Goal: Task Accomplishment & Management: Complete application form

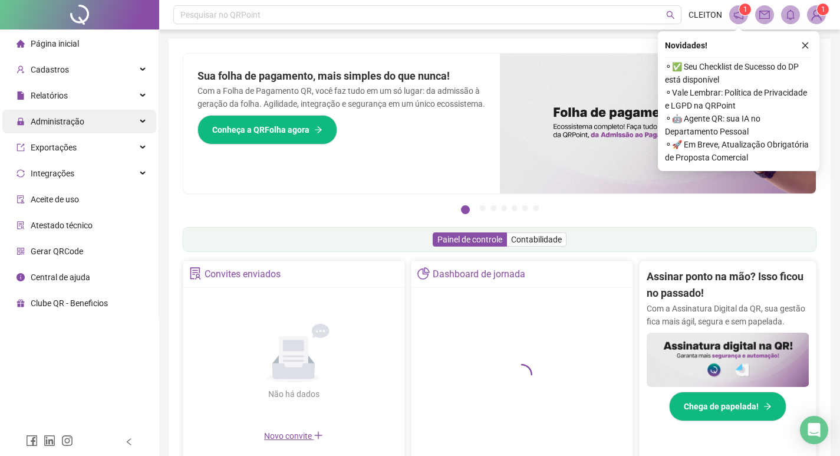
click at [72, 114] on span "Administração" at bounding box center [51, 122] width 68 height 24
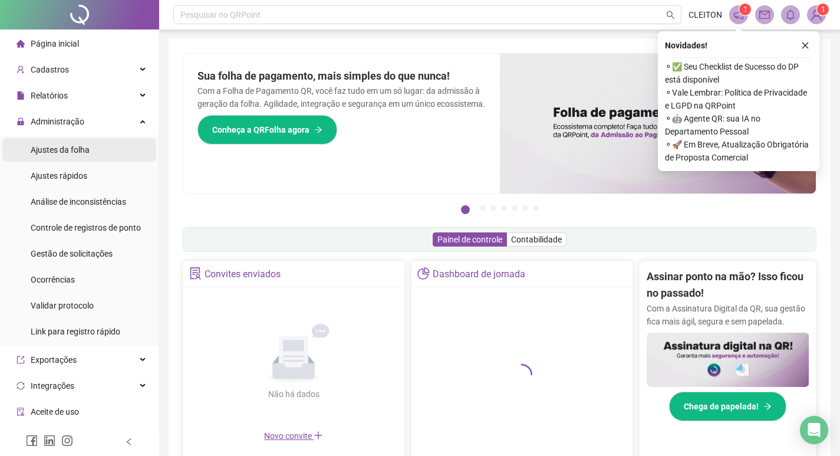
click at [120, 146] on li "Ajustes da folha" at bounding box center [79, 150] width 154 height 24
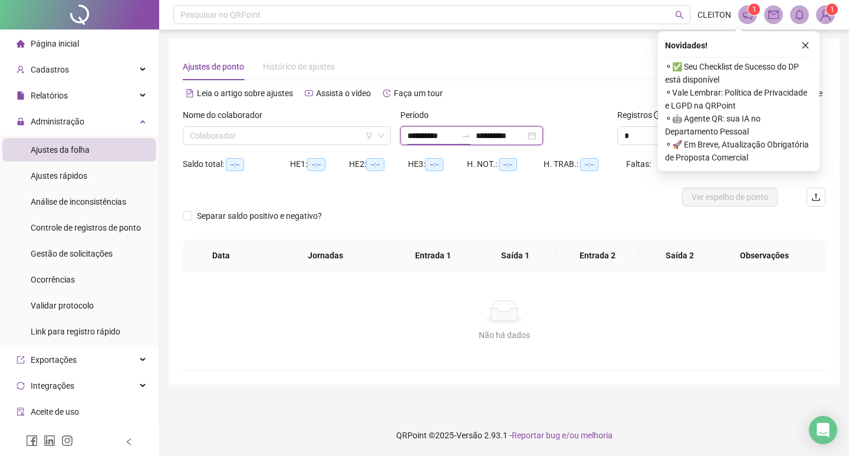
click at [442, 139] on input "**********" at bounding box center [432, 135] width 50 height 13
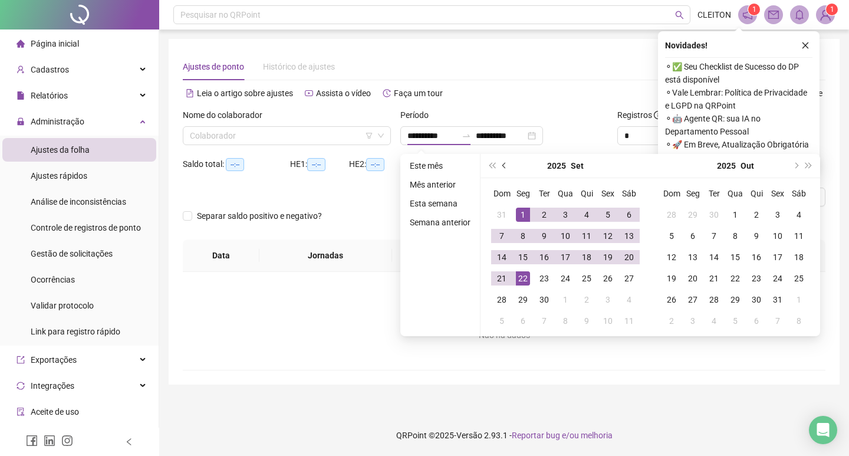
click at [503, 168] on button "prev-year" at bounding box center [504, 166] width 13 height 24
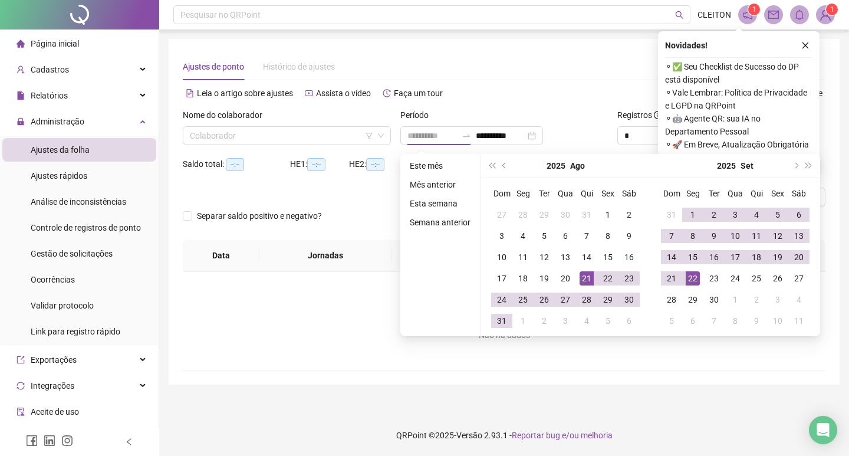
click at [584, 283] on div "21" at bounding box center [586, 278] width 14 height 14
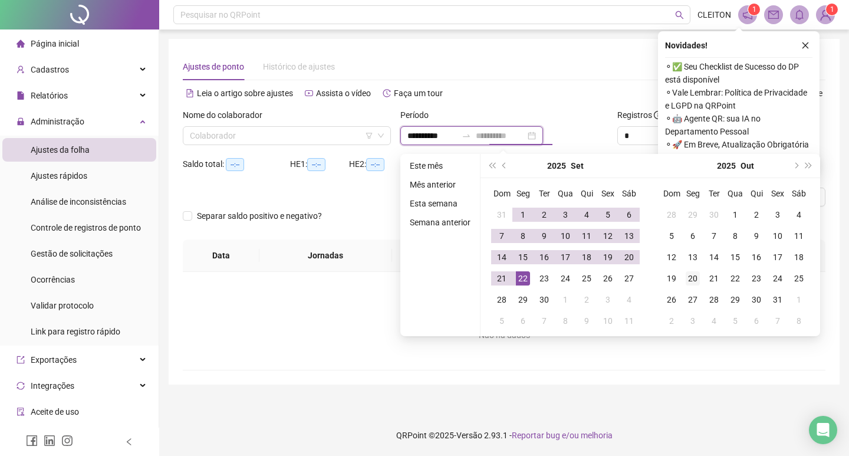
type input "**********"
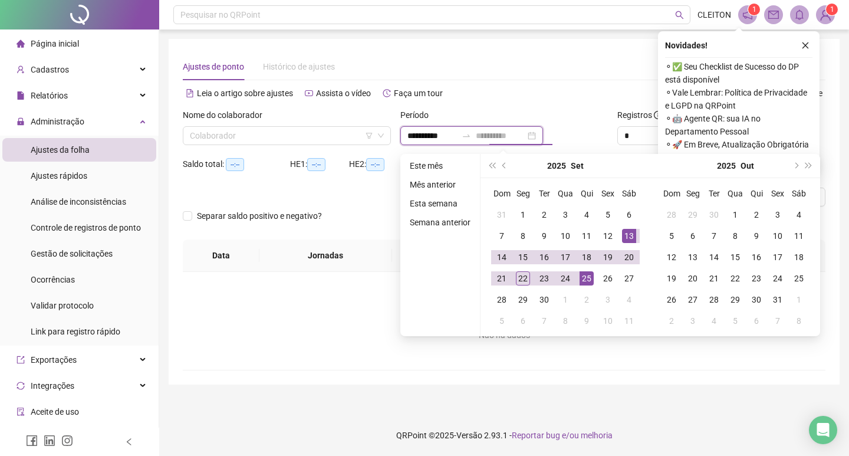
type input "**********"
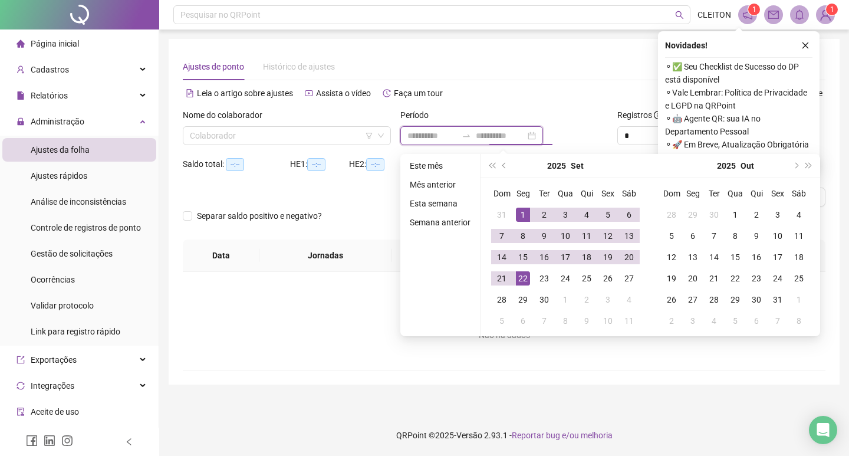
type input "**********"
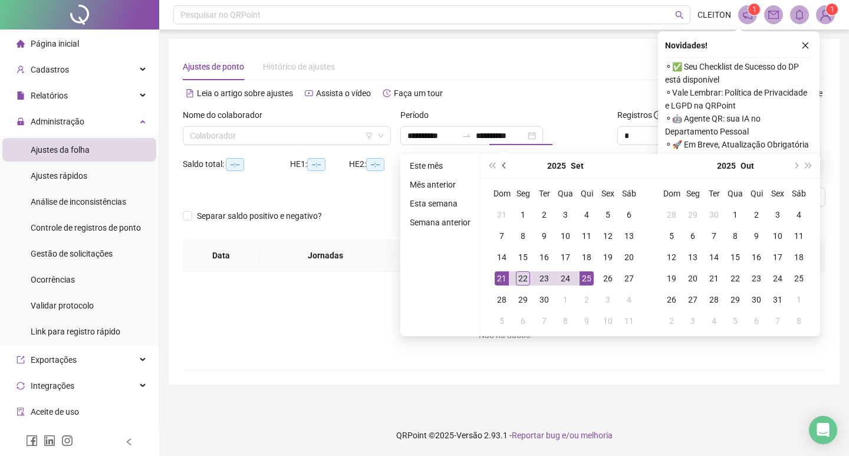
click at [508, 167] on button "prev-year" at bounding box center [504, 166] width 13 height 24
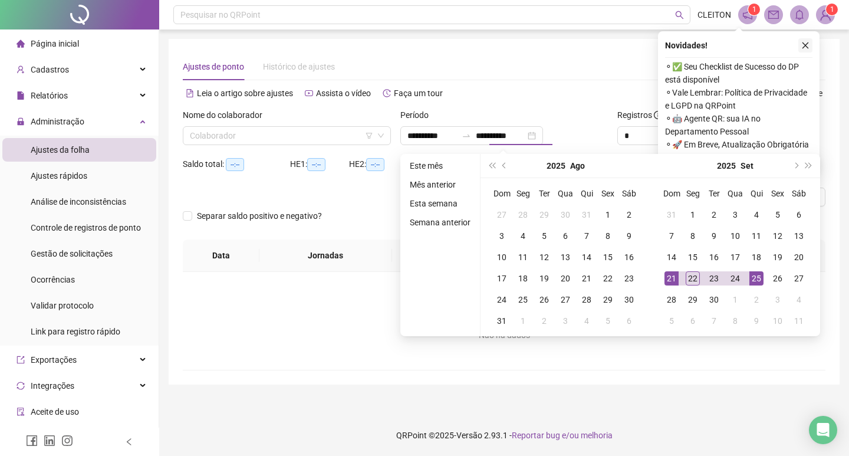
click at [804, 42] on icon "close" at bounding box center [805, 45] width 8 height 8
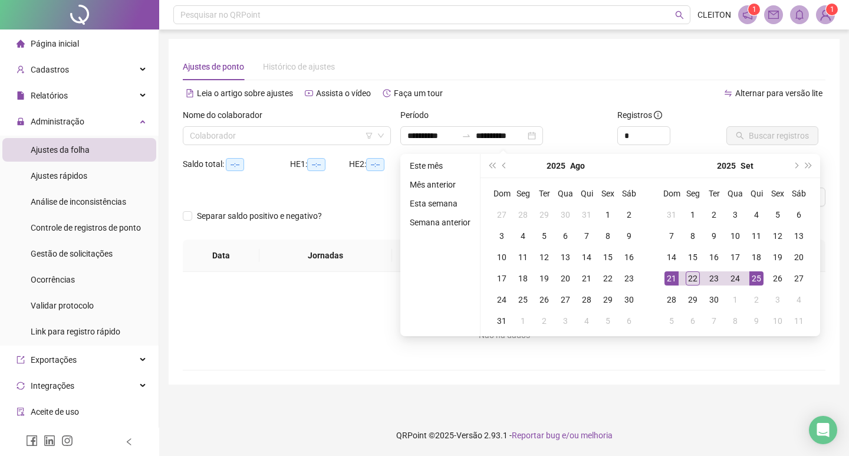
type input "**********"
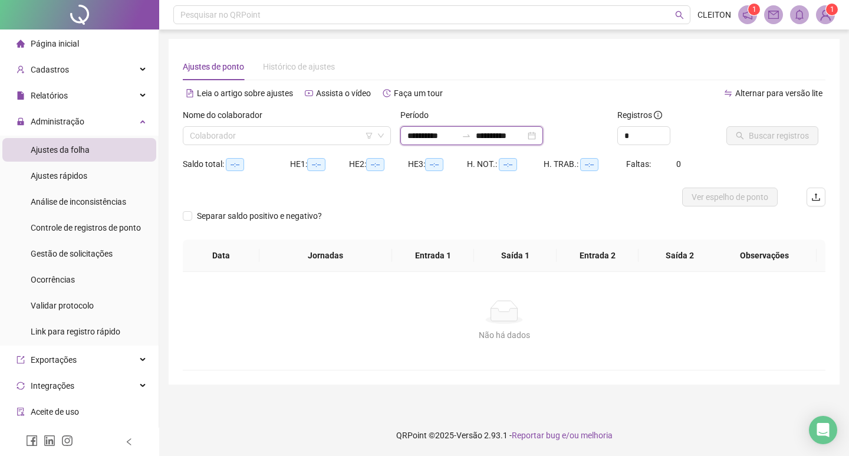
click at [444, 133] on input "**********" at bounding box center [432, 135] width 50 height 13
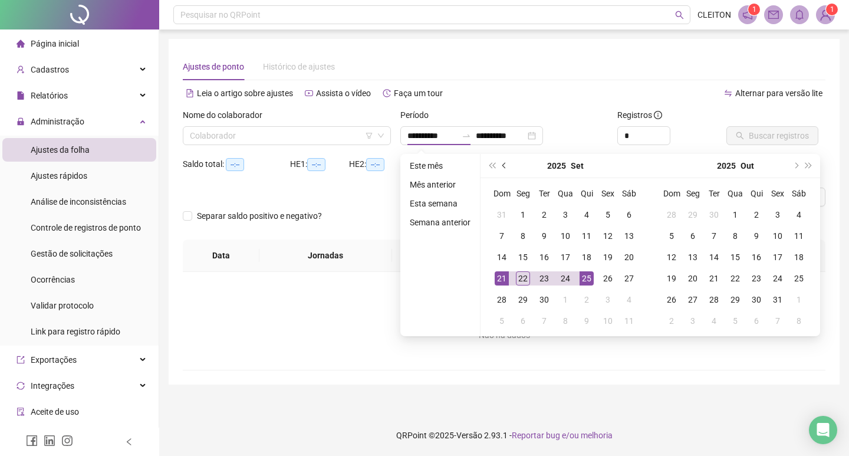
click at [508, 163] on button "prev-year" at bounding box center [504, 166] width 13 height 24
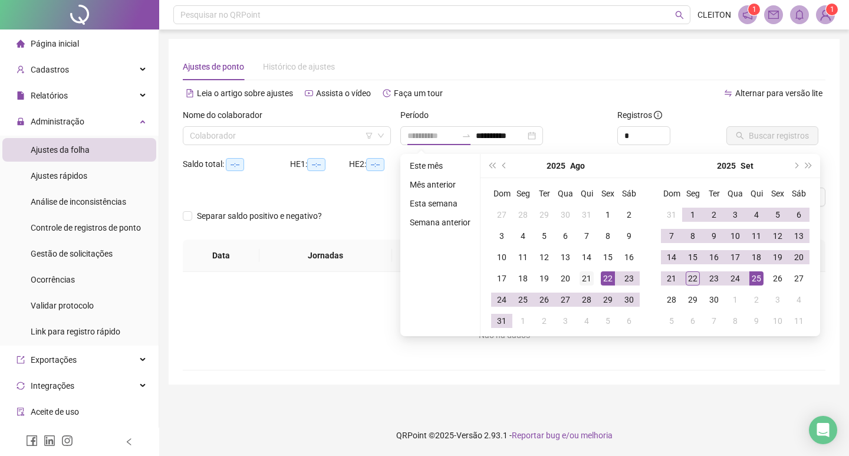
type input "**********"
click at [586, 282] on div "21" at bounding box center [586, 278] width 14 height 14
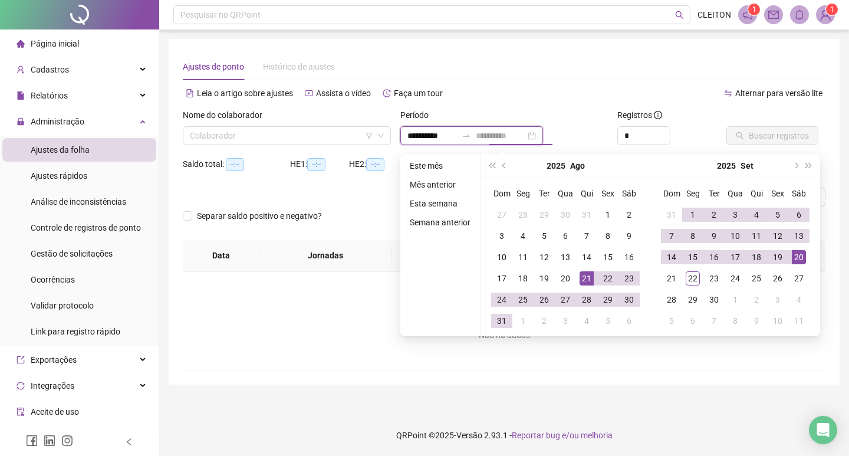
type input "**********"
click at [796, 259] on div "20" at bounding box center [799, 257] width 14 height 14
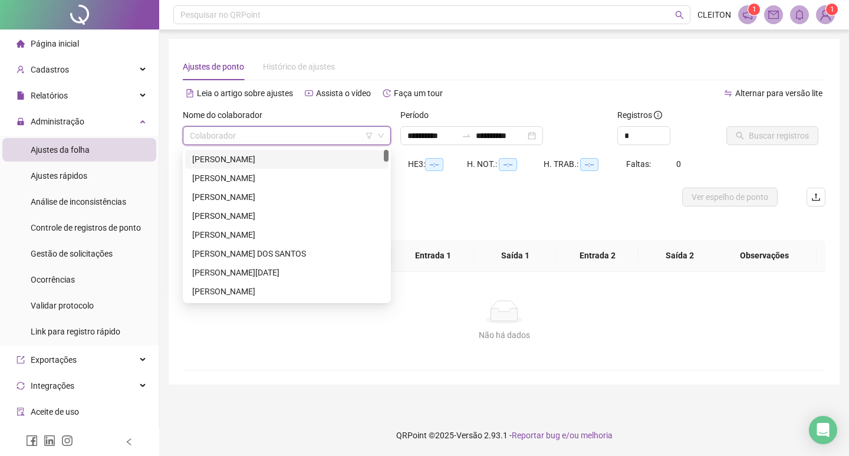
click at [311, 133] on input "search" at bounding box center [281, 136] width 183 height 18
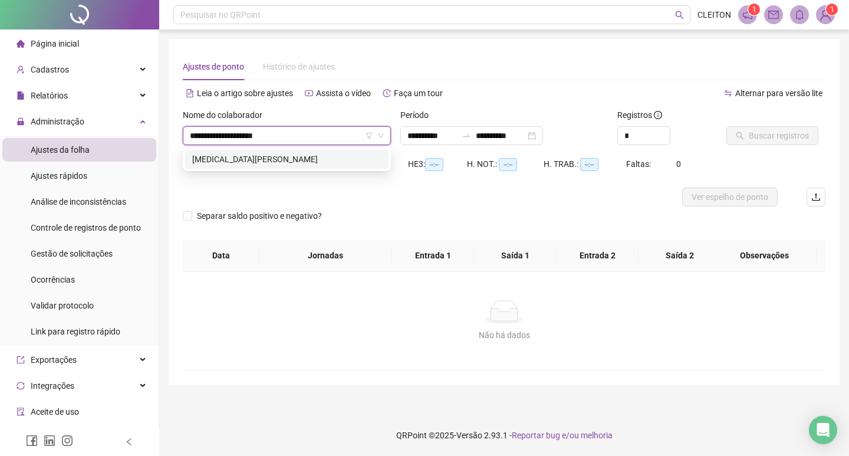
type input "**********"
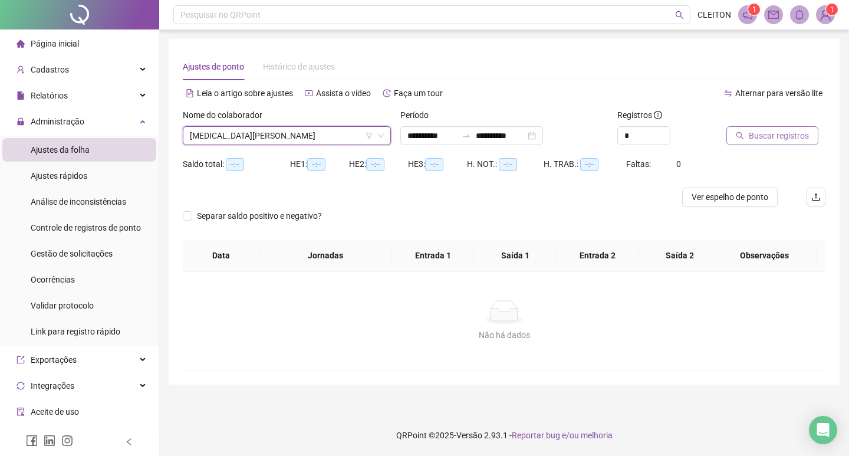
click at [741, 135] on icon "search" at bounding box center [740, 136] width 8 height 8
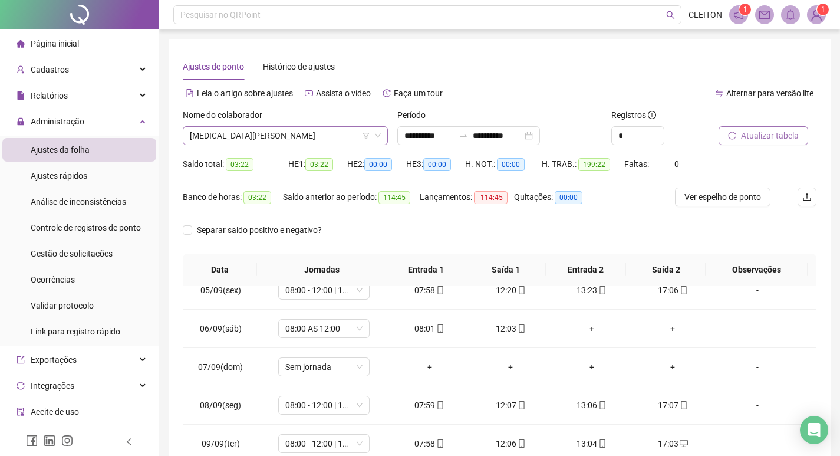
click at [289, 131] on span "[MEDICAL_DATA][PERSON_NAME]" at bounding box center [285, 136] width 191 height 18
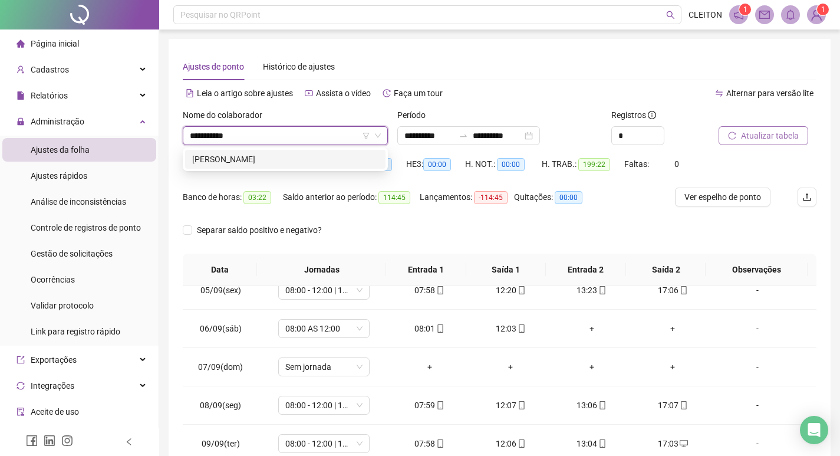
type input "**********"
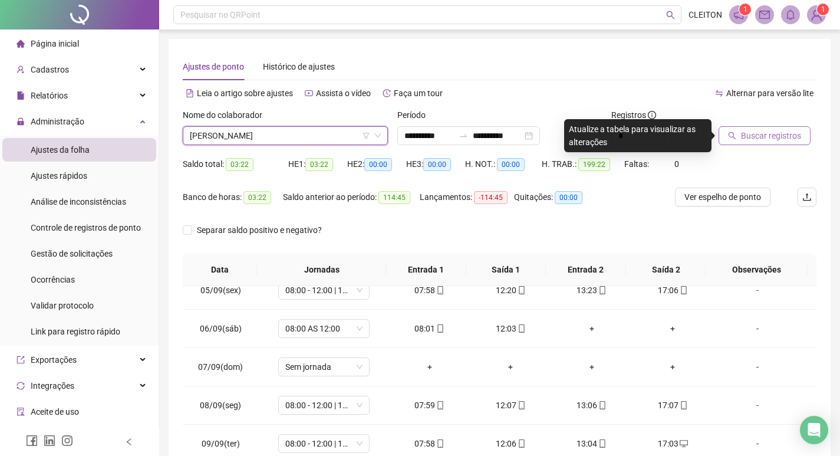
click at [720, 141] on button "Buscar registros" at bounding box center [765, 135] width 92 height 19
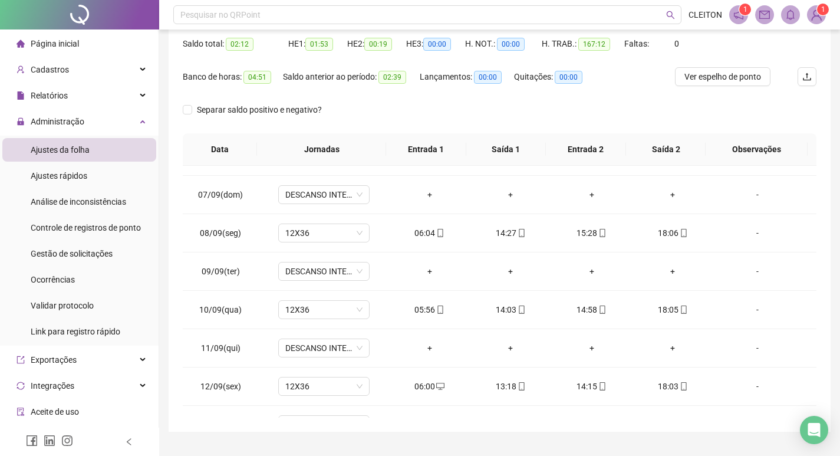
scroll to position [88, 0]
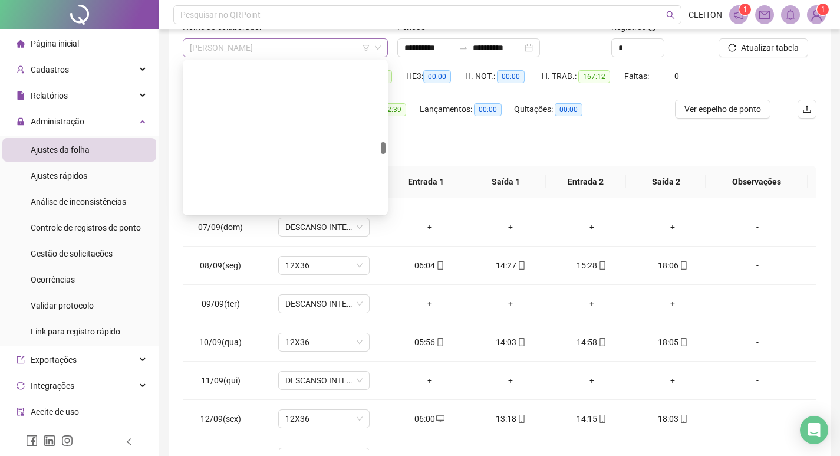
click at [254, 52] on span "[PERSON_NAME]" at bounding box center [285, 48] width 191 height 18
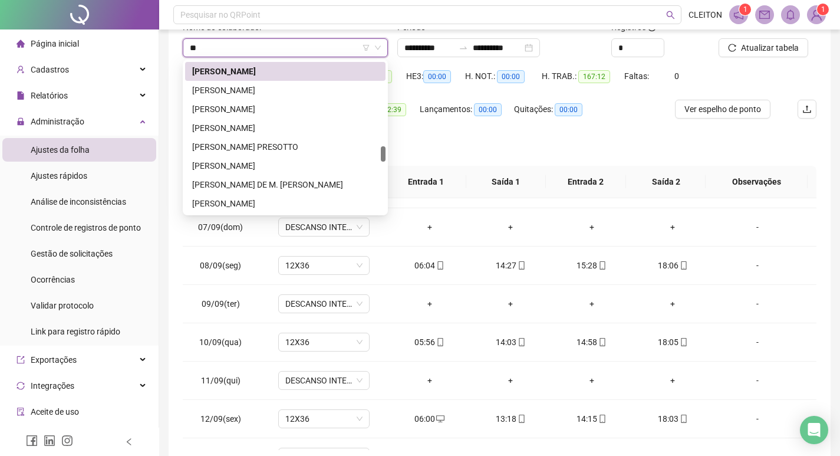
scroll to position [0, 0]
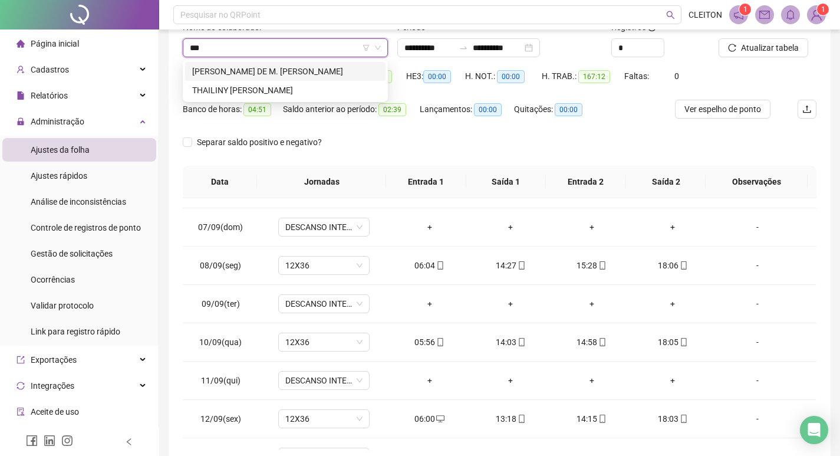
type input "****"
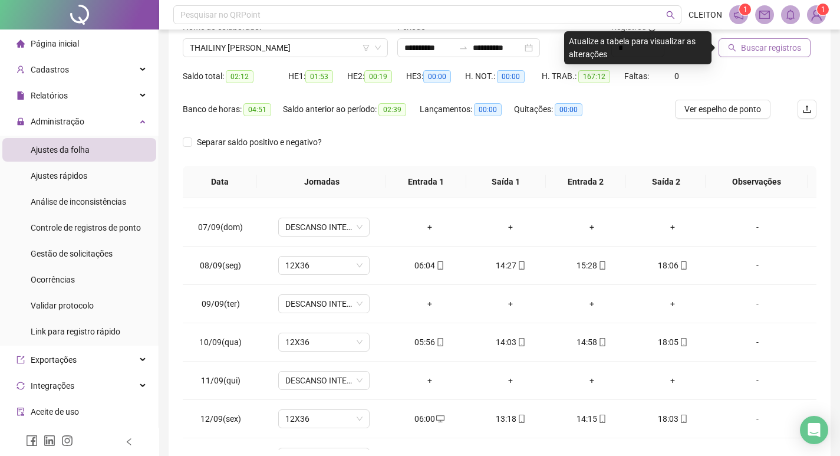
click at [795, 55] on button "Buscar registros" at bounding box center [765, 47] width 92 height 19
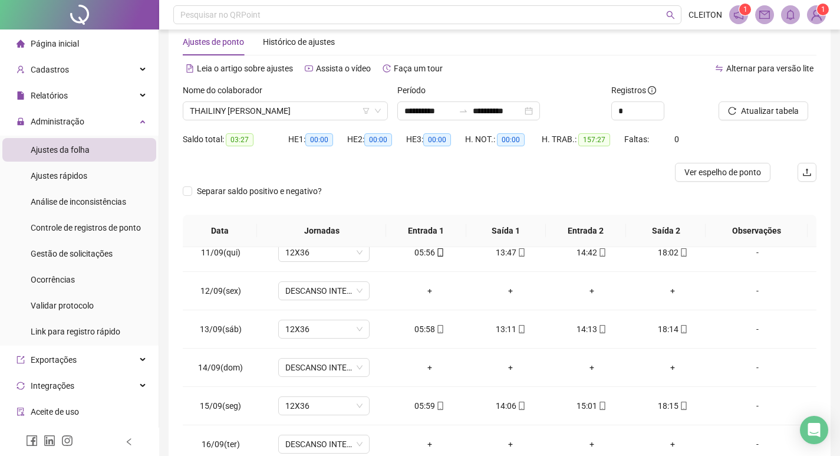
scroll to position [15, 0]
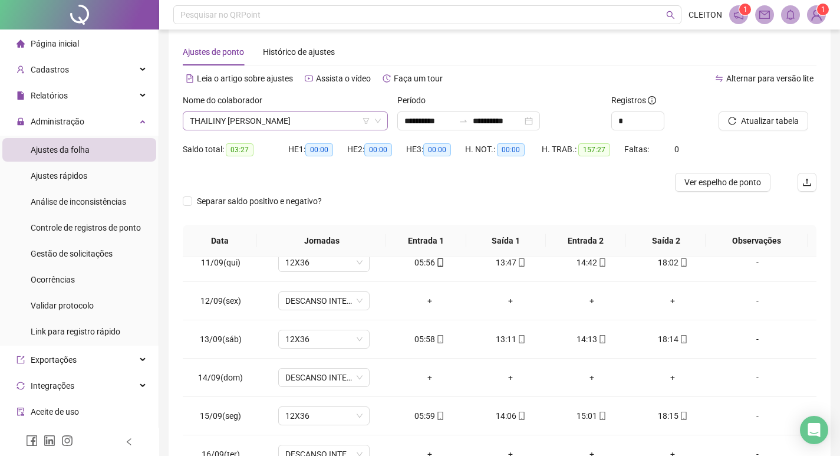
click at [251, 117] on span "THAILINY [PERSON_NAME]" at bounding box center [285, 121] width 191 height 18
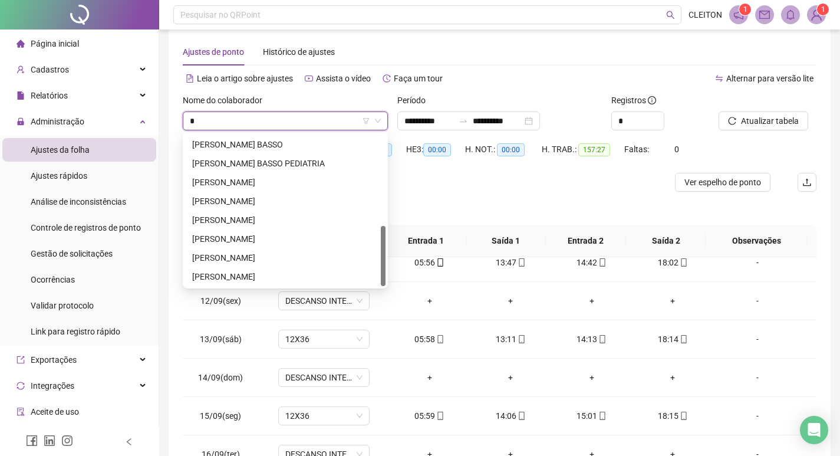
scroll to position [0, 0]
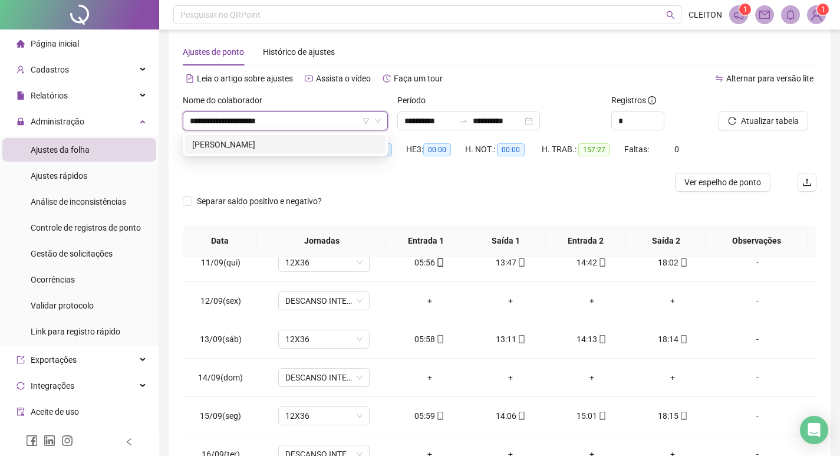
type input "**********"
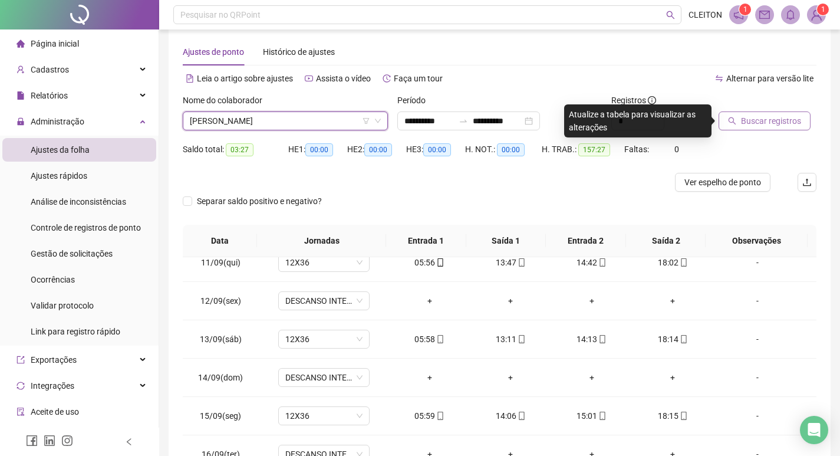
click at [790, 121] on span "Buscar registros" at bounding box center [771, 120] width 60 height 13
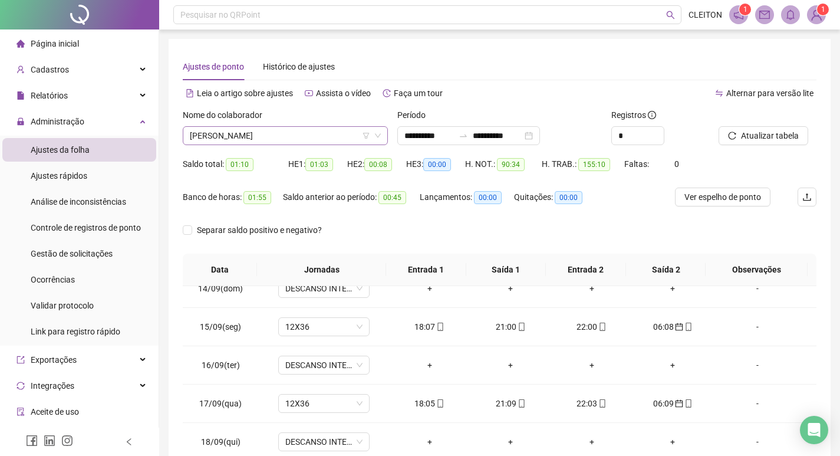
click at [247, 140] on span "[PERSON_NAME]" at bounding box center [285, 136] width 191 height 18
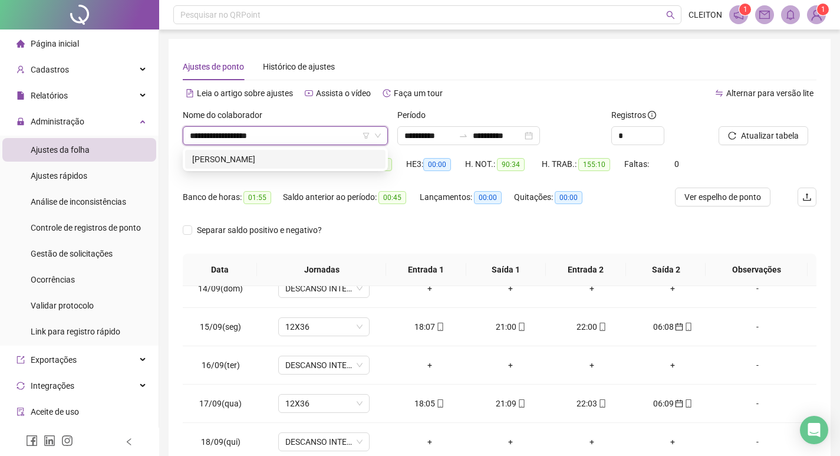
type input "**********"
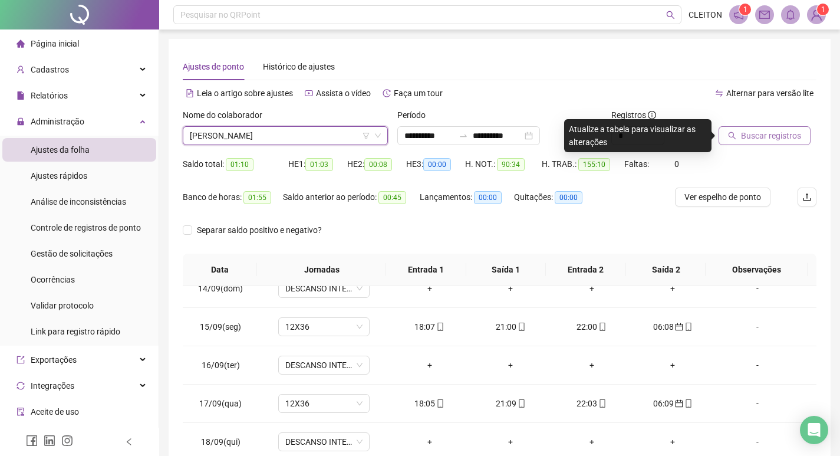
click at [791, 138] on span "Buscar registros" at bounding box center [771, 135] width 60 height 13
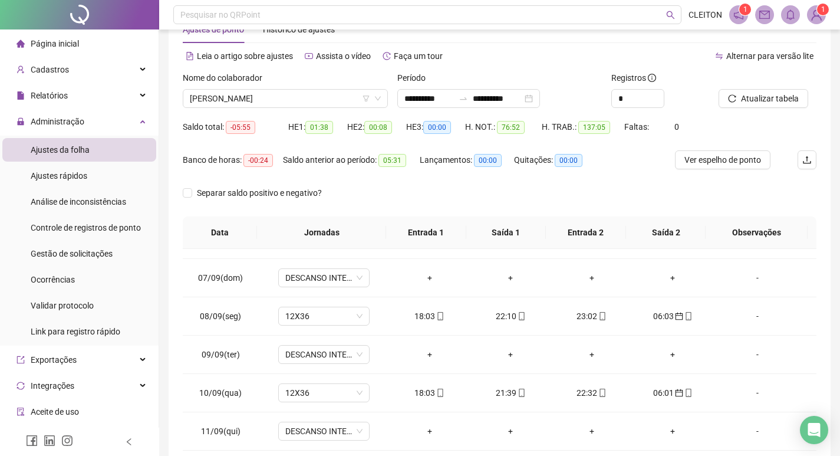
scroll to position [29, 0]
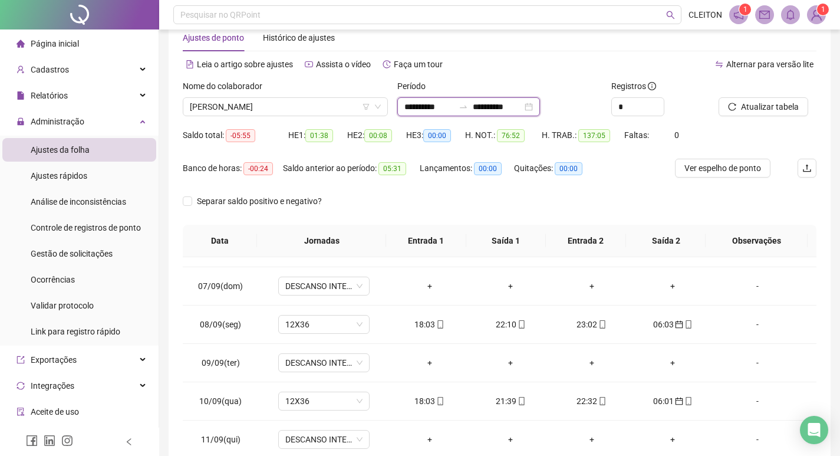
click at [515, 105] on input "**********" at bounding box center [498, 106] width 50 height 13
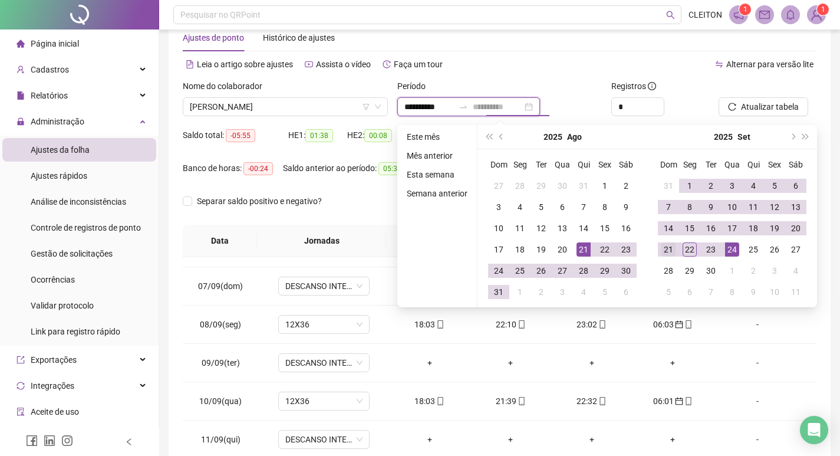
type input "**********"
click at [659, 249] on td "21" at bounding box center [668, 249] width 21 height 21
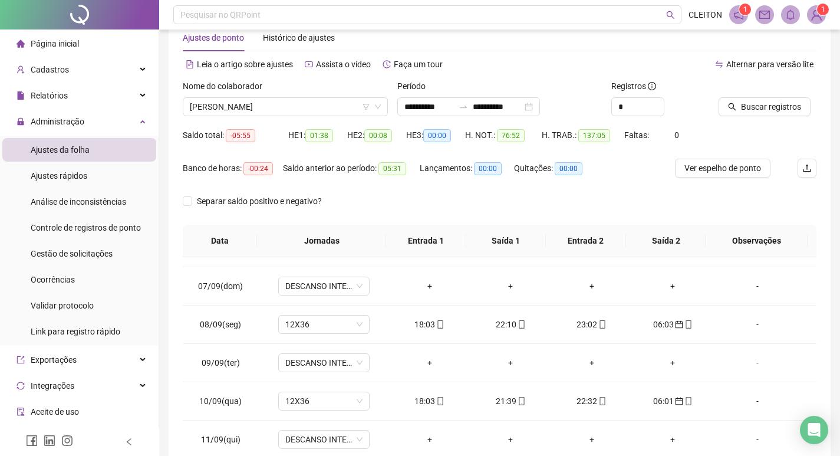
click at [730, 107] on icon "search" at bounding box center [732, 107] width 8 height 8
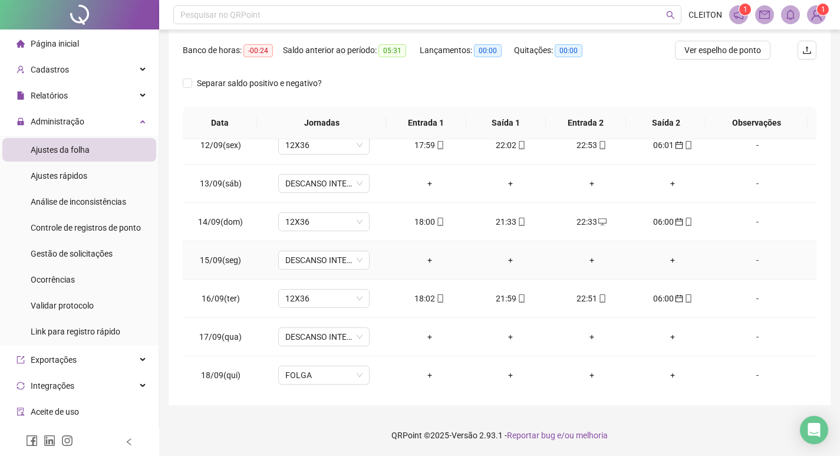
scroll to position [974, 0]
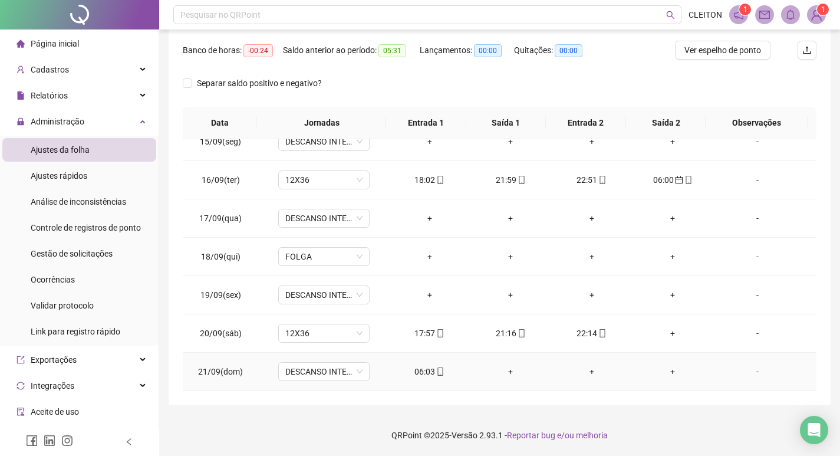
click at [402, 373] on div "06:03" at bounding box center [429, 371] width 62 height 13
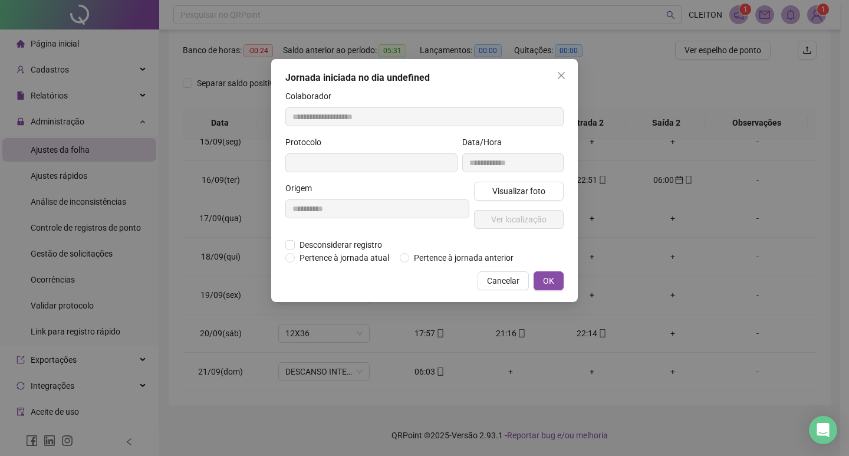
type input "**********"
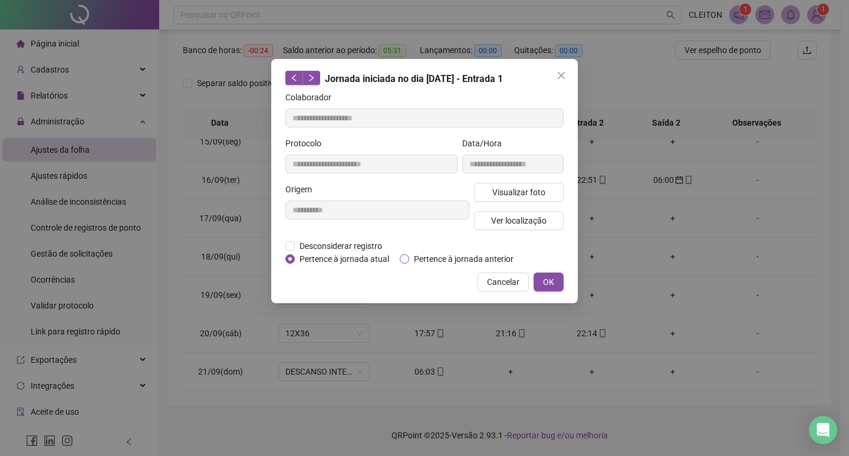
drag, startPoint x: 459, startPoint y: 255, endPoint x: 476, endPoint y: 252, distance: 17.5
click at [459, 255] on span "Pertence à jornada anterior" at bounding box center [463, 258] width 109 height 13
click at [536, 282] on button "OK" at bounding box center [548, 281] width 30 height 19
click at [557, 276] on div "**********" at bounding box center [424, 228] width 849 height 456
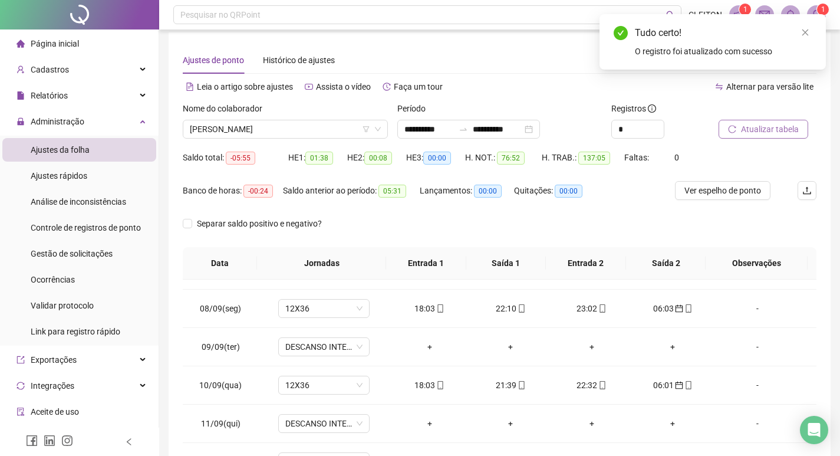
scroll to position [0, 0]
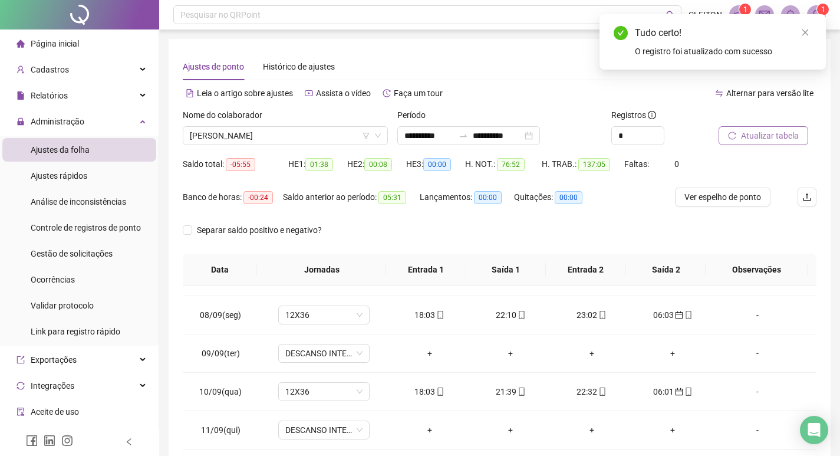
click at [749, 140] on span "Atualizar tabela" at bounding box center [770, 135] width 58 height 13
click at [257, 134] on span "[PERSON_NAME]" at bounding box center [285, 136] width 191 height 18
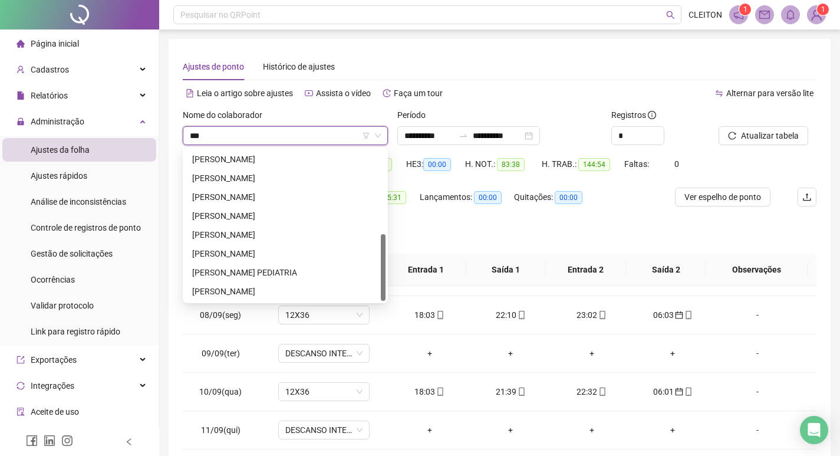
scroll to position [0, 0]
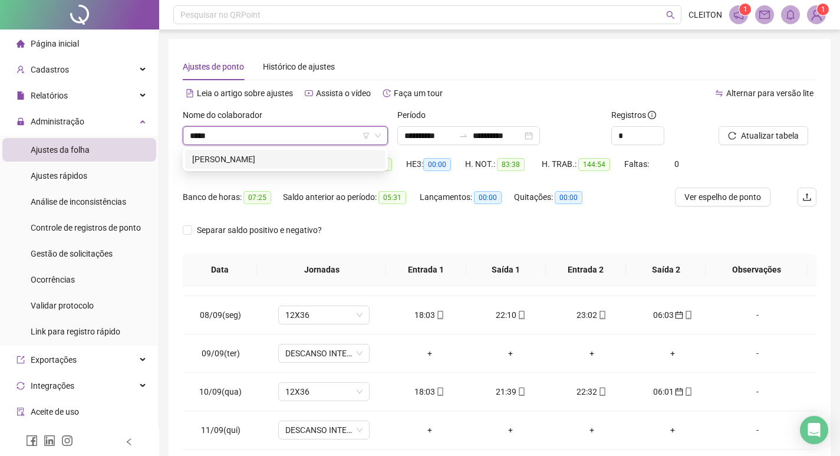
type input "*****"
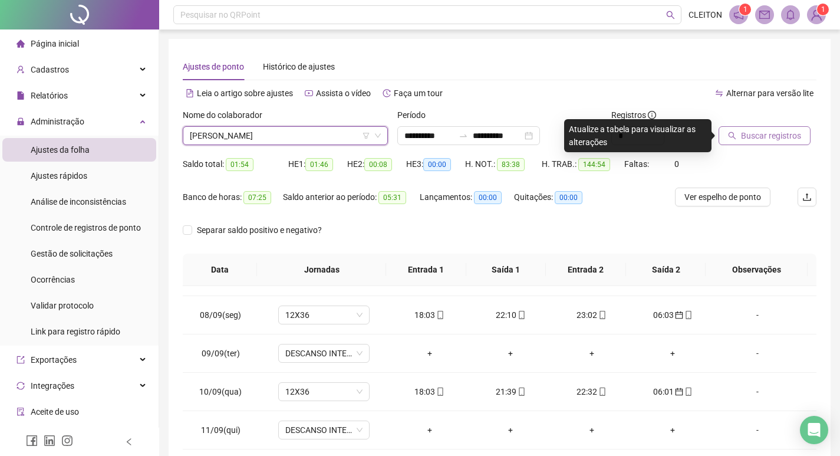
click at [722, 137] on button "Buscar registros" at bounding box center [765, 135] width 92 height 19
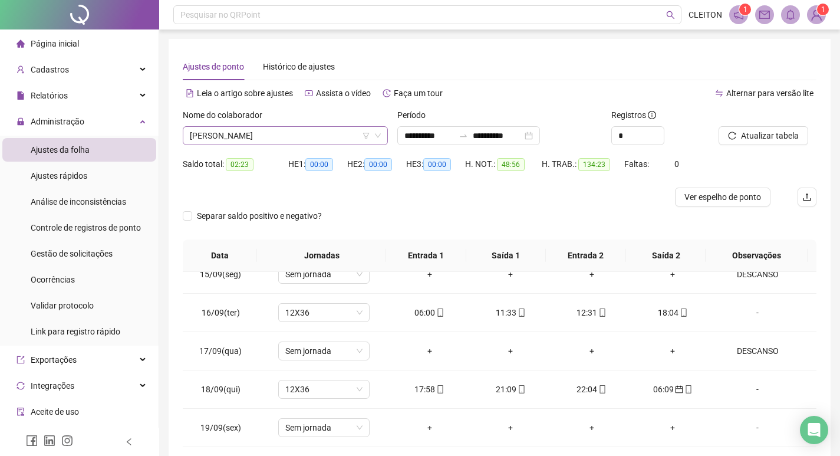
click at [260, 127] on span "[PERSON_NAME]" at bounding box center [285, 136] width 191 height 18
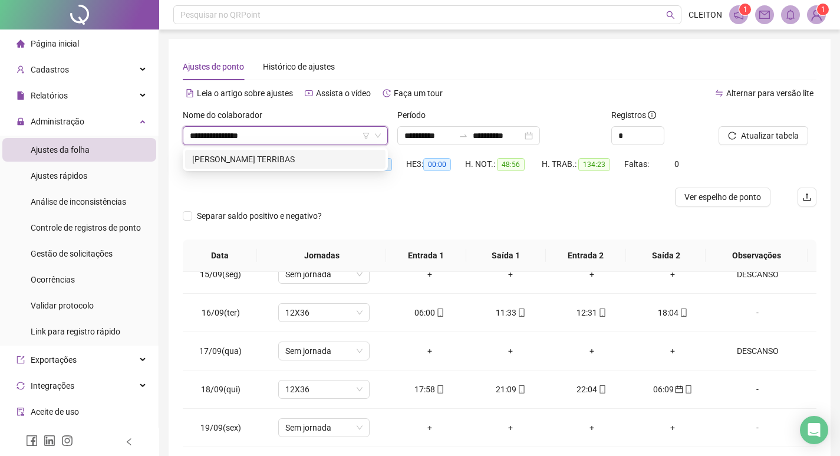
type input "**********"
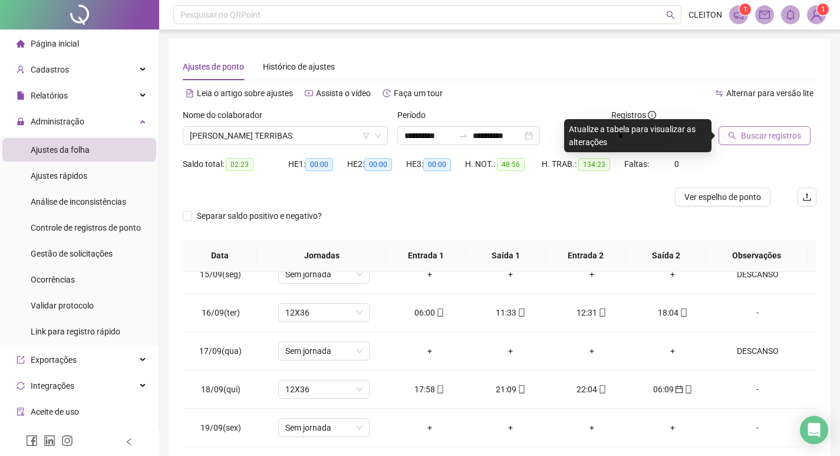
click at [778, 141] on span "Buscar registros" at bounding box center [771, 135] width 60 height 13
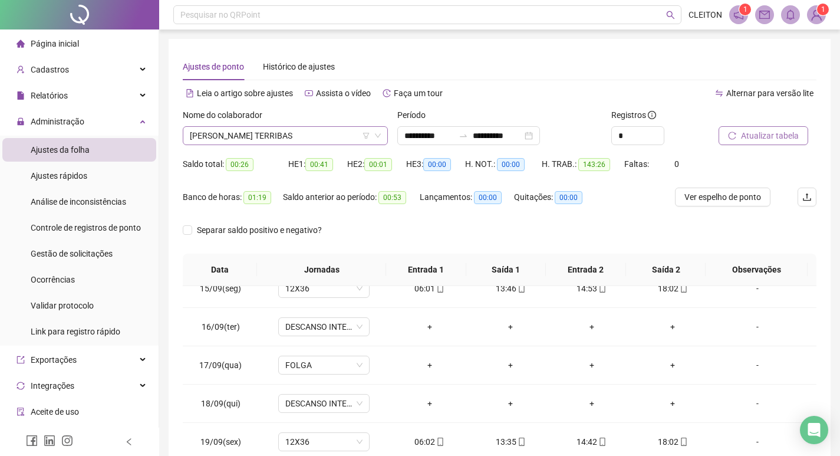
click at [305, 134] on span "[PERSON_NAME] TERRIBAS" at bounding box center [285, 136] width 191 height 18
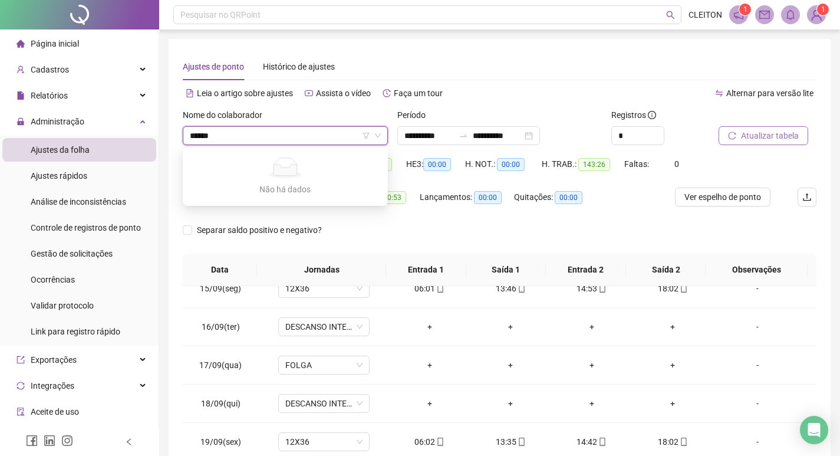
type input "*****"
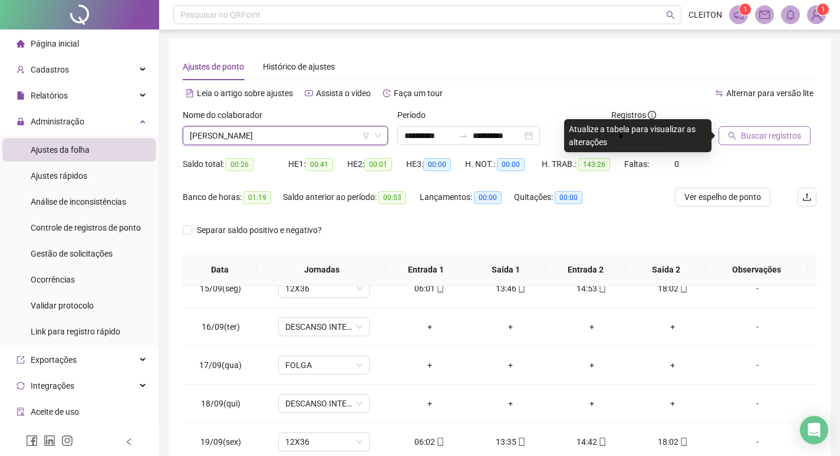
click at [759, 131] on span "Buscar registros" at bounding box center [771, 135] width 60 height 13
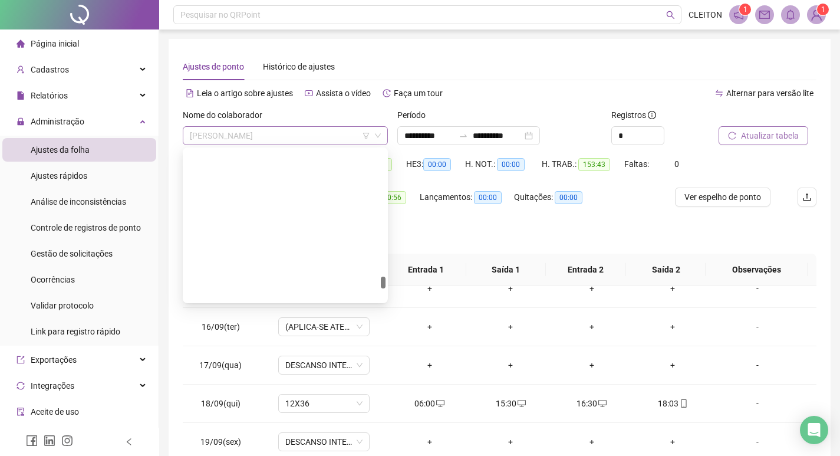
scroll to position [2150, 0]
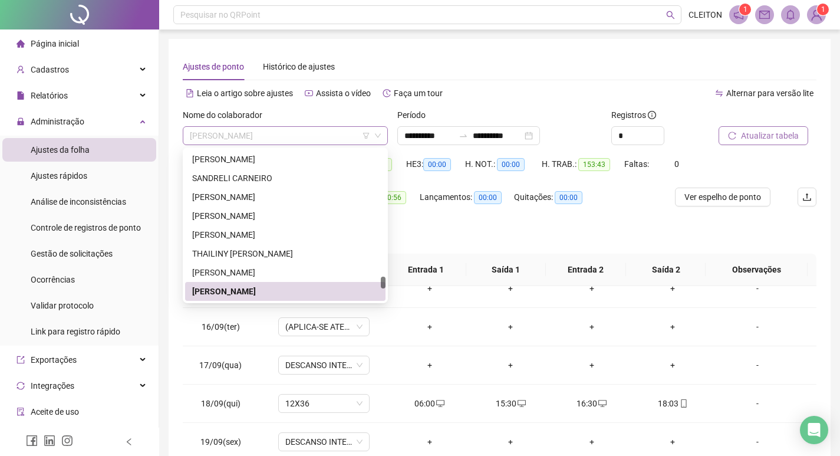
click at [288, 139] on span "[PERSON_NAME]" at bounding box center [285, 136] width 191 height 18
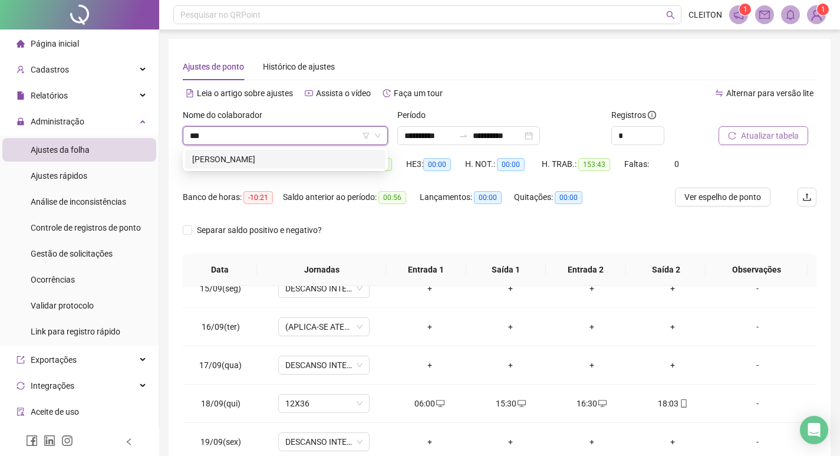
scroll to position [0, 0]
type input "**********"
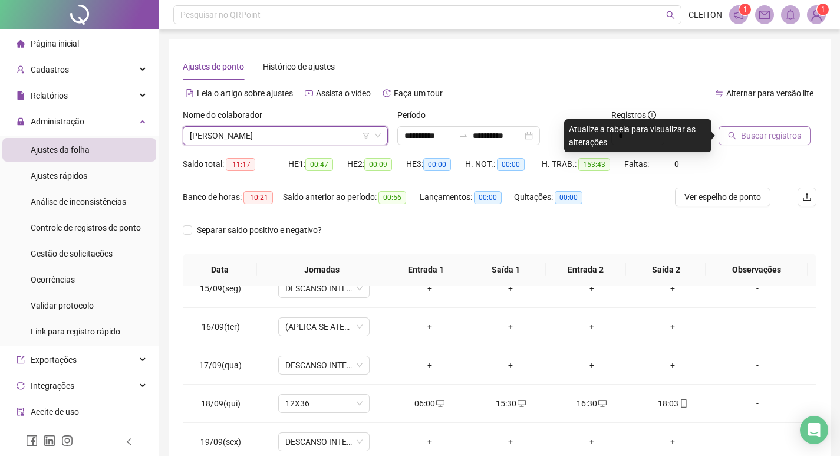
click at [785, 127] on button "Buscar registros" at bounding box center [765, 135] width 92 height 19
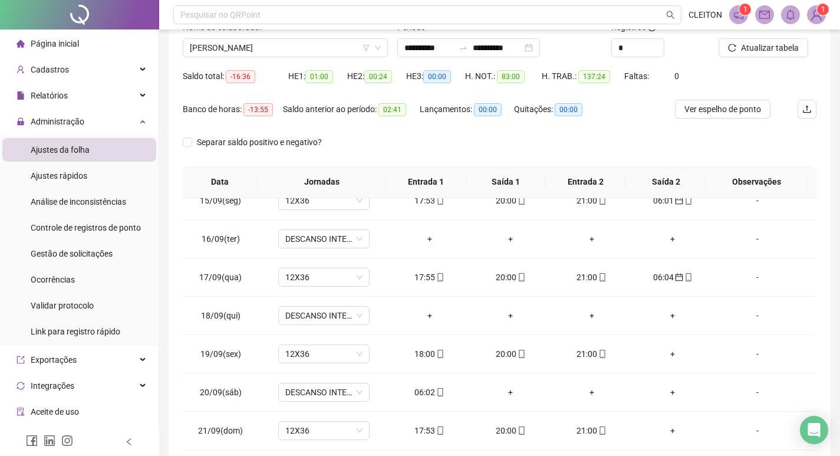
scroll to position [147, 0]
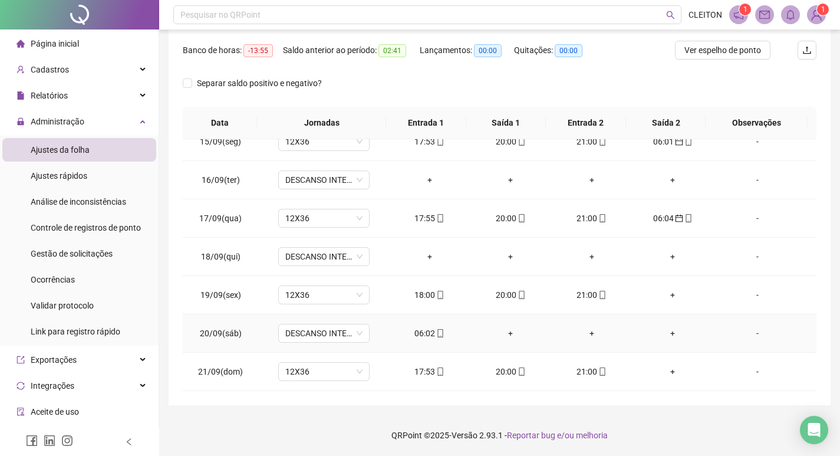
click at [429, 334] on div "06:02" at bounding box center [429, 333] width 62 height 13
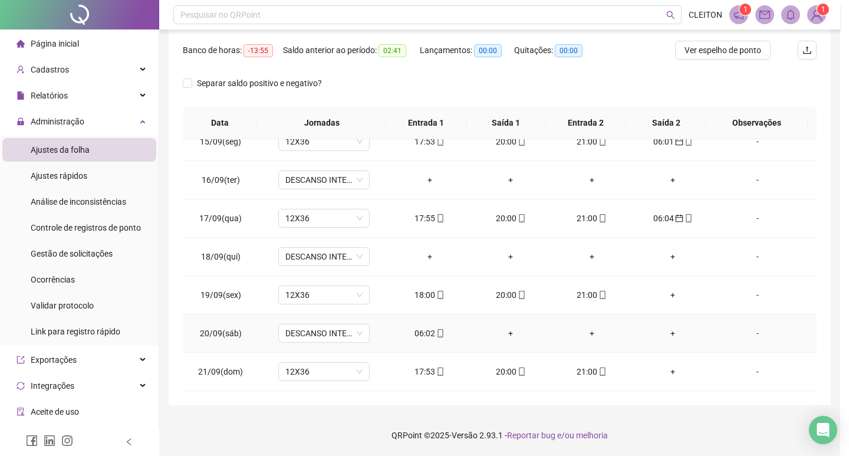
type input "**********"
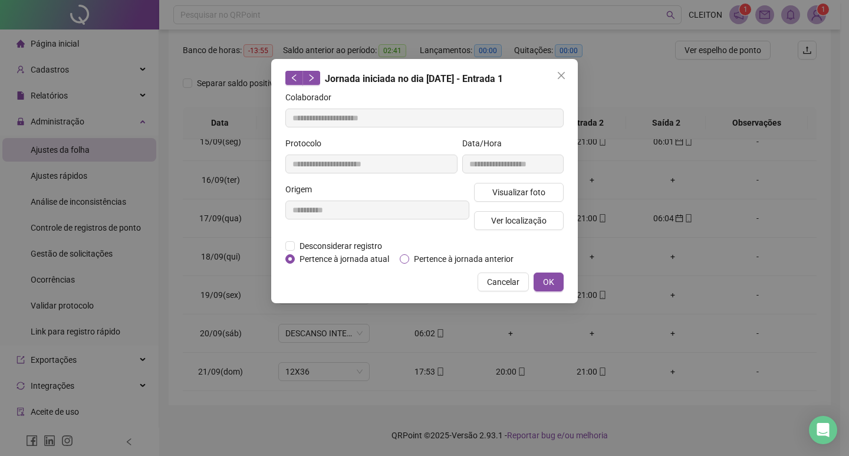
click at [458, 257] on span "Pertence à jornada anterior" at bounding box center [463, 258] width 109 height 13
click at [535, 279] on button "OK" at bounding box center [548, 281] width 30 height 19
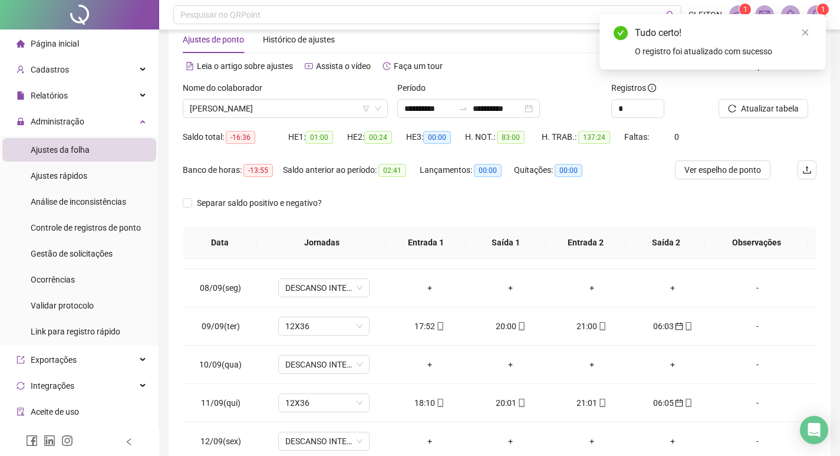
scroll to position [0, 0]
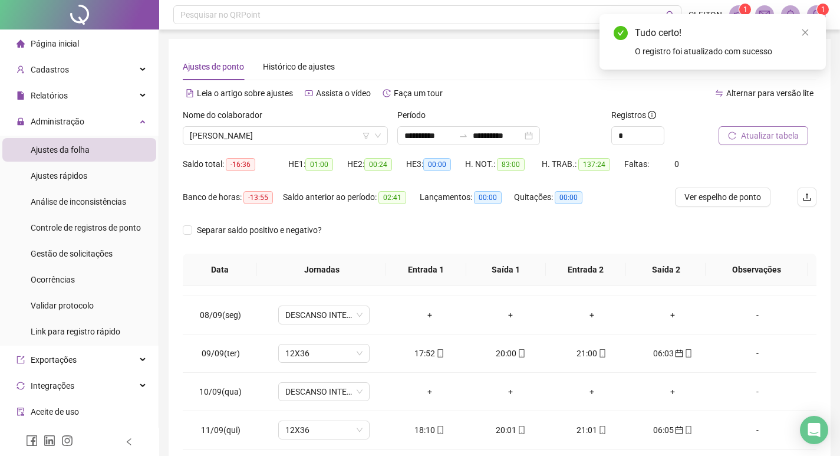
click at [779, 138] on span "Atualizar tabela" at bounding box center [770, 135] width 58 height 13
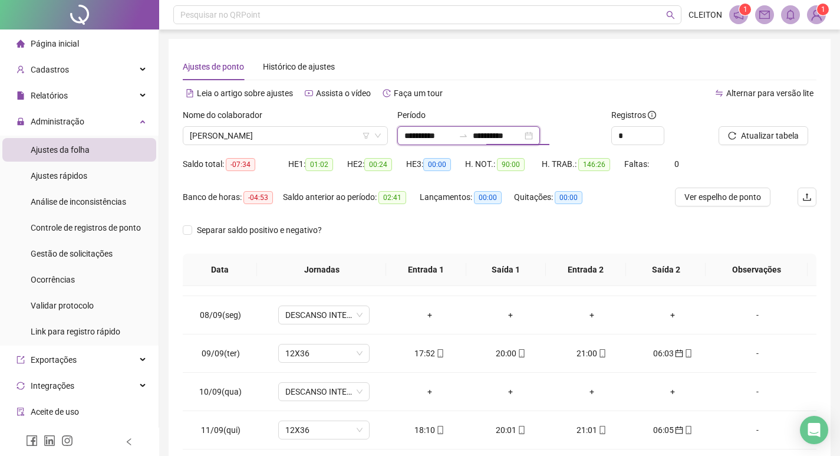
click at [499, 139] on input "**********" at bounding box center [498, 135] width 50 height 13
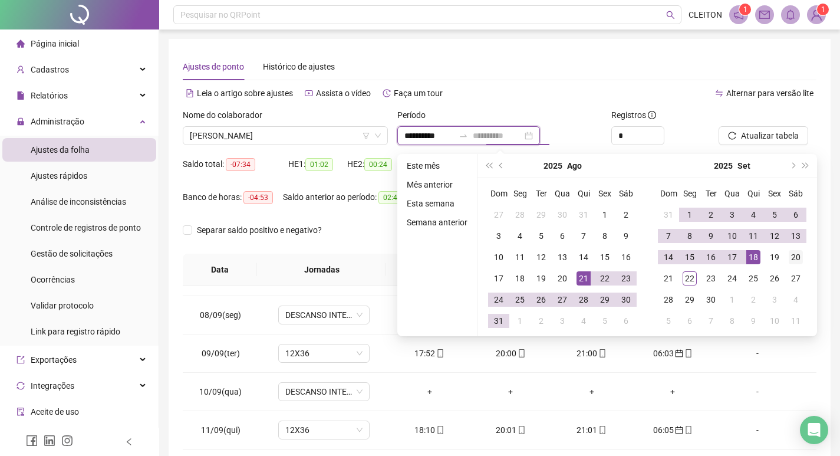
type input "**********"
click at [795, 259] on div "20" at bounding box center [796, 257] width 14 height 14
type input "**********"
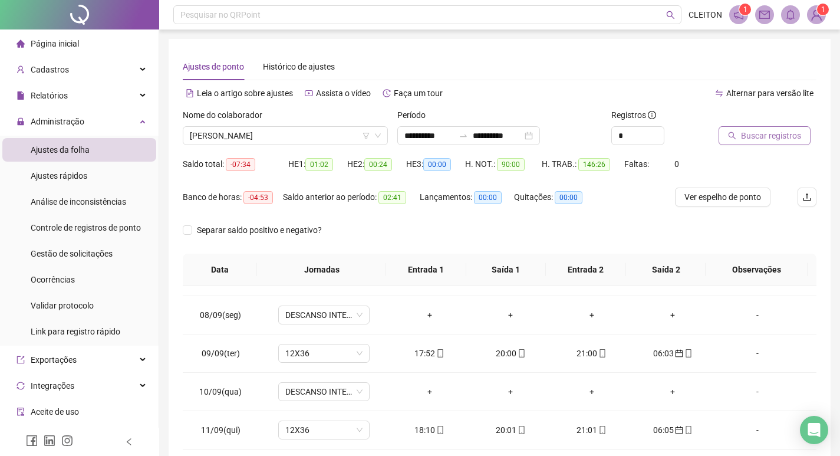
click at [797, 130] on span "Buscar registros" at bounding box center [771, 135] width 60 height 13
click at [291, 126] on div "Nome do colaborador" at bounding box center [285, 117] width 205 height 18
click at [297, 126] on div "Nome do colaborador" at bounding box center [285, 117] width 205 height 18
drag, startPoint x: 304, startPoint y: 126, endPoint x: 322, endPoint y: 129, distance: 18.6
click at [304, 126] on div "Nome do colaborador" at bounding box center [285, 117] width 205 height 18
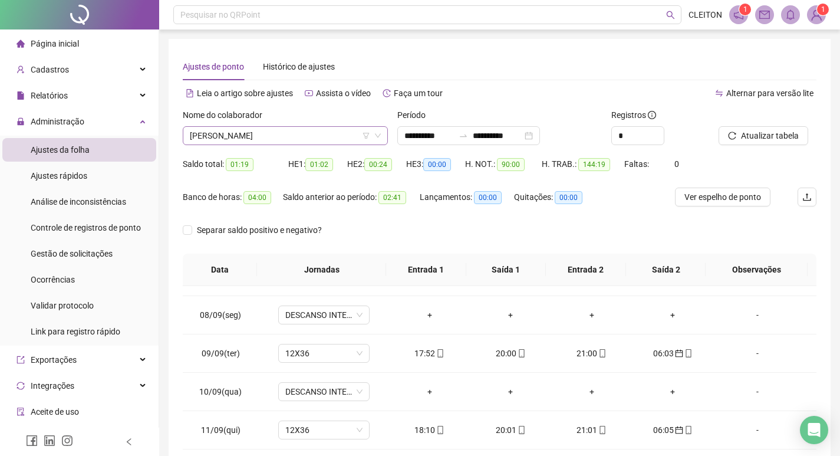
click at [322, 130] on span "[PERSON_NAME]" at bounding box center [285, 136] width 191 height 18
click at [301, 143] on span "[PERSON_NAME]" at bounding box center [285, 136] width 191 height 18
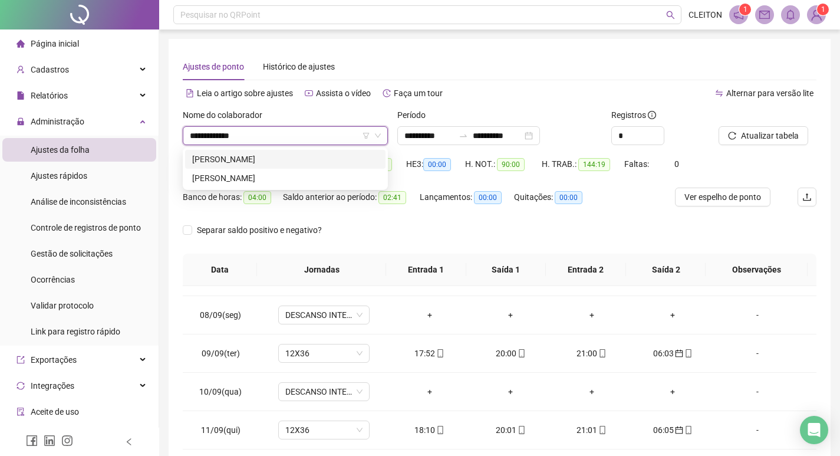
type input "**********"
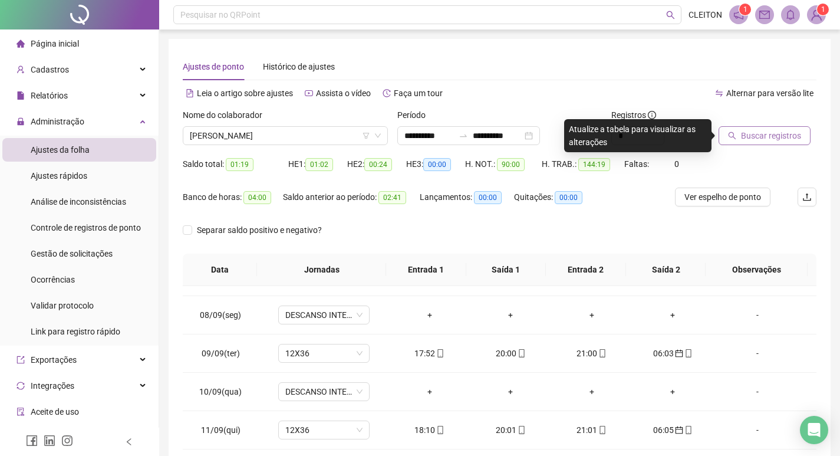
click at [791, 137] on span "Buscar registros" at bounding box center [771, 135] width 60 height 13
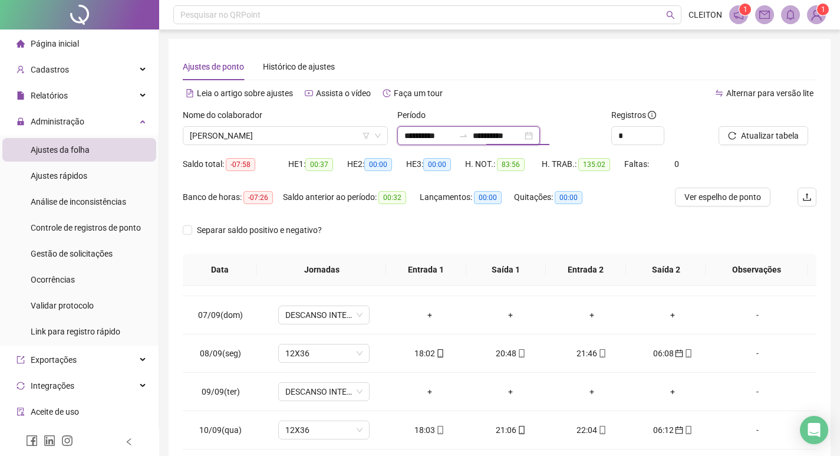
click at [508, 133] on input "**********" at bounding box center [498, 135] width 50 height 13
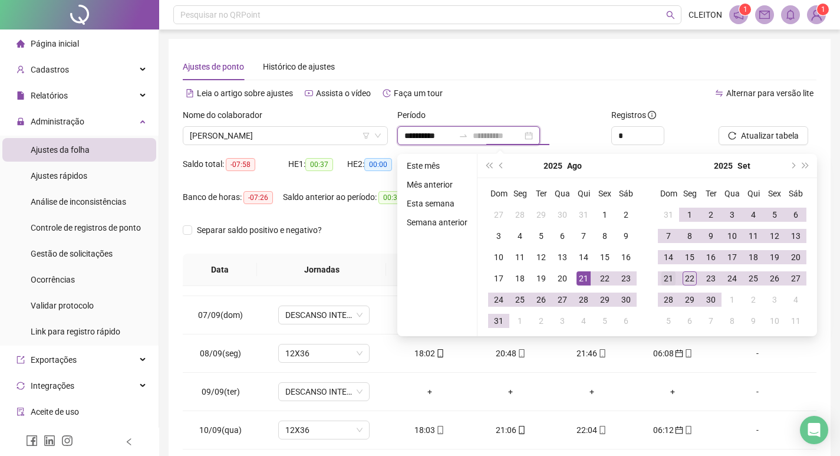
type input "**********"
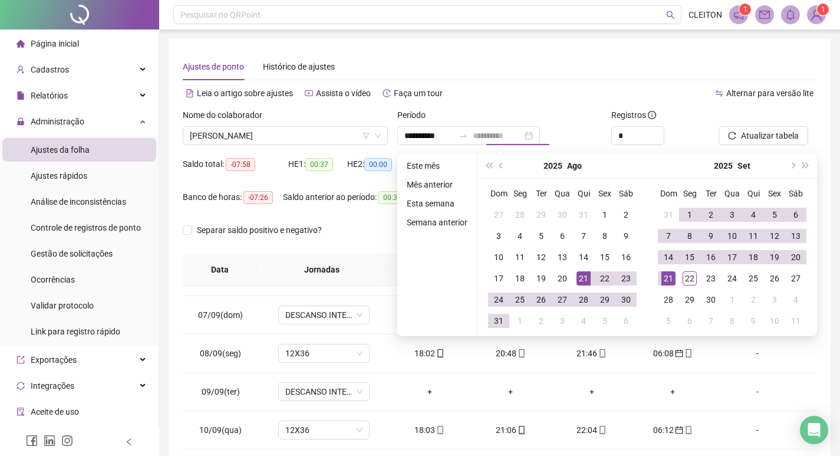
click at [663, 280] on div "21" at bounding box center [668, 278] width 14 height 14
type input "**********"
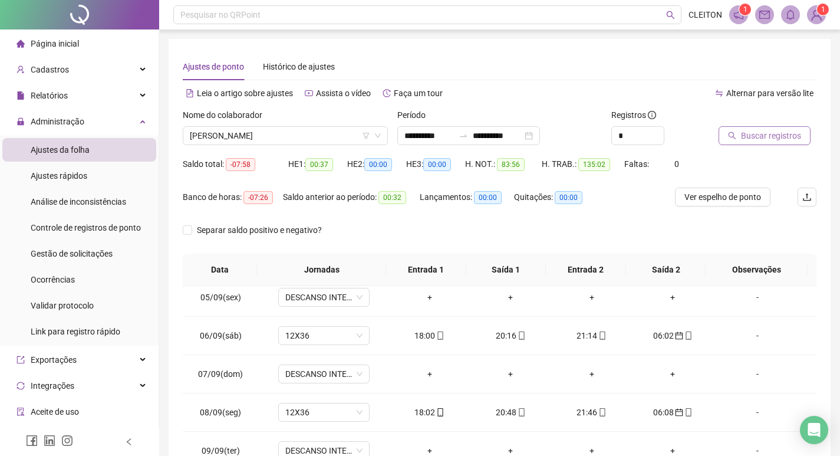
click at [754, 143] on button "Buscar registros" at bounding box center [765, 135] width 92 height 19
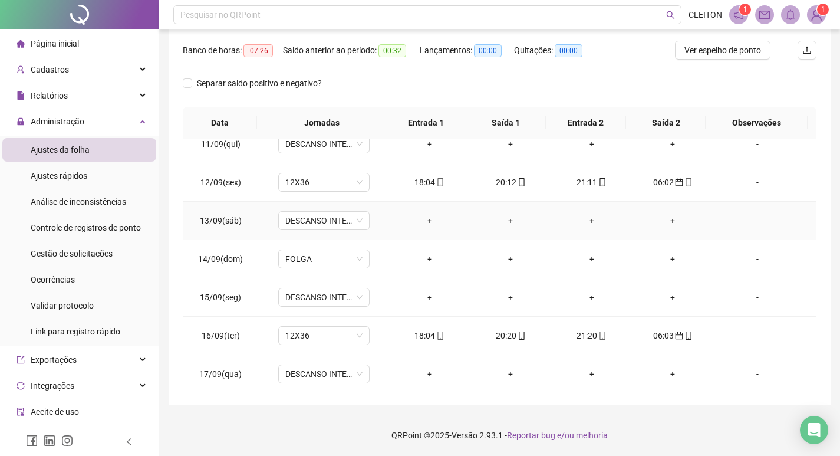
scroll to position [974, 0]
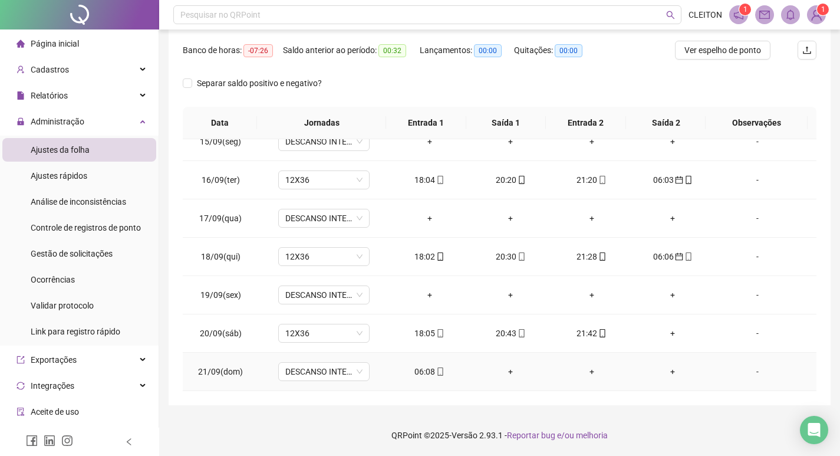
click at [416, 379] on td "06:08" at bounding box center [429, 371] width 81 height 38
click at [417, 371] on div "06:08" at bounding box center [429, 371] width 62 height 13
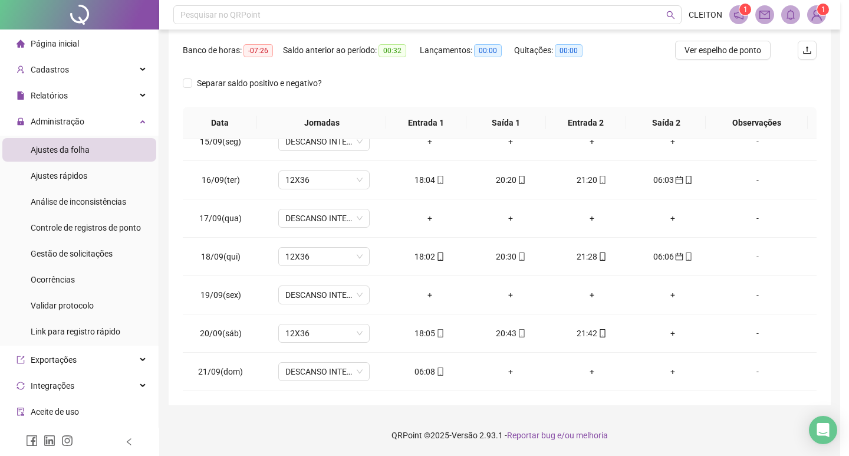
type input "**********"
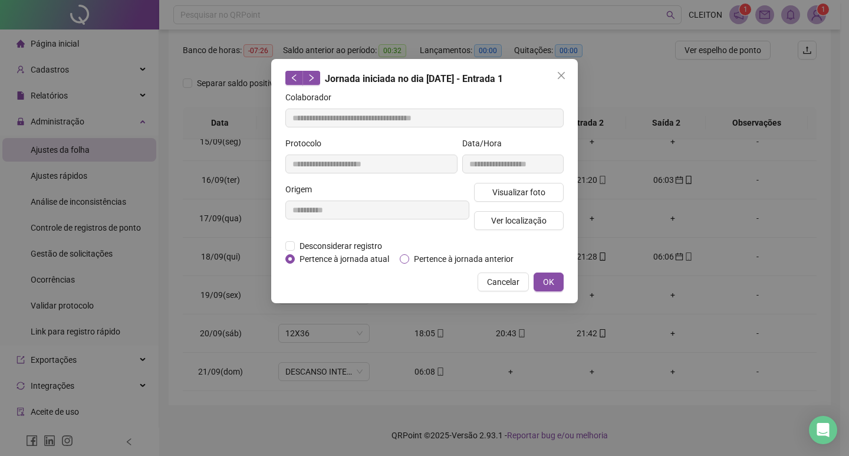
click at [426, 262] on span "Pertence à jornada anterior" at bounding box center [463, 258] width 109 height 13
click at [553, 282] on span "OK" at bounding box center [548, 281] width 11 height 13
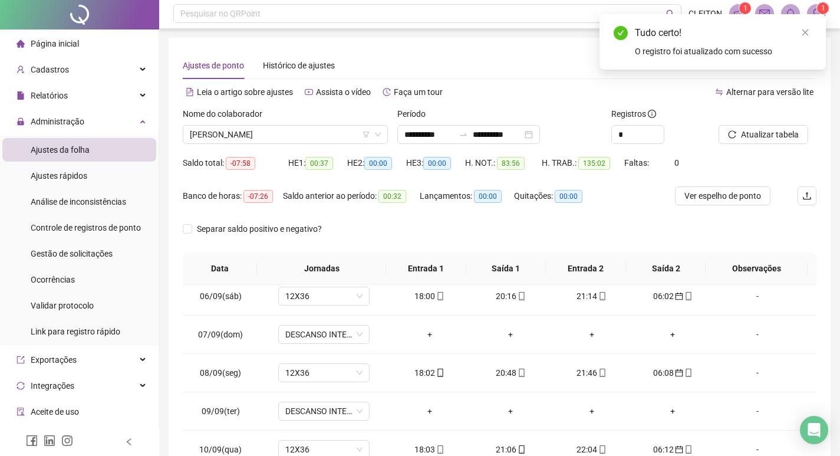
scroll to position [0, 0]
click at [783, 137] on span "Atualizar tabela" at bounding box center [770, 135] width 58 height 13
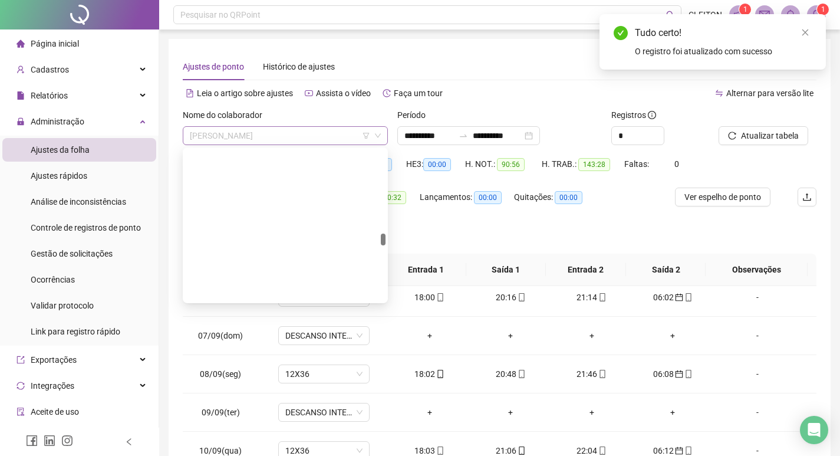
scroll to position [1415, 0]
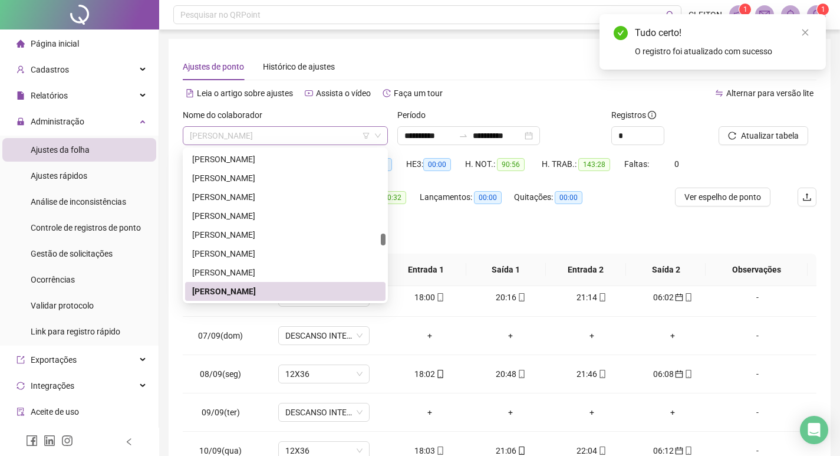
click at [239, 134] on span "[PERSON_NAME]" at bounding box center [285, 136] width 191 height 18
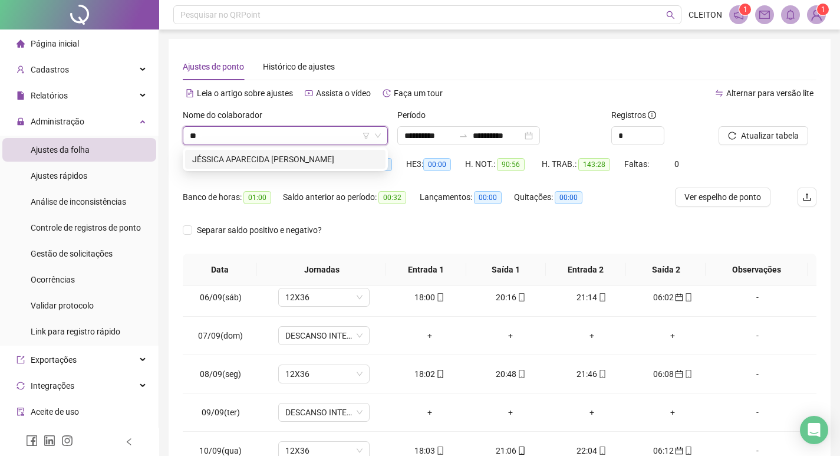
scroll to position [0, 0]
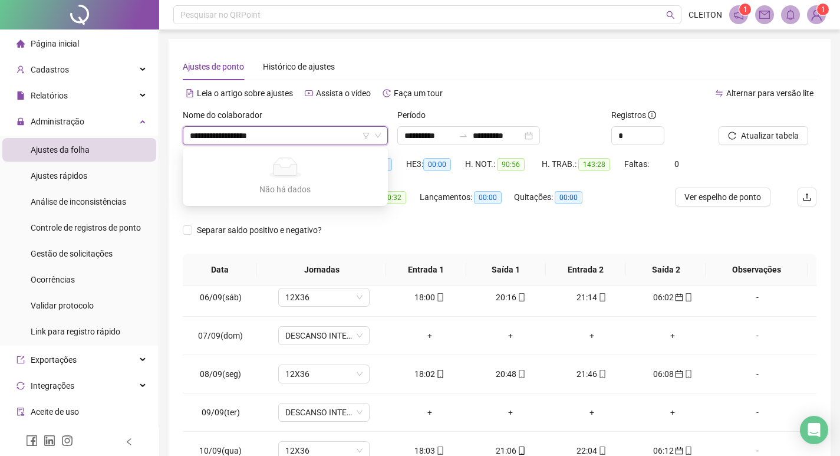
type input "**********"
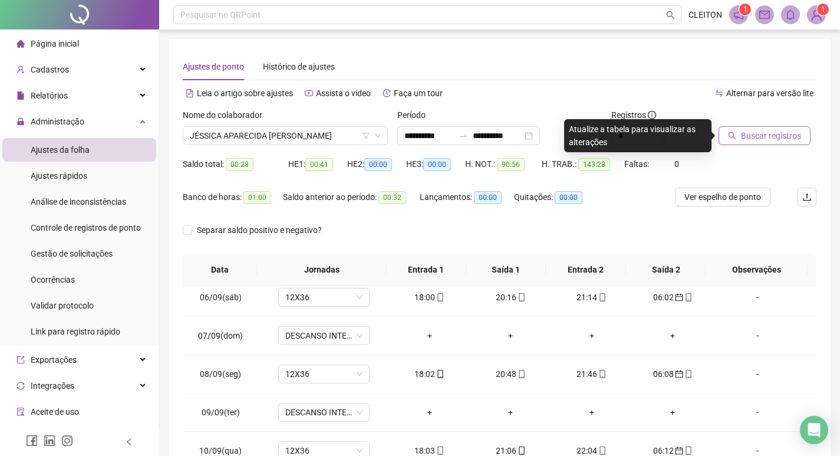
click at [744, 135] on span "Buscar registros" at bounding box center [771, 135] width 60 height 13
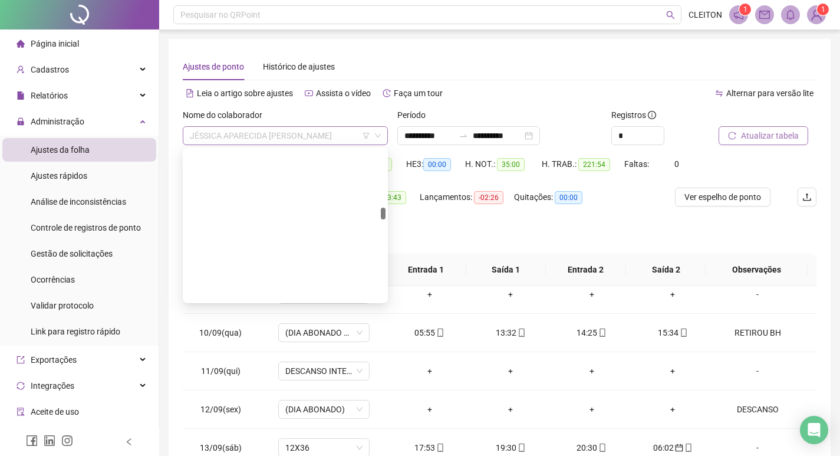
click at [238, 141] on span "JÉSSICA APARECIDA [PERSON_NAME]" at bounding box center [285, 136] width 191 height 18
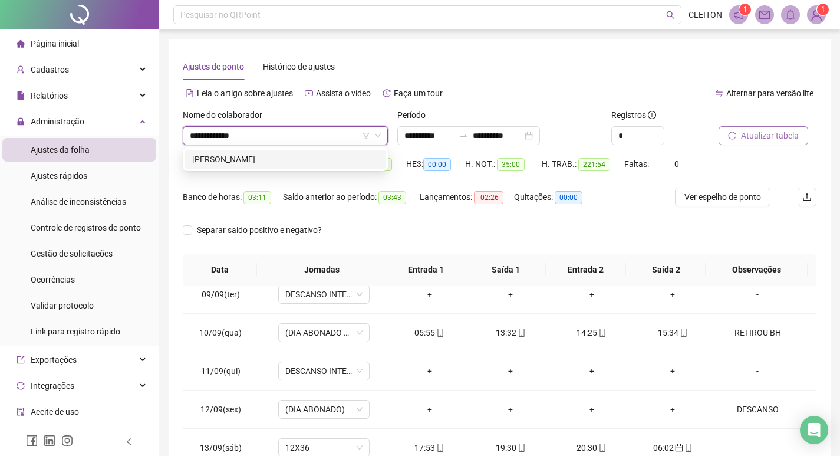
type input "**********"
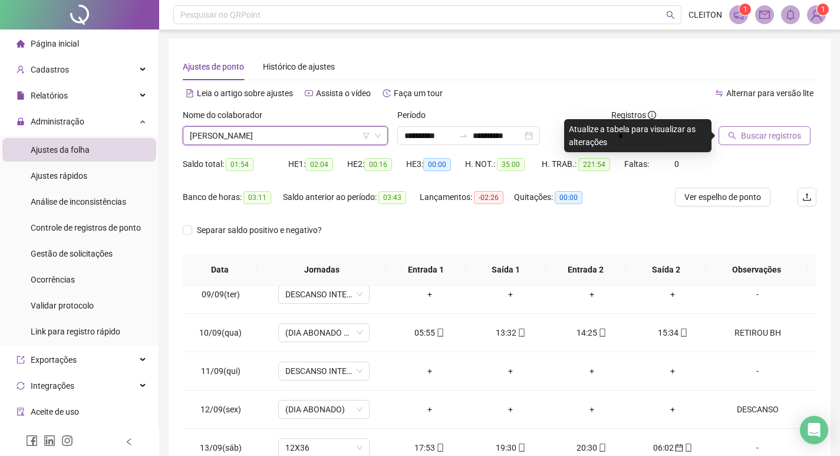
click at [775, 145] on div "Buscar registros" at bounding box center [767, 131] width 107 height 46
click at [775, 143] on button "Buscar registros" at bounding box center [765, 135] width 92 height 19
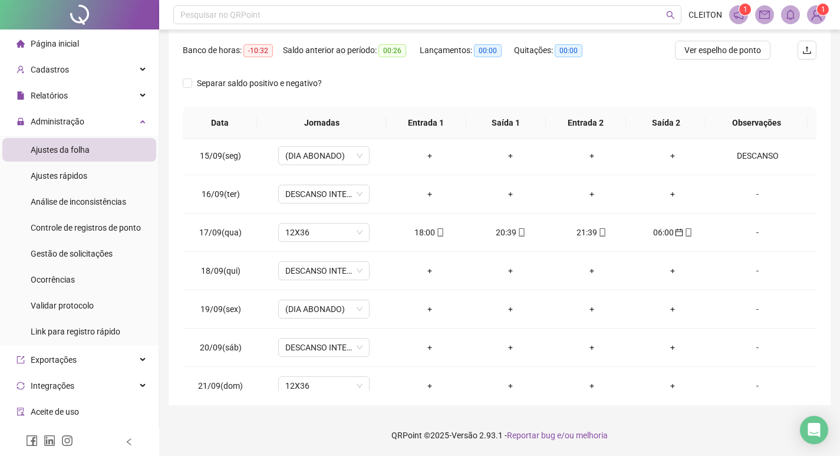
scroll to position [974, 0]
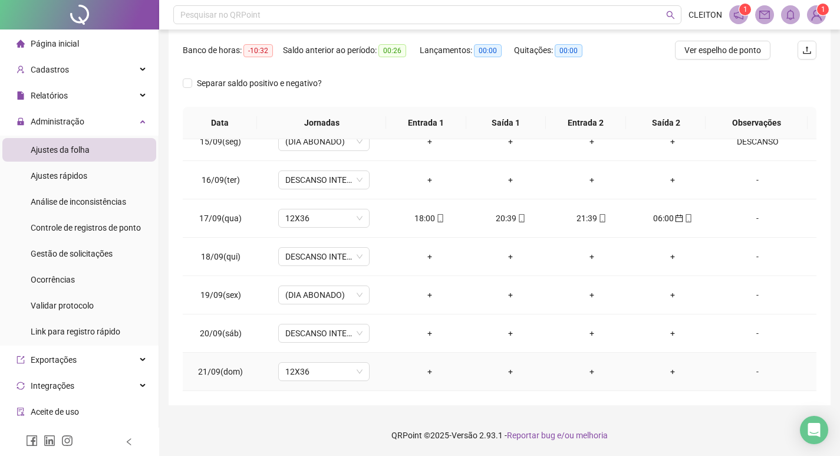
click at [746, 371] on div "-" at bounding box center [758, 371] width 70 height 13
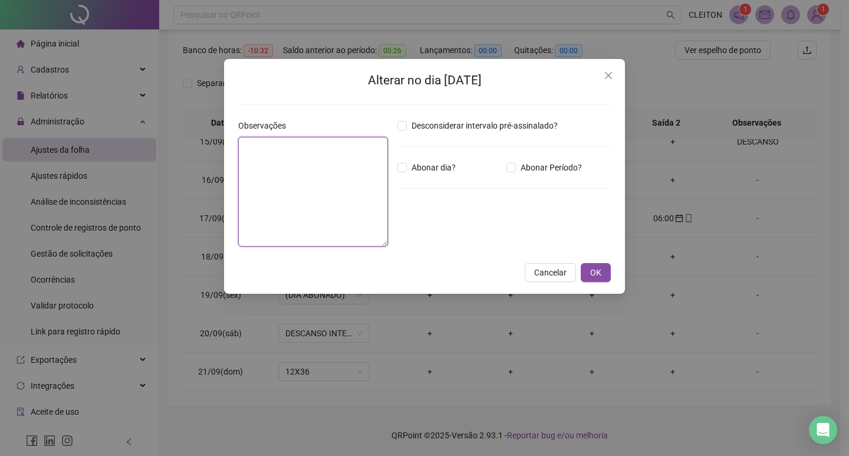
click at [295, 213] on textarea at bounding box center [313, 192] width 150 height 110
type textarea "********"
click at [441, 156] on div "Desconsiderar intervalo pré-assinalado? Abonar dia? Abonar Período? Horas a abo…" at bounding box center [504, 187] width 223 height 137
click at [441, 163] on span "Abonar dia?" at bounding box center [434, 167] width 54 height 13
click at [602, 278] on button "OK" at bounding box center [596, 272] width 30 height 19
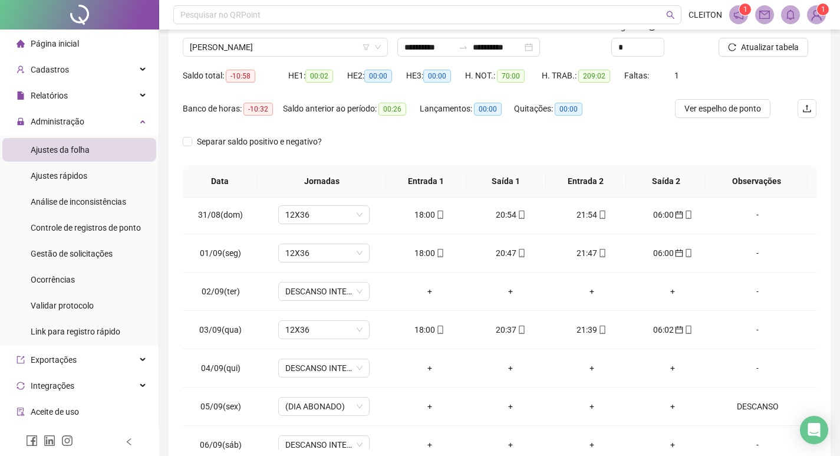
scroll to position [88, 0]
click at [736, 52] on button "Atualizar tabela" at bounding box center [764, 47] width 90 height 19
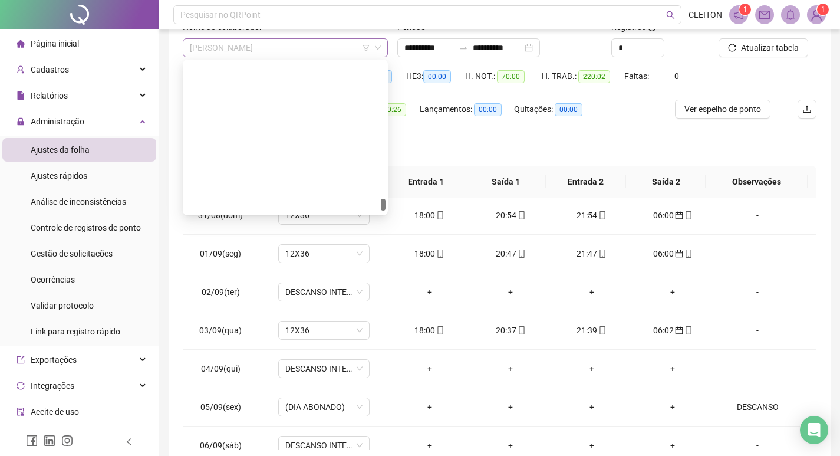
click at [286, 39] on span "[PERSON_NAME]" at bounding box center [285, 48] width 191 height 18
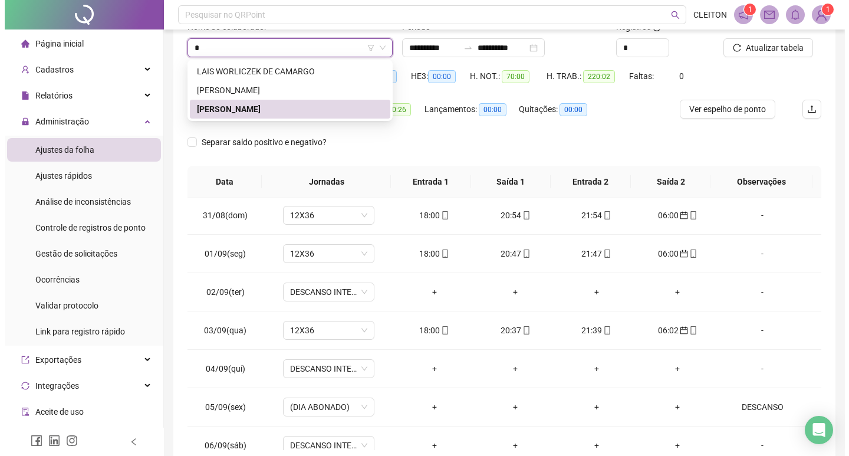
scroll to position [0, 0]
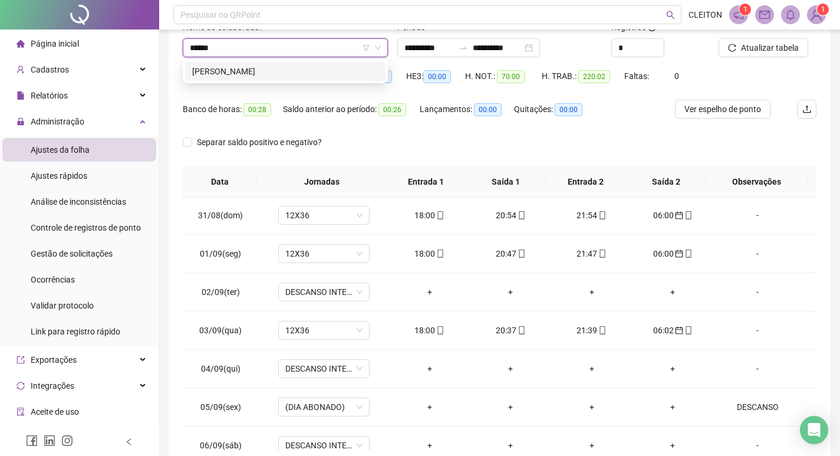
type input "******"
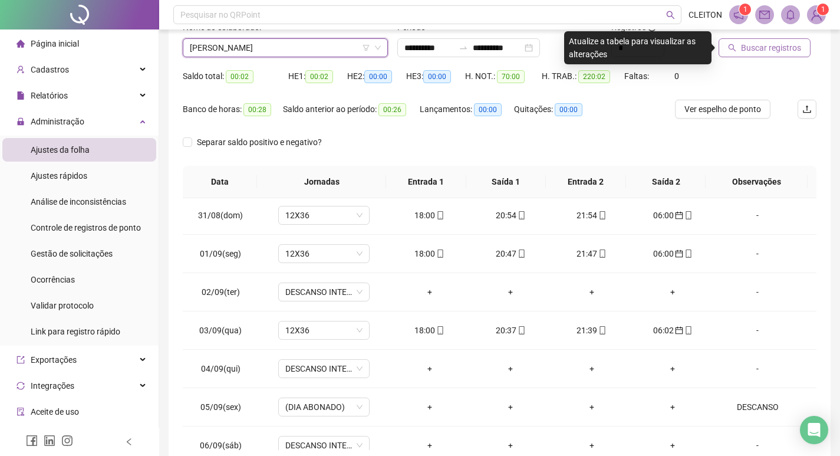
click at [777, 48] on span "Buscar registros" at bounding box center [771, 47] width 60 height 13
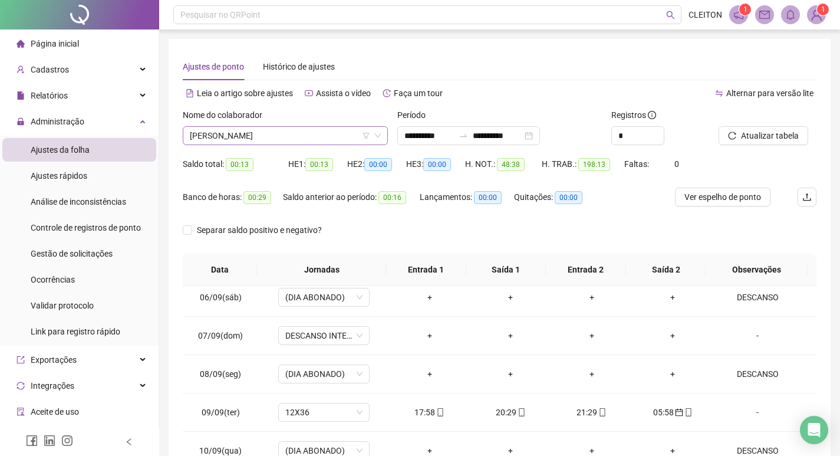
click at [244, 134] on span "[PERSON_NAME]" at bounding box center [285, 136] width 191 height 18
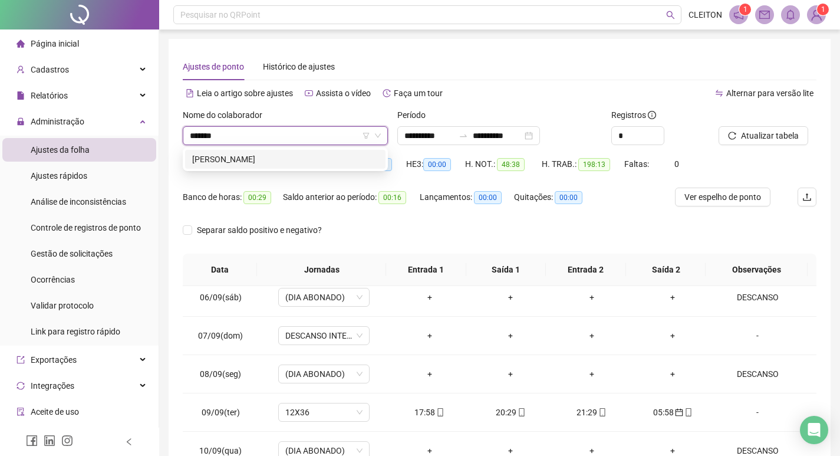
type input "*******"
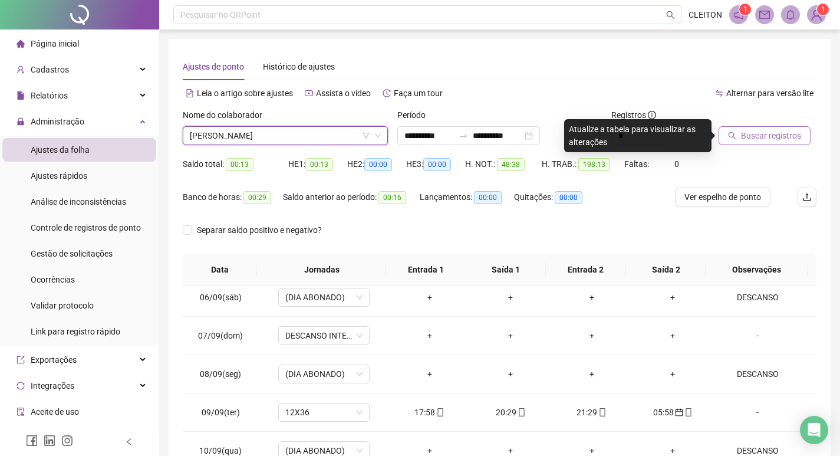
click at [802, 132] on button "Buscar registros" at bounding box center [765, 135] width 92 height 19
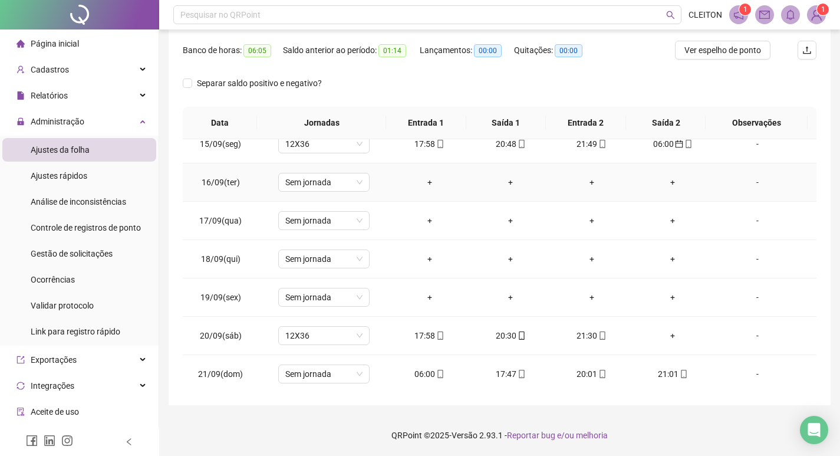
scroll to position [974, 0]
click at [428, 371] on div "06:00" at bounding box center [429, 371] width 62 height 13
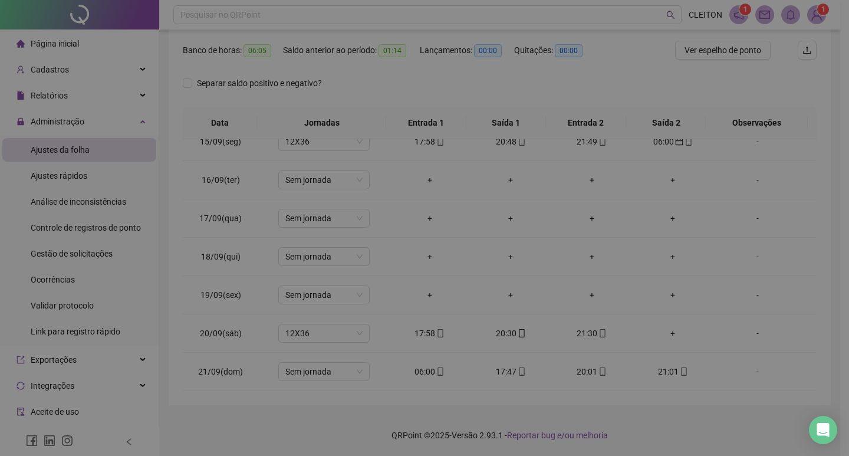
type input "**********"
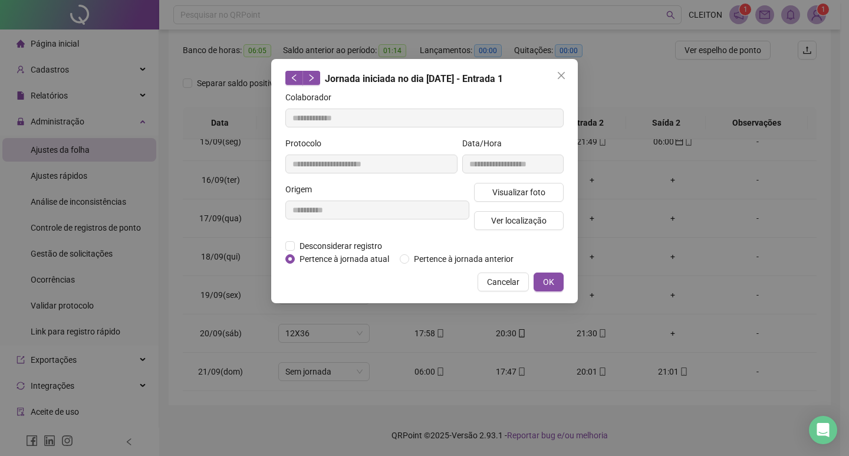
click at [465, 249] on div "Desconsiderar registro Pertence ao lanche" at bounding box center [424, 245] width 278 height 13
click at [465, 254] on span "Pertence à jornada anterior" at bounding box center [463, 258] width 109 height 13
click at [545, 285] on span "OK" at bounding box center [548, 281] width 11 height 13
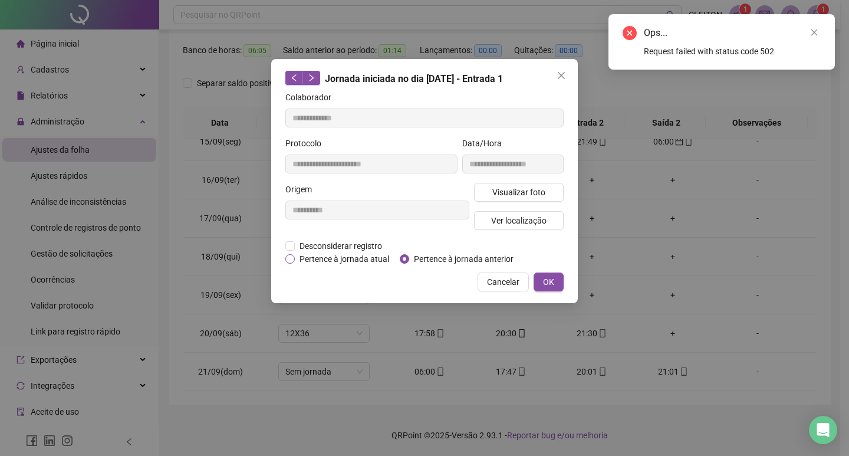
click at [364, 256] on span "Pertence à jornada atual" at bounding box center [344, 258] width 99 height 13
click at [422, 254] on span "Pertence à jornada anterior" at bounding box center [463, 258] width 109 height 13
click at [539, 274] on button "OK" at bounding box center [548, 281] width 30 height 19
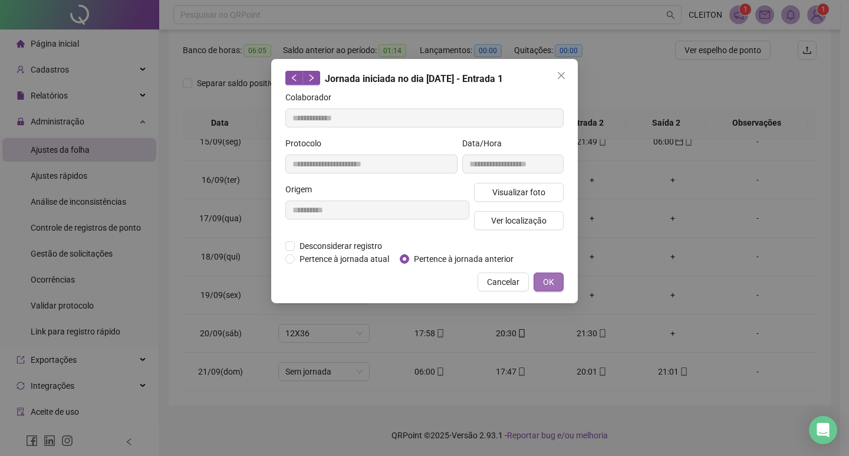
click at [548, 284] on span "OK" at bounding box center [548, 281] width 11 height 13
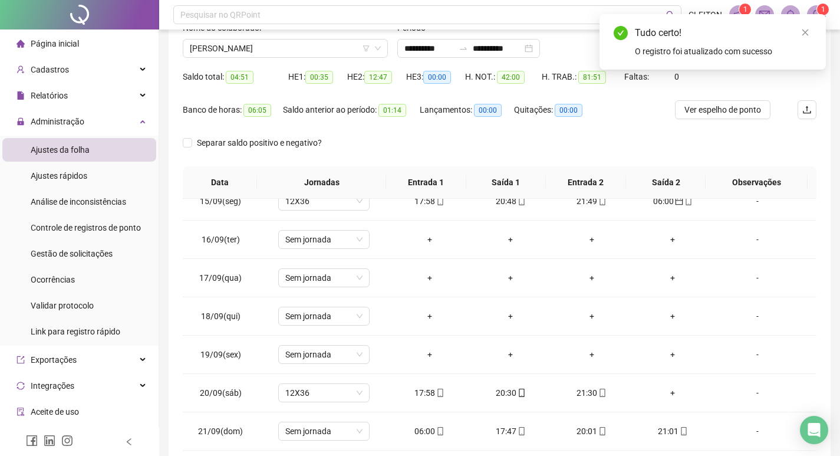
scroll to position [0, 0]
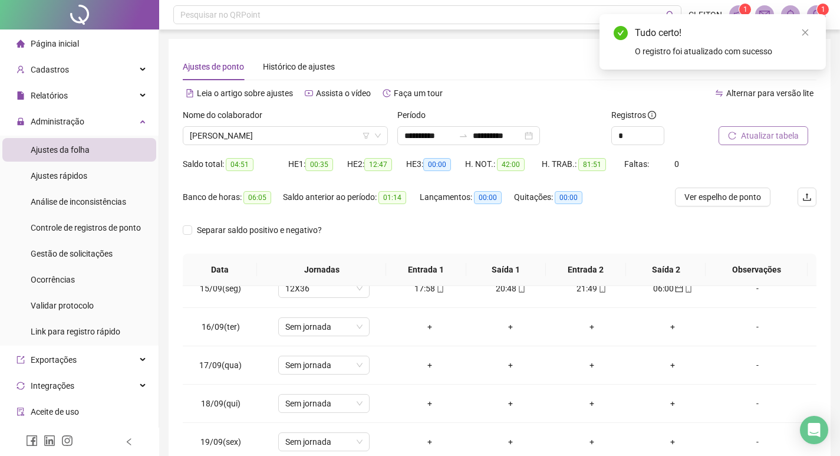
click at [782, 132] on span "Atualizar tabela" at bounding box center [770, 135] width 58 height 13
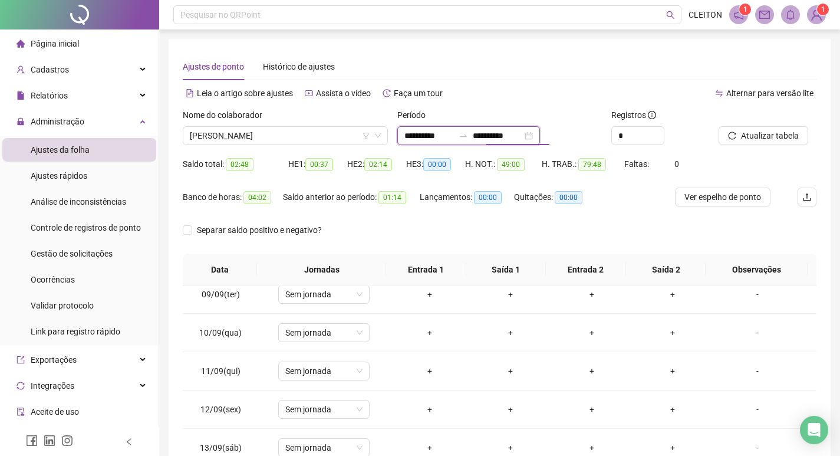
click at [508, 137] on input "**********" at bounding box center [498, 135] width 50 height 13
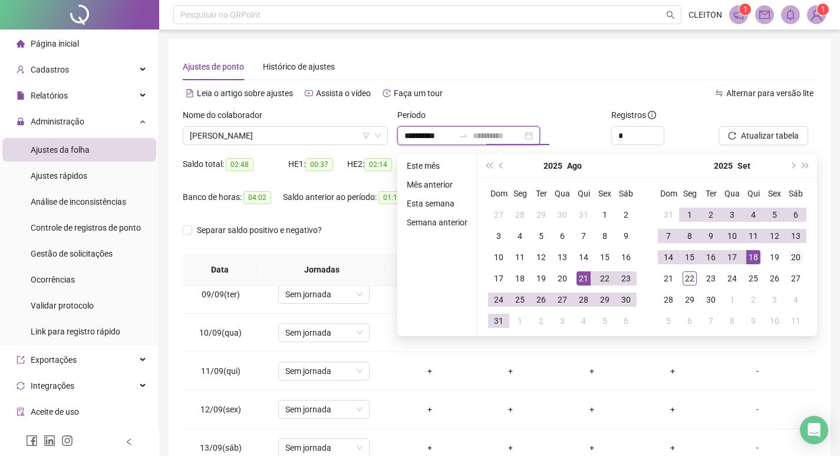
type input "**********"
click at [793, 262] on div "20" at bounding box center [796, 257] width 14 height 14
type input "**********"
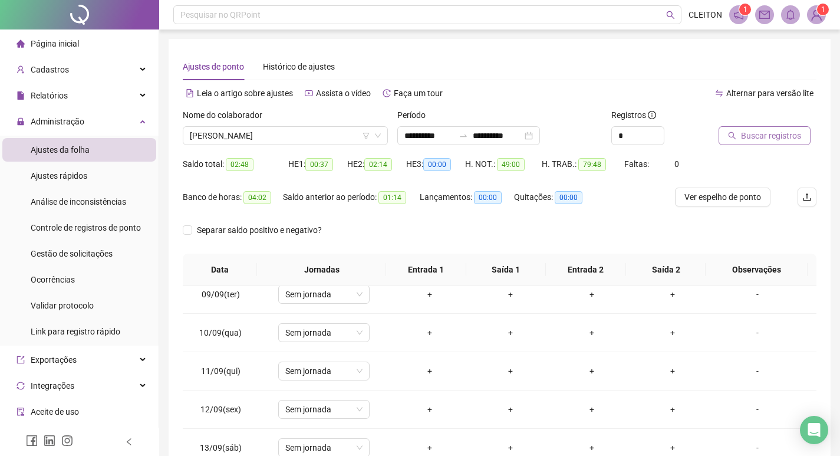
click at [775, 134] on span "Buscar registros" at bounding box center [771, 135] width 60 height 13
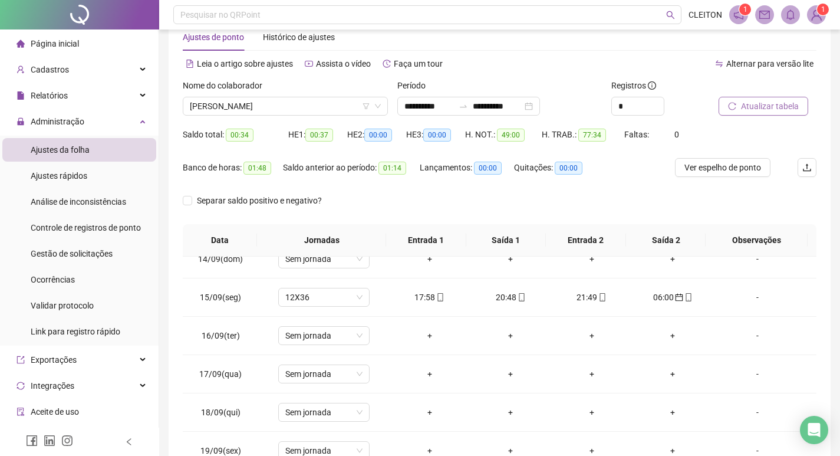
scroll to position [29, 0]
click at [240, 120] on div "Nome do colaborador [PERSON_NAME]" at bounding box center [285, 103] width 215 height 46
click at [243, 116] on div "Nome do colaborador [PERSON_NAME]" at bounding box center [285, 103] width 215 height 46
click at [250, 114] on span "[PERSON_NAME]" at bounding box center [285, 107] width 191 height 18
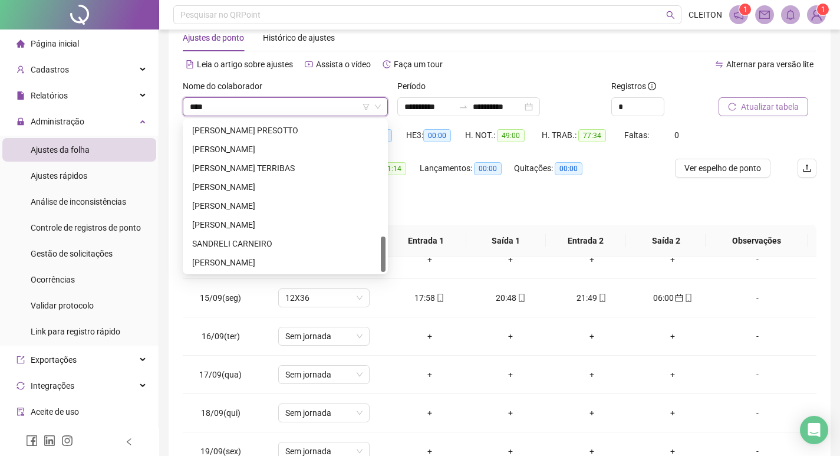
scroll to position [0, 0]
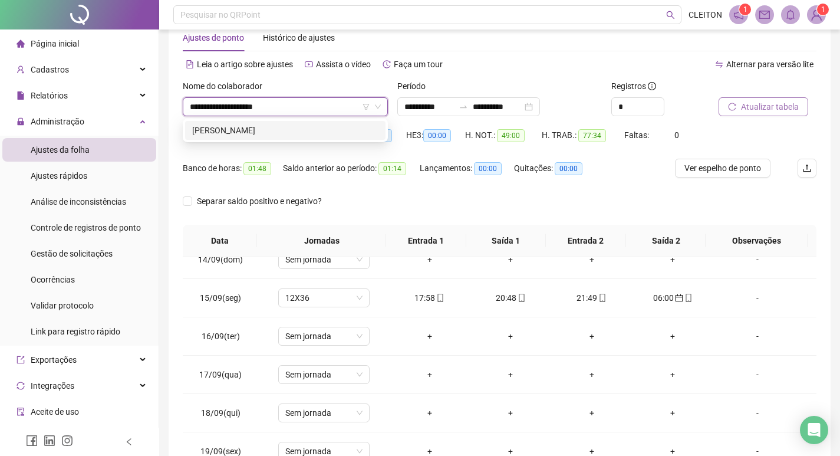
type input "**********"
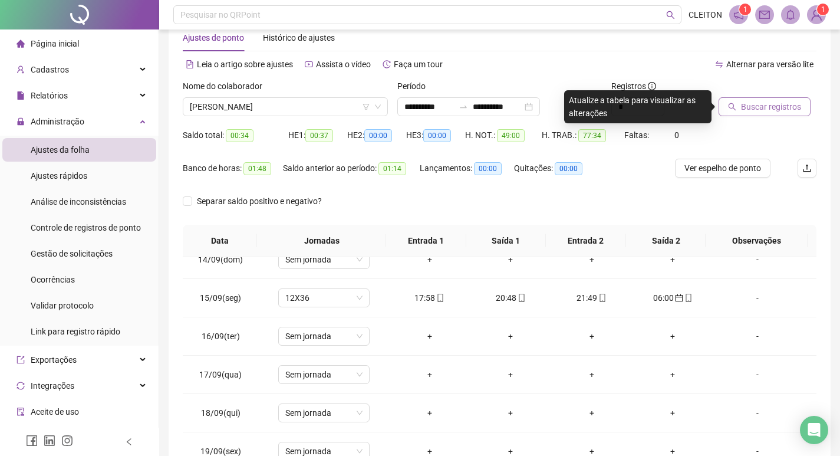
click at [766, 107] on span "Buscar registros" at bounding box center [771, 106] width 60 height 13
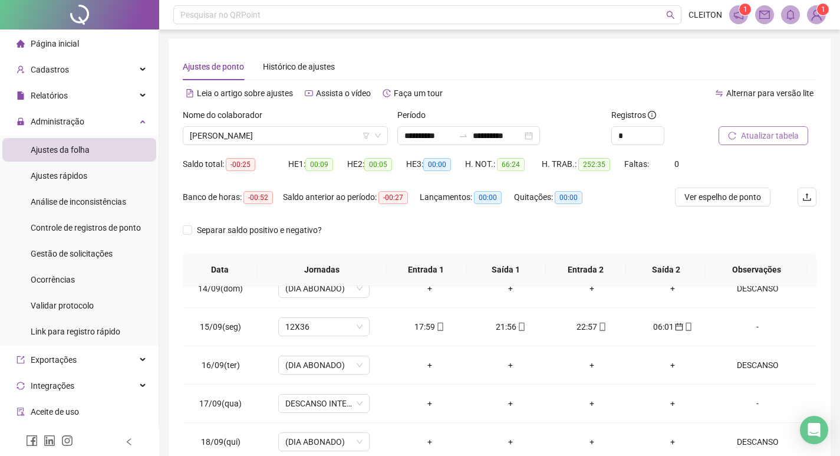
click at [777, 128] on button "Atualizar tabela" at bounding box center [764, 135] width 90 height 19
click at [268, 138] on span "[PERSON_NAME]" at bounding box center [285, 136] width 191 height 18
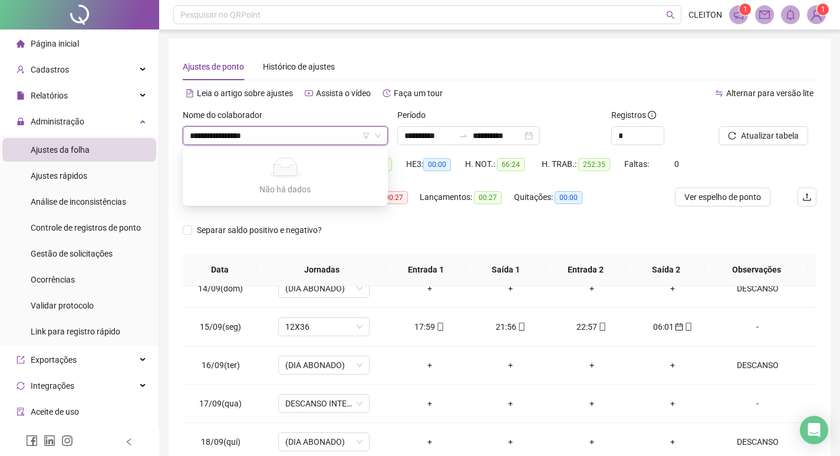
type input "**********"
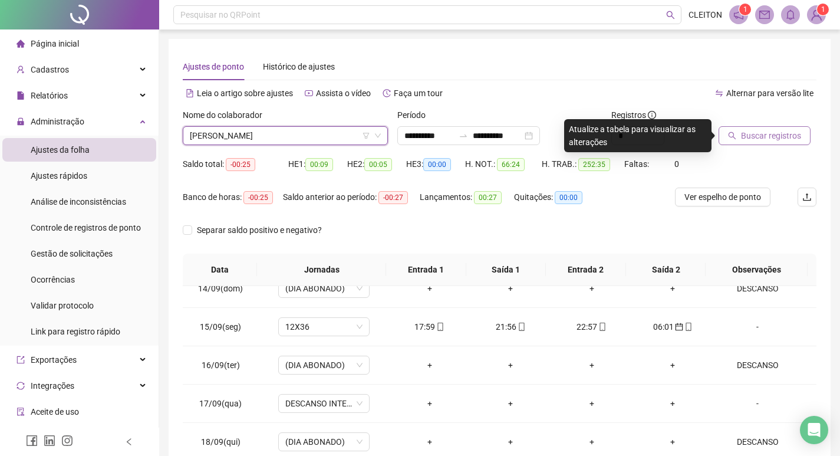
click at [773, 130] on span "Buscar registros" at bounding box center [771, 135] width 60 height 13
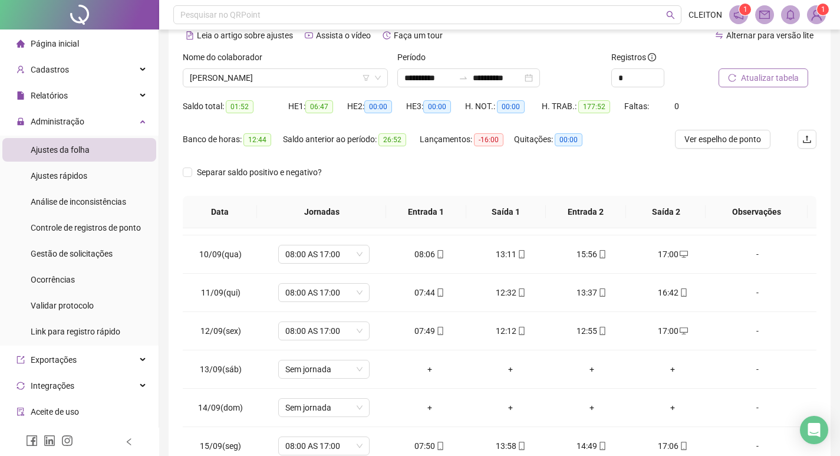
scroll to position [29, 0]
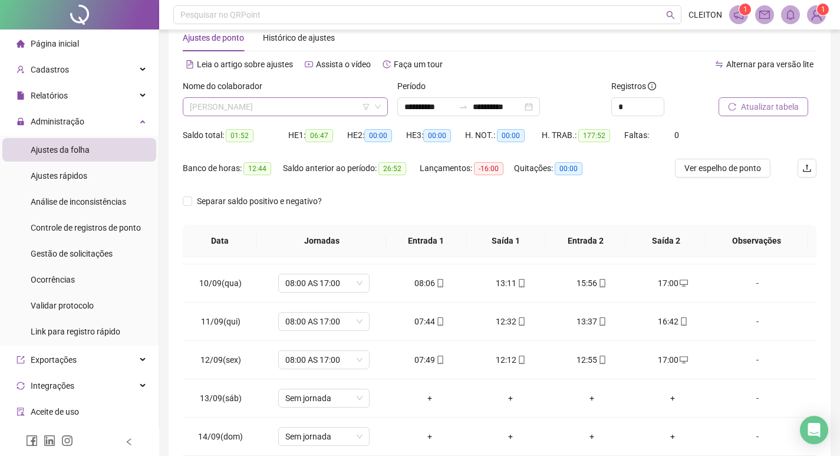
click at [269, 112] on span "[PERSON_NAME]" at bounding box center [285, 107] width 191 height 18
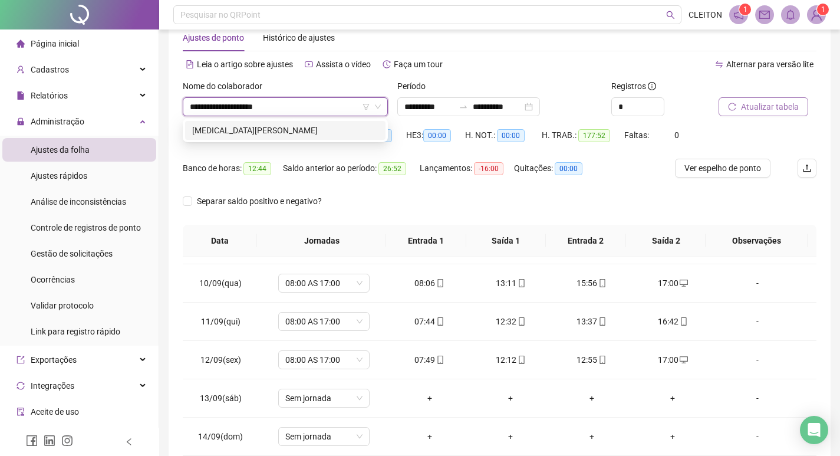
type input "**********"
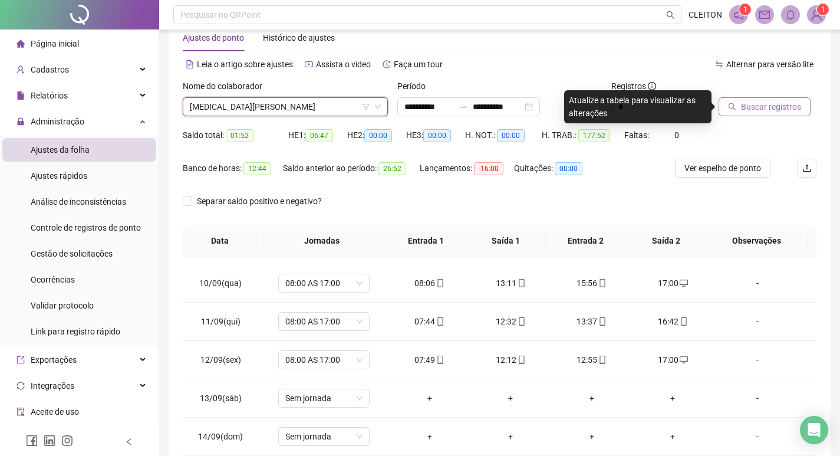
click at [772, 106] on span "Buscar registros" at bounding box center [771, 106] width 60 height 13
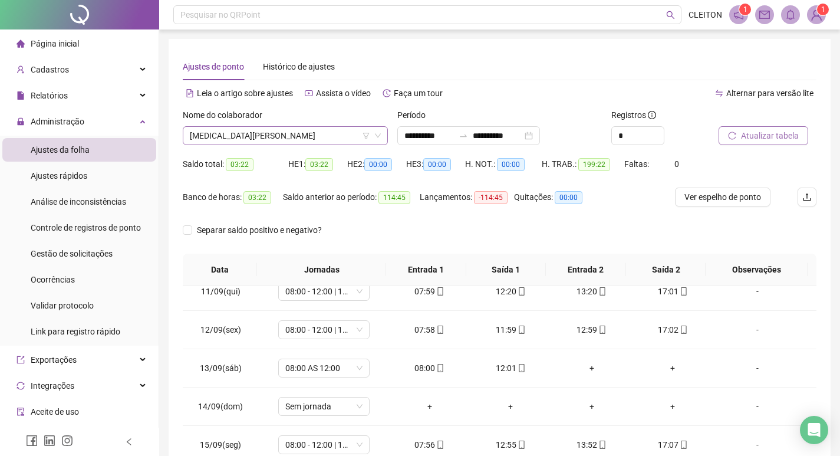
scroll to position [358, 0]
click at [308, 128] on span "[MEDICAL_DATA][PERSON_NAME]" at bounding box center [285, 136] width 191 height 18
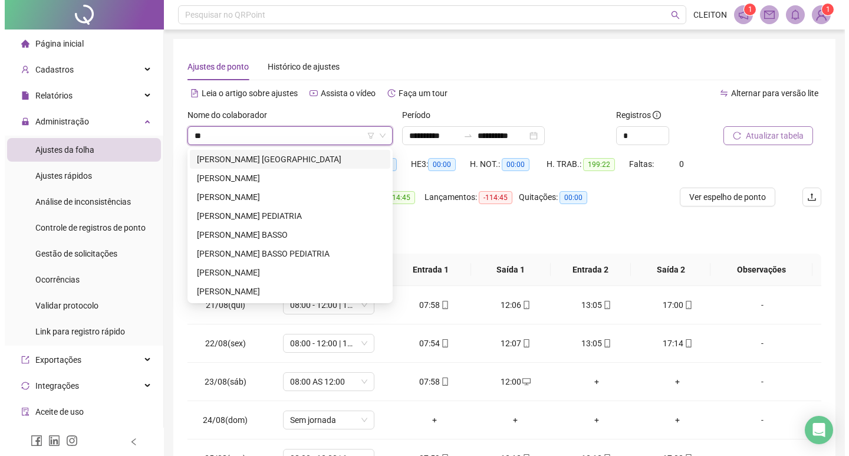
scroll to position [0, 0]
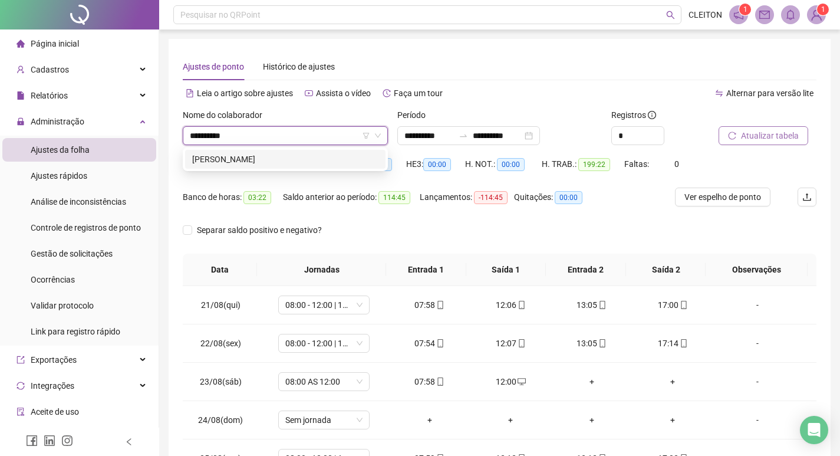
type input "**********"
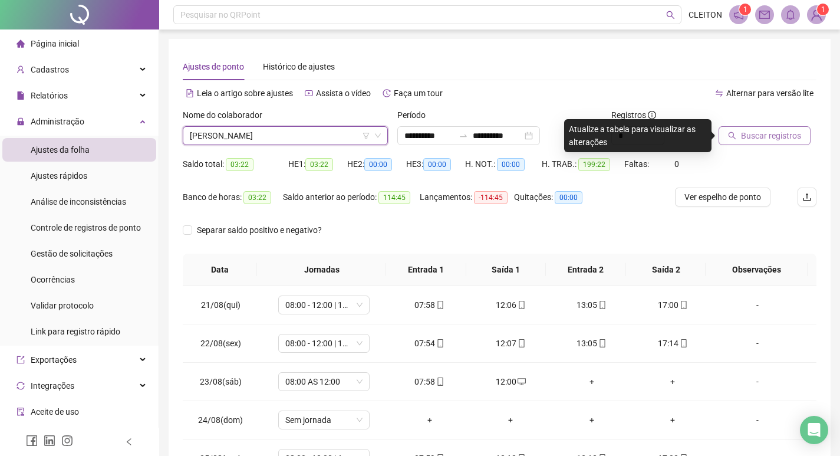
click at [753, 127] on button "Buscar registros" at bounding box center [765, 135] width 92 height 19
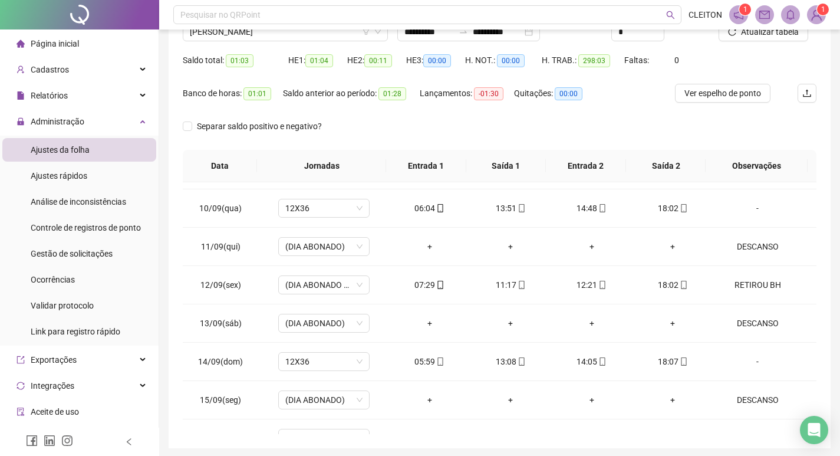
scroll to position [29, 0]
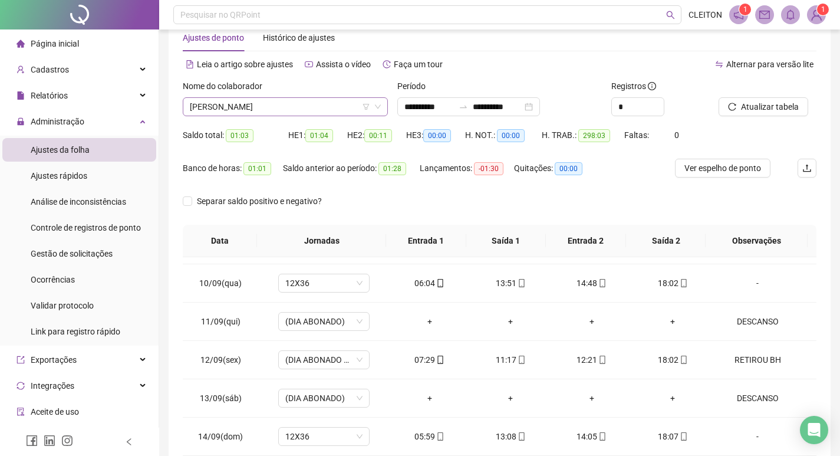
click at [256, 100] on span "[PERSON_NAME]" at bounding box center [285, 107] width 191 height 18
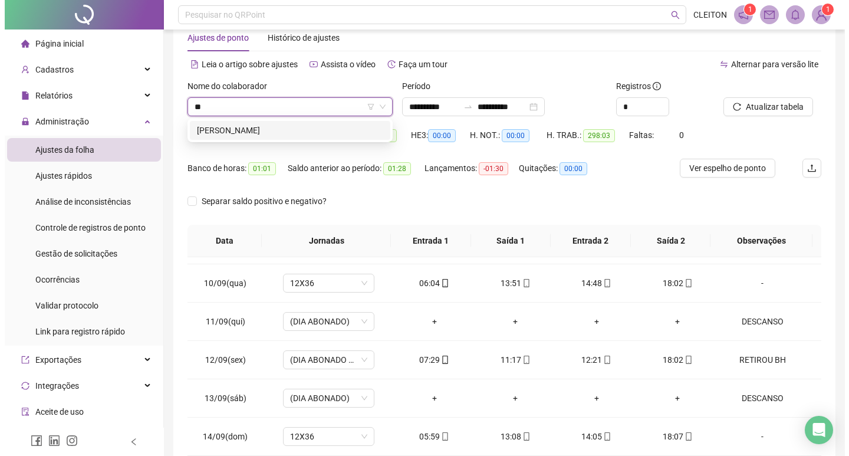
scroll to position [0, 0]
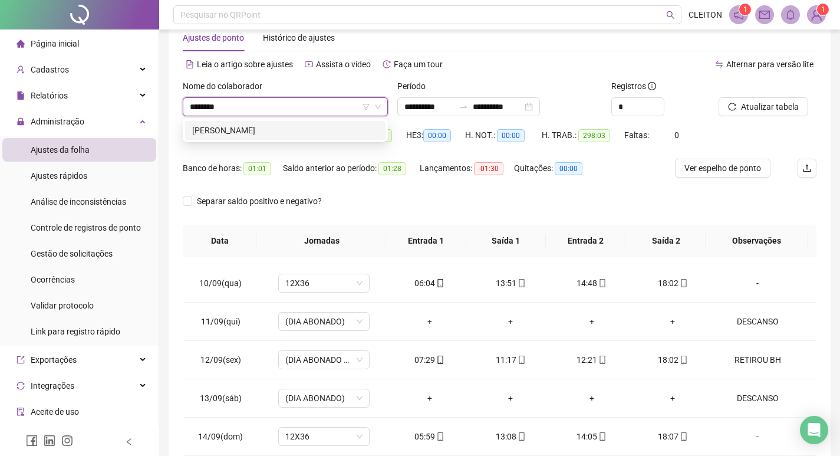
type input "********"
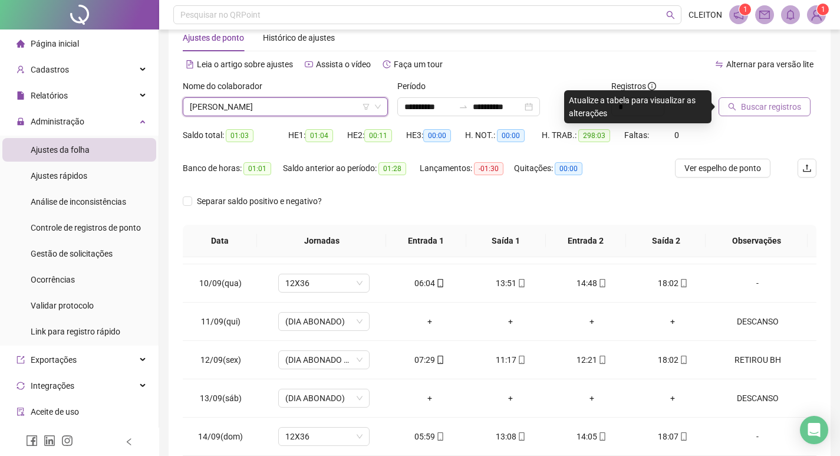
click at [743, 104] on span "Buscar registros" at bounding box center [771, 106] width 60 height 13
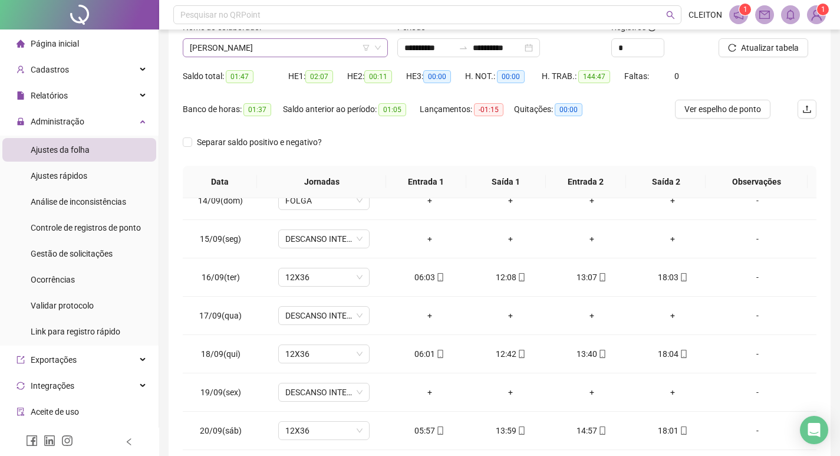
scroll to position [1019, 0]
click at [276, 48] on span "[PERSON_NAME]" at bounding box center [285, 48] width 191 height 18
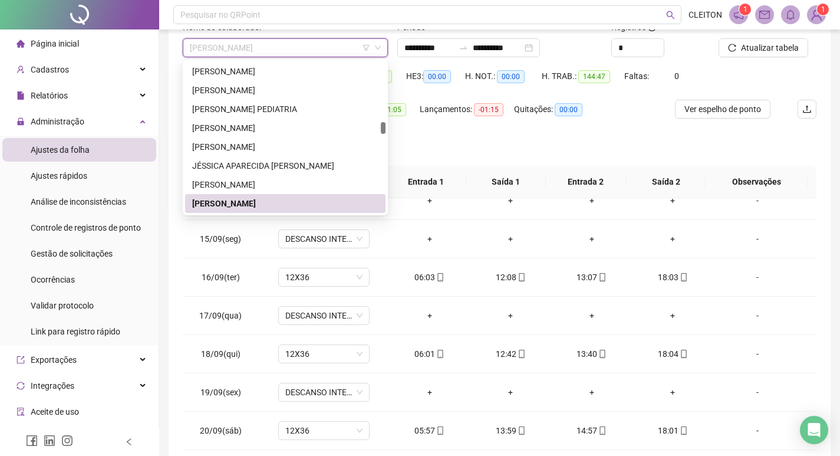
click at [487, 153] on div "Separar saldo positivo e negativo?" at bounding box center [500, 149] width 634 height 33
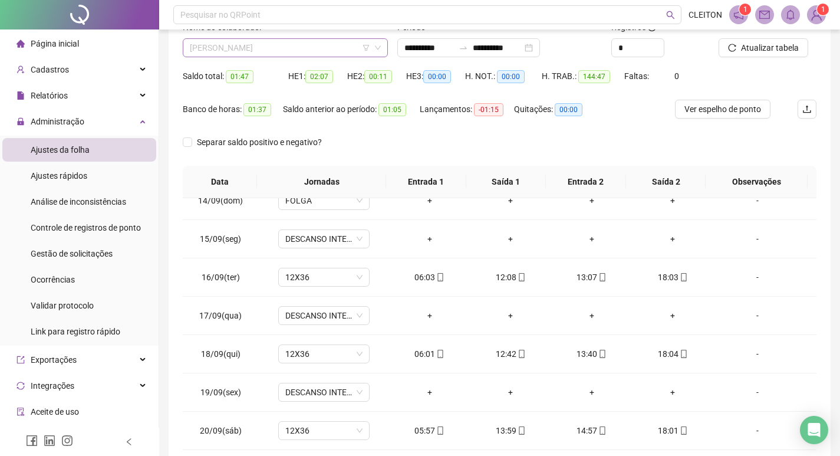
click at [314, 51] on span "[PERSON_NAME]" at bounding box center [285, 48] width 191 height 18
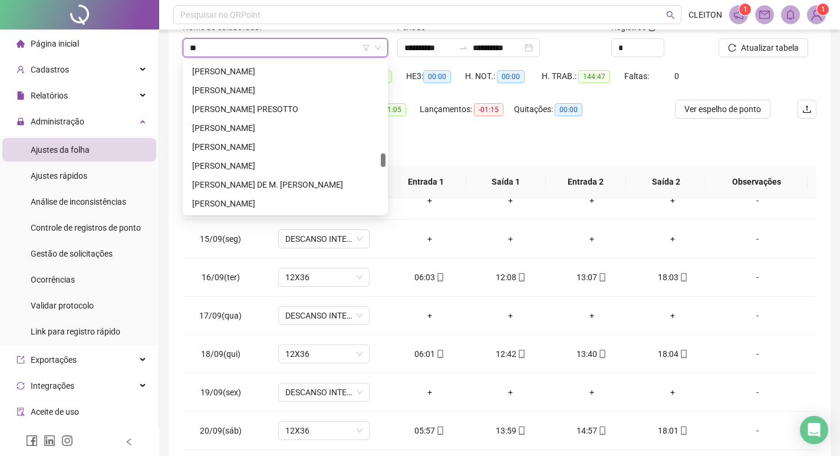
scroll to position [0, 0]
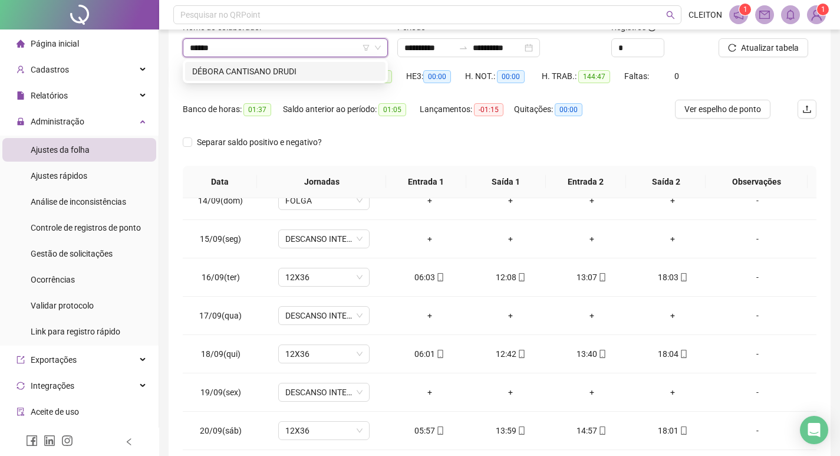
type input "******"
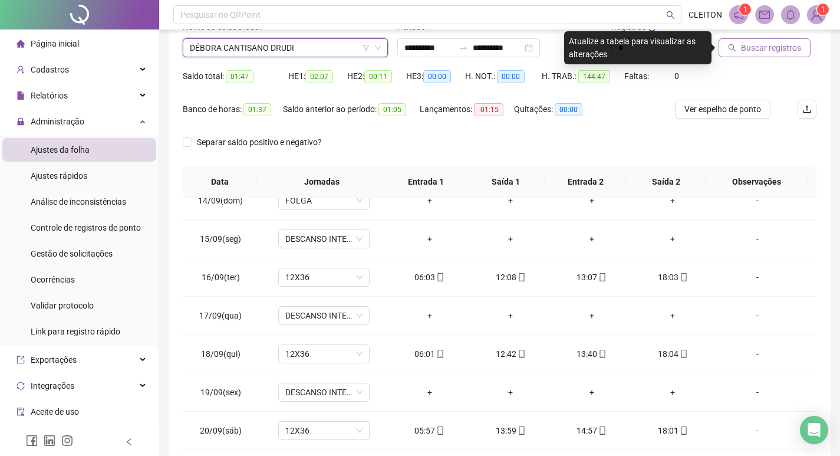
click at [756, 44] on span "Buscar registros" at bounding box center [771, 47] width 60 height 13
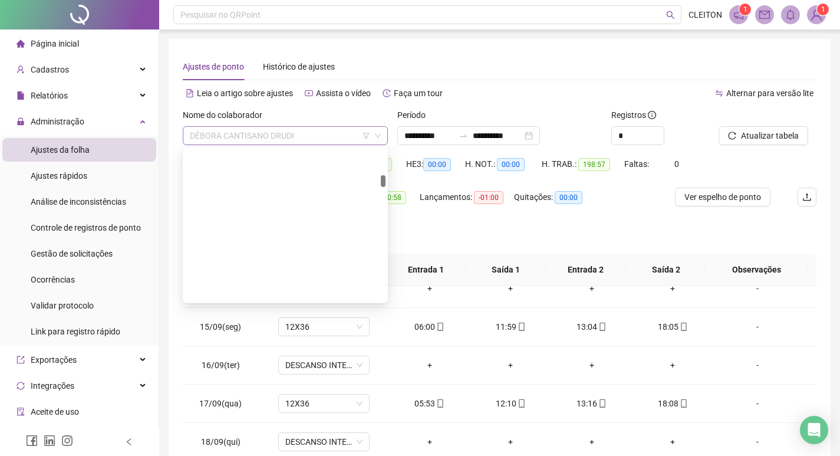
click at [255, 127] on span "DÉBORA CANTISANO DRUDI" at bounding box center [285, 136] width 191 height 18
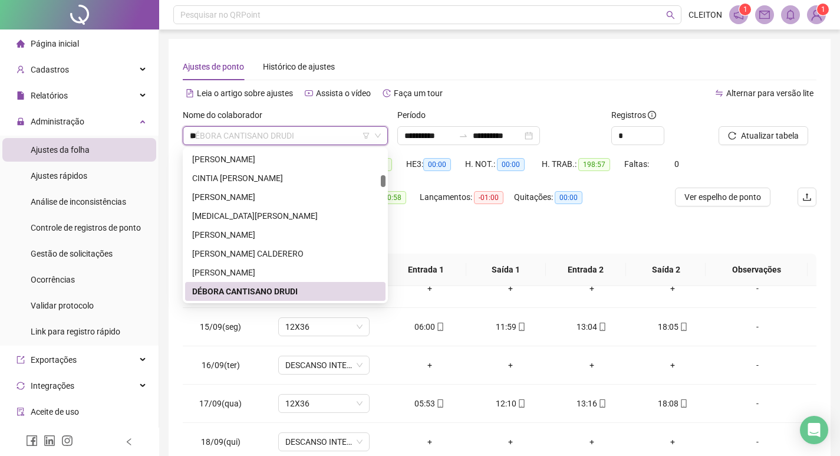
scroll to position [38, 0]
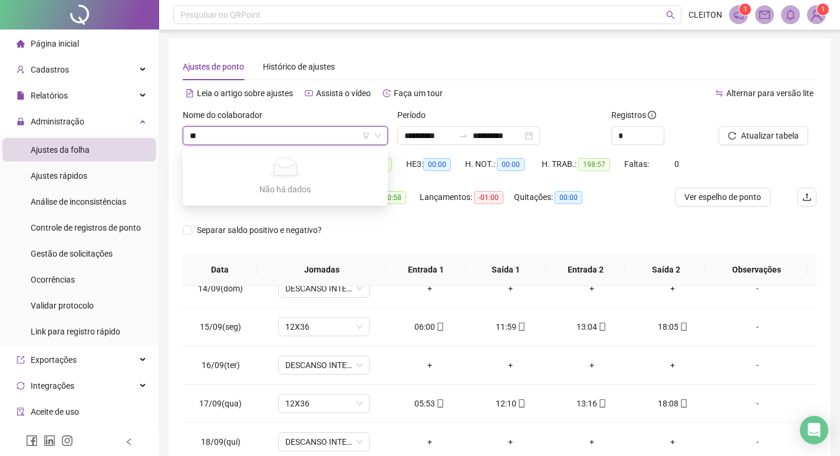
type input "*"
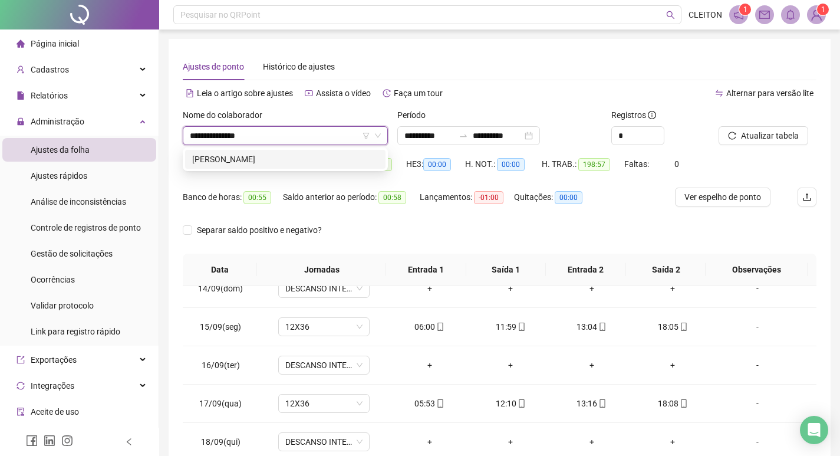
type input "**********"
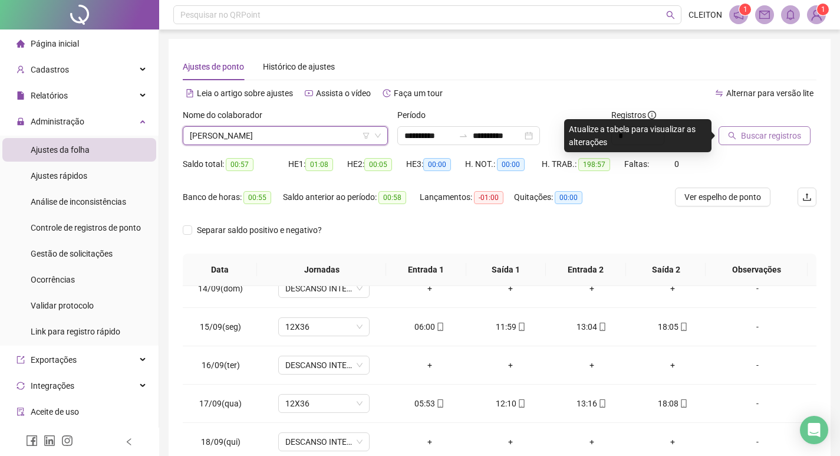
click at [762, 141] on span "Buscar registros" at bounding box center [771, 135] width 60 height 13
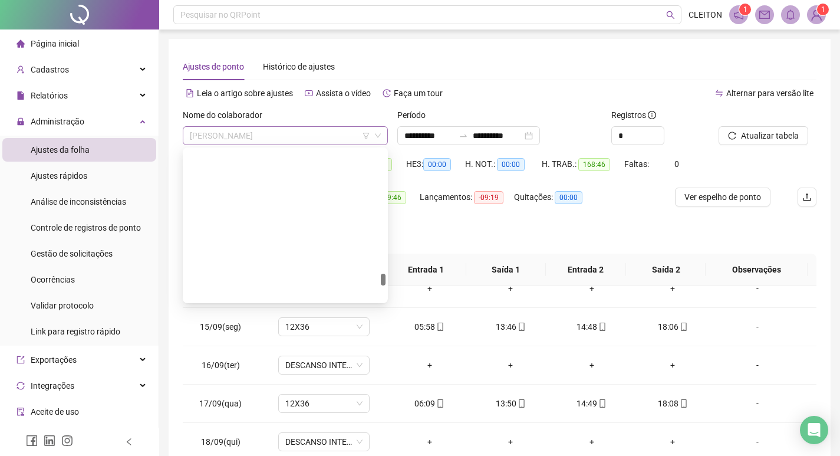
scroll to position [2094, 0]
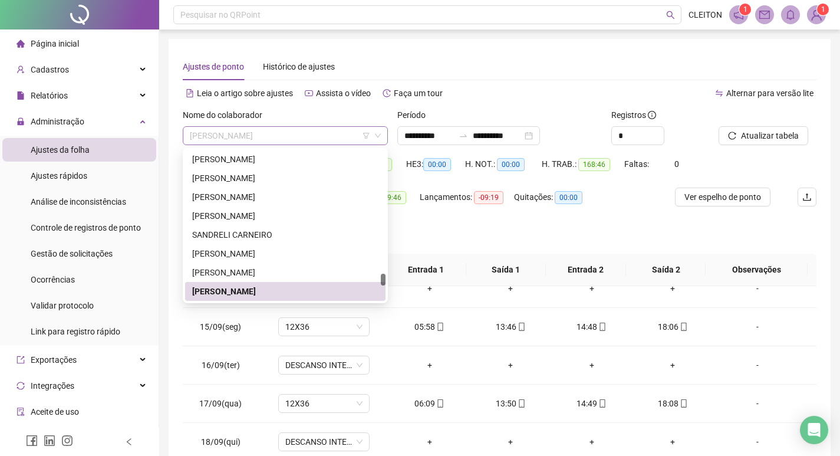
click at [304, 131] on span "[PERSON_NAME]" at bounding box center [285, 136] width 191 height 18
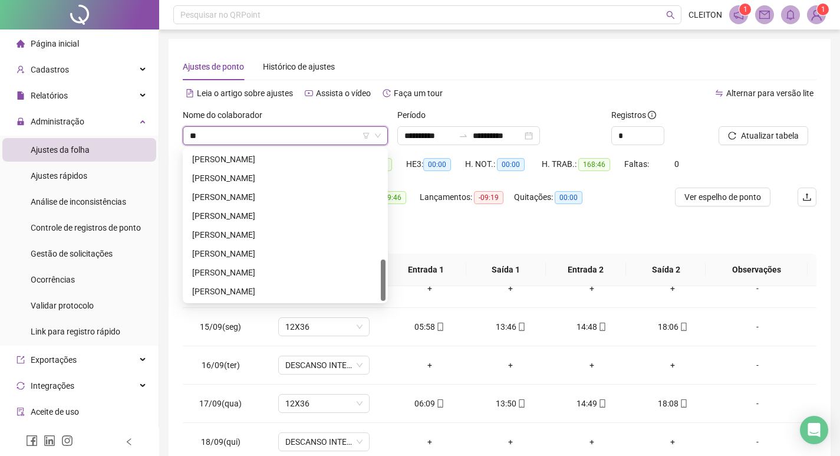
scroll to position [396, 0]
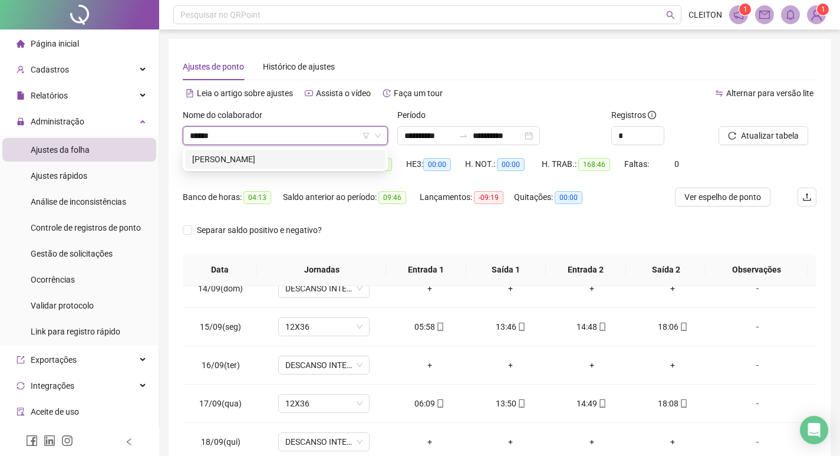
type input "******"
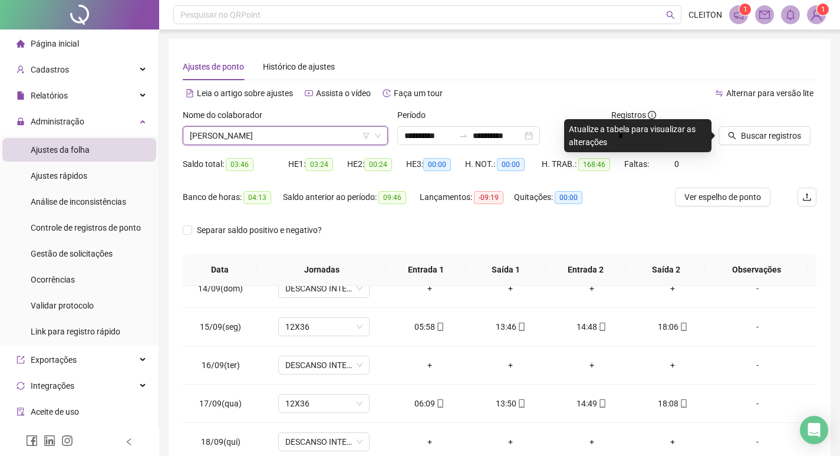
click at [732, 133] on icon "search" at bounding box center [732, 135] width 8 height 8
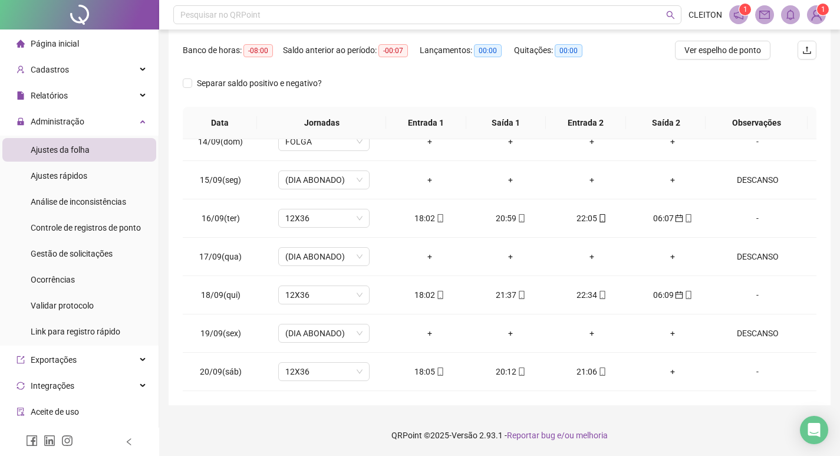
scroll to position [0, 0]
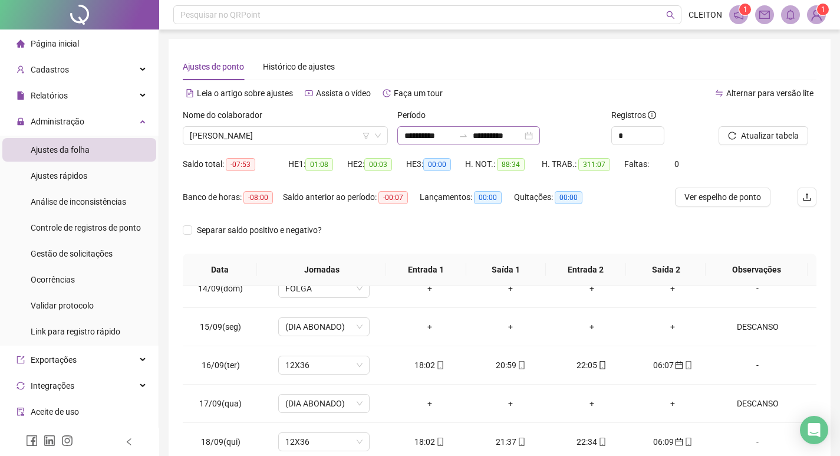
click at [497, 127] on div "**********" at bounding box center [468, 135] width 143 height 19
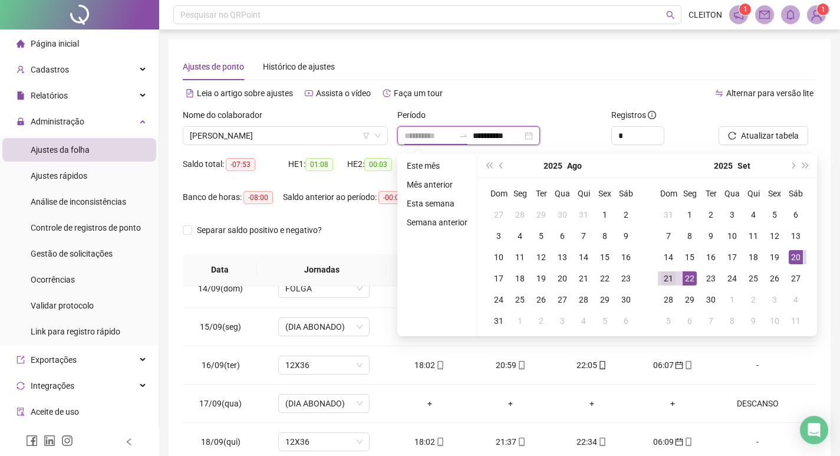
type input "**********"
click at [674, 281] on div "21" at bounding box center [668, 278] width 14 height 14
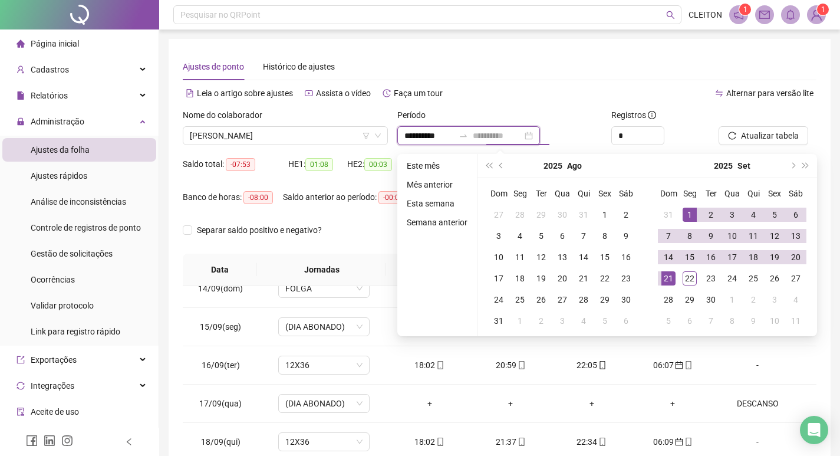
type input "**********"
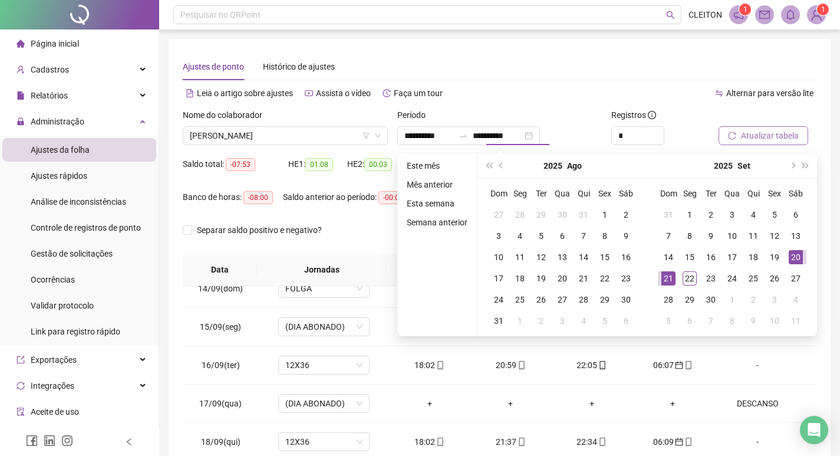
type input "**********"
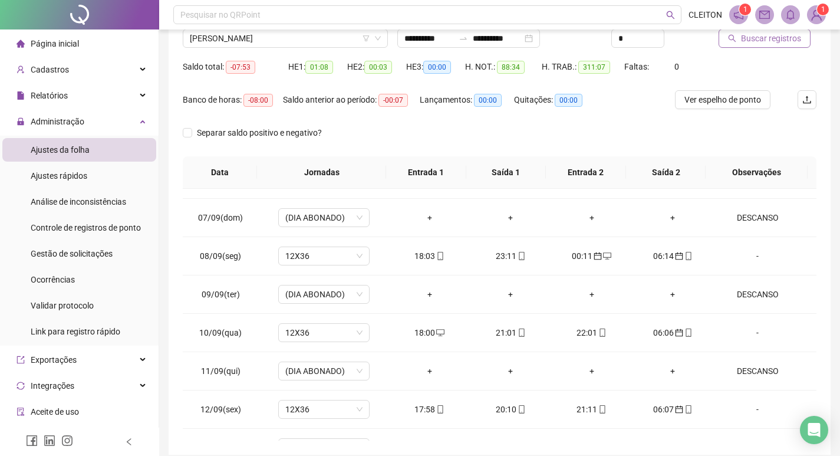
scroll to position [29, 0]
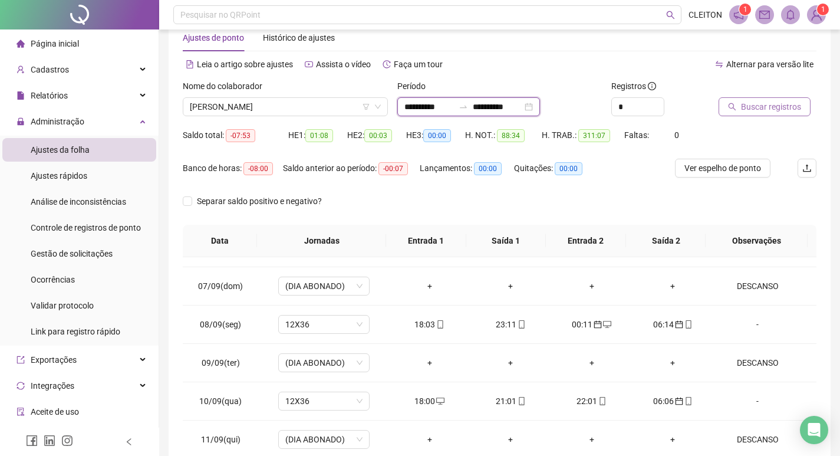
click at [430, 100] on input "**********" at bounding box center [429, 106] width 50 height 13
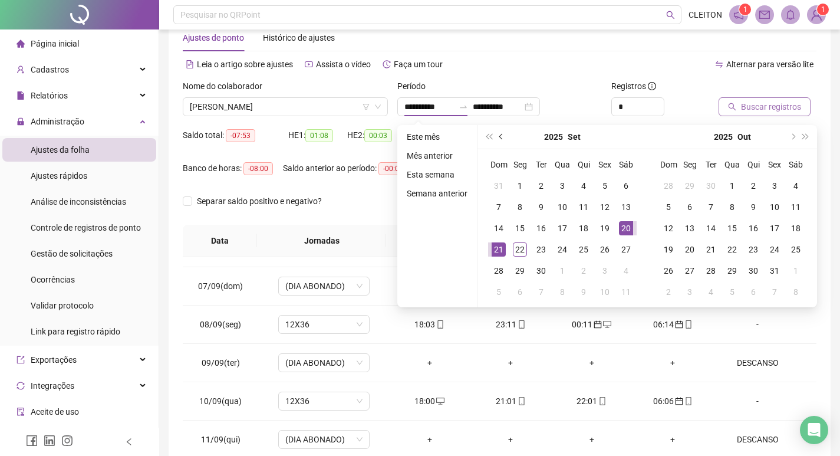
click at [503, 144] on button "prev-year" at bounding box center [501, 137] width 13 height 24
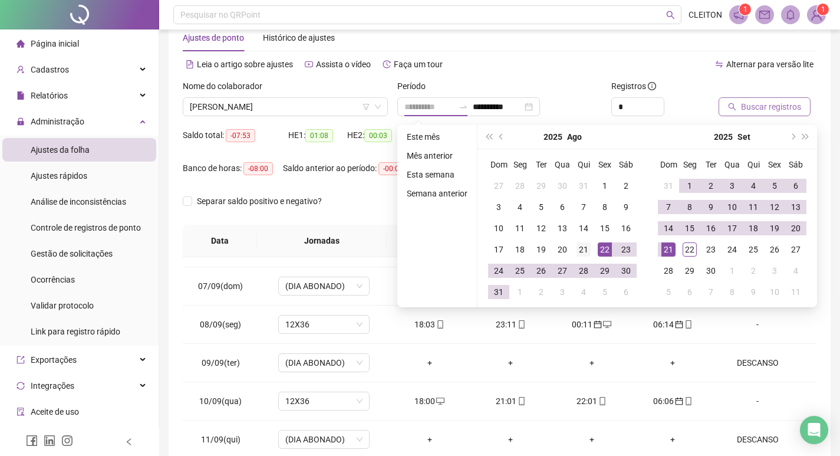
type input "**********"
click at [588, 249] on div "21" at bounding box center [583, 249] width 14 height 14
type input "**********"
click at [666, 252] on div "21" at bounding box center [668, 249] width 14 height 14
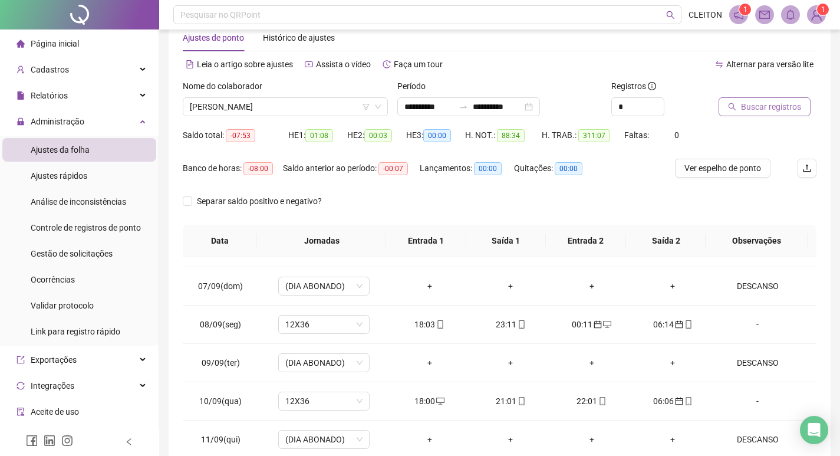
click at [751, 105] on span "Buscar registros" at bounding box center [771, 106] width 60 height 13
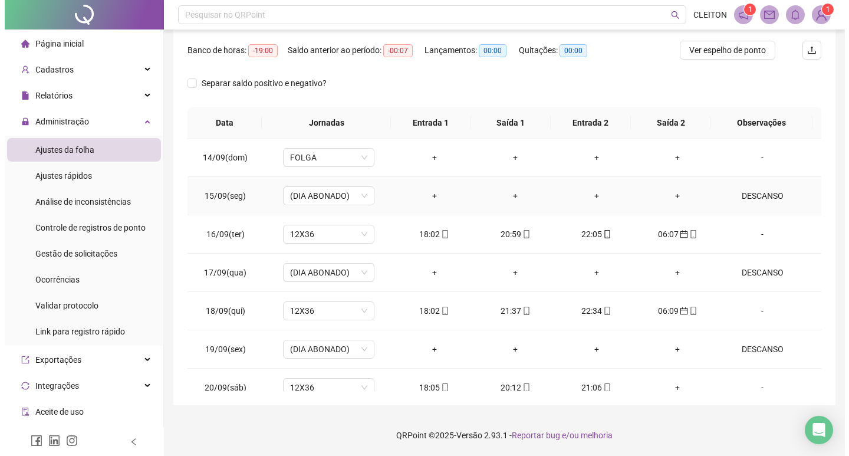
scroll to position [974, 0]
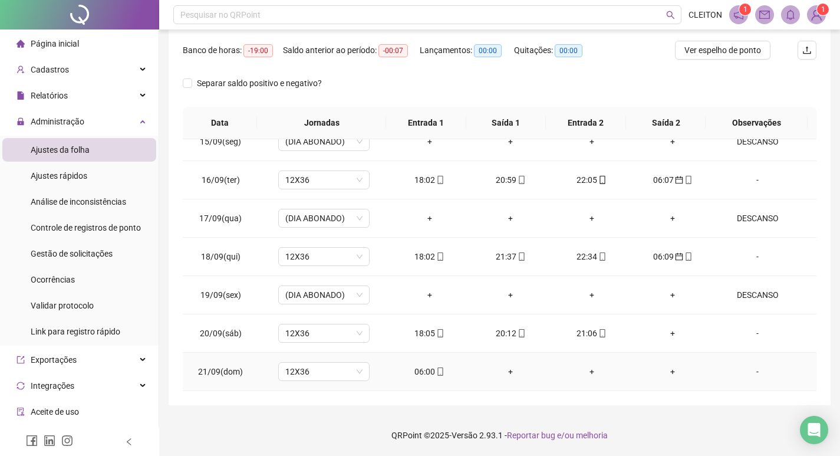
click at [421, 372] on div "06:00" at bounding box center [429, 371] width 62 height 13
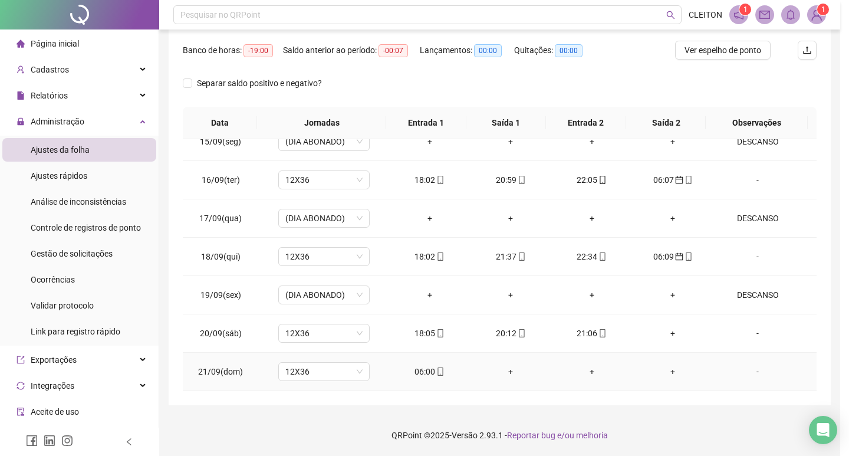
type input "**********"
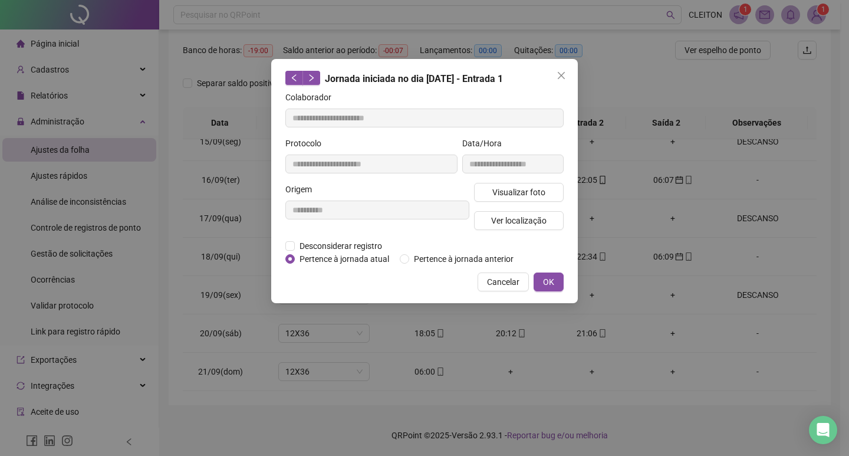
click at [475, 256] on span "Pertence à jornada anterior" at bounding box center [463, 258] width 109 height 13
click at [543, 283] on span "OK" at bounding box center [548, 281] width 11 height 13
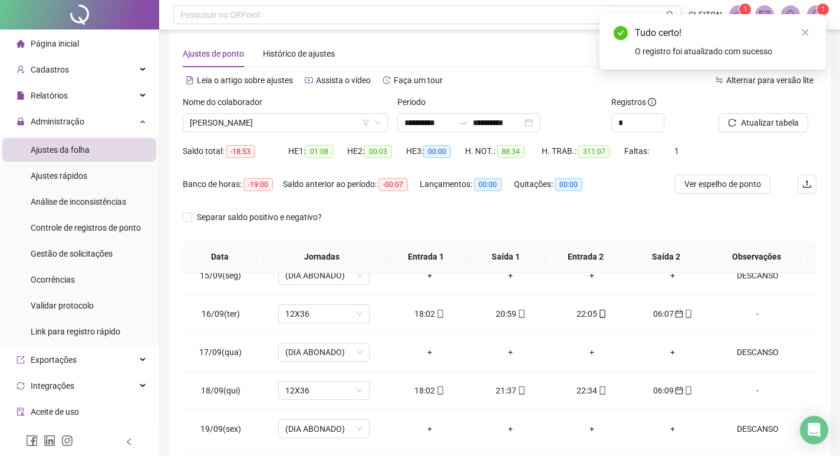
scroll to position [0, 0]
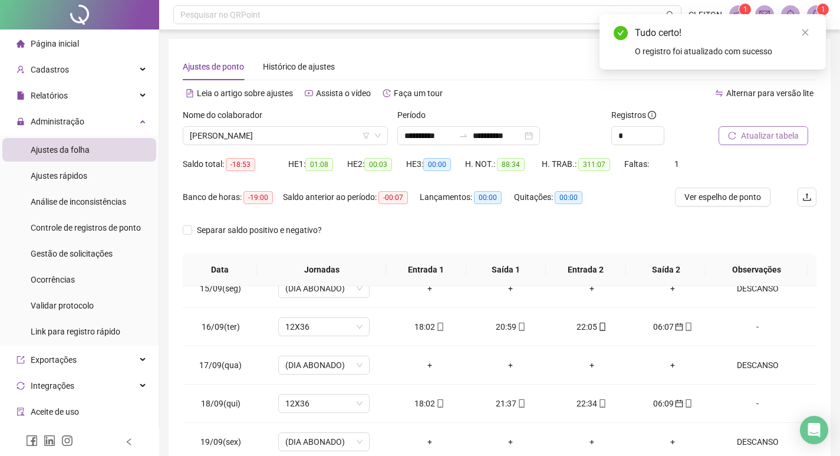
click at [770, 141] on span "Atualizar tabela" at bounding box center [770, 135] width 58 height 13
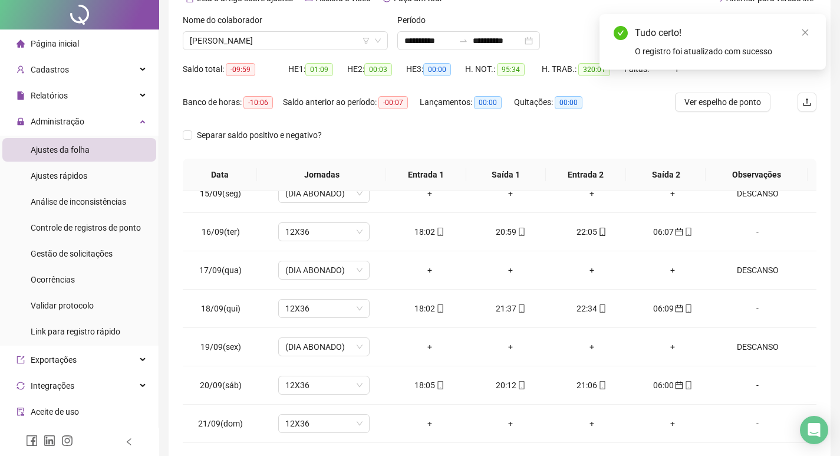
scroll to position [147, 0]
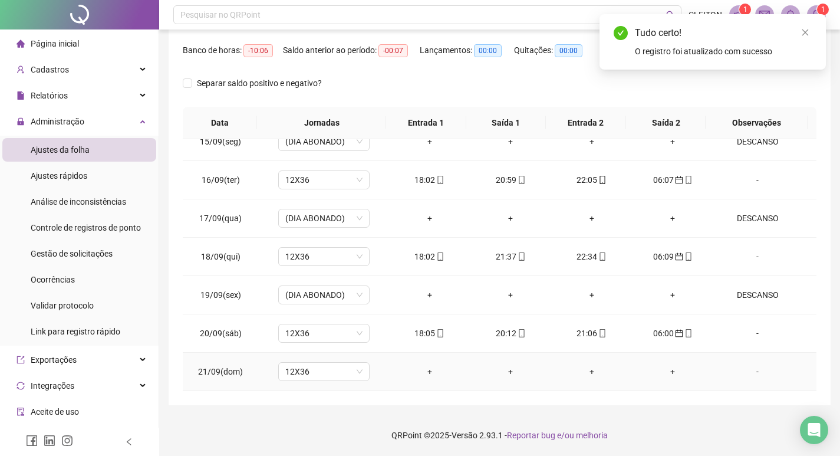
click at [744, 373] on div "-" at bounding box center [758, 371] width 70 height 13
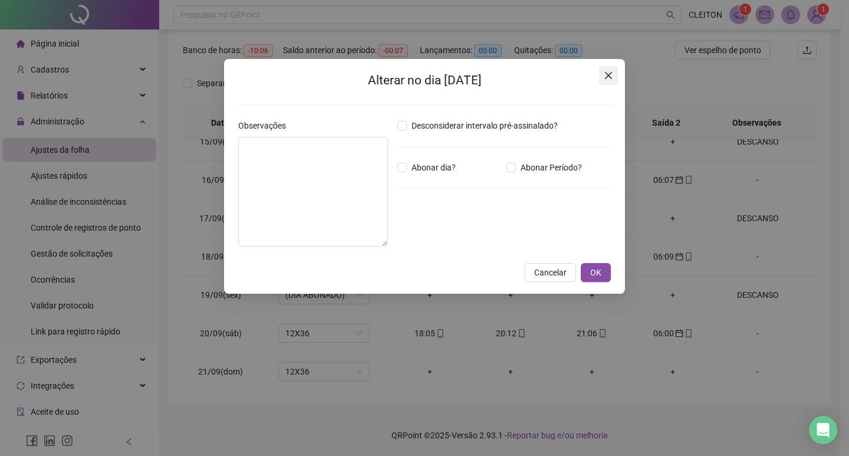
click at [615, 80] on span "Close" at bounding box center [608, 75] width 19 height 9
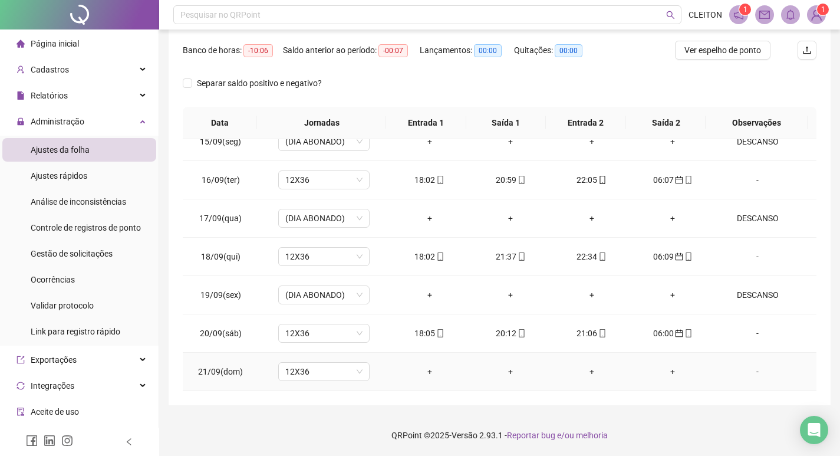
click at [317, 361] on td "12X36" at bounding box center [323, 371] width 131 height 38
click at [319, 368] on span "12X36" at bounding box center [323, 372] width 77 height 18
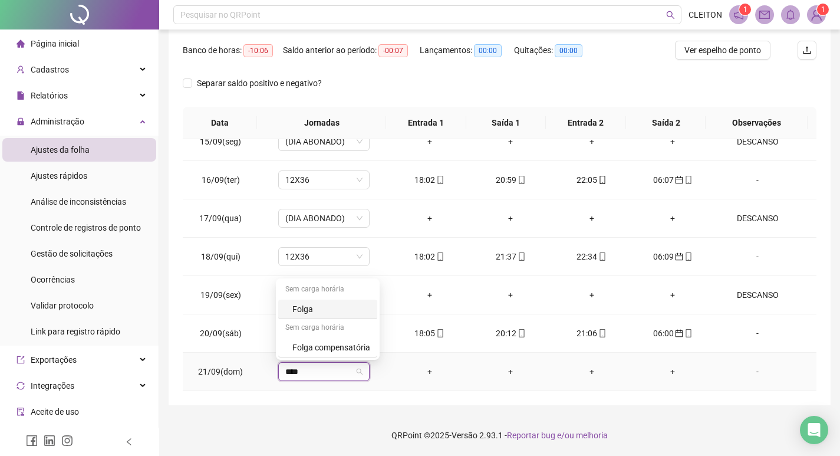
type input "*****"
click at [375, 348] on div "Confirmar alteração da jornada? Não Sim" at bounding box center [323, 332] width 146 height 46
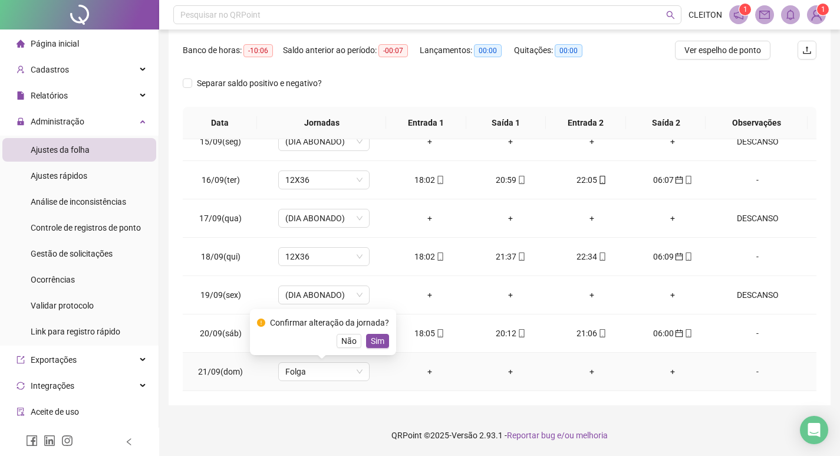
click at [376, 340] on span "Sim" at bounding box center [378, 340] width 14 height 13
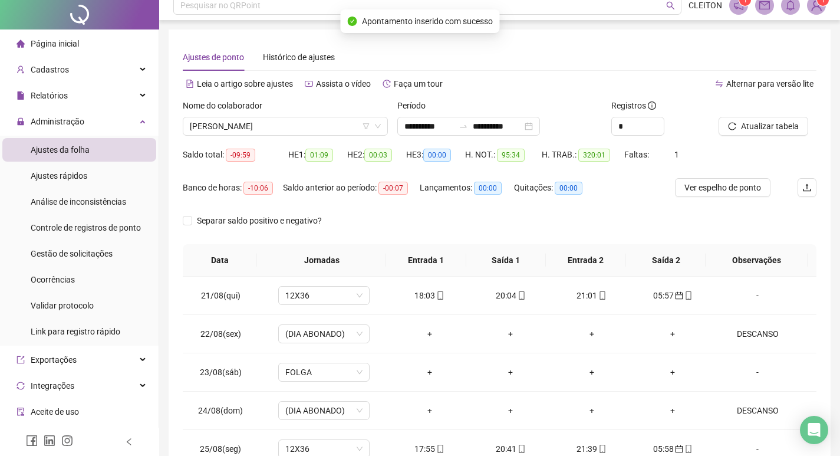
scroll to position [0, 0]
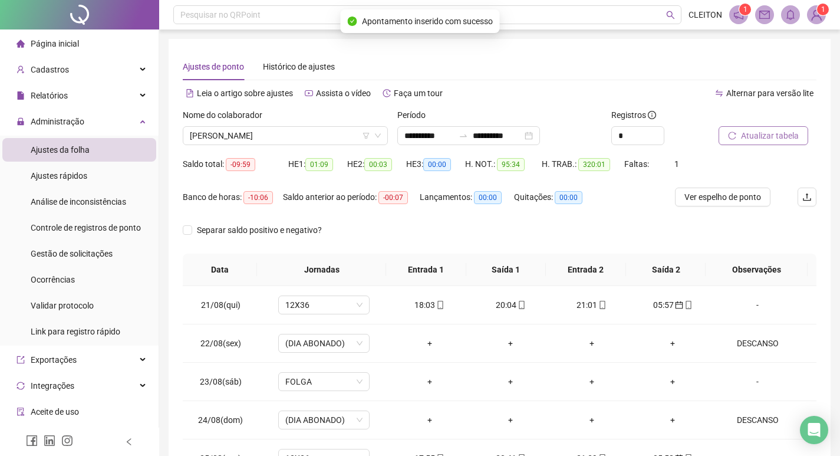
click at [723, 130] on button "Atualizar tabela" at bounding box center [764, 135] width 90 height 19
click at [337, 133] on span "[PERSON_NAME]" at bounding box center [285, 136] width 191 height 18
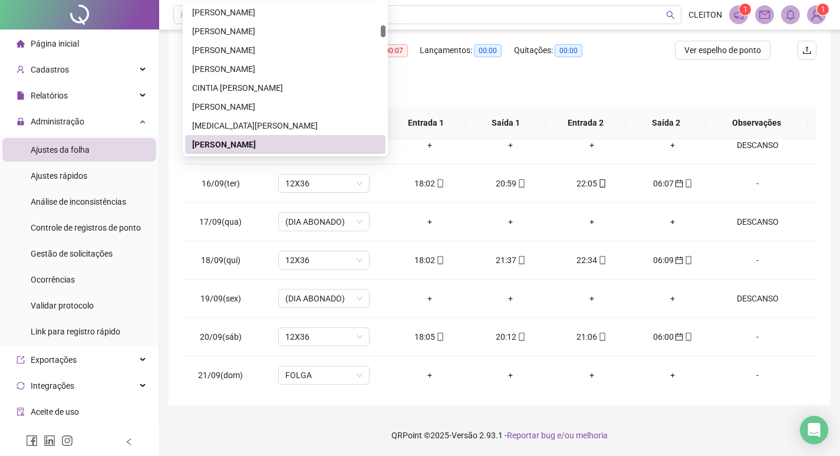
scroll to position [974, 0]
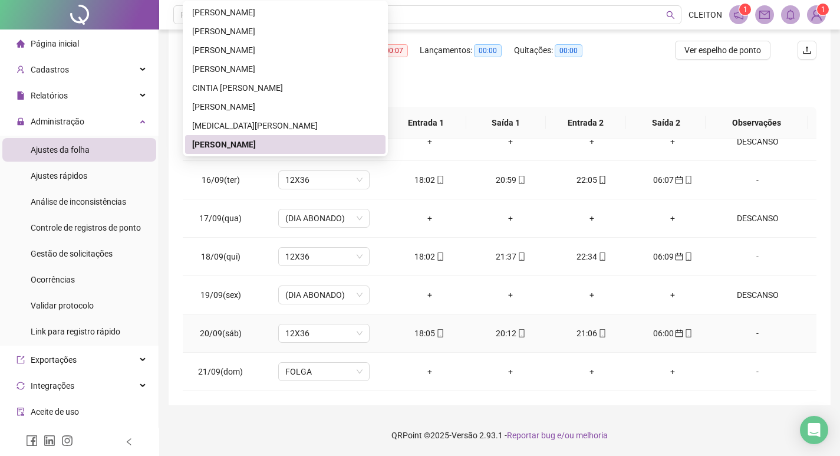
click at [380, 351] on td "12X36" at bounding box center [323, 333] width 131 height 38
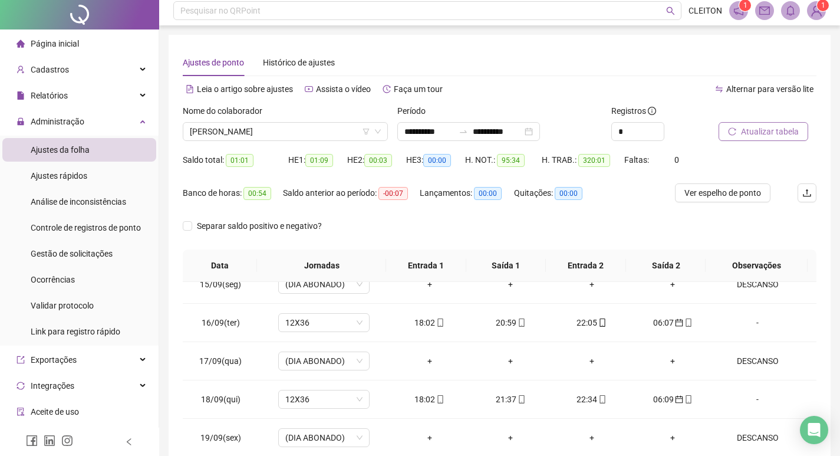
scroll to position [0, 0]
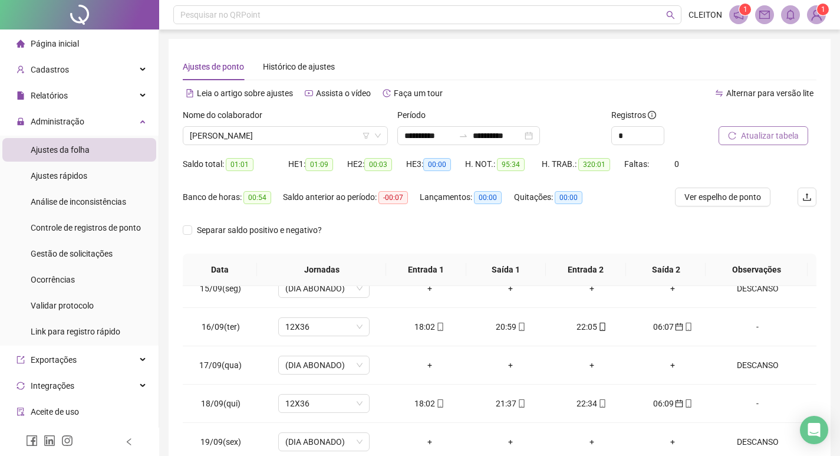
click at [742, 128] on button "Atualizar tabela" at bounding box center [764, 135] width 90 height 19
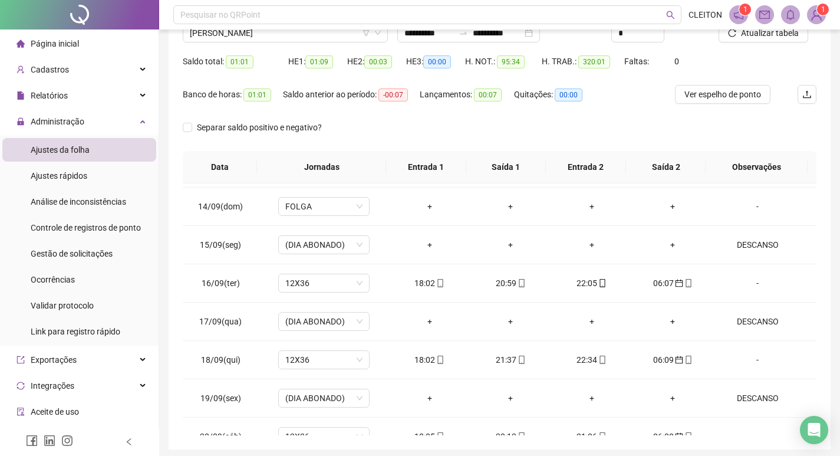
scroll to position [29, 0]
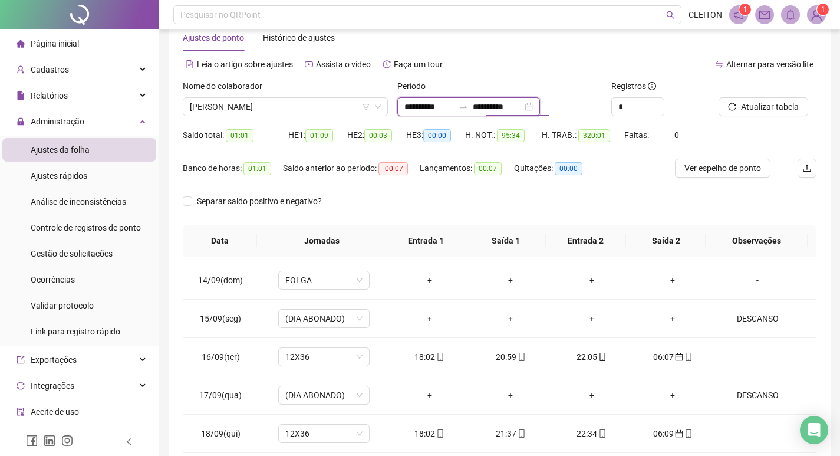
click at [522, 107] on input "**********" at bounding box center [498, 106] width 50 height 13
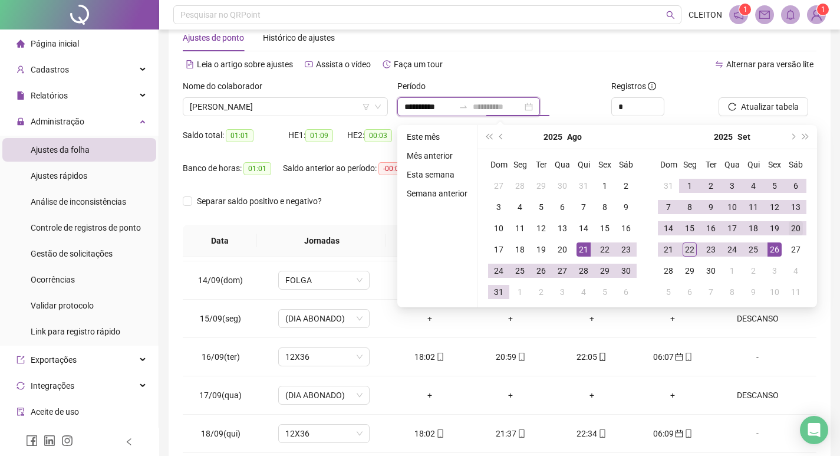
type input "**********"
click at [792, 229] on div "20" at bounding box center [796, 228] width 14 height 14
type input "**********"
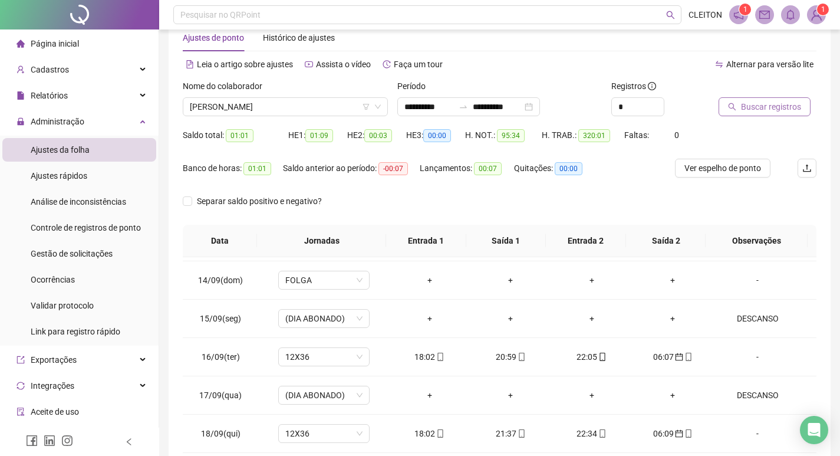
click at [765, 111] on span "Buscar registros" at bounding box center [771, 106] width 60 height 13
click at [257, 111] on span "[PERSON_NAME]" at bounding box center [285, 107] width 191 height 18
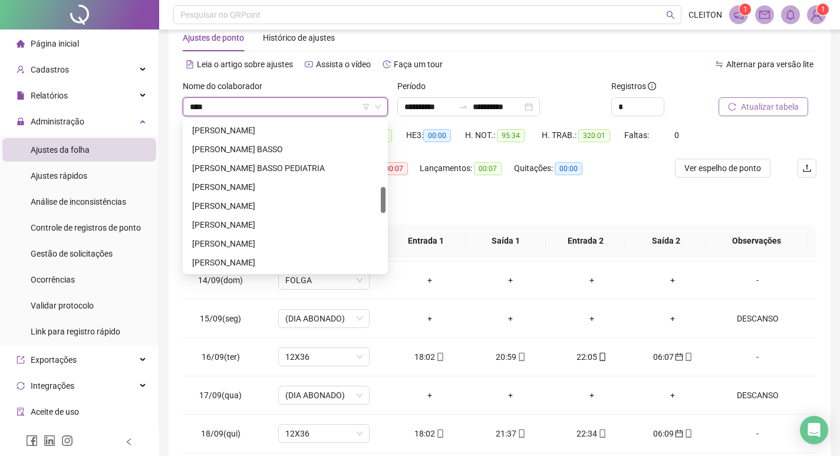
scroll to position [0, 0]
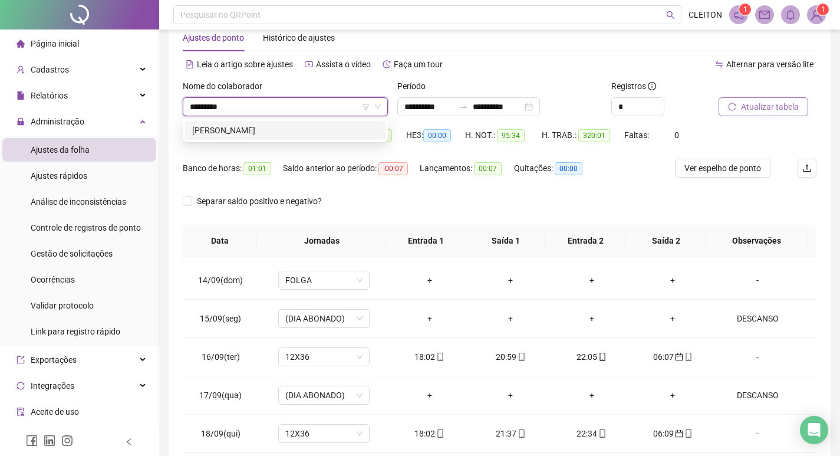
type input "**********"
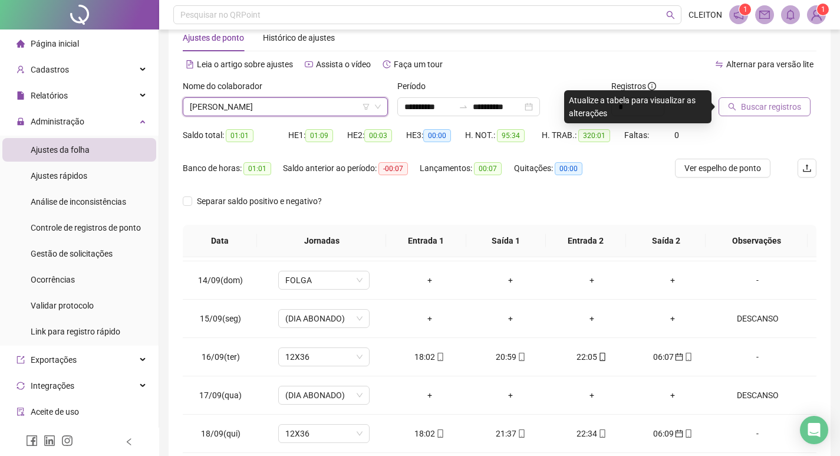
click at [748, 108] on span "Buscar registros" at bounding box center [771, 106] width 60 height 13
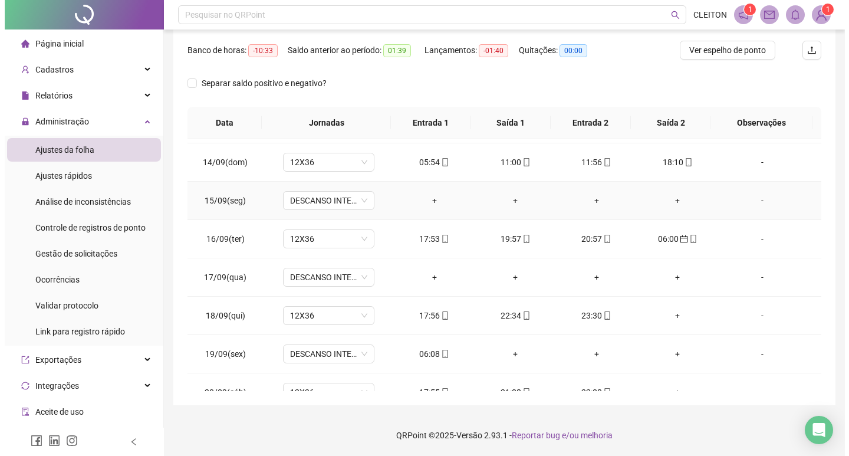
scroll to position [936, 0]
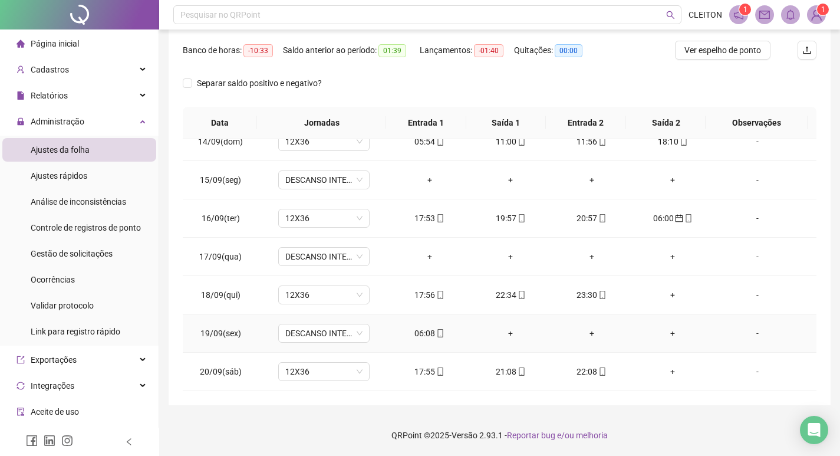
click at [419, 336] on div "06:08" at bounding box center [429, 333] width 62 height 13
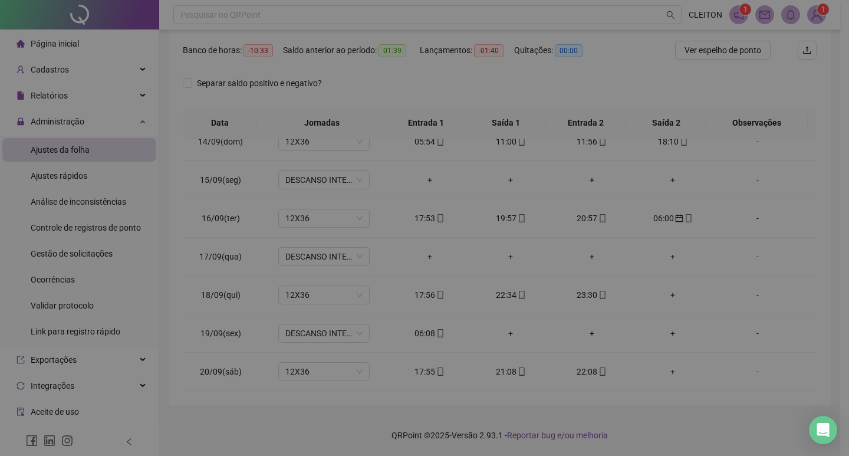
type input "**********"
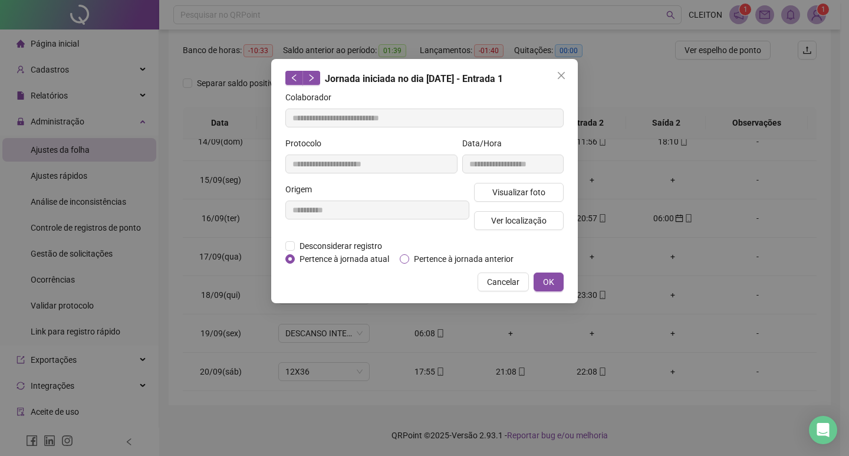
click at [441, 261] on span "Pertence à jornada anterior" at bounding box center [463, 258] width 109 height 13
click at [545, 277] on span "OK" at bounding box center [548, 281] width 11 height 13
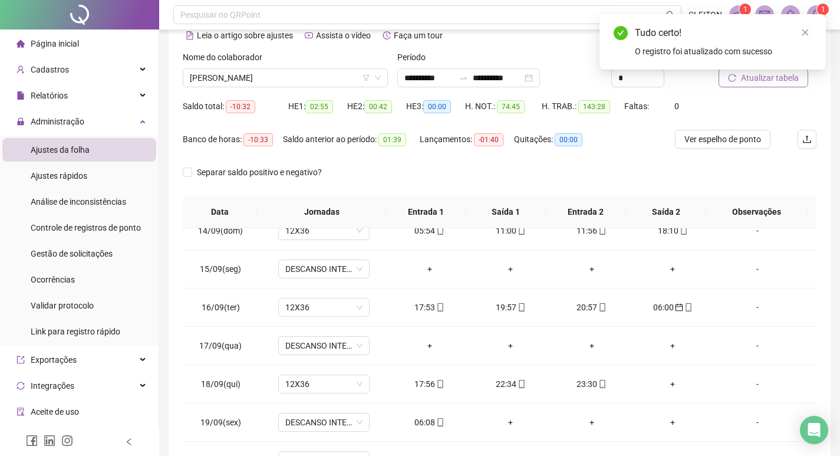
scroll to position [0, 0]
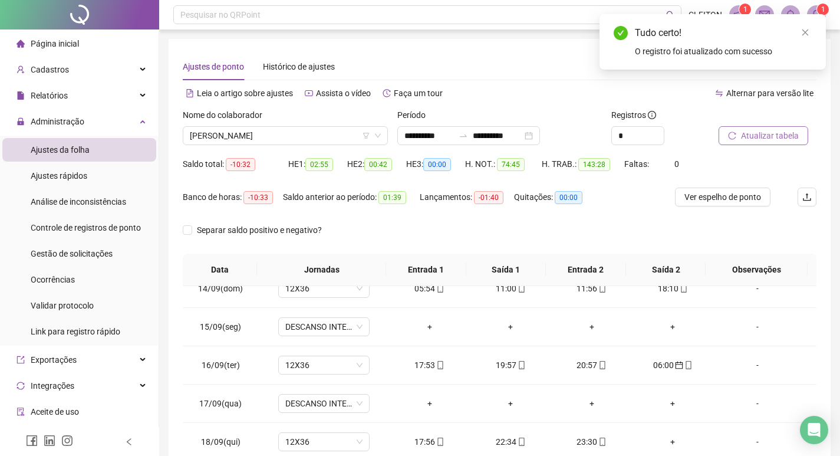
click at [724, 144] on button "Atualizar tabela" at bounding box center [764, 135] width 90 height 19
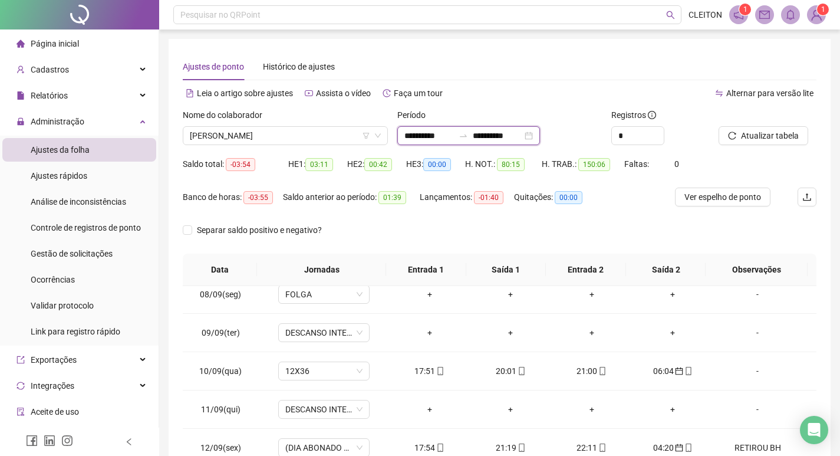
click at [513, 133] on input "**********" at bounding box center [498, 135] width 50 height 13
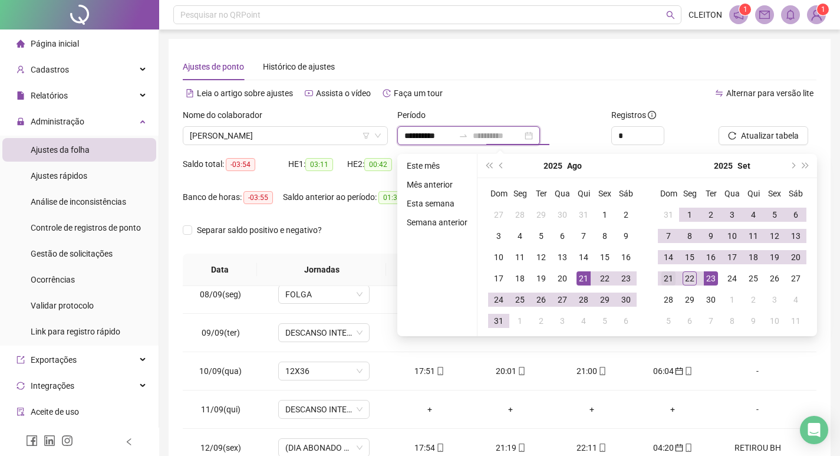
type input "**********"
click at [674, 283] on div "21" at bounding box center [668, 278] width 14 height 14
type input "**********"
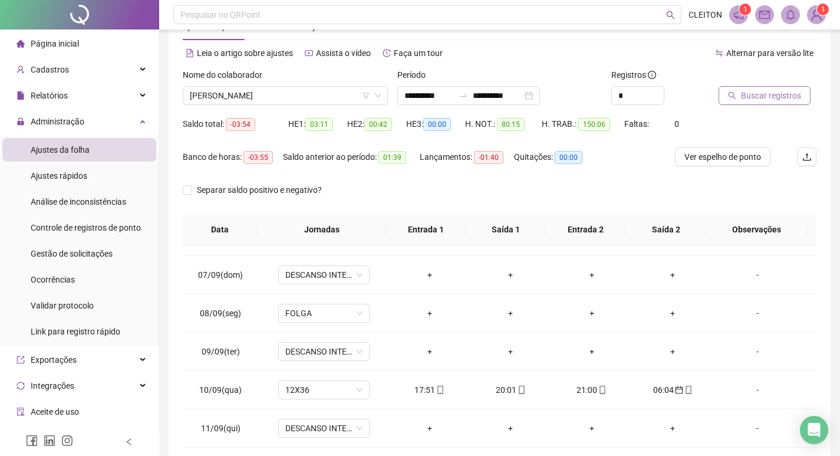
scroll to position [29, 0]
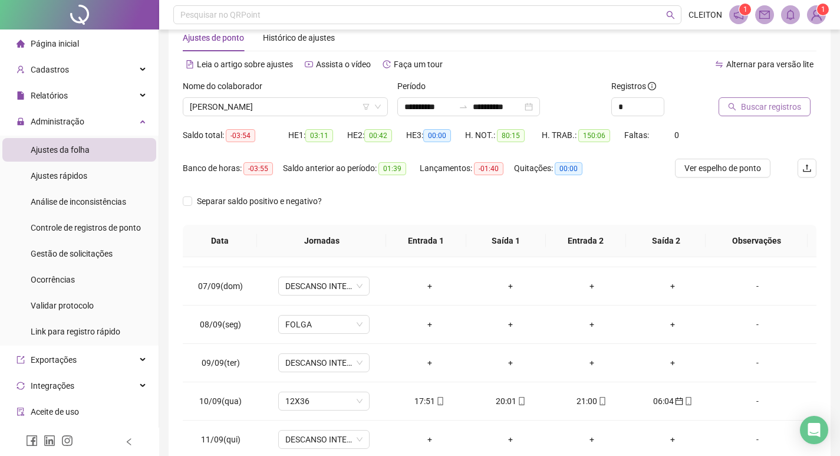
click at [765, 108] on span "Buscar registros" at bounding box center [771, 106] width 60 height 13
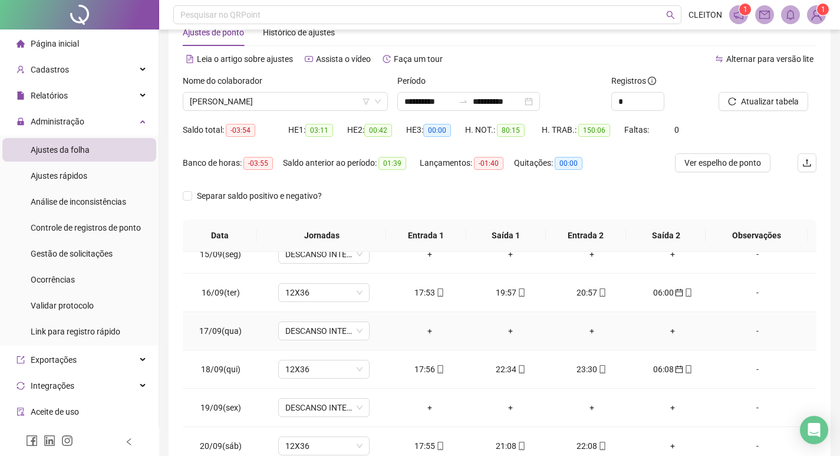
scroll to position [147, 0]
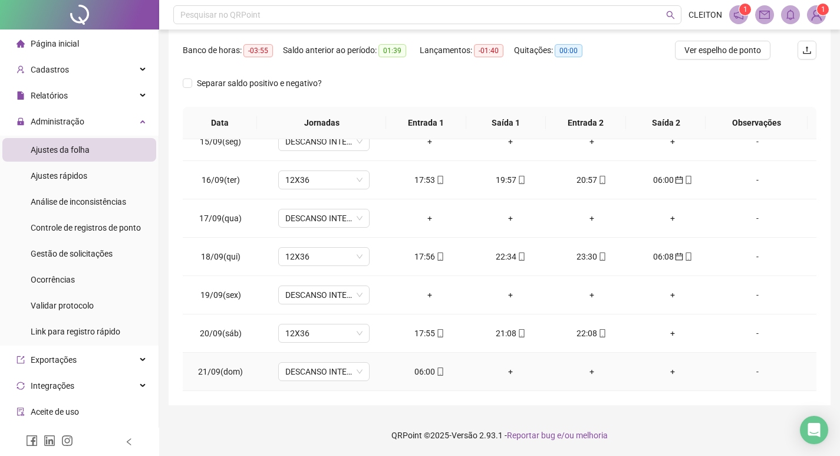
click at [416, 375] on div "06:00" at bounding box center [429, 371] width 62 height 13
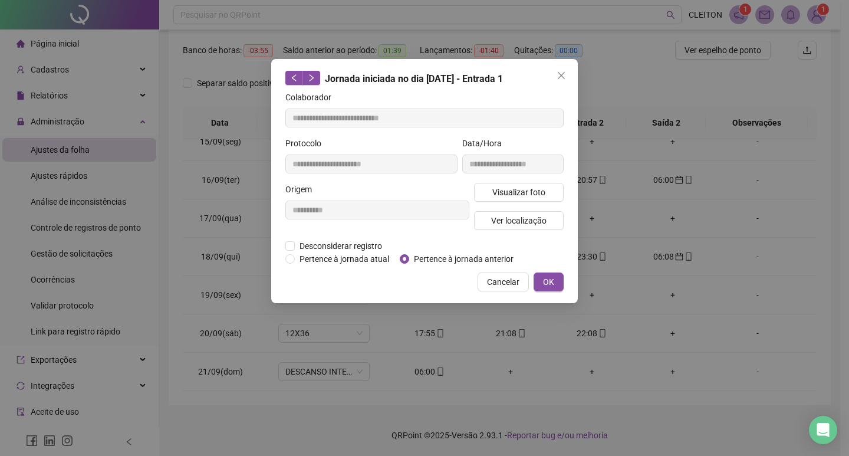
type input "**********"
click at [424, 263] on span "Pertence à jornada anterior" at bounding box center [463, 258] width 109 height 13
click at [552, 284] on span "OK" at bounding box center [548, 281] width 11 height 13
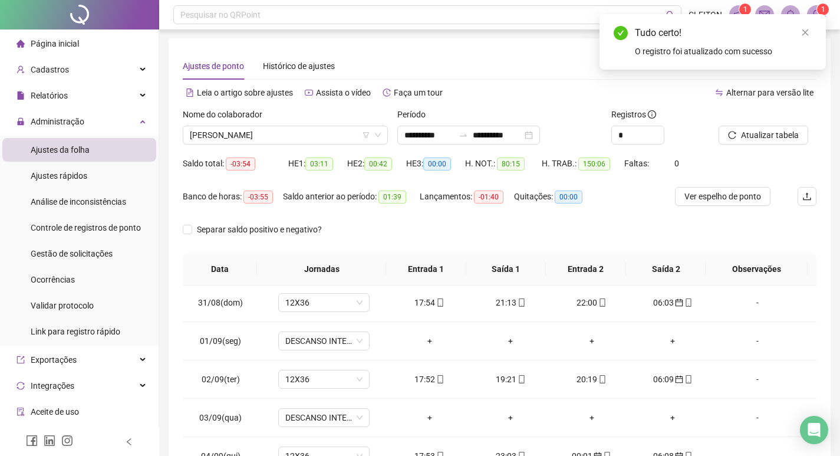
scroll to position [0, 0]
click at [767, 130] on span "Atualizar tabela" at bounding box center [770, 135] width 58 height 13
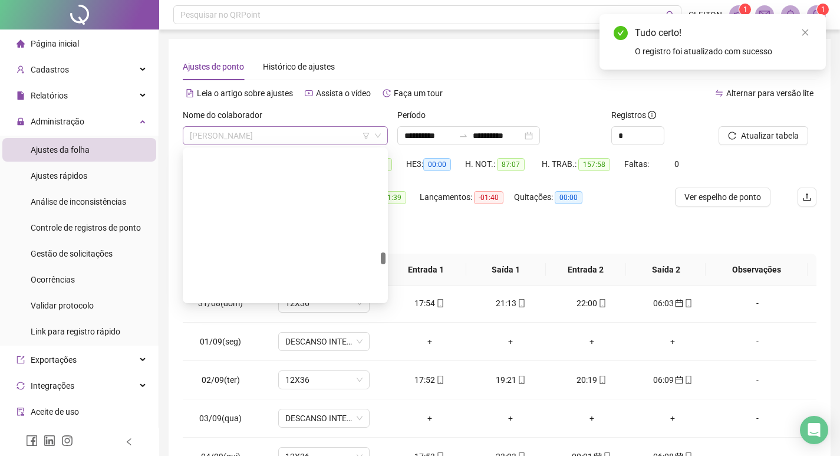
click at [294, 132] on span "[PERSON_NAME]" at bounding box center [285, 136] width 191 height 18
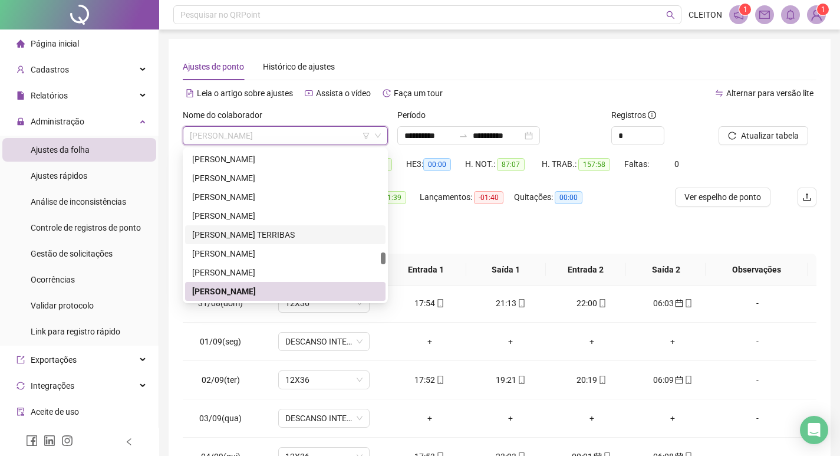
click at [427, 243] on div "Separar saldo positivo e negativo?" at bounding box center [500, 236] width 634 height 33
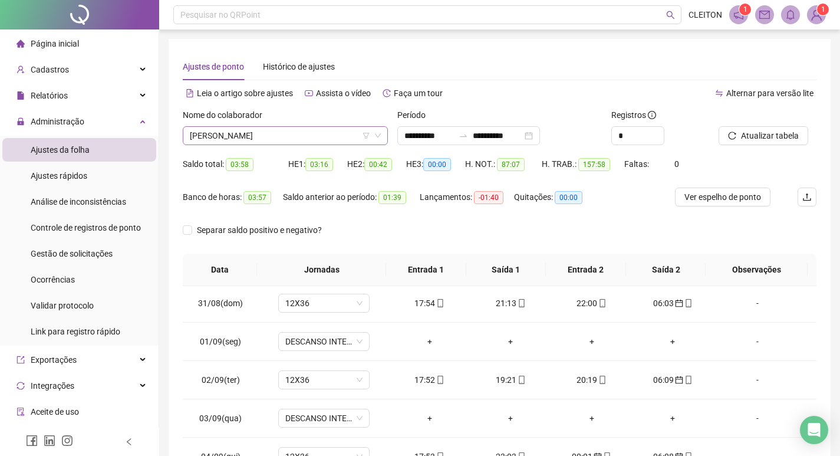
click at [240, 139] on span "[PERSON_NAME]" at bounding box center [285, 136] width 191 height 18
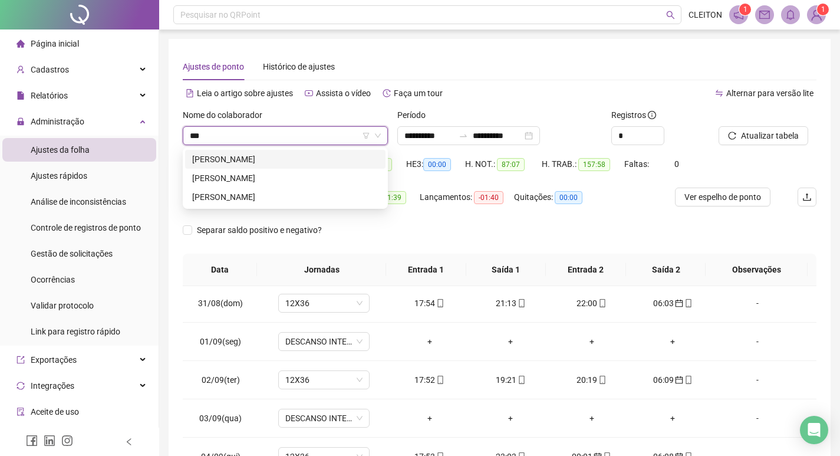
scroll to position [0, 0]
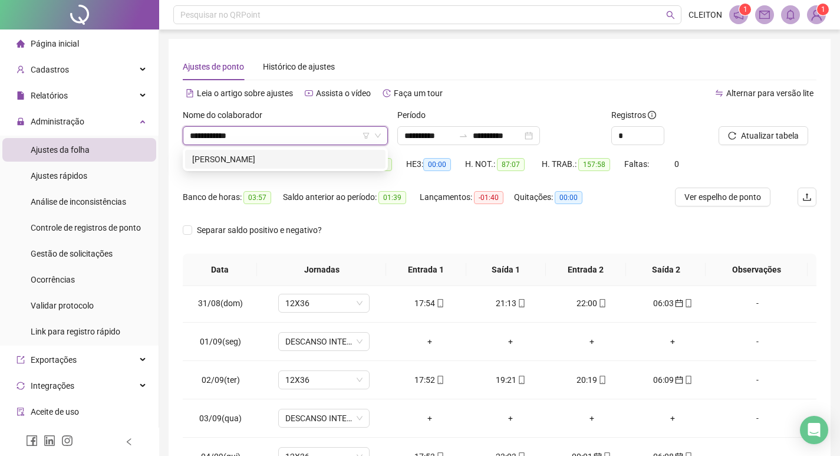
type input "**********"
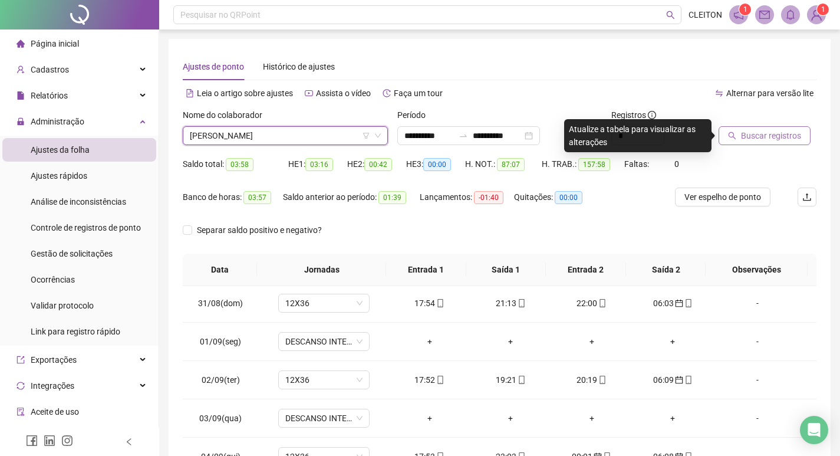
click at [753, 141] on span "Buscar registros" at bounding box center [771, 135] width 60 height 13
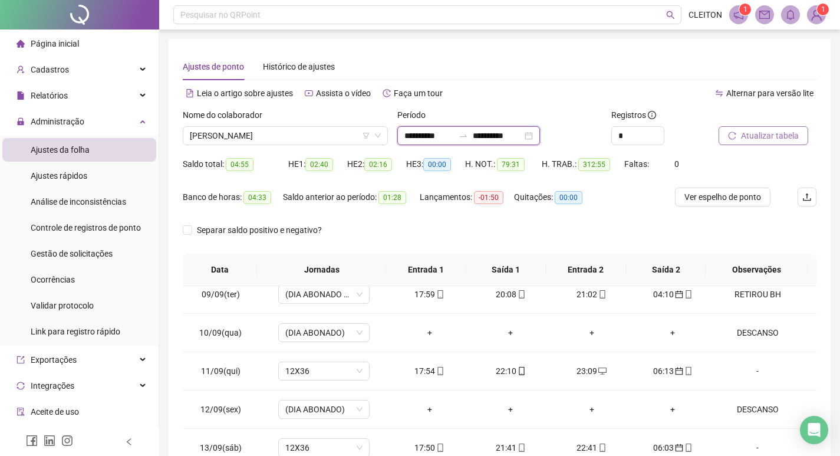
click at [522, 132] on input "**********" at bounding box center [498, 135] width 50 height 13
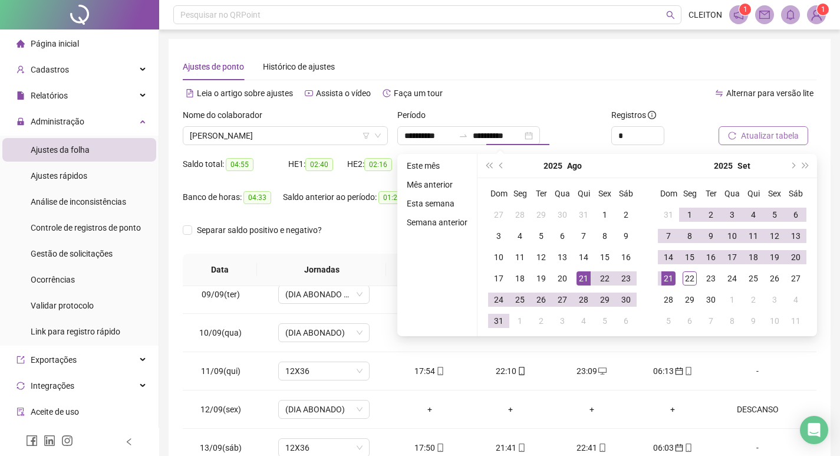
click at [538, 110] on div "Período" at bounding box center [499, 117] width 205 height 18
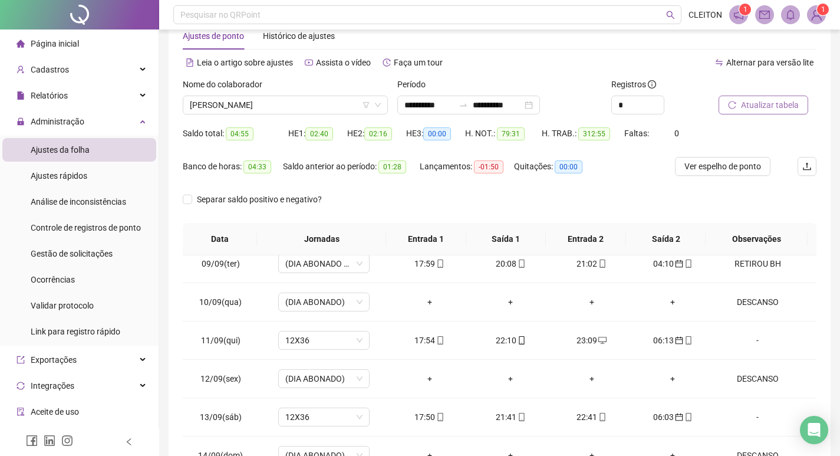
scroll to position [29, 0]
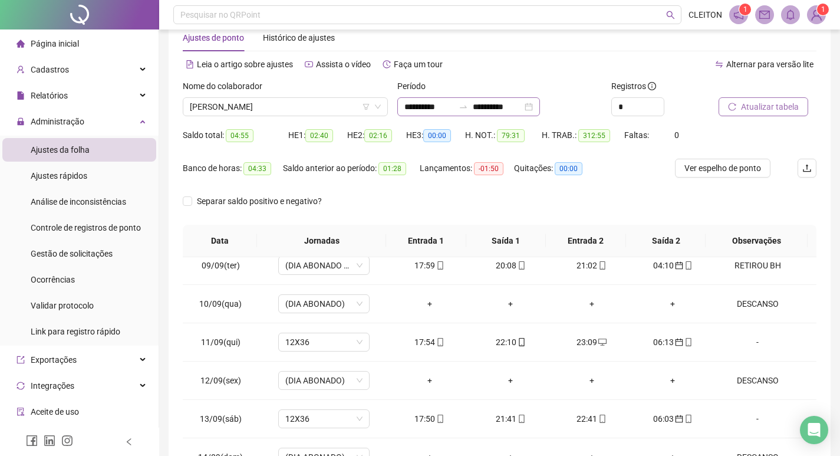
click at [468, 102] on icon "swap-right" at bounding box center [463, 106] width 9 height 9
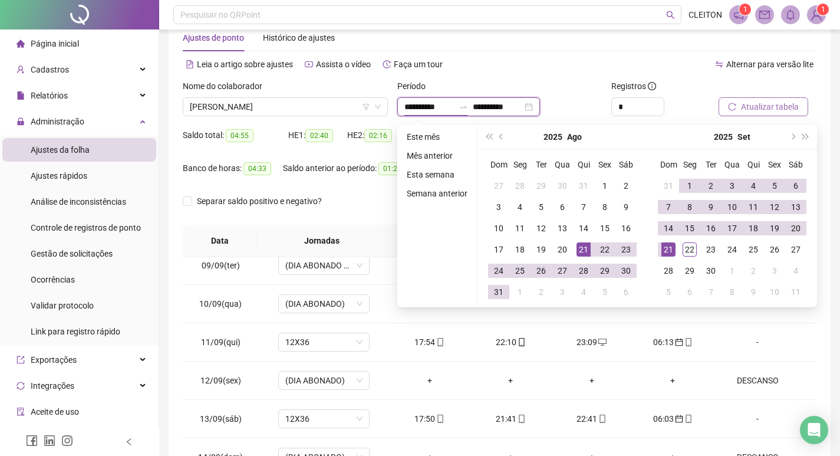
click at [496, 102] on input "**********" at bounding box center [498, 106] width 50 height 13
type input "**********"
click at [794, 231] on div "20" at bounding box center [796, 228] width 14 height 14
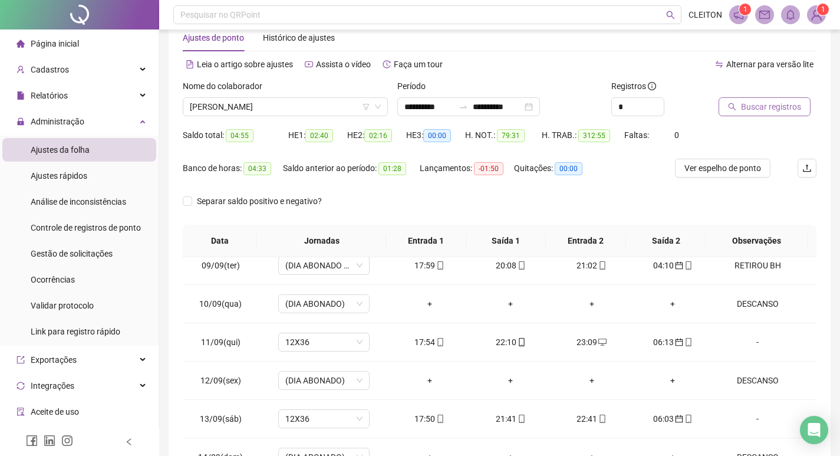
click at [769, 102] on span "Buscar registros" at bounding box center [771, 106] width 60 height 13
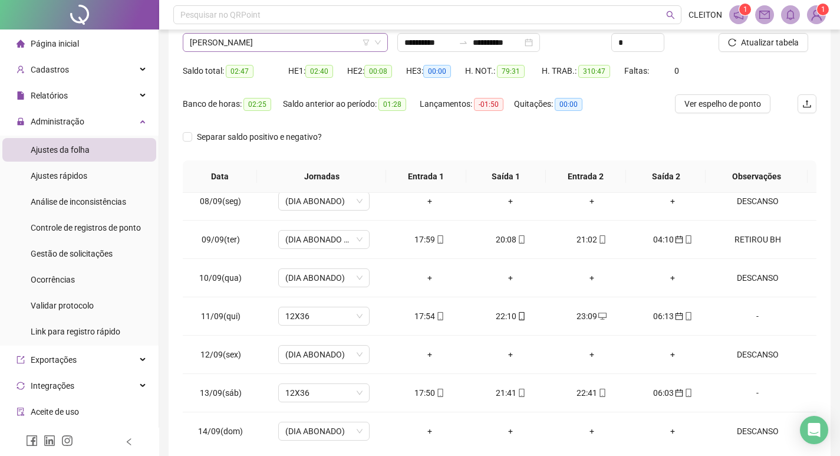
scroll to position [0, 0]
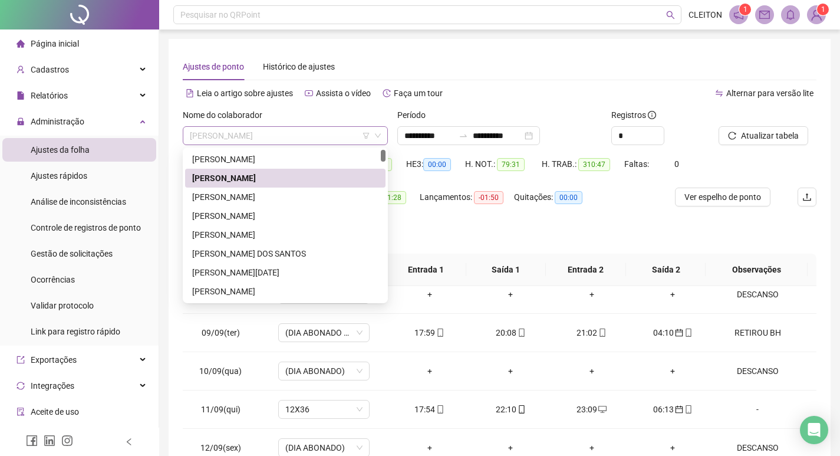
click at [268, 130] on span "[PERSON_NAME]" at bounding box center [285, 136] width 191 height 18
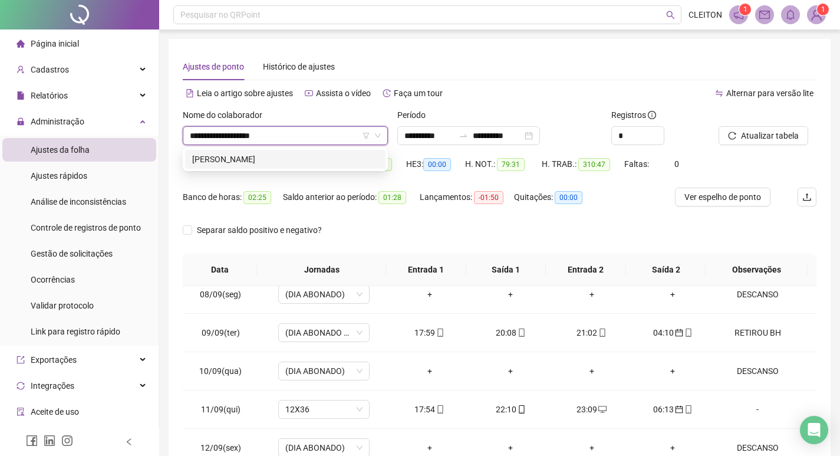
type input "**********"
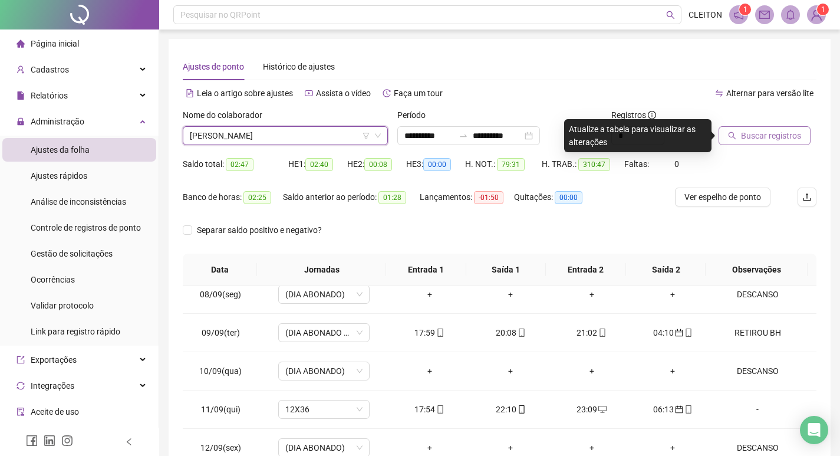
click at [746, 135] on span "Buscar registros" at bounding box center [771, 135] width 60 height 13
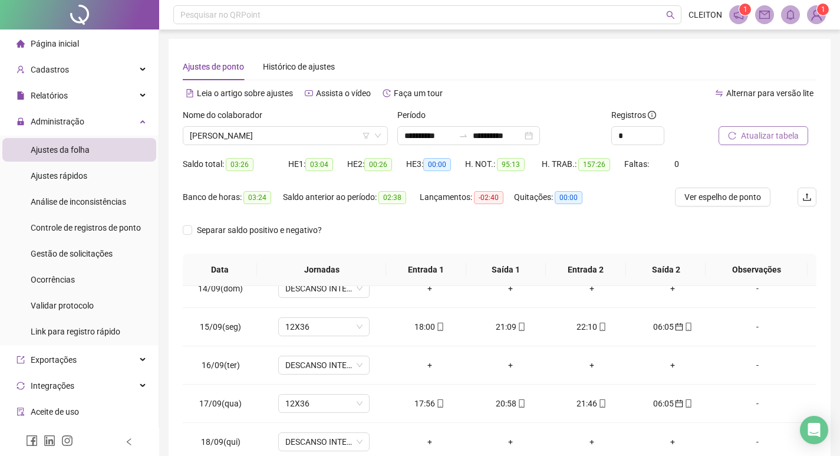
click at [255, 124] on div "Nome do colaborador" at bounding box center [285, 117] width 205 height 18
click at [253, 135] on span "[PERSON_NAME]" at bounding box center [285, 136] width 191 height 18
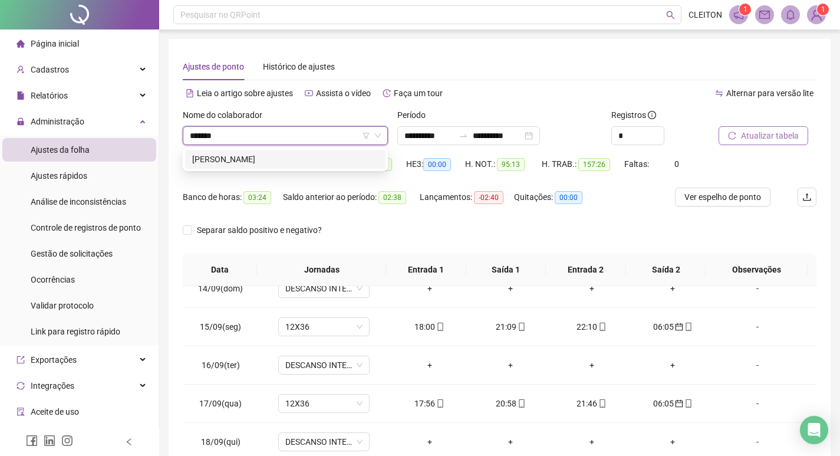
type input "*******"
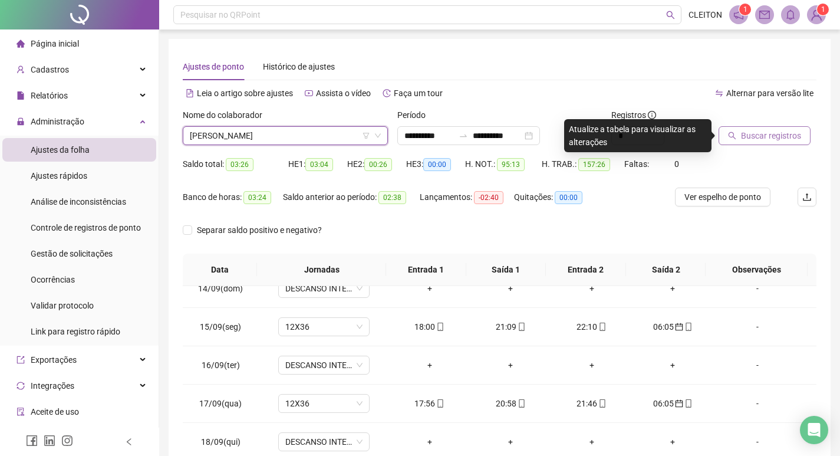
click at [740, 135] on button "Buscar registros" at bounding box center [765, 135] width 92 height 19
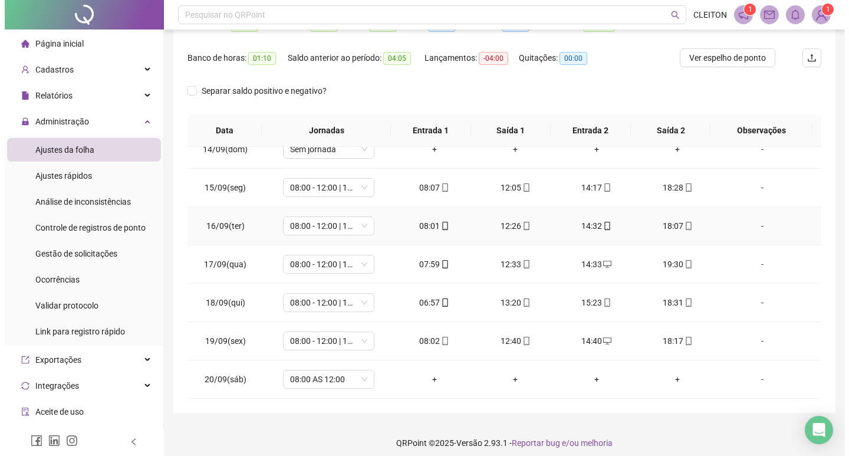
scroll to position [147, 0]
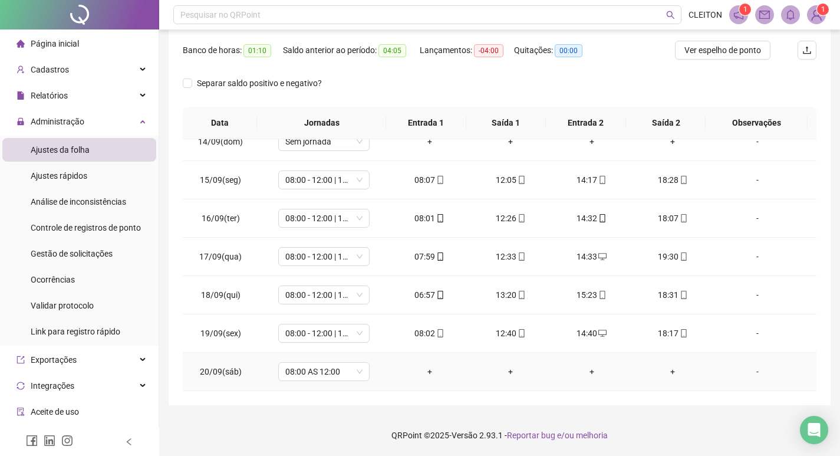
click at [748, 370] on div "-" at bounding box center [758, 371] width 70 height 13
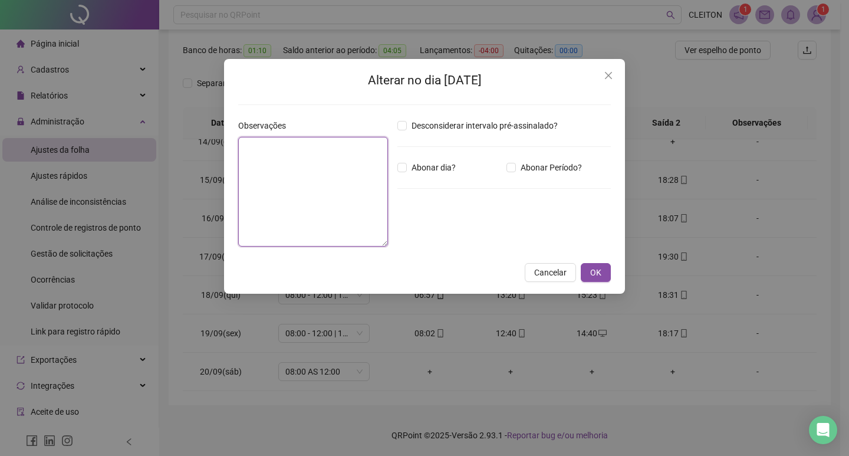
click at [304, 194] on textarea at bounding box center [313, 192] width 150 height 110
type textarea "****"
type textarea "*"
type textarea "**********"
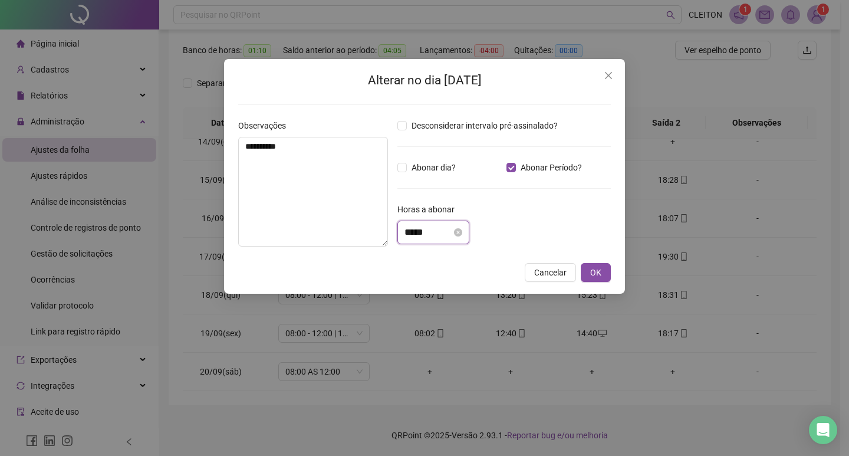
click at [414, 235] on input "*****" at bounding box center [427, 232] width 47 height 14
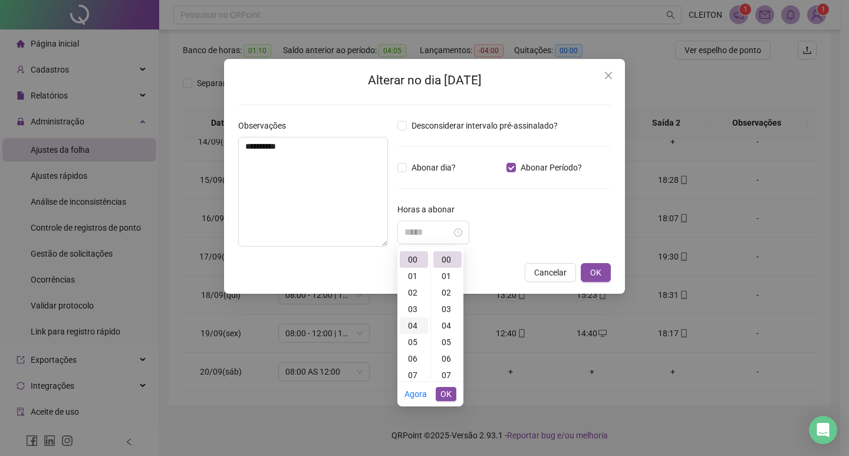
click at [413, 326] on div "04" at bounding box center [414, 325] width 28 height 17
type input "*****"
click at [448, 395] on span "OK" at bounding box center [445, 393] width 11 height 13
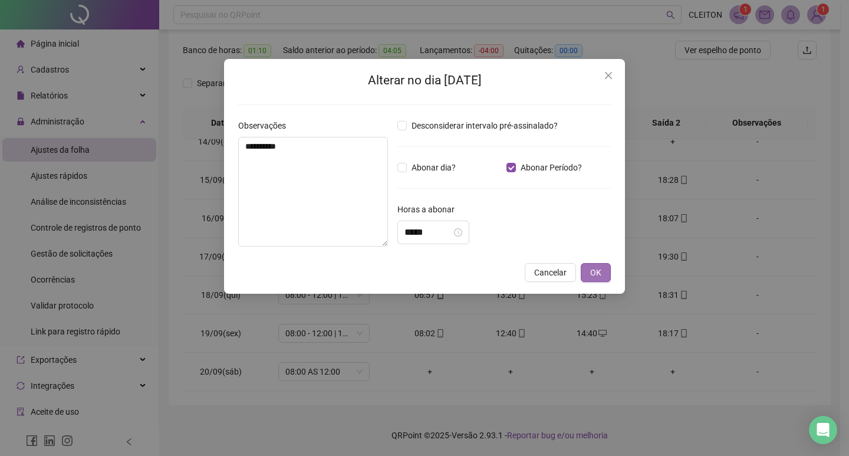
click at [606, 274] on button "OK" at bounding box center [596, 272] width 30 height 19
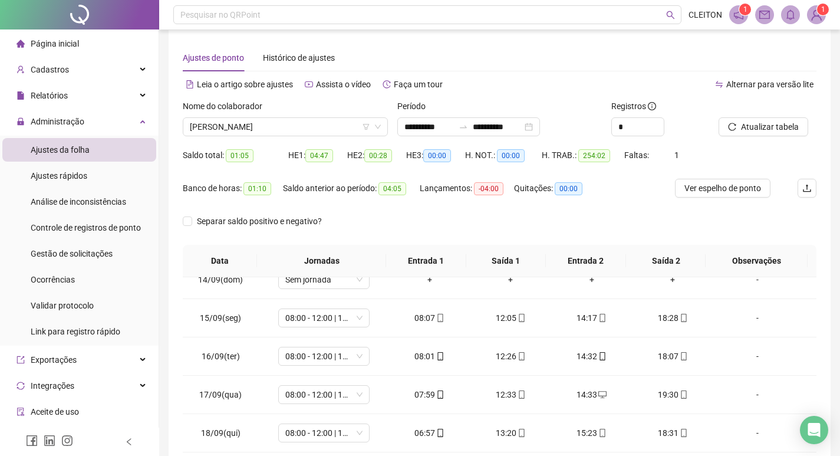
scroll to position [0, 0]
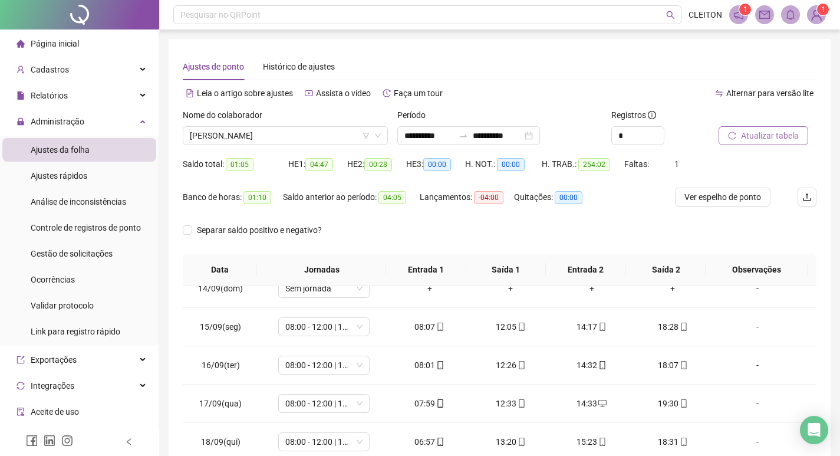
click at [750, 131] on span "Atualizar tabela" at bounding box center [770, 135] width 58 height 13
click at [754, 136] on span "Atualizar tabela" at bounding box center [770, 135] width 58 height 13
click at [261, 138] on span "[PERSON_NAME]" at bounding box center [285, 136] width 191 height 18
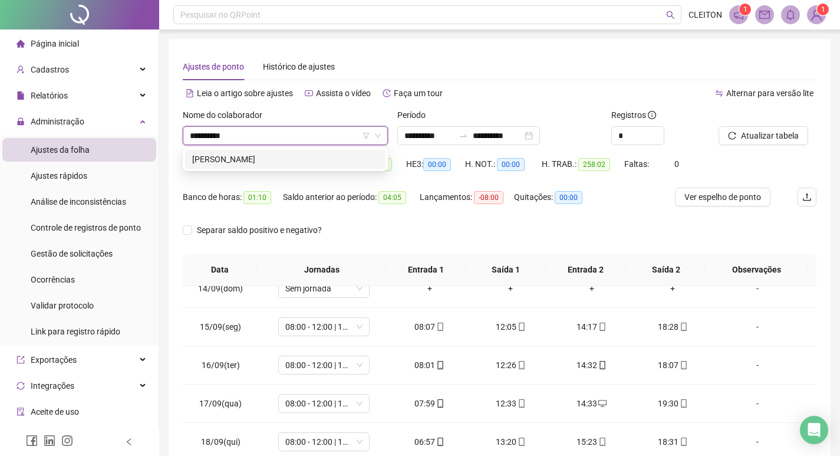
type input "**********"
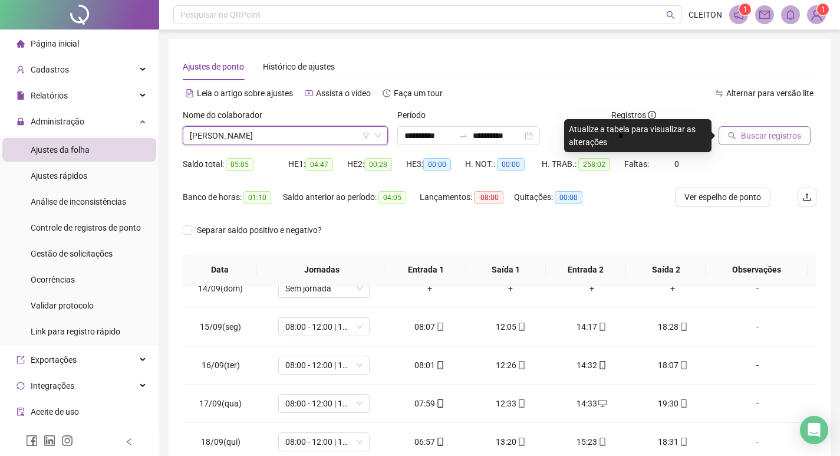
click at [785, 134] on span "Buscar registros" at bounding box center [771, 135] width 60 height 13
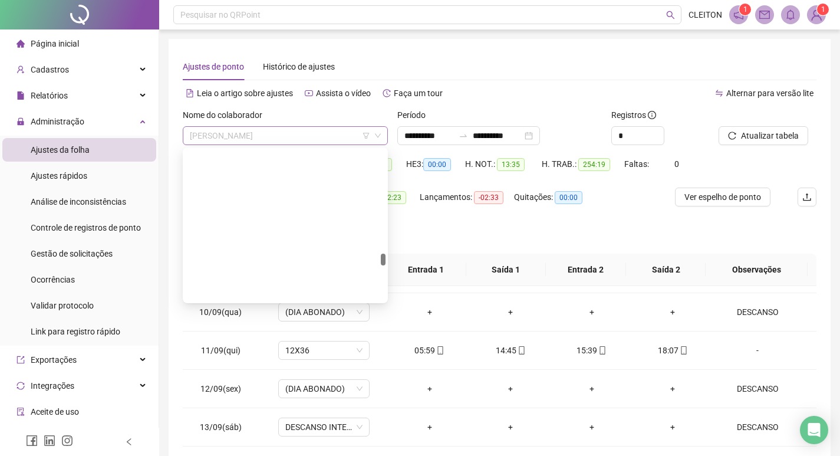
click at [303, 141] on span "[PERSON_NAME]" at bounding box center [285, 136] width 191 height 18
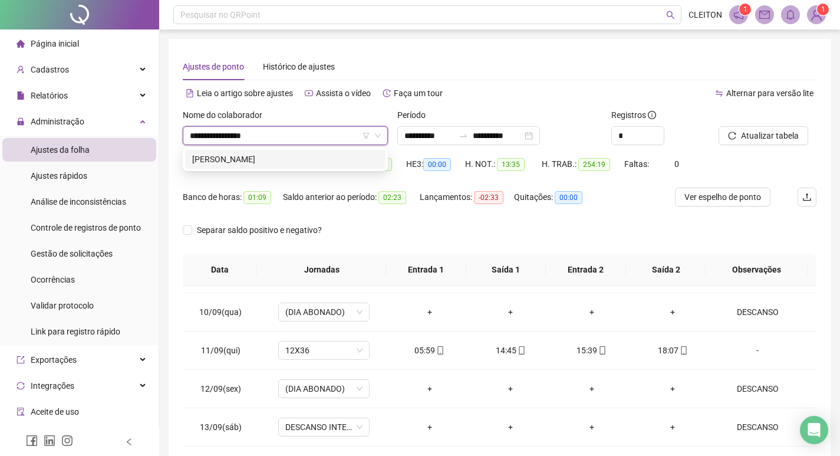
type input "**********"
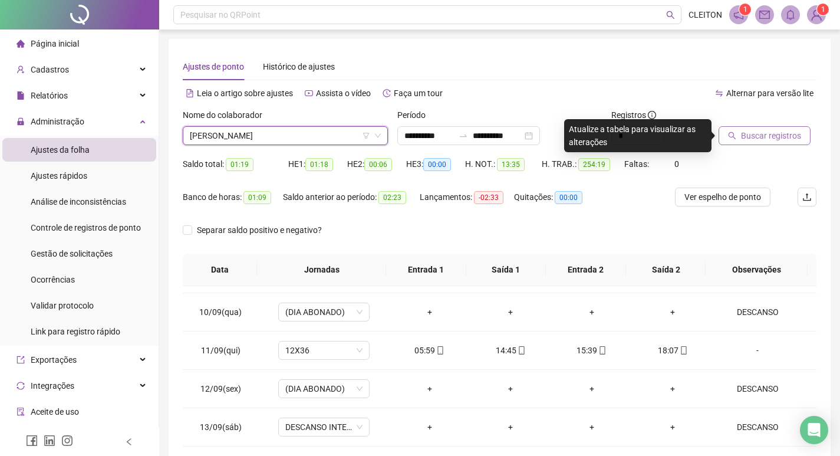
click at [779, 140] on span "Buscar registros" at bounding box center [771, 135] width 60 height 13
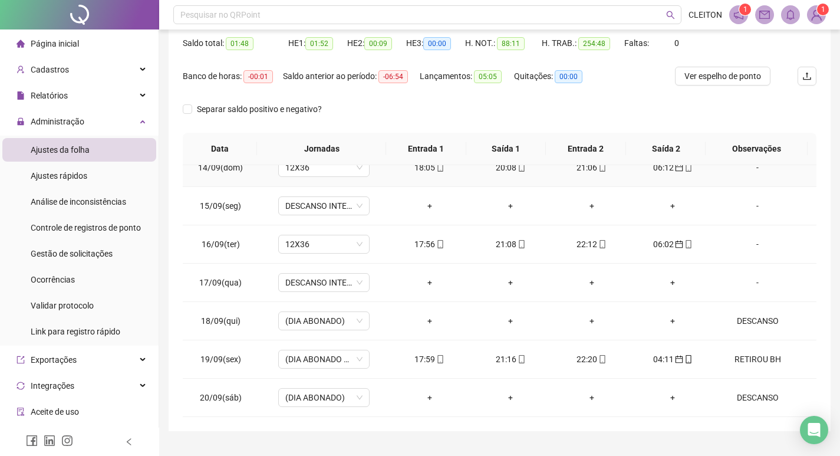
scroll to position [147, 0]
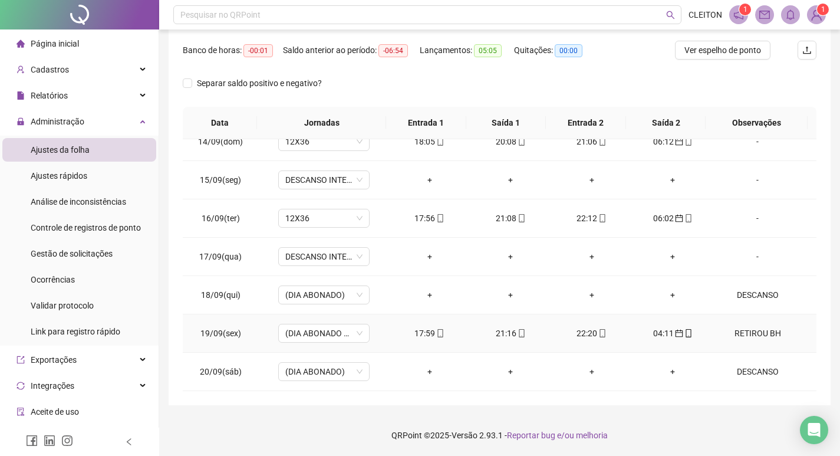
click at [750, 339] on div "RETIROU BH" at bounding box center [758, 333] width 70 height 13
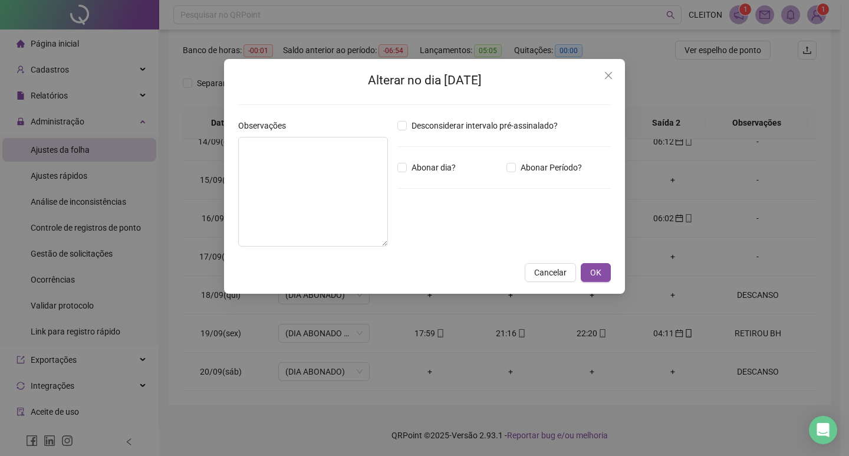
type textarea "**********"
type input "*****"
click at [607, 74] on icon "close" at bounding box center [608, 75] width 7 height 7
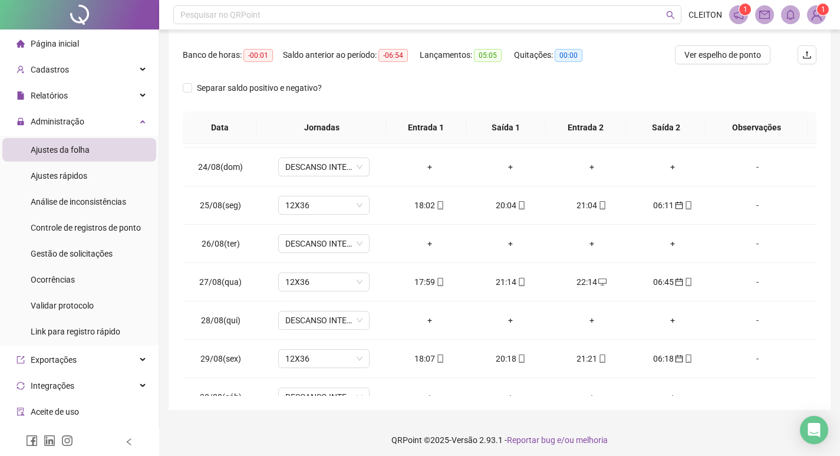
scroll to position [88, 0]
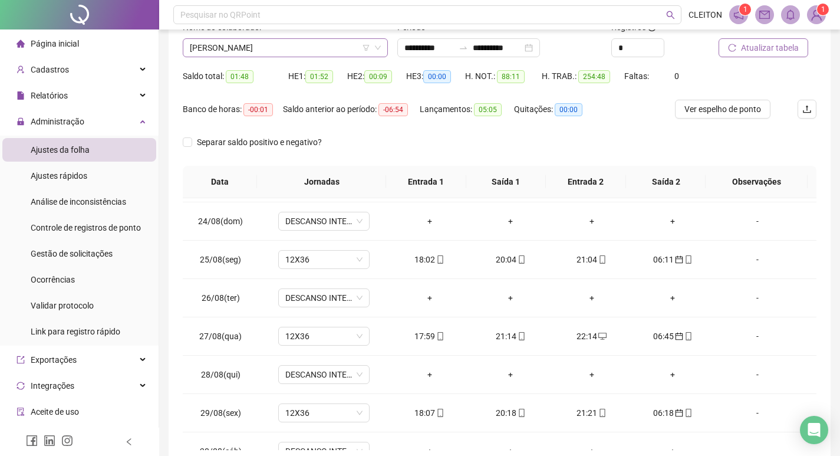
click at [229, 51] on span "[PERSON_NAME]" at bounding box center [285, 48] width 191 height 18
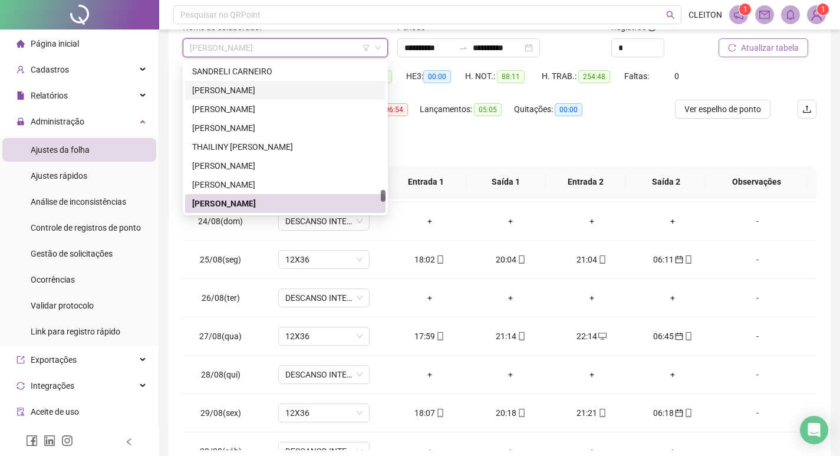
click at [502, 134] on div "Separar saldo positivo e negativo?" at bounding box center [500, 149] width 634 height 33
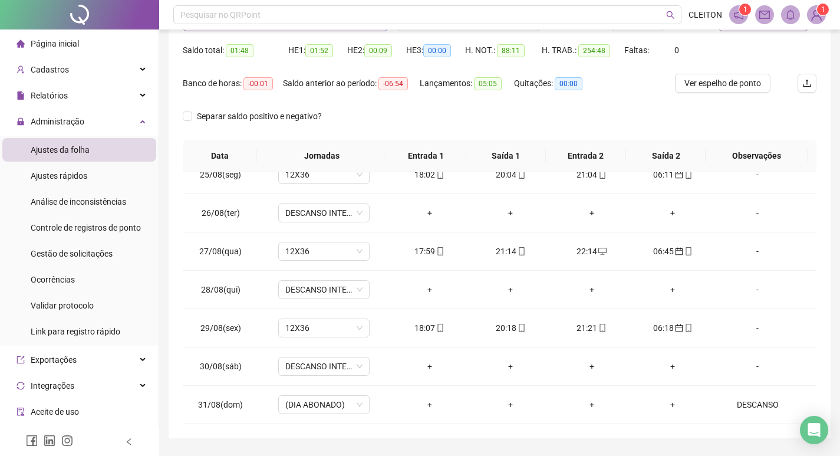
scroll to position [88, 0]
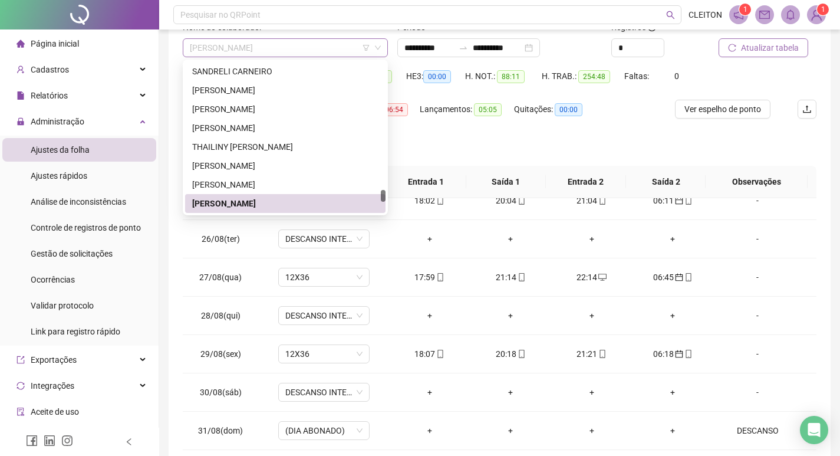
click at [275, 52] on span "[PERSON_NAME]" at bounding box center [285, 48] width 191 height 18
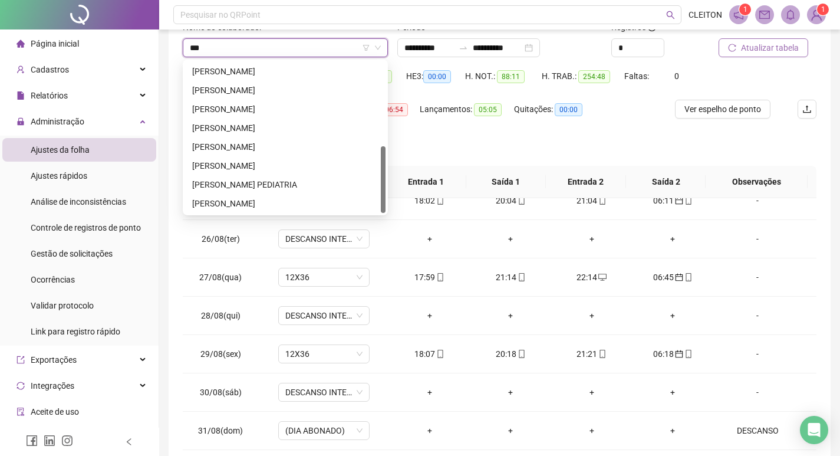
scroll to position [0, 0]
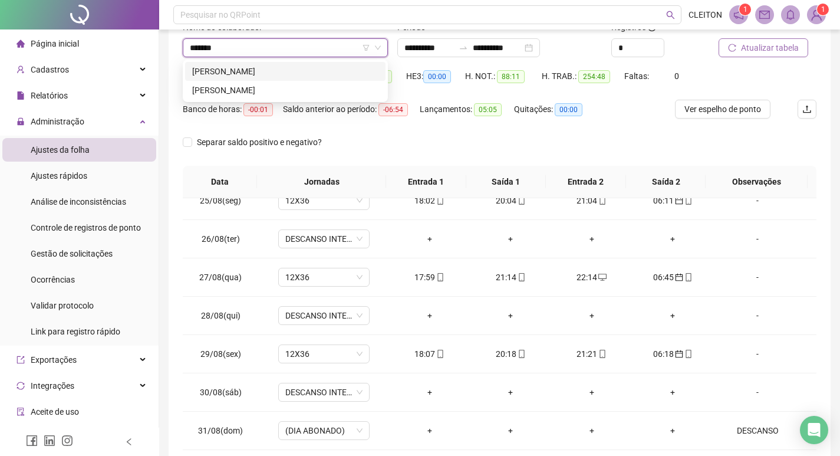
type input "********"
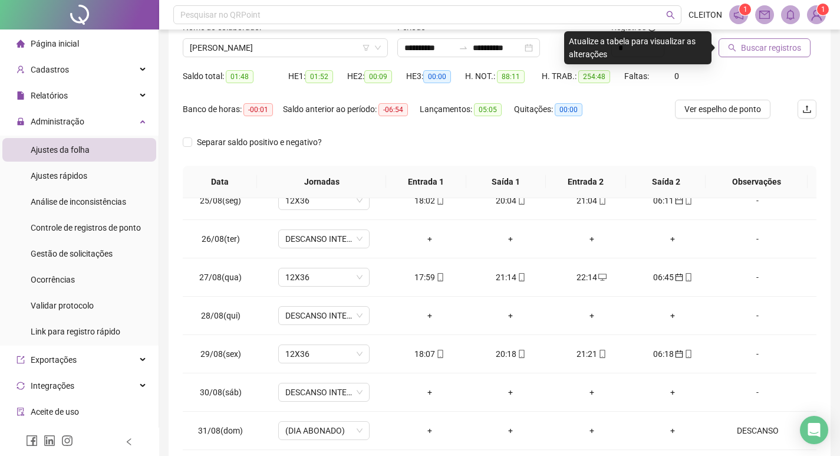
click at [768, 55] on button "Buscar registros" at bounding box center [765, 47] width 92 height 19
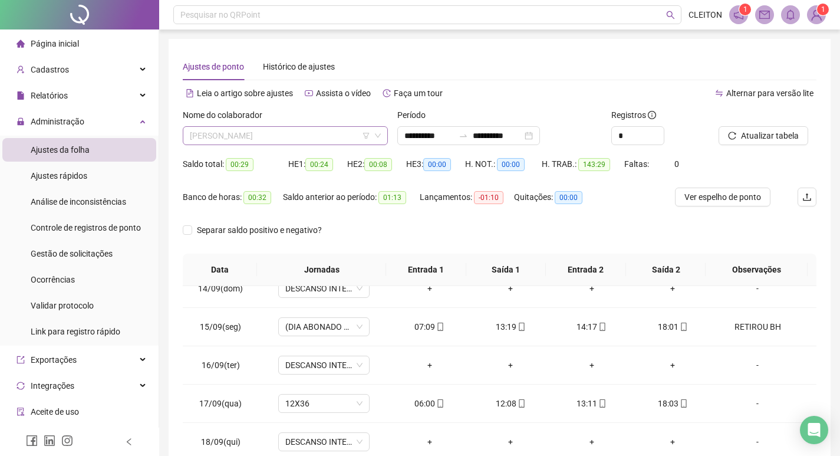
click at [258, 127] on span "[PERSON_NAME]" at bounding box center [285, 136] width 191 height 18
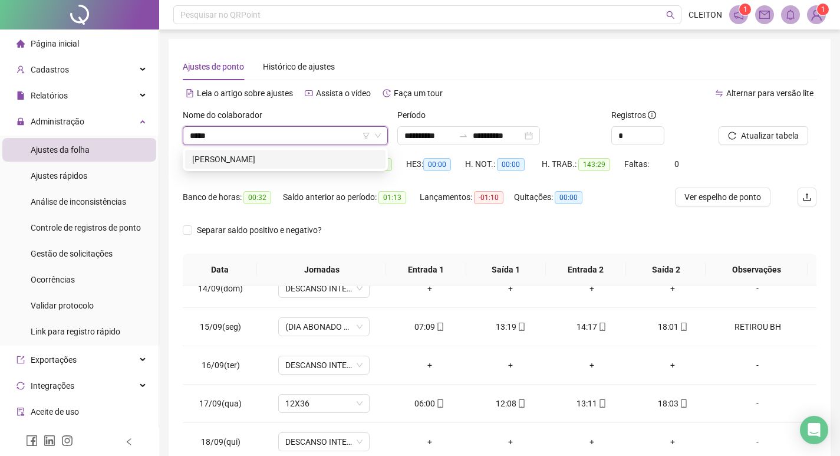
type input "*****"
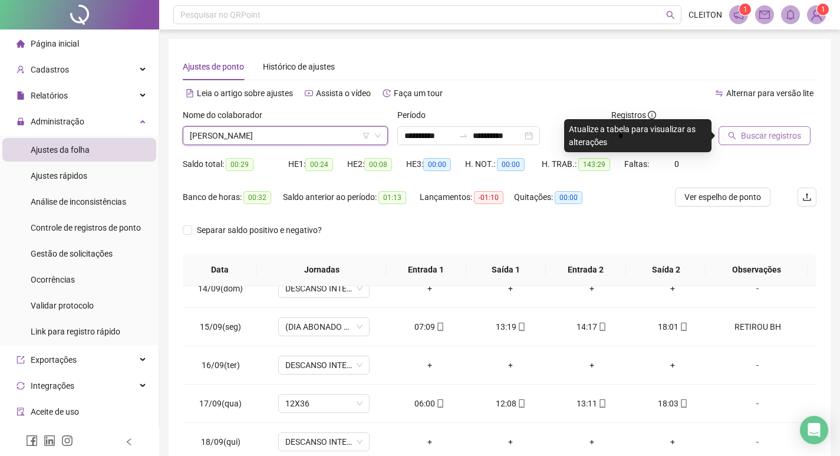
click at [747, 136] on span "Buscar registros" at bounding box center [771, 135] width 60 height 13
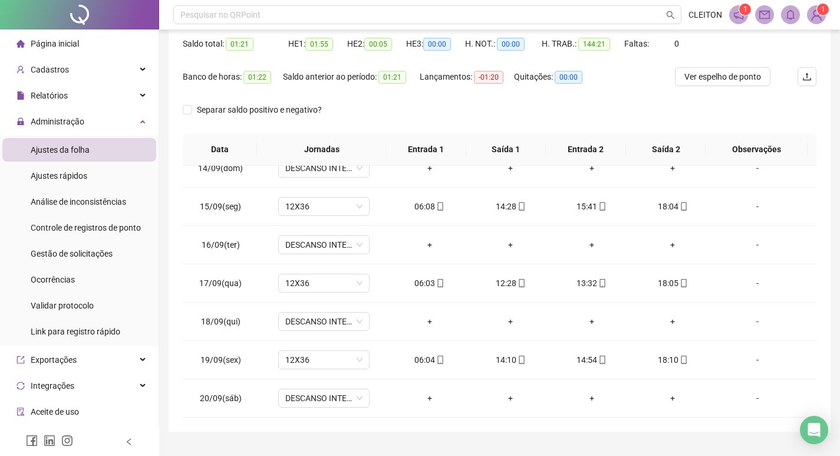
scroll to position [88, 0]
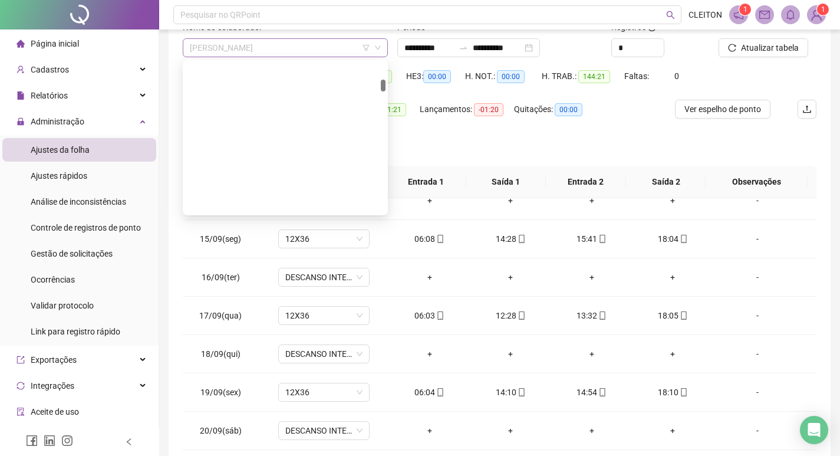
click at [271, 45] on span "[PERSON_NAME]" at bounding box center [285, 48] width 191 height 18
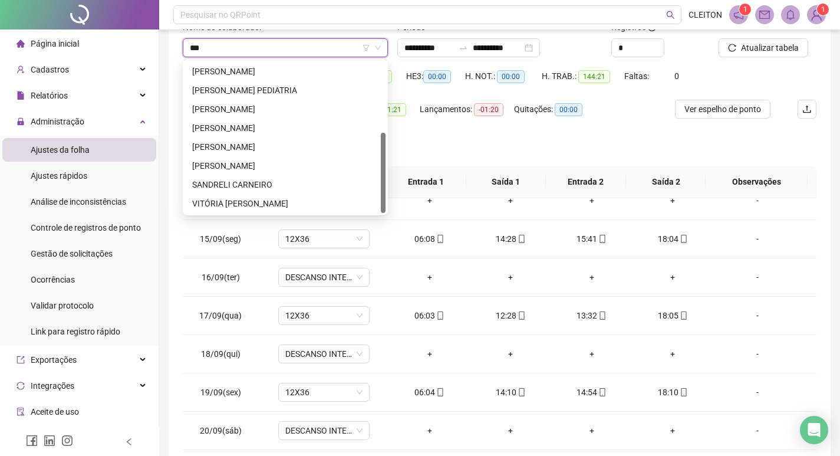
scroll to position [0, 0]
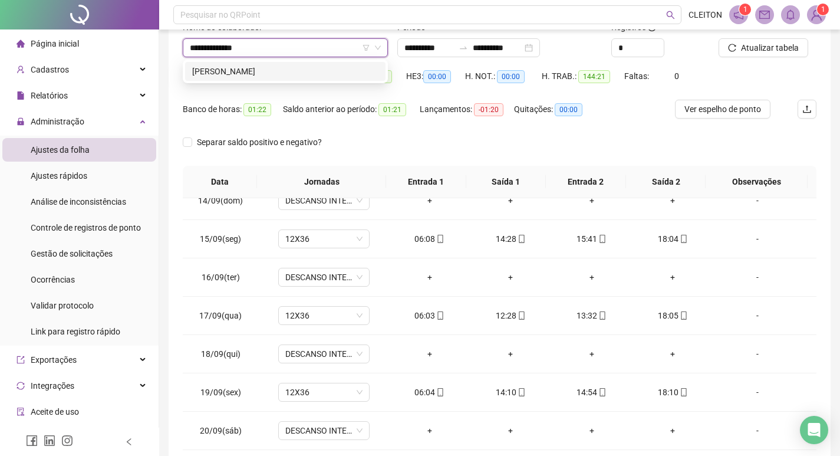
type input "**********"
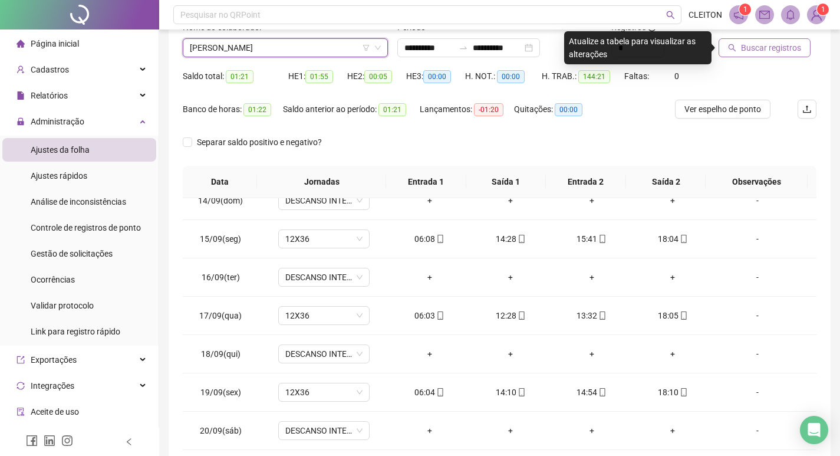
click at [732, 40] on button "Buscar registros" at bounding box center [765, 47] width 92 height 19
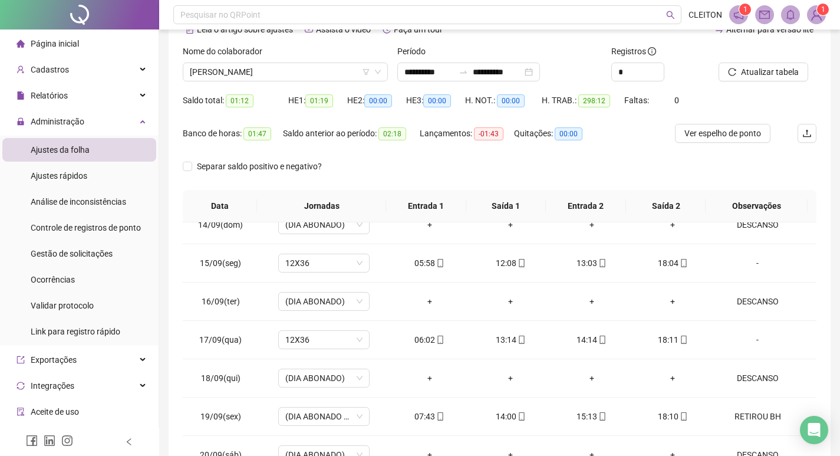
scroll to position [29, 0]
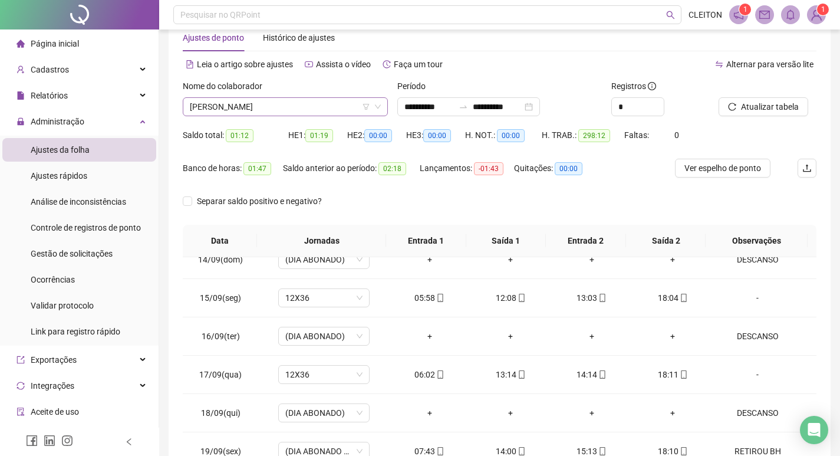
click at [287, 104] on span "[PERSON_NAME]" at bounding box center [285, 107] width 191 height 18
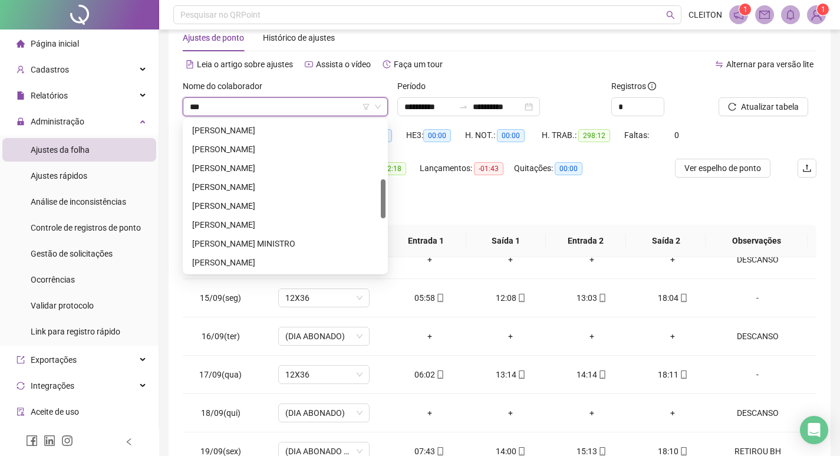
scroll to position [0, 0]
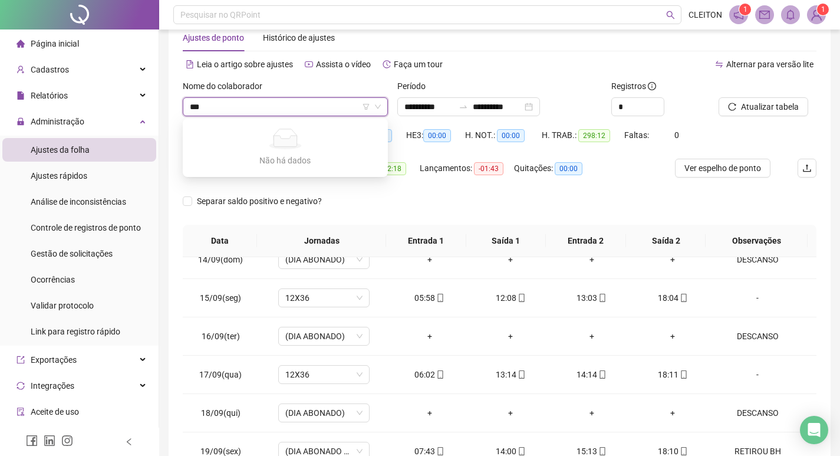
type input "****"
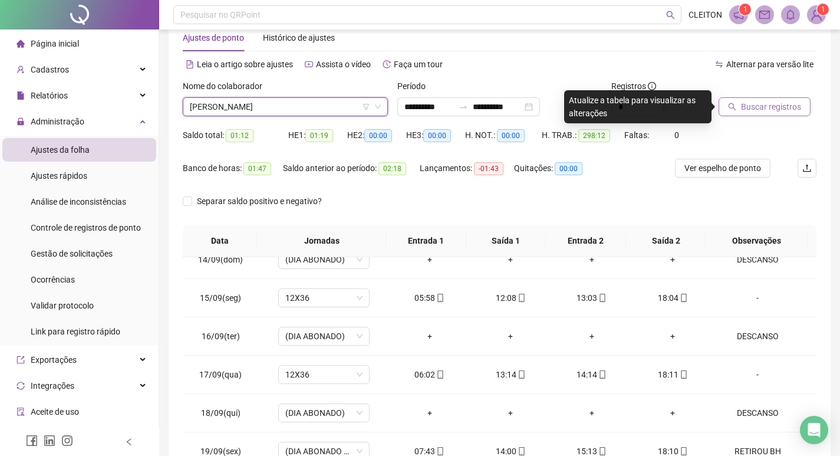
click at [746, 98] on button "Buscar registros" at bounding box center [765, 106] width 92 height 19
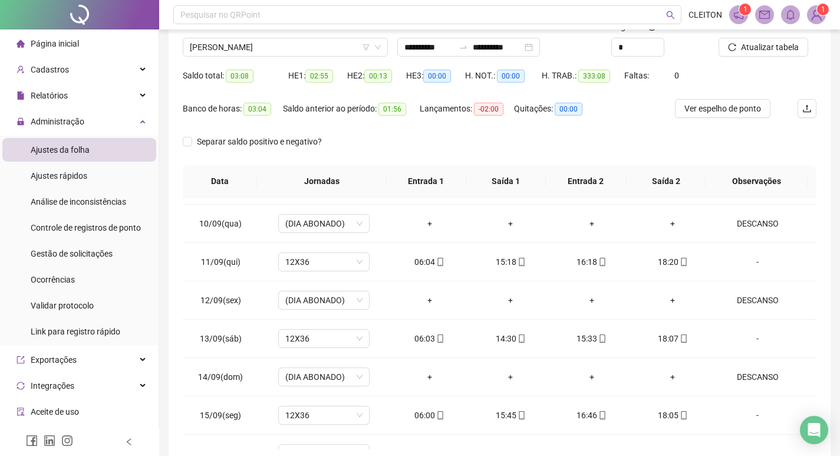
scroll to position [88, 0]
click at [274, 51] on span "[PERSON_NAME]" at bounding box center [285, 48] width 191 height 18
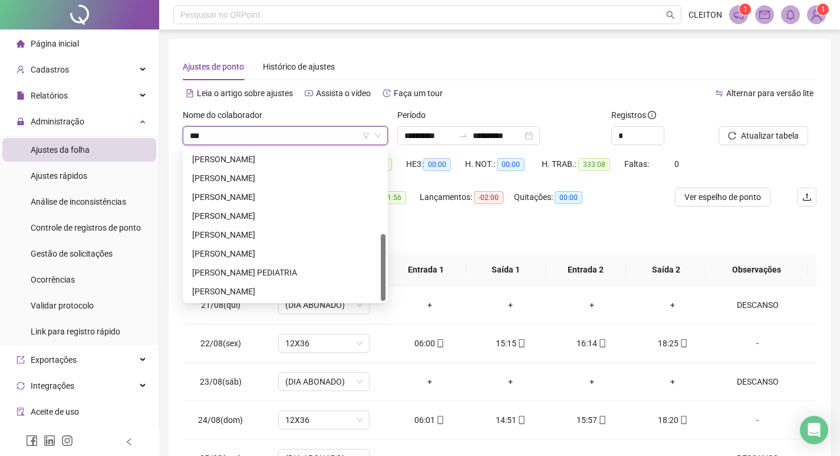
scroll to position [0, 0]
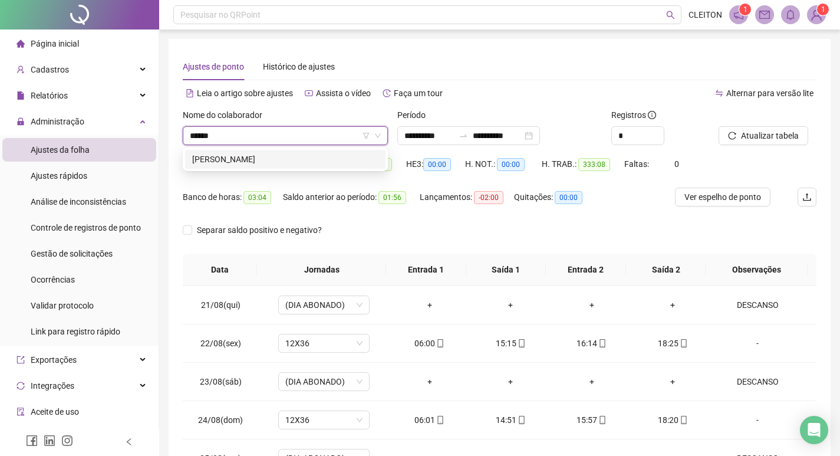
type input "******"
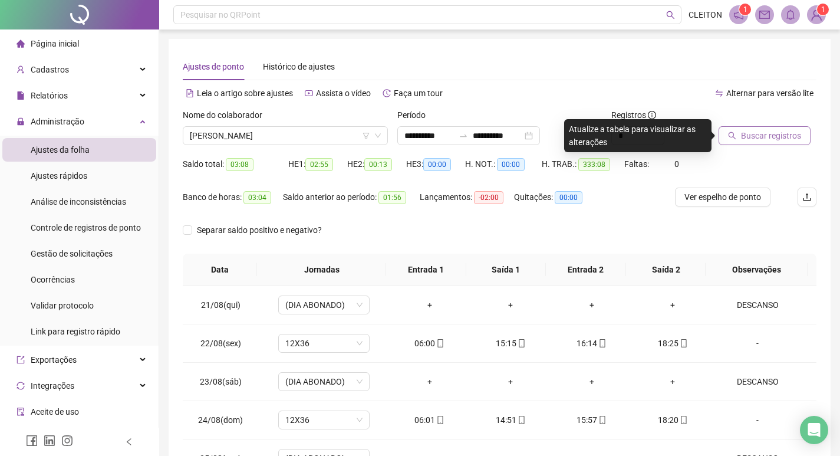
click at [769, 133] on span "Buscar registros" at bounding box center [771, 135] width 60 height 13
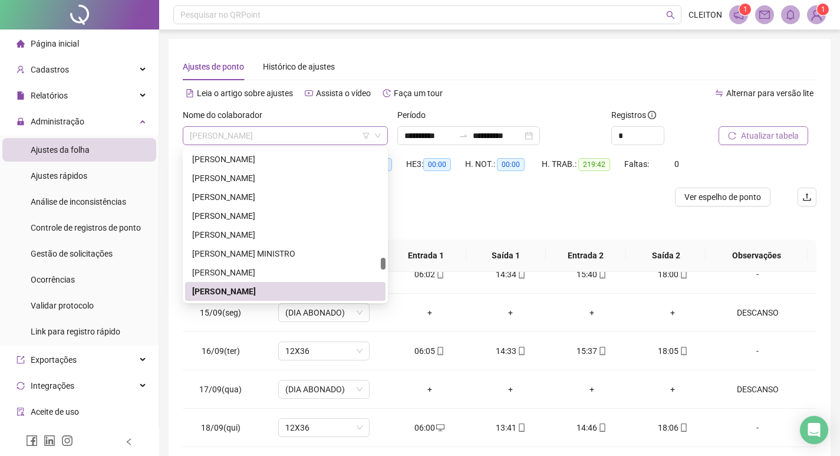
click at [276, 128] on span "[PERSON_NAME]" at bounding box center [285, 136] width 191 height 18
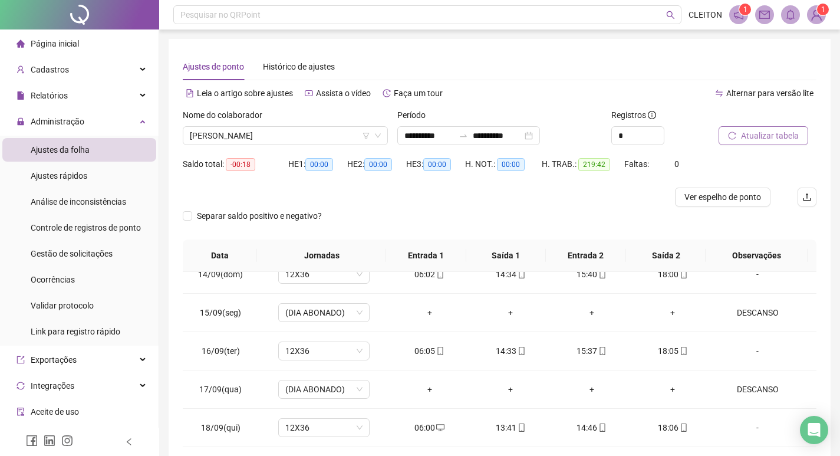
click at [443, 182] on div "HE 3: 00:00" at bounding box center [435, 170] width 59 height 33
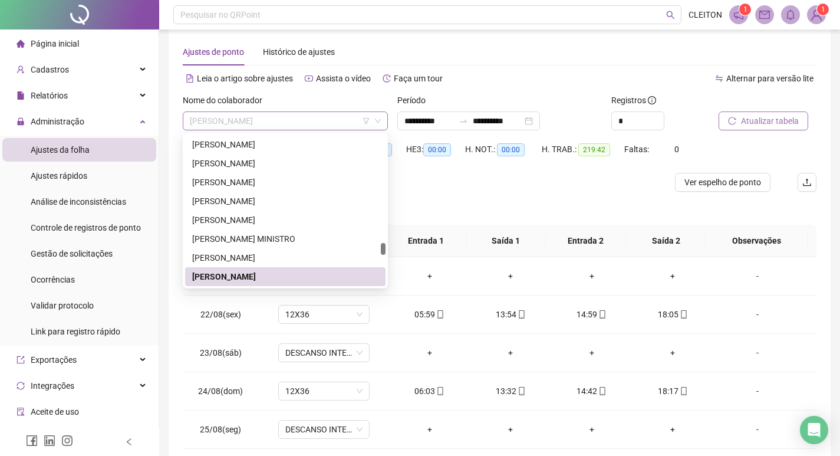
click at [229, 123] on span "[PERSON_NAME]" at bounding box center [285, 121] width 191 height 18
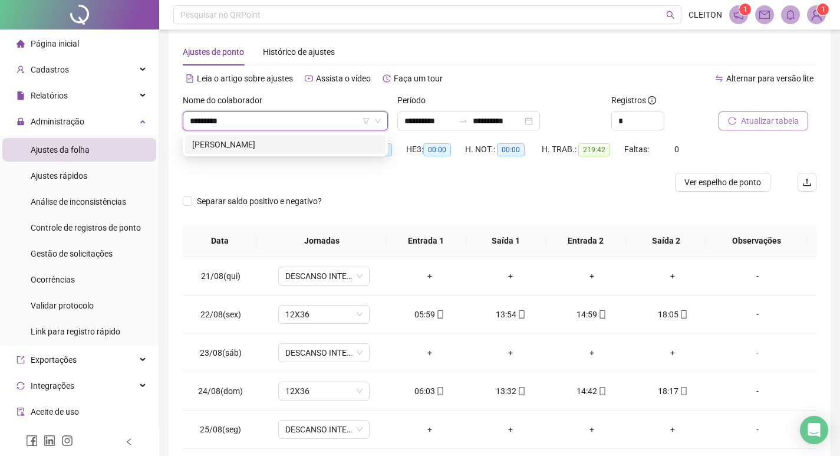
type input "*********"
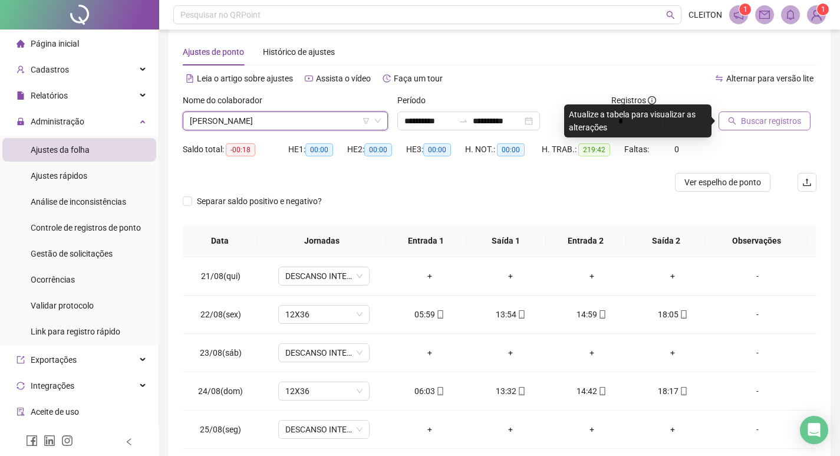
click at [739, 122] on button "Buscar registros" at bounding box center [765, 120] width 92 height 19
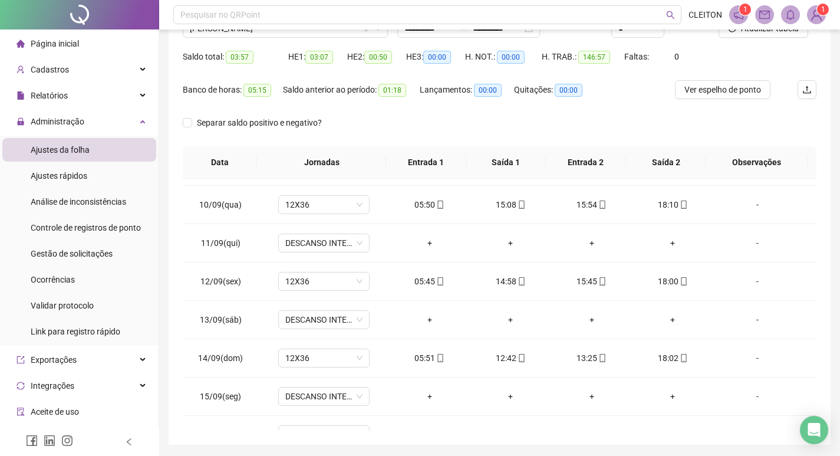
scroll to position [29, 0]
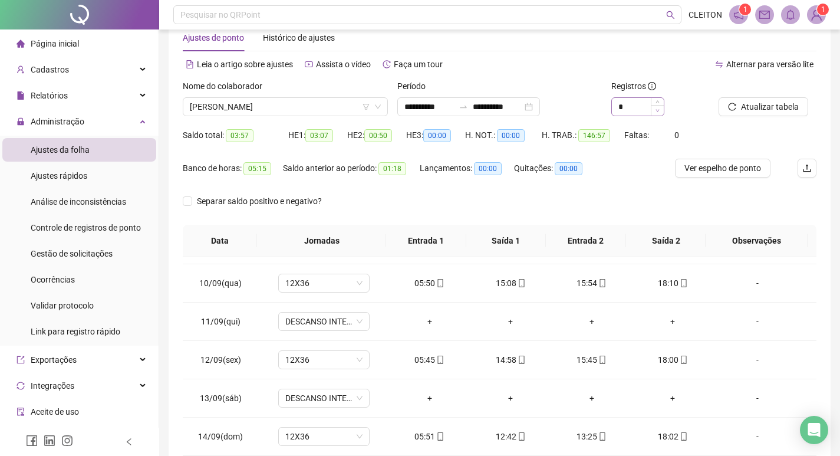
click at [662, 111] on span "Decrease Value" at bounding box center [657, 110] width 13 height 11
click at [498, 110] on input "**********" at bounding box center [498, 106] width 50 height 13
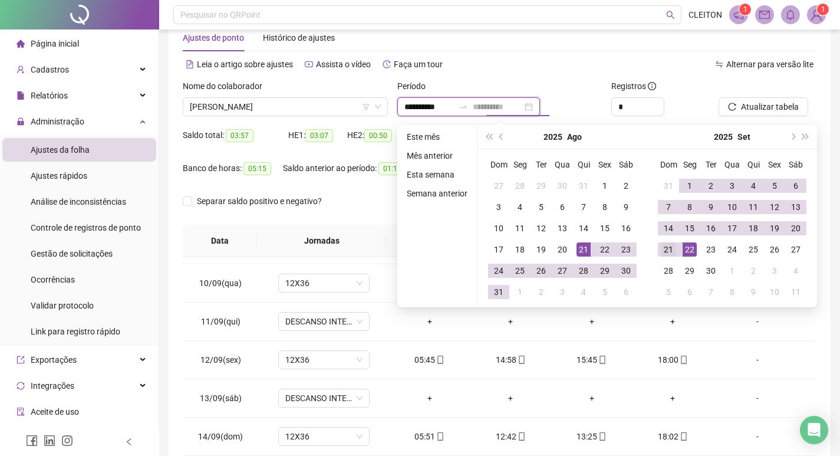
type input "**********"
click at [661, 248] on div "21" at bounding box center [668, 249] width 14 height 14
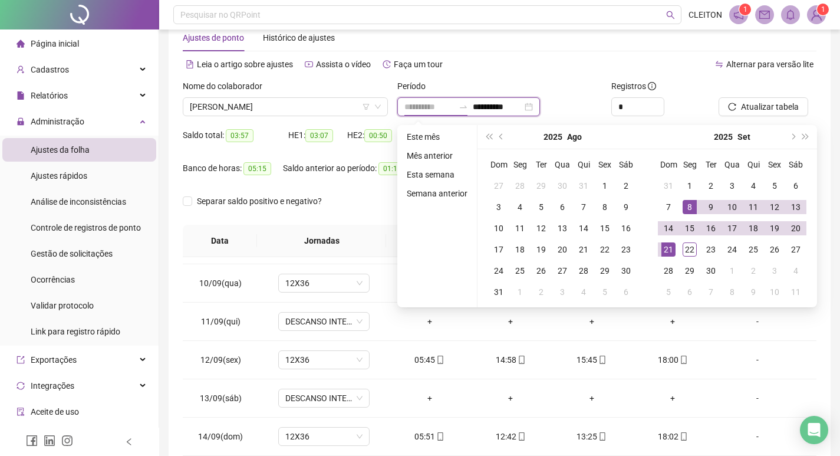
type input "**********"
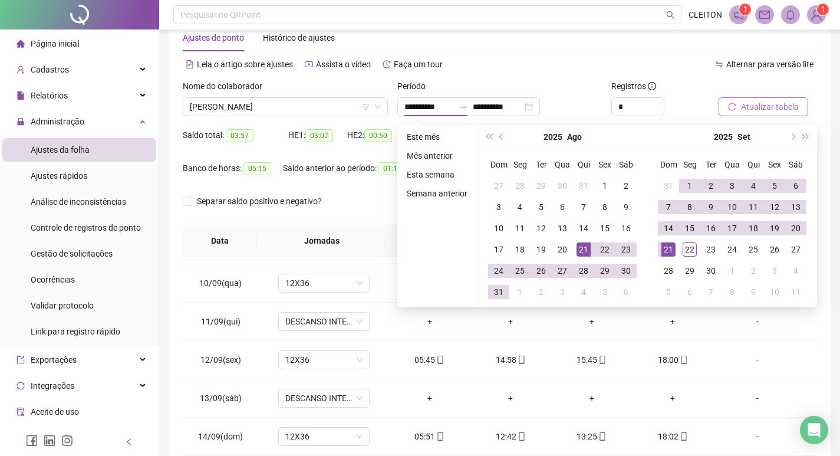
click at [727, 106] on button "Atualizar tabela" at bounding box center [764, 106] width 90 height 19
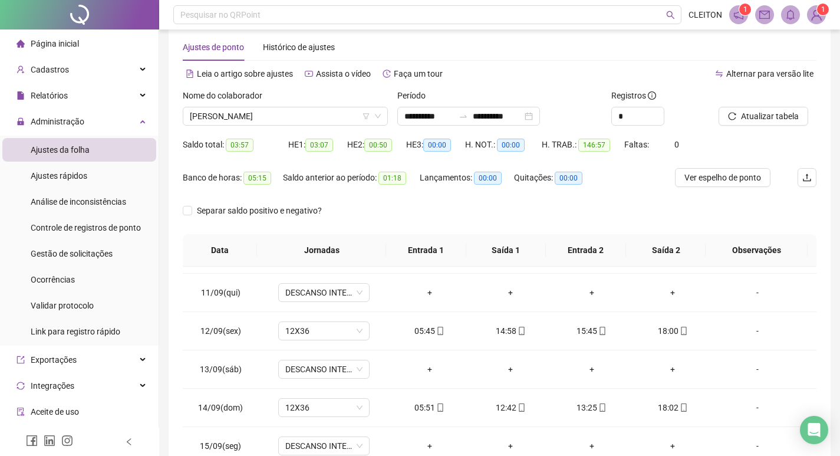
scroll to position [0, 0]
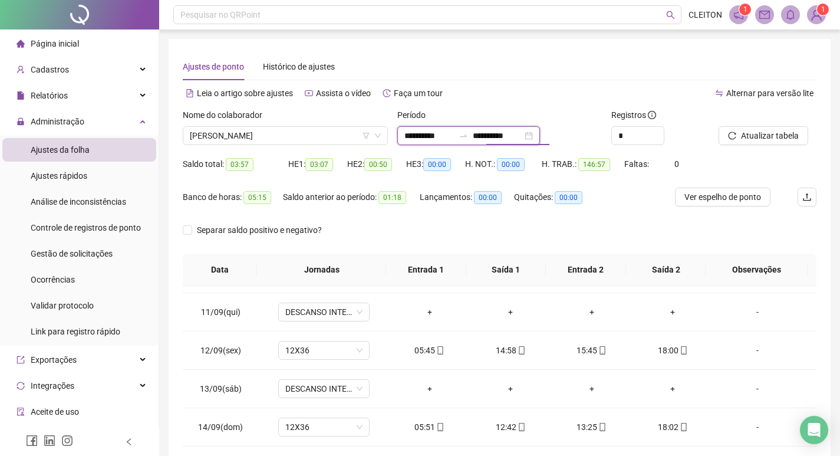
click at [519, 135] on input "**********" at bounding box center [498, 135] width 50 height 13
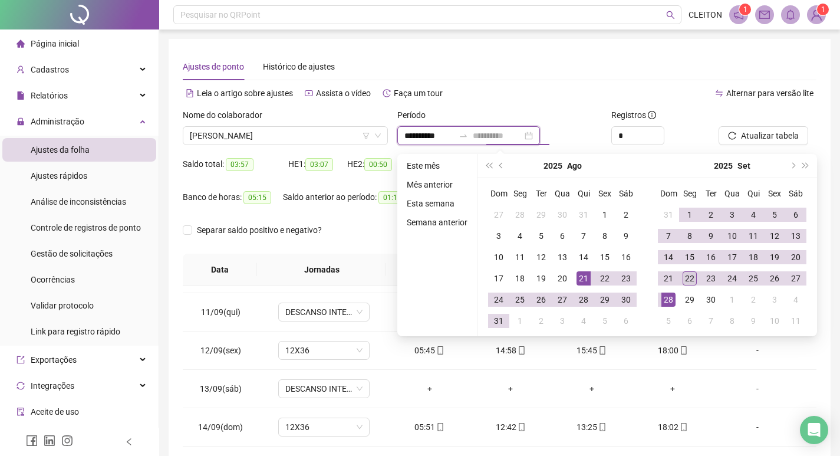
type input "**********"
click at [684, 274] on div "22" at bounding box center [690, 278] width 14 height 14
type input "**********"
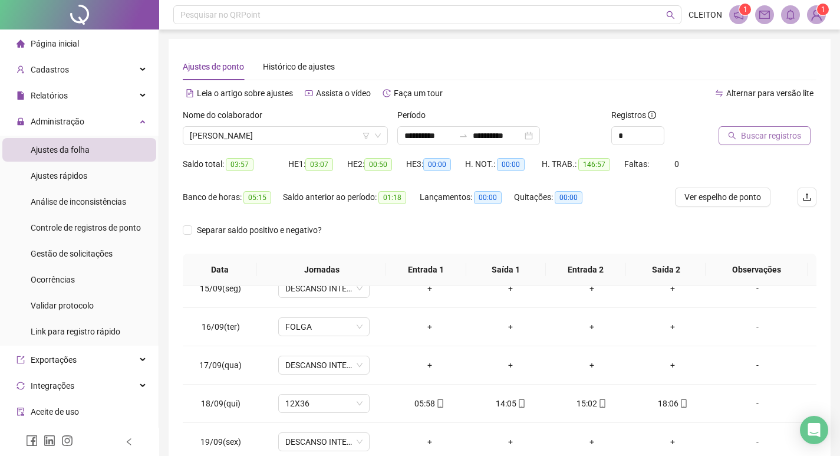
click at [778, 130] on span "Buscar registros" at bounding box center [771, 135] width 60 height 13
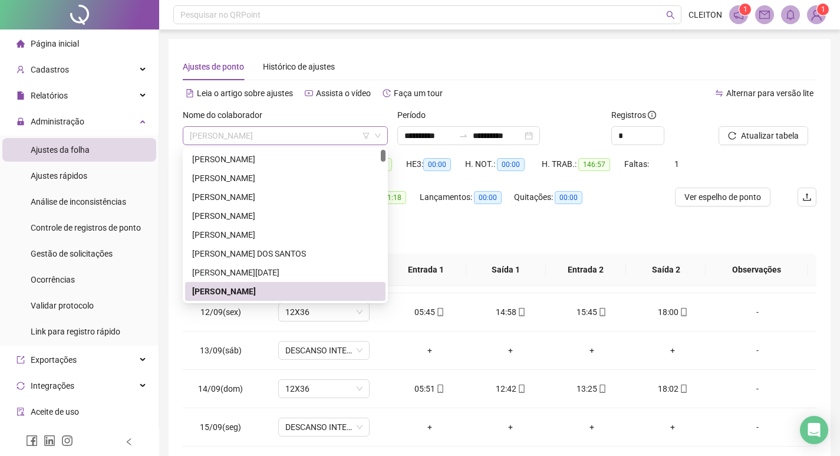
click at [261, 134] on span "[PERSON_NAME]" at bounding box center [285, 136] width 191 height 18
click at [502, 136] on input "**********" at bounding box center [498, 135] width 50 height 13
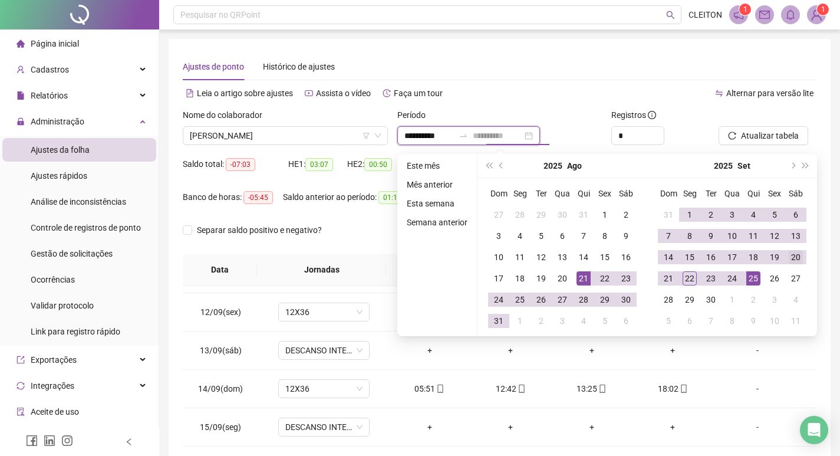
type input "**********"
click at [795, 261] on div "20" at bounding box center [796, 257] width 14 height 14
type input "**********"
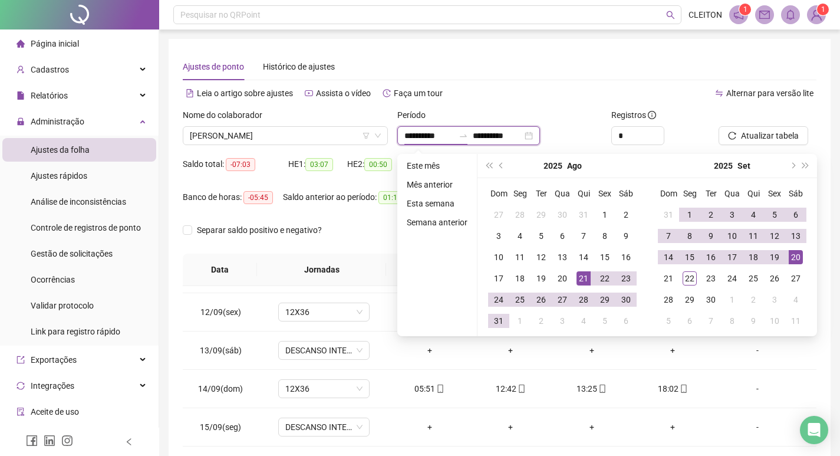
type input "**********"
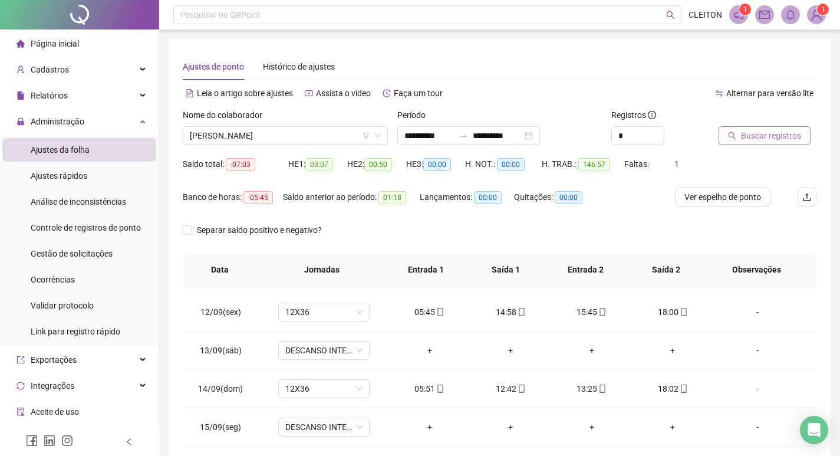
click at [729, 140] on button "Buscar registros" at bounding box center [765, 135] width 92 height 19
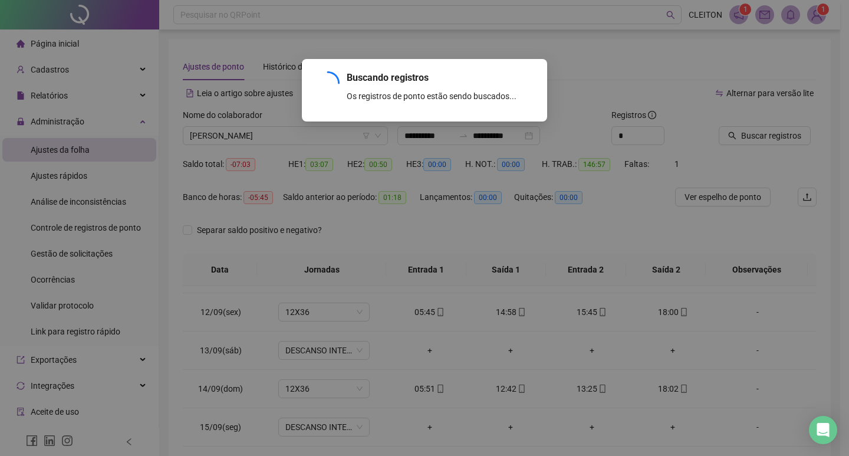
click at [279, 136] on div "Buscando registros Os registros de ponto estão sendo buscados... OK" at bounding box center [424, 228] width 849 height 456
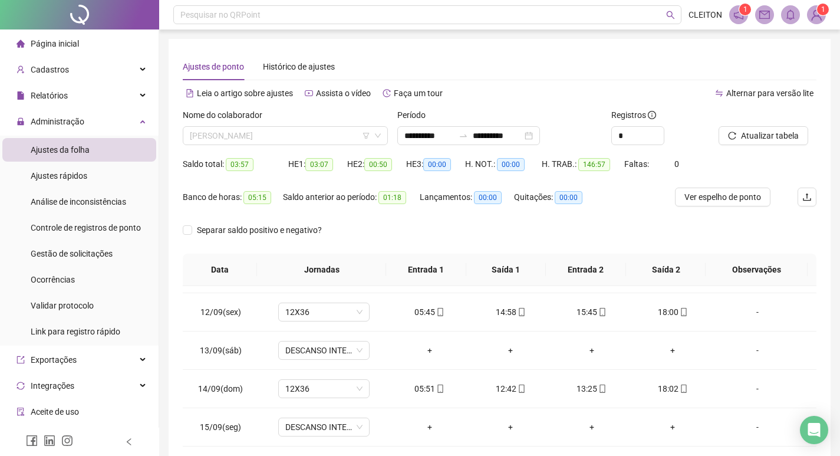
click at [279, 136] on span "[PERSON_NAME]" at bounding box center [285, 136] width 191 height 18
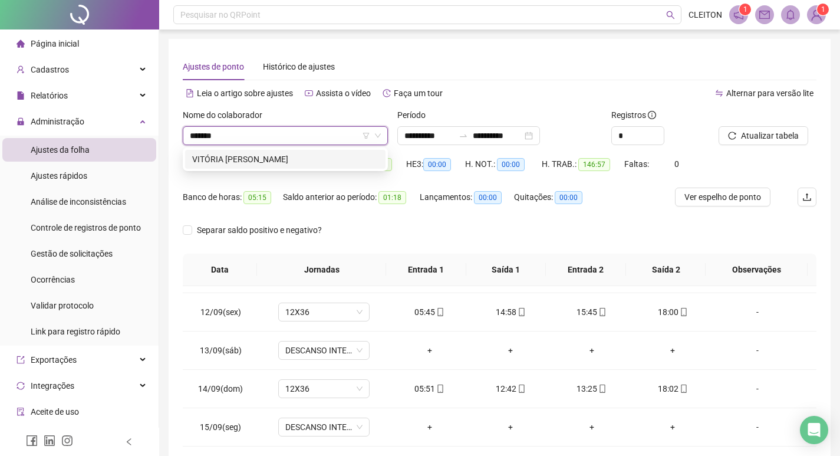
type input "*******"
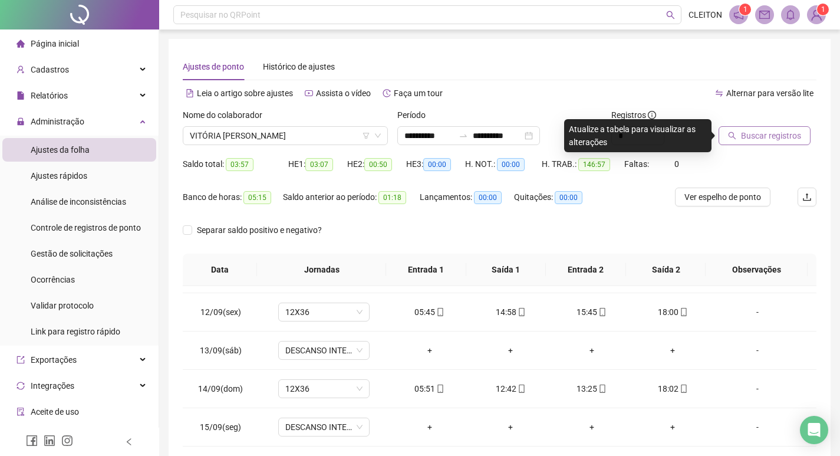
click at [754, 133] on span "Buscar registros" at bounding box center [771, 135] width 60 height 13
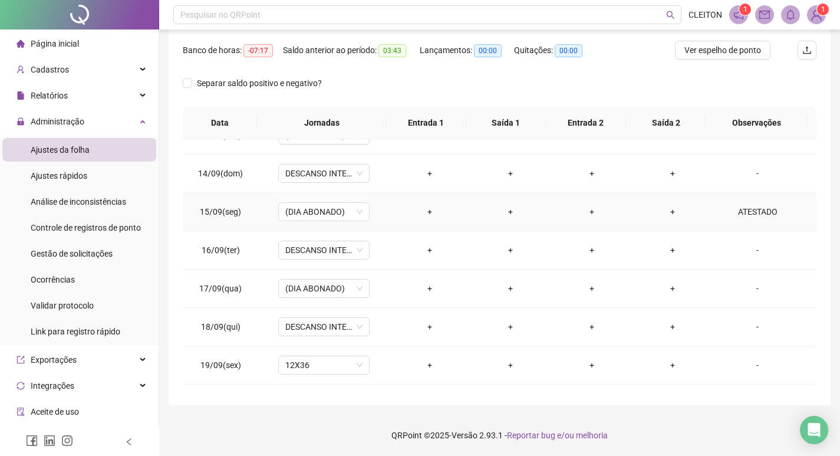
scroll to position [936, 0]
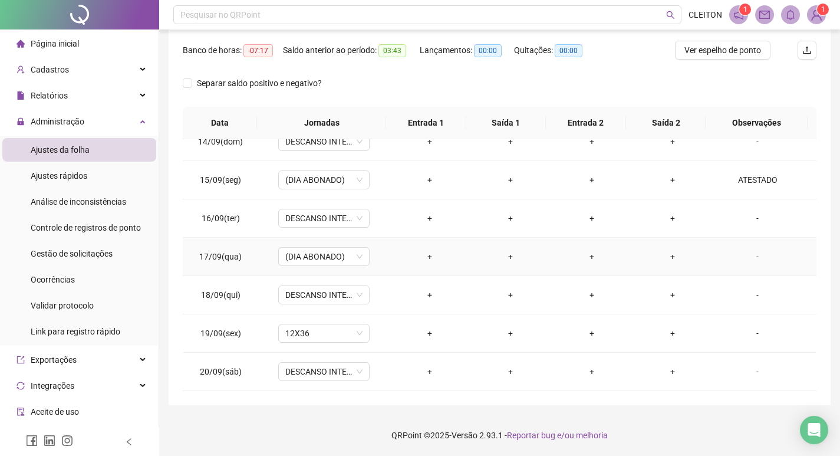
click at [746, 252] on div "-" at bounding box center [758, 256] width 70 height 13
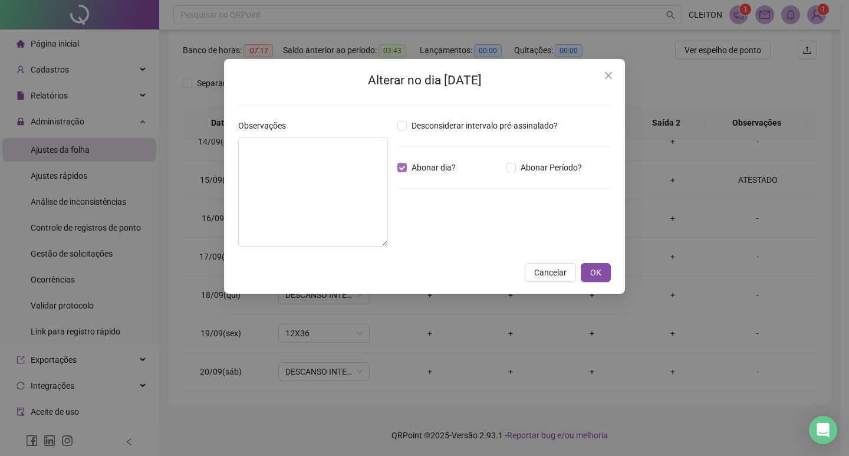
click at [433, 168] on span "Abonar dia?" at bounding box center [434, 167] width 54 height 13
click at [599, 275] on span "OK" at bounding box center [595, 272] width 11 height 13
click at [597, 274] on span "OK" at bounding box center [595, 272] width 11 height 13
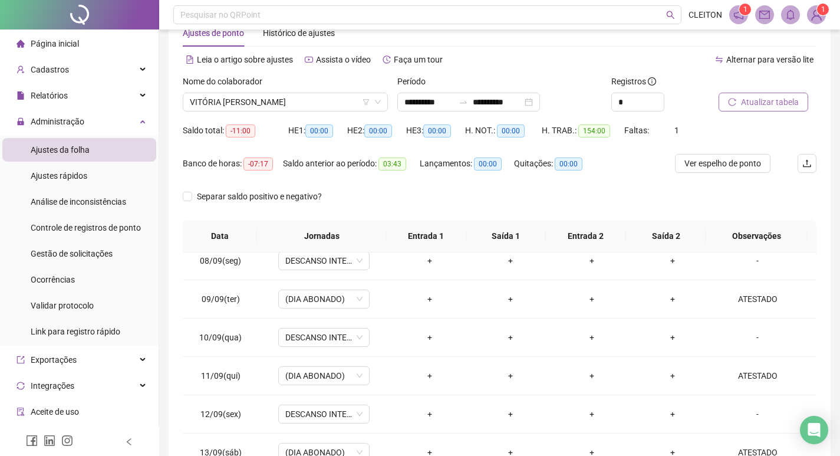
scroll to position [29, 0]
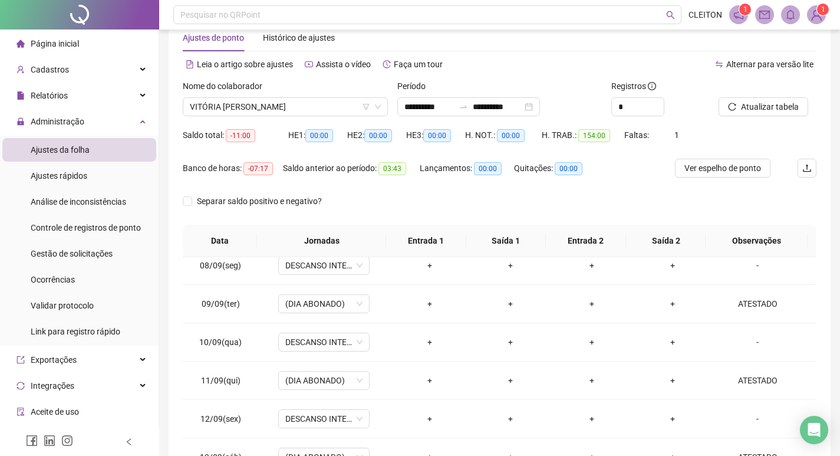
click at [735, 104] on icon "reload" at bounding box center [732, 107] width 8 height 8
click at [272, 104] on span "VITÓRIA [PERSON_NAME]" at bounding box center [285, 107] width 191 height 18
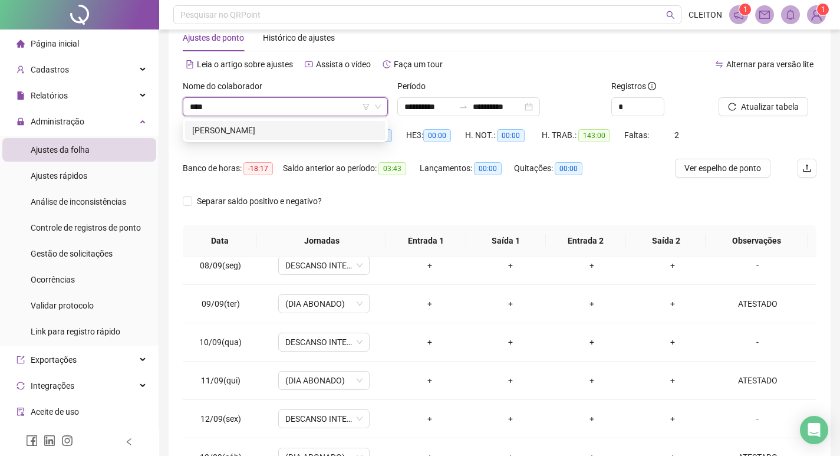
scroll to position [0, 0]
type input "**********"
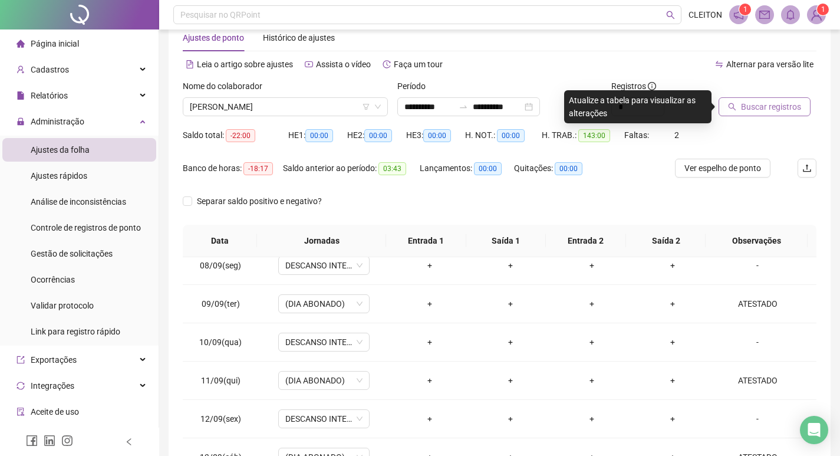
click at [756, 106] on span "Buscar registros" at bounding box center [771, 106] width 60 height 13
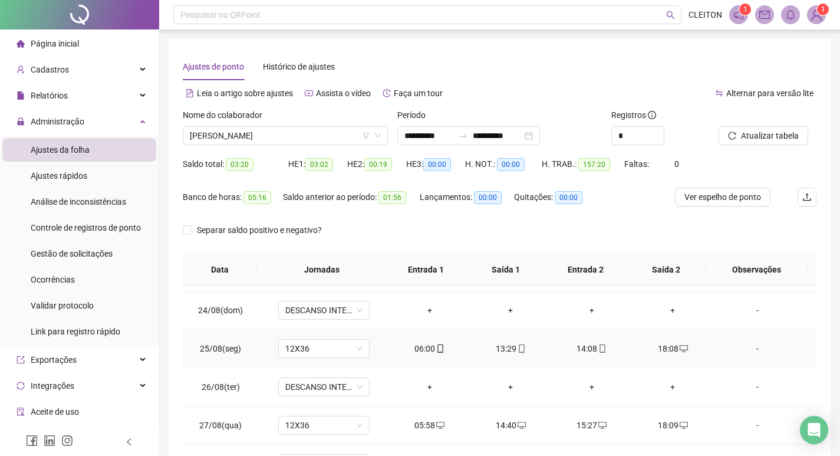
scroll to position [118, 0]
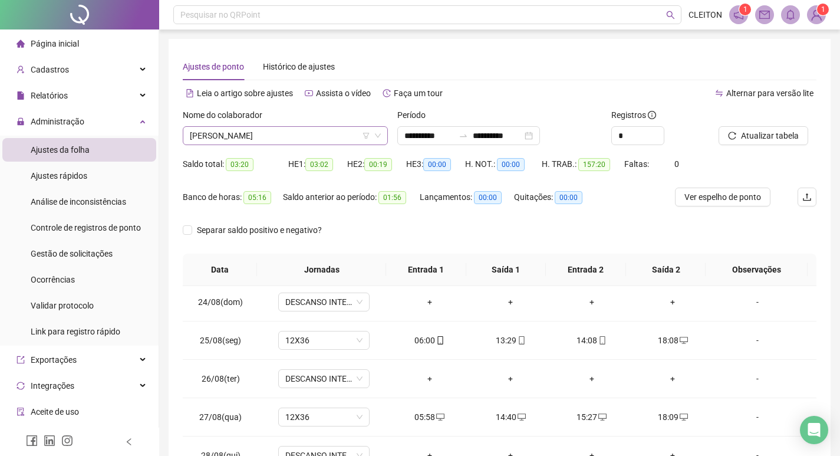
click at [285, 132] on span "[PERSON_NAME]" at bounding box center [285, 136] width 191 height 18
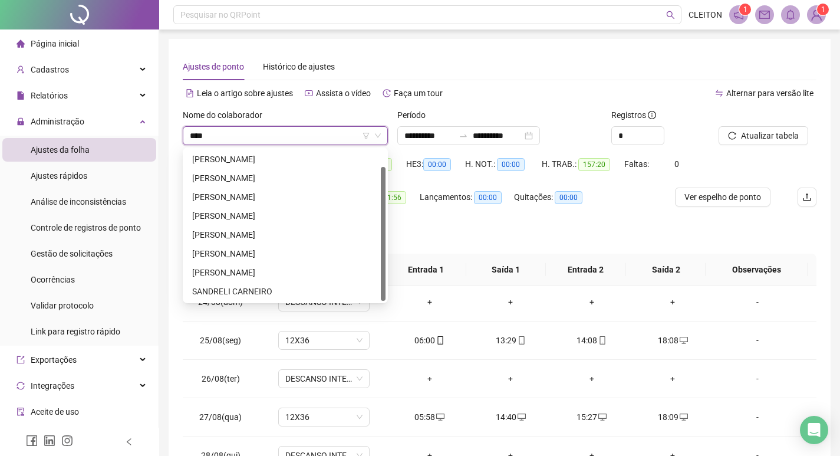
scroll to position [0, 0]
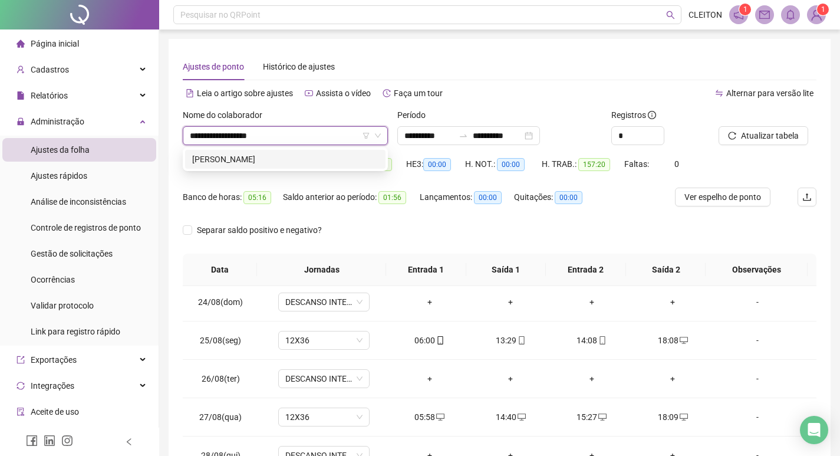
type input "**********"
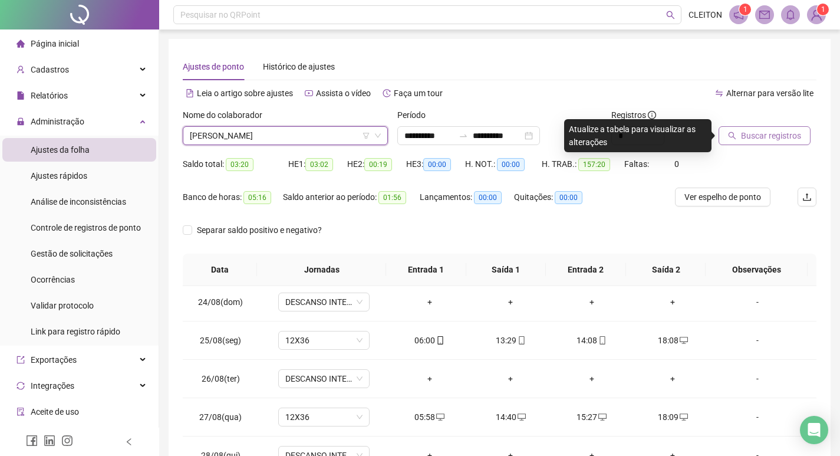
click at [798, 141] on span "Buscar registros" at bounding box center [771, 135] width 60 height 13
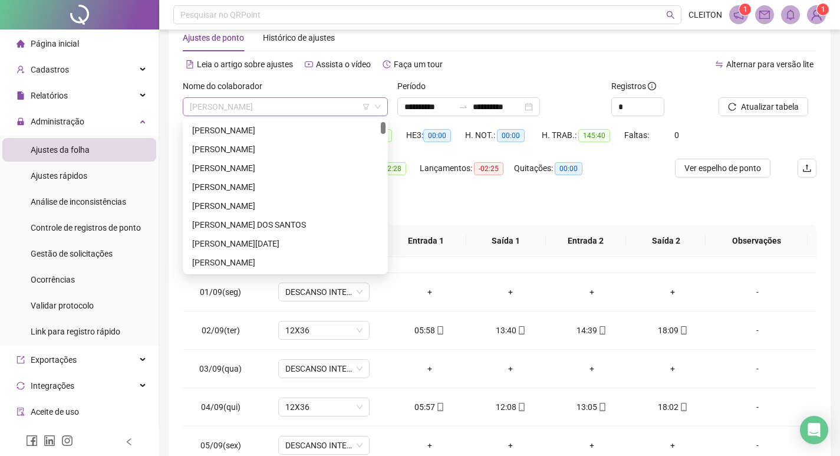
scroll to position [19, 0]
click at [288, 104] on span "[PERSON_NAME]" at bounding box center [285, 107] width 191 height 18
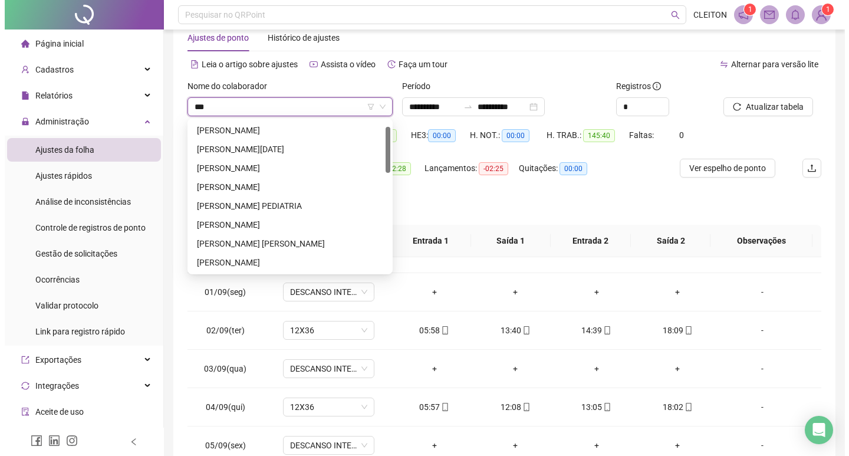
scroll to position [0, 0]
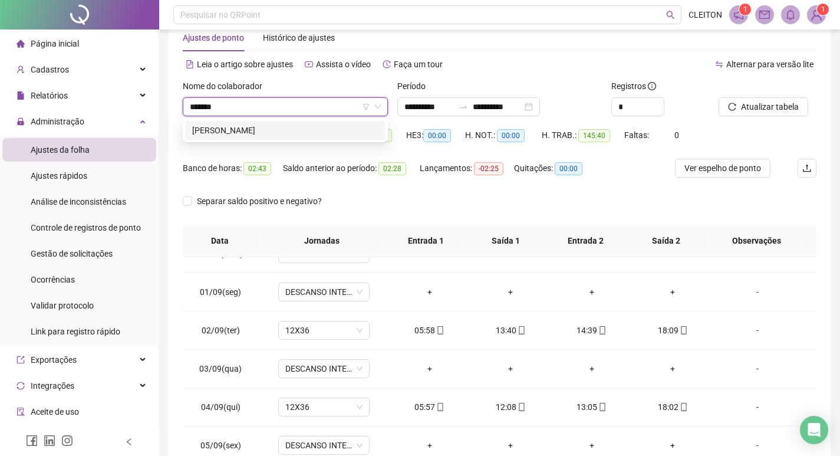
type input "*******"
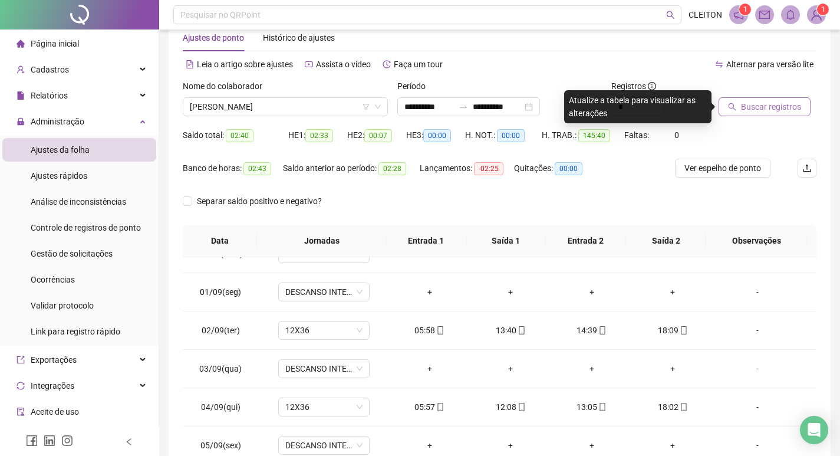
click at [741, 107] on span "Buscar registros" at bounding box center [771, 106] width 60 height 13
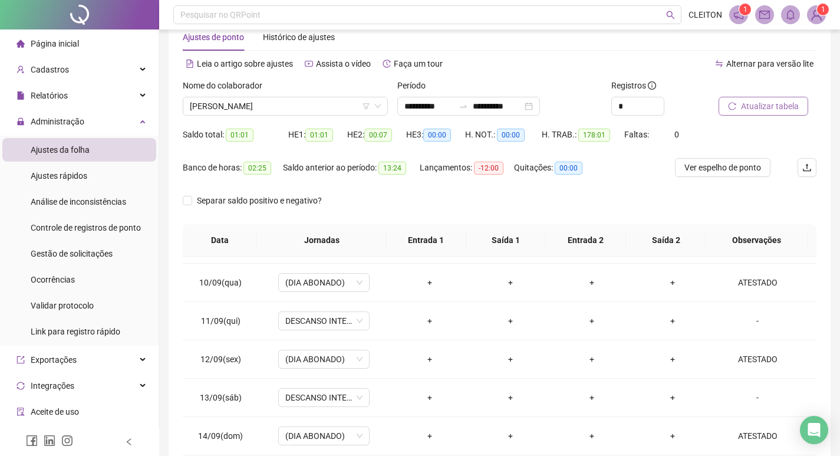
scroll to position [29, 0]
click at [259, 112] on span "[PERSON_NAME]" at bounding box center [285, 107] width 191 height 18
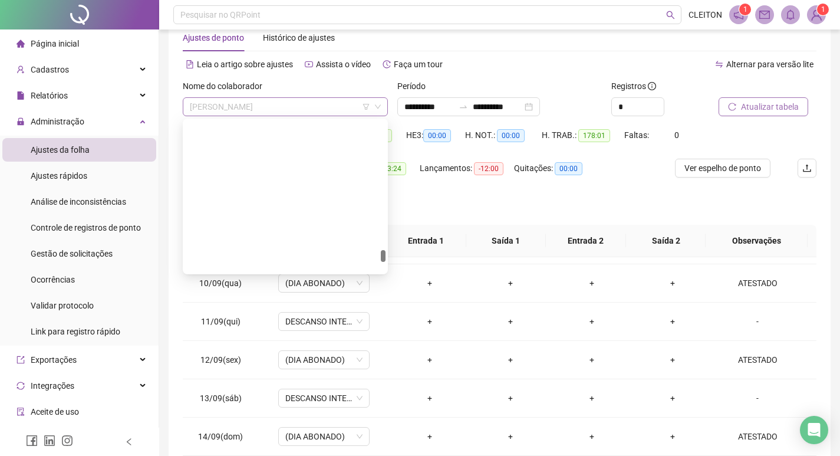
scroll to position [2188, 0]
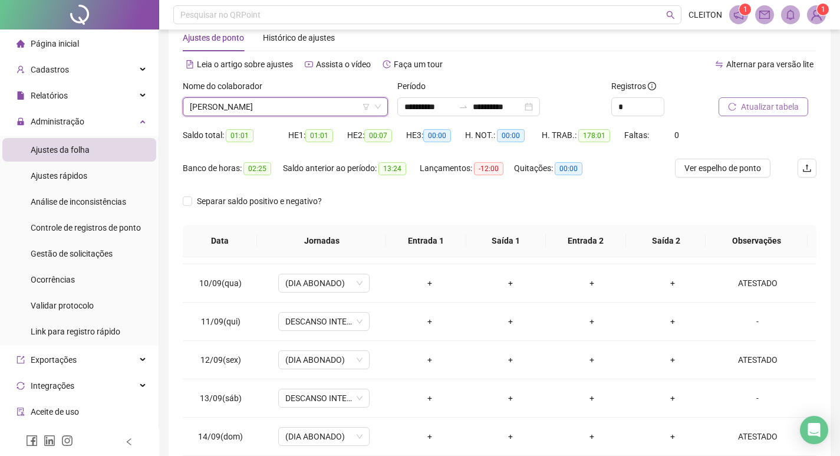
click at [285, 111] on span "[PERSON_NAME]" at bounding box center [285, 107] width 191 height 18
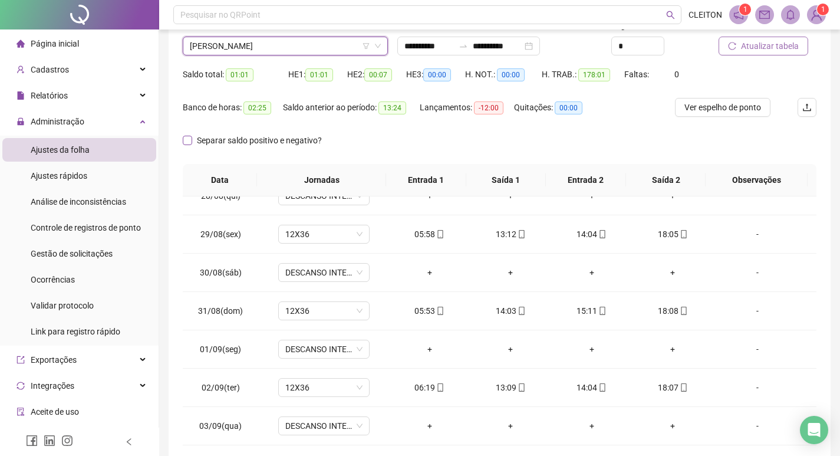
scroll to position [88, 0]
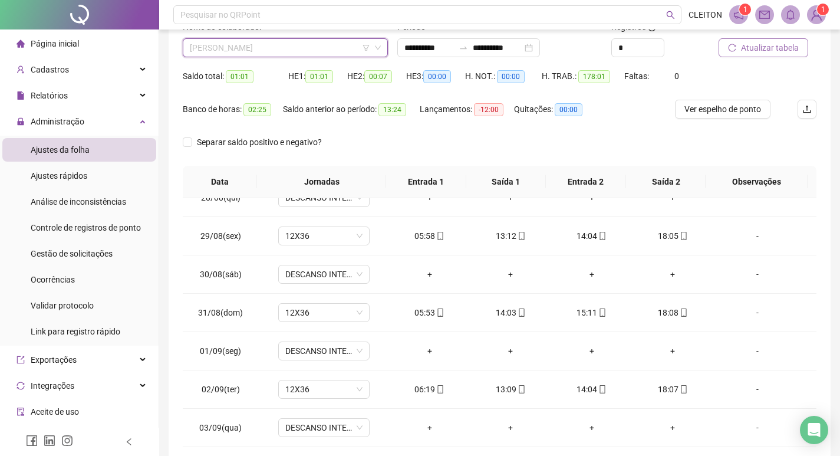
click at [232, 53] on span "[PERSON_NAME]" at bounding box center [285, 48] width 191 height 18
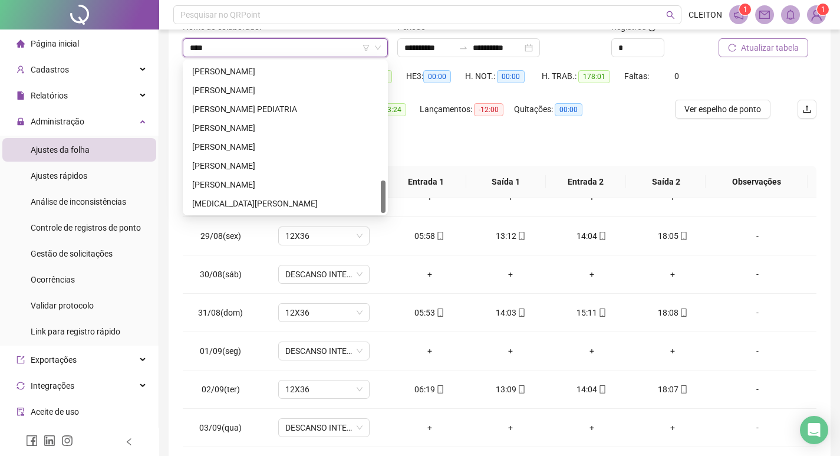
scroll to position [0, 0]
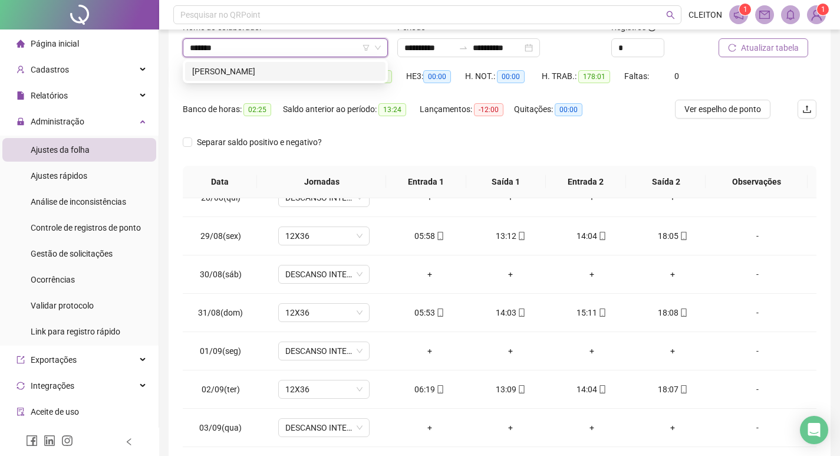
type input "********"
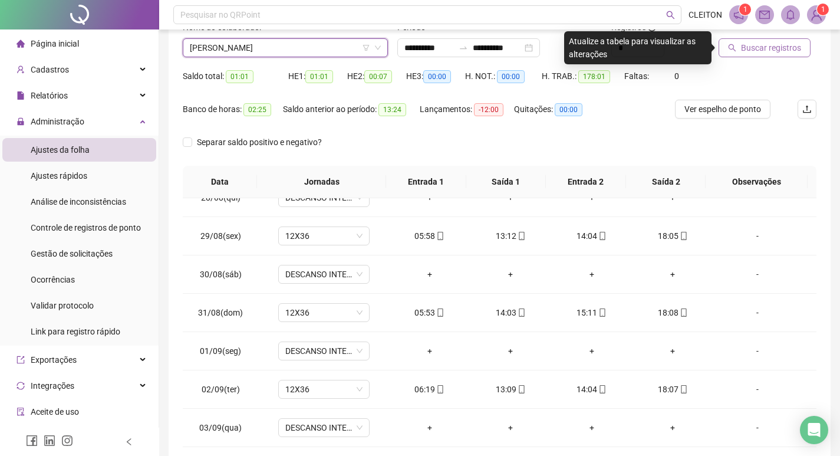
click at [789, 52] on span "Buscar registros" at bounding box center [771, 47] width 60 height 13
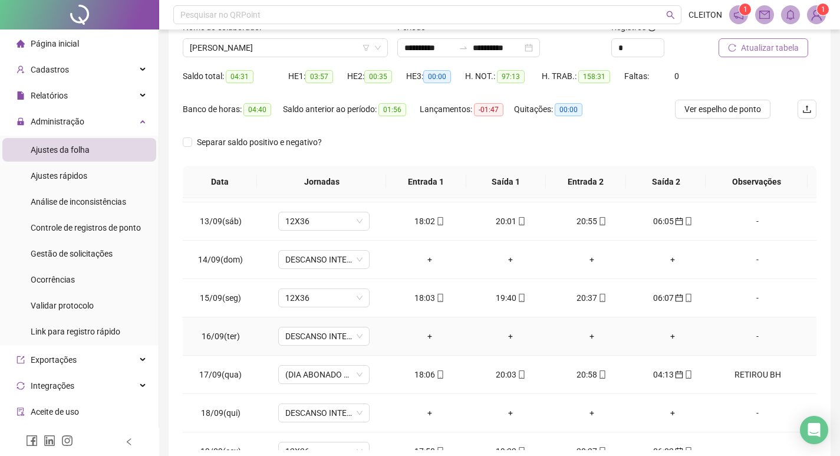
scroll to position [936, 0]
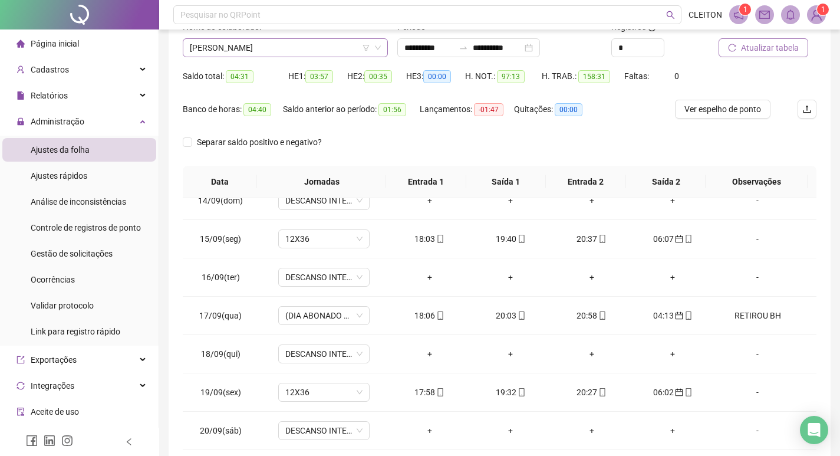
click at [252, 50] on span "[PERSON_NAME]" at bounding box center [285, 48] width 191 height 18
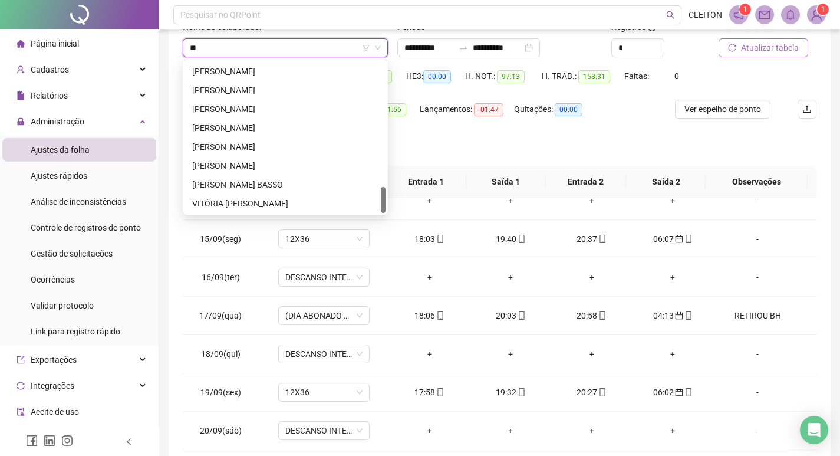
scroll to position [717, 0]
type input "****"
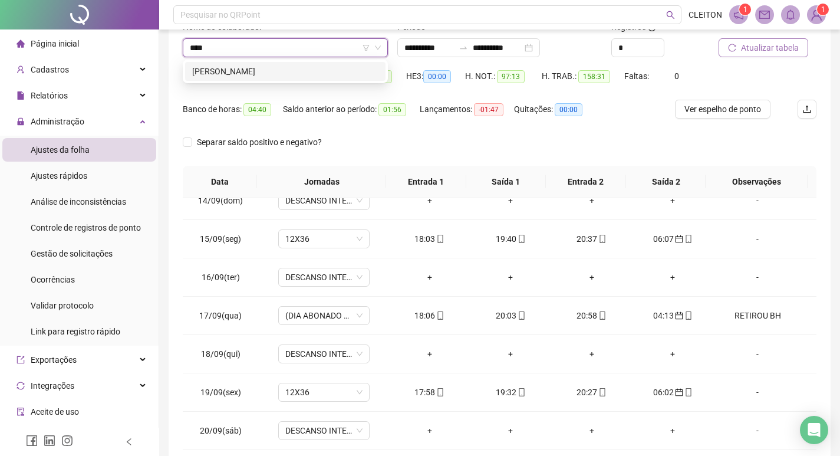
scroll to position [0, 0]
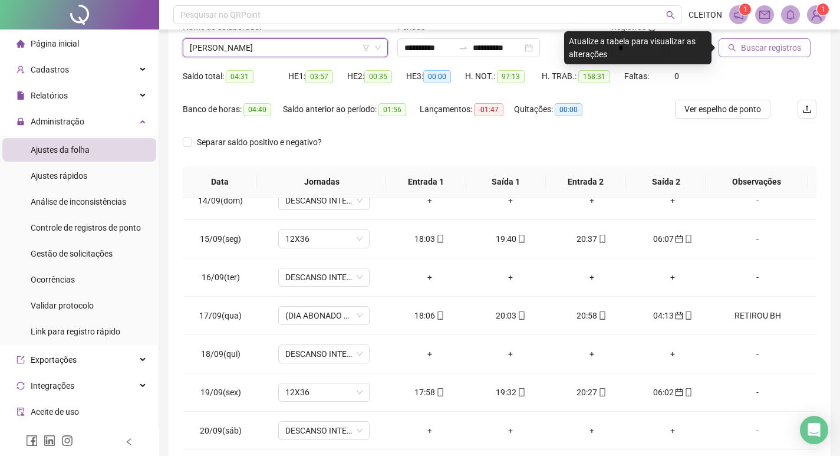
click at [751, 39] on button "Buscar registros" at bounding box center [765, 47] width 92 height 19
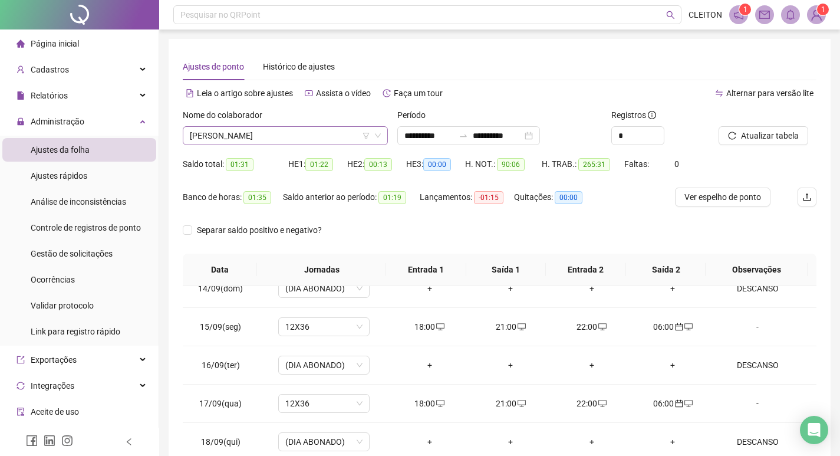
click at [305, 139] on span "[PERSON_NAME]" at bounding box center [285, 136] width 191 height 18
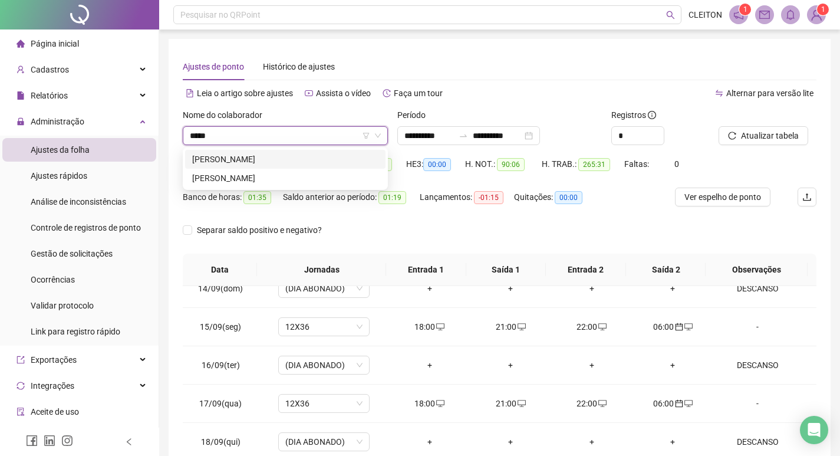
type input "*****"
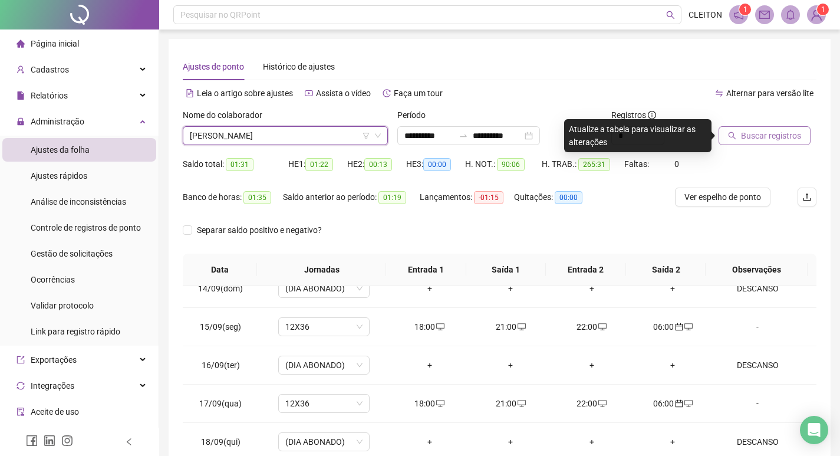
click at [724, 129] on button "Buscar registros" at bounding box center [765, 135] width 92 height 19
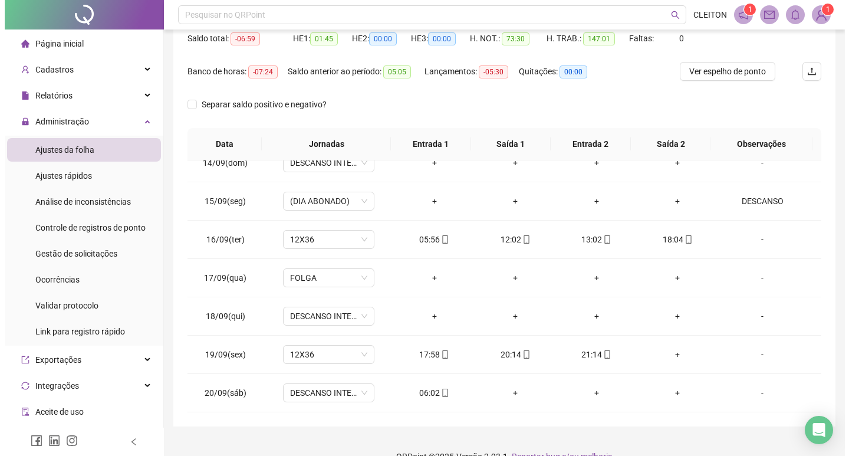
scroll to position [147, 0]
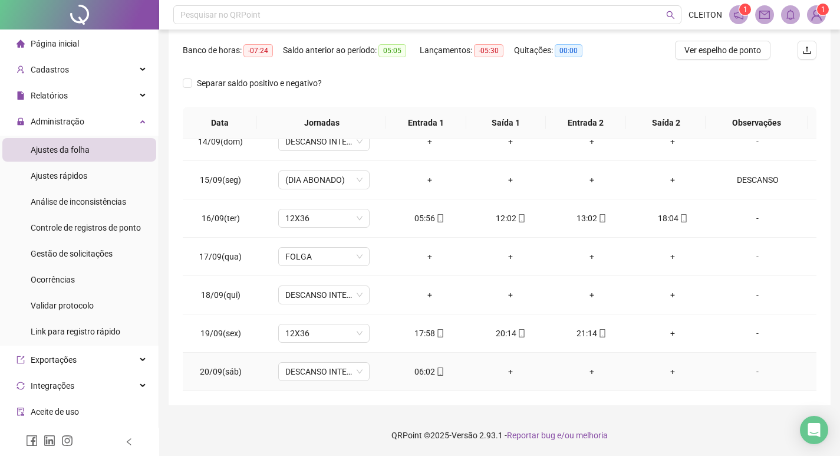
click at [423, 374] on div "06:02" at bounding box center [429, 371] width 62 height 13
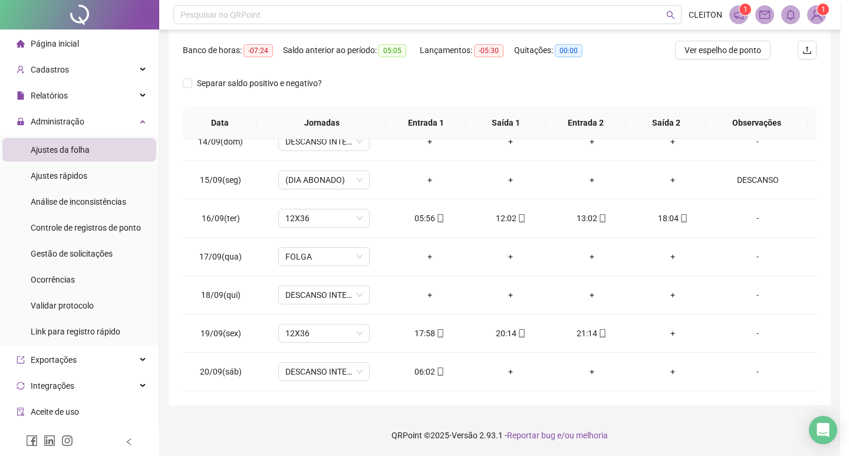
type input "**********"
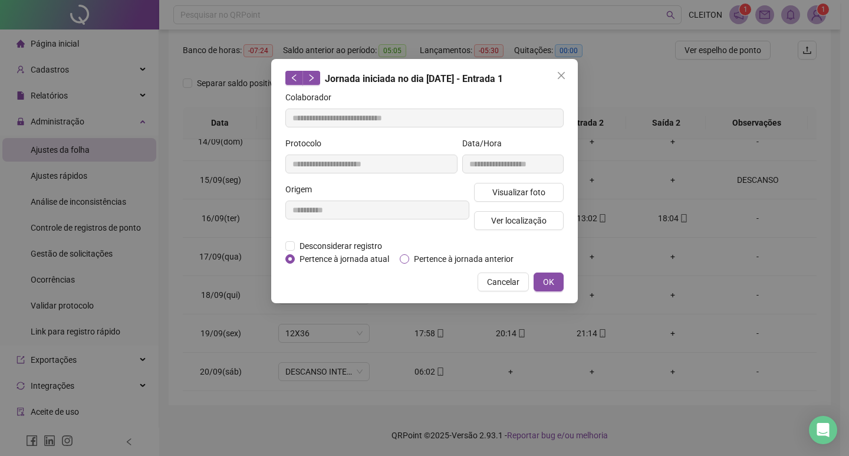
click at [440, 259] on span "Pertence à jornada anterior" at bounding box center [463, 258] width 109 height 13
click at [542, 276] on button "OK" at bounding box center [548, 281] width 30 height 19
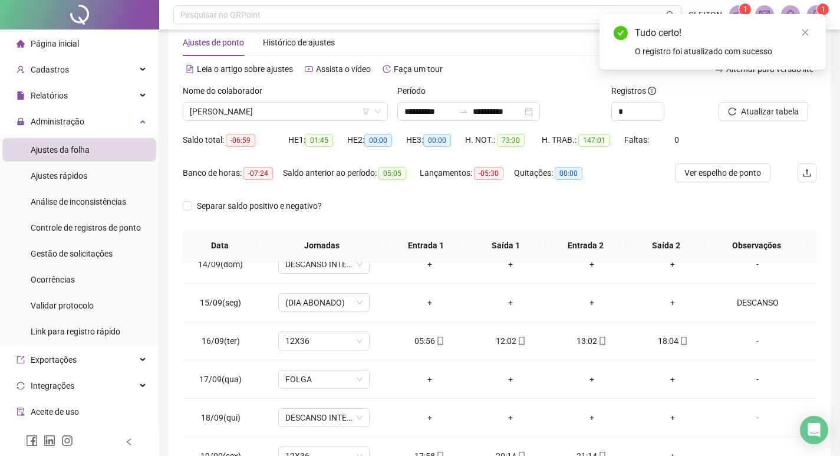
scroll to position [0, 0]
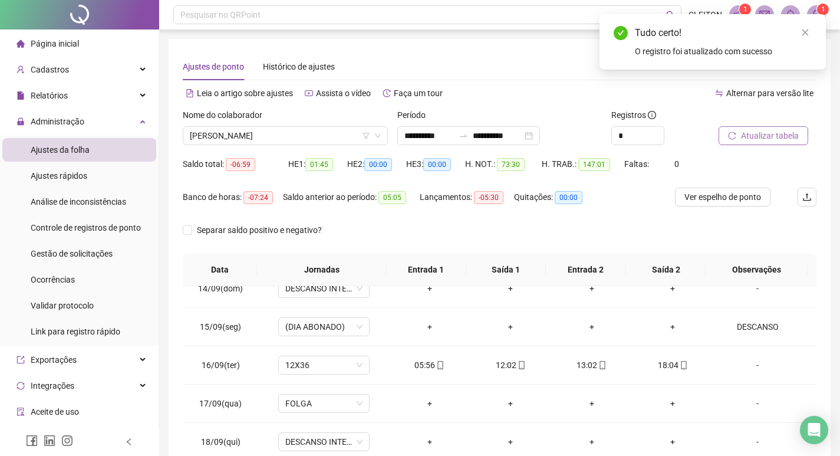
click at [777, 139] on span "Atualizar tabela" at bounding box center [770, 135] width 58 height 13
click at [311, 136] on span "[PERSON_NAME]" at bounding box center [285, 136] width 191 height 18
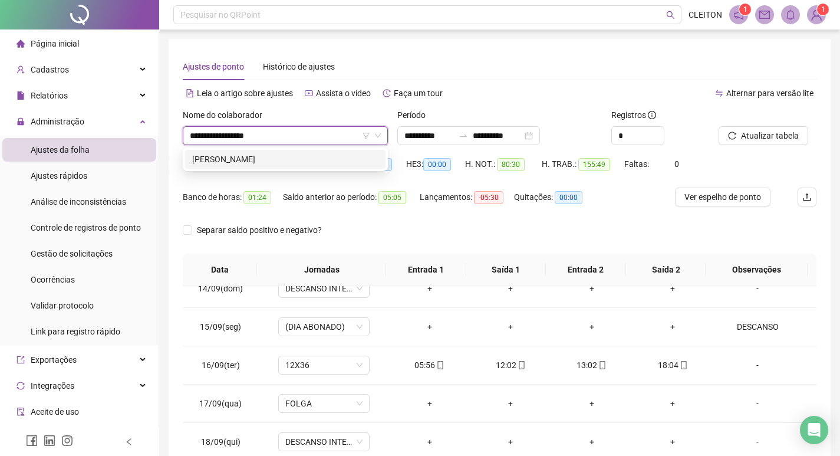
type input "**********"
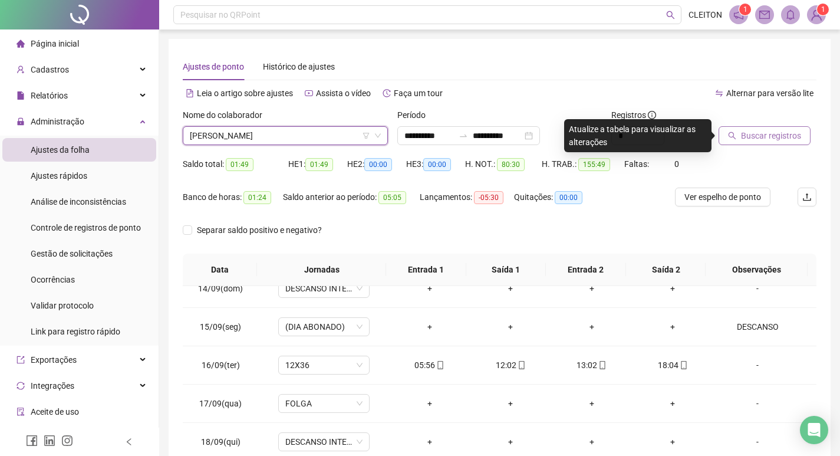
click at [768, 141] on span "Buscar registros" at bounding box center [771, 135] width 60 height 13
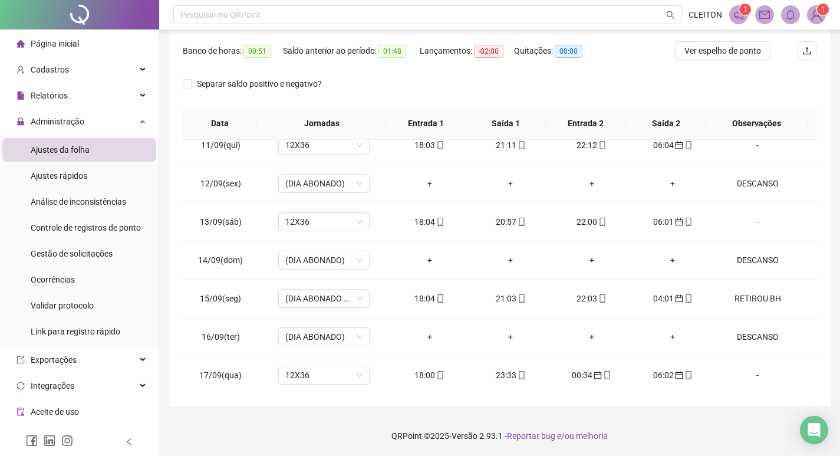
scroll to position [88, 0]
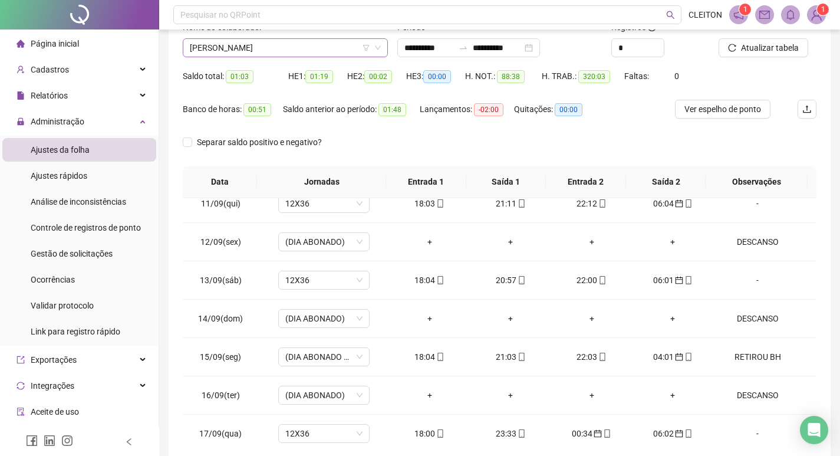
click at [286, 55] on span "[PERSON_NAME]" at bounding box center [285, 48] width 191 height 18
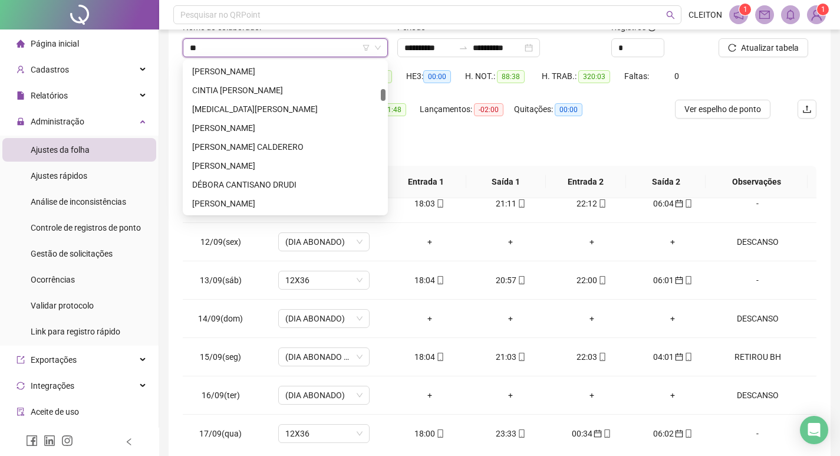
scroll to position [0, 0]
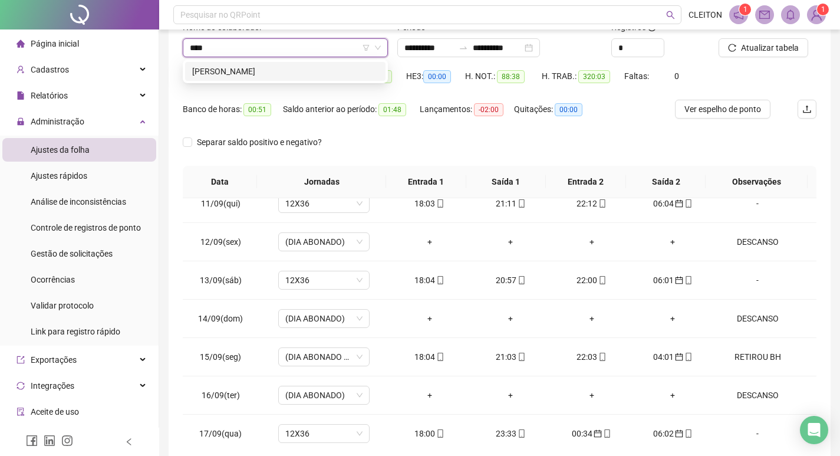
type input "*****"
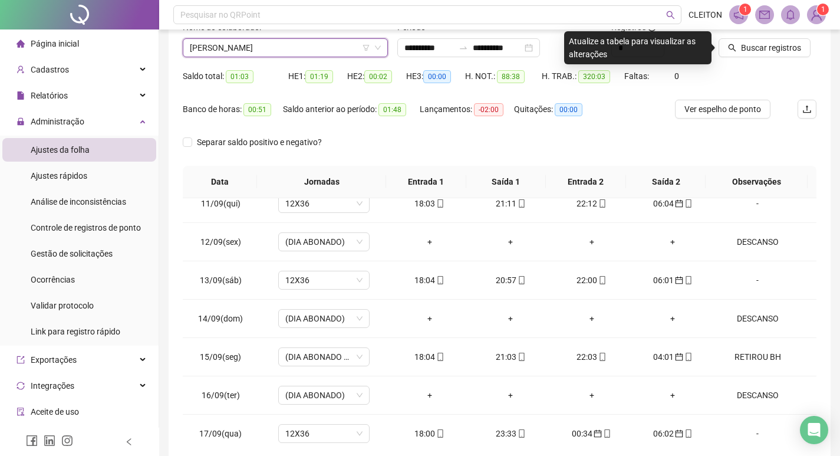
click at [714, 52] on div "Buscar registros" at bounding box center [767, 44] width 107 height 46
click at [722, 48] on button "Buscar registros" at bounding box center [765, 47] width 92 height 19
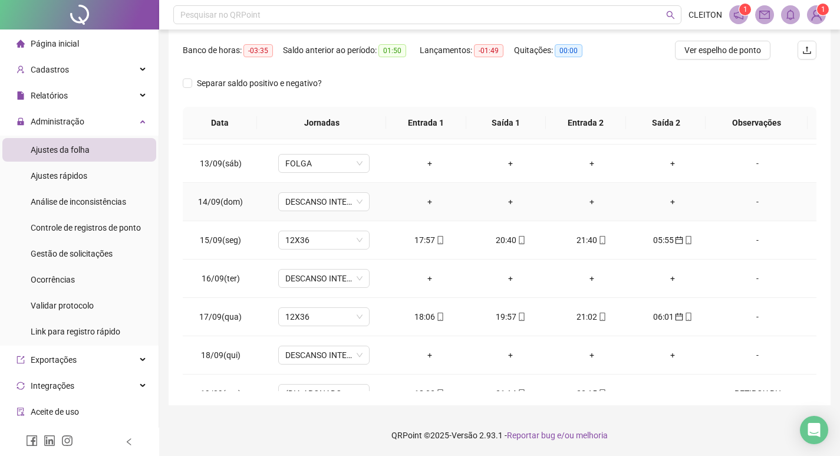
scroll to position [936, 0]
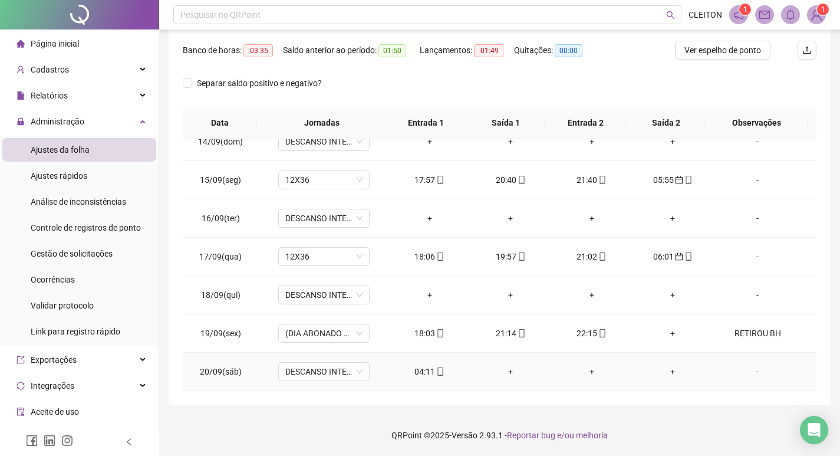
click at [429, 369] on div "04:11" at bounding box center [429, 371] width 62 height 13
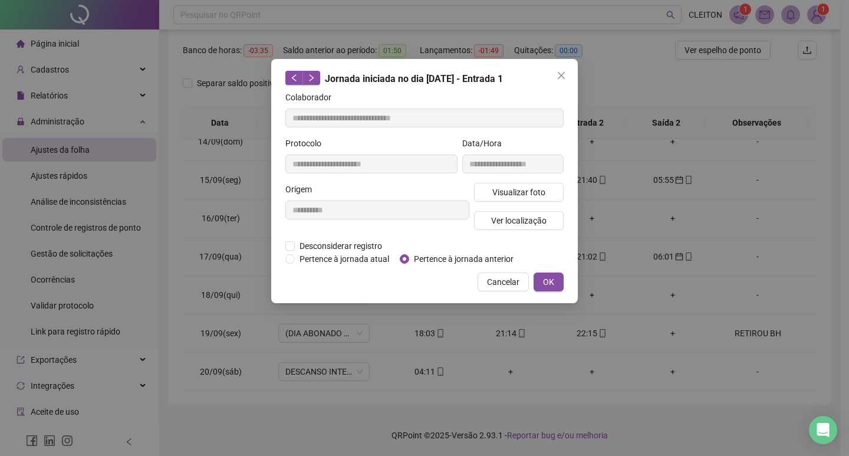
type input "**********"
click at [500, 251] on div "Desconsiderar registro Pertence ao lanche" at bounding box center [424, 245] width 278 height 13
click at [489, 259] on span "Pertence à jornada anterior" at bounding box center [463, 258] width 109 height 13
click at [535, 279] on button "OK" at bounding box center [548, 281] width 30 height 19
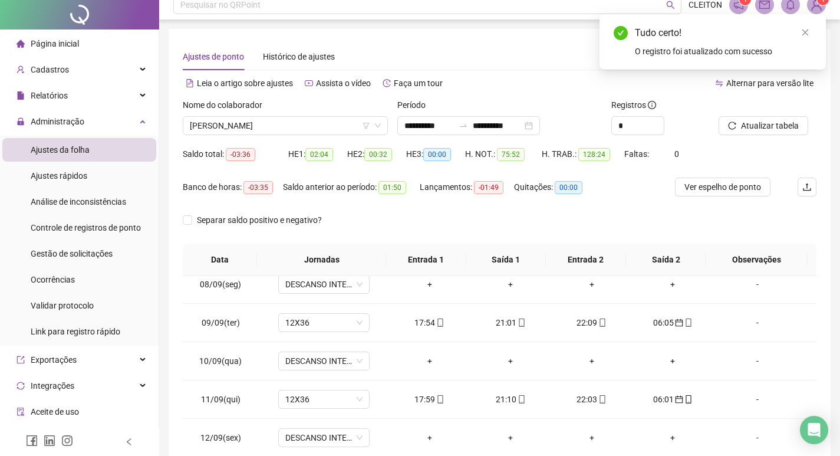
scroll to position [0, 0]
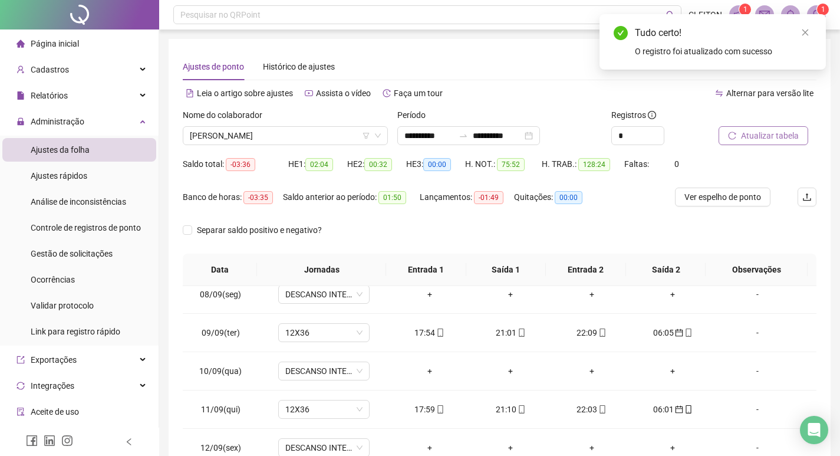
click at [767, 134] on span "Atualizar tabela" at bounding box center [770, 135] width 58 height 13
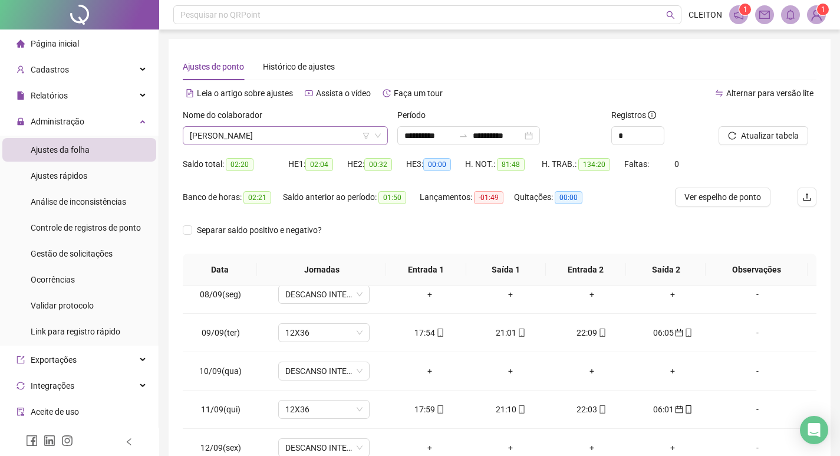
click at [268, 134] on span "[PERSON_NAME]" at bounding box center [285, 136] width 191 height 18
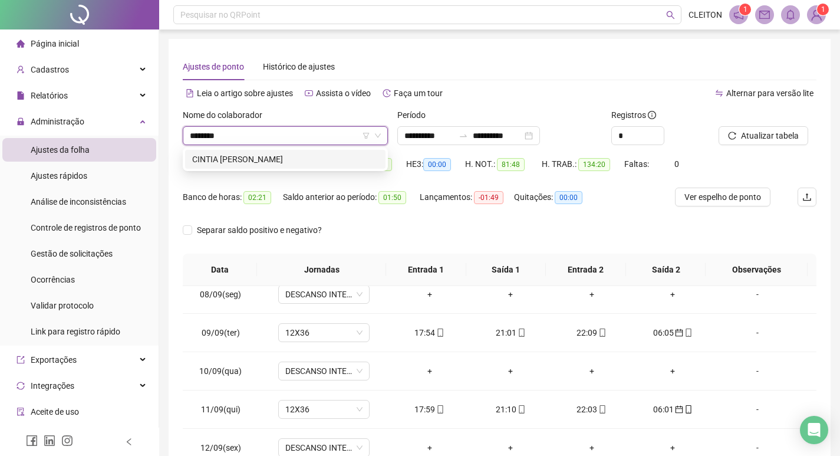
type input "*********"
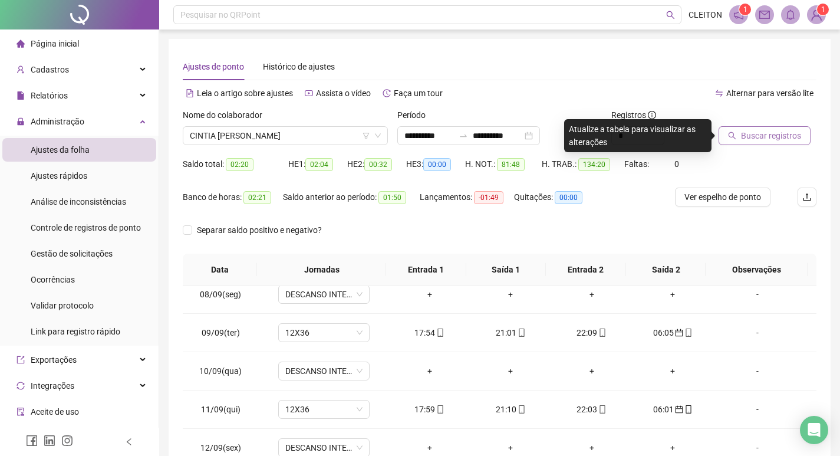
click at [731, 127] on button "Buscar registros" at bounding box center [765, 135] width 92 height 19
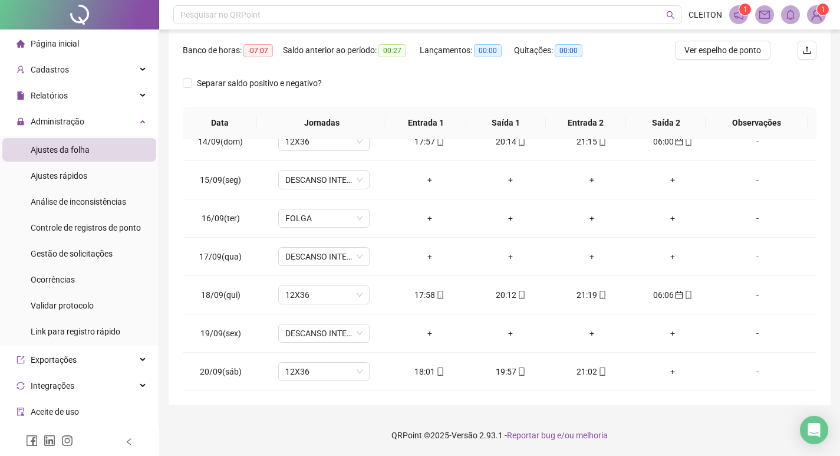
scroll to position [29, 0]
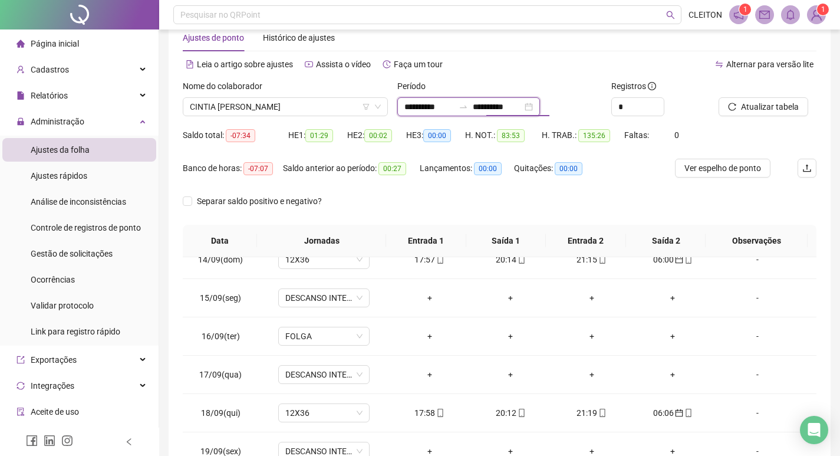
click at [496, 103] on input "**********" at bounding box center [498, 106] width 50 height 13
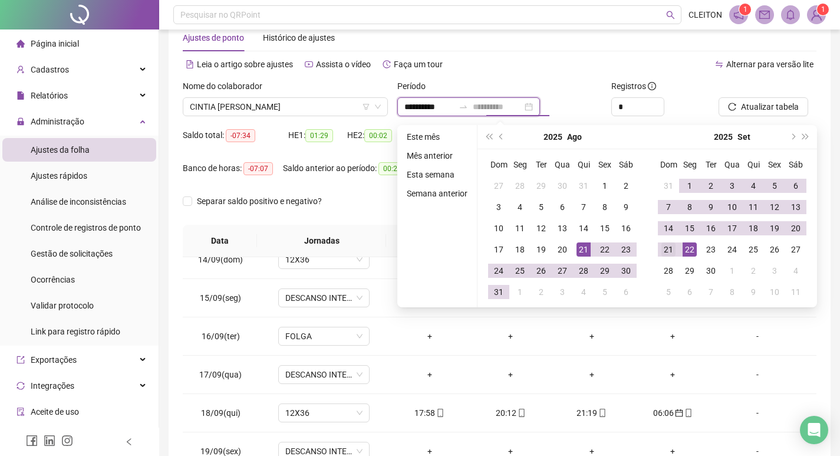
type input "**********"
click at [670, 256] on td "21" at bounding box center [668, 249] width 21 height 21
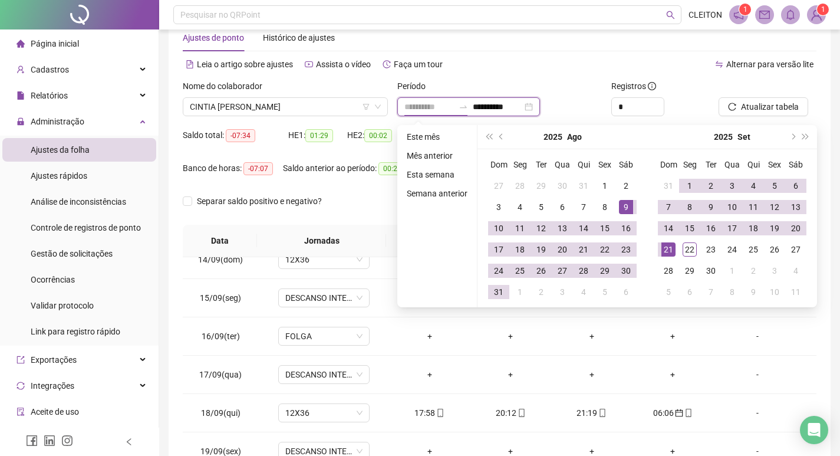
type input "**********"
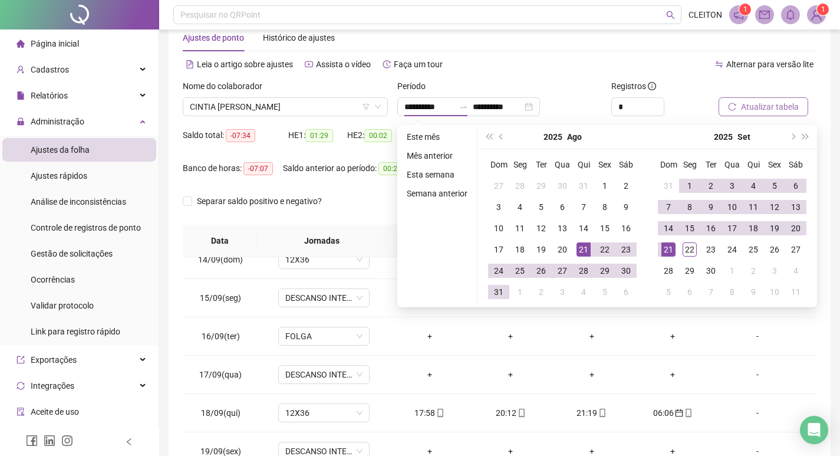
click at [767, 99] on button "Atualizar tabela" at bounding box center [764, 106] width 90 height 19
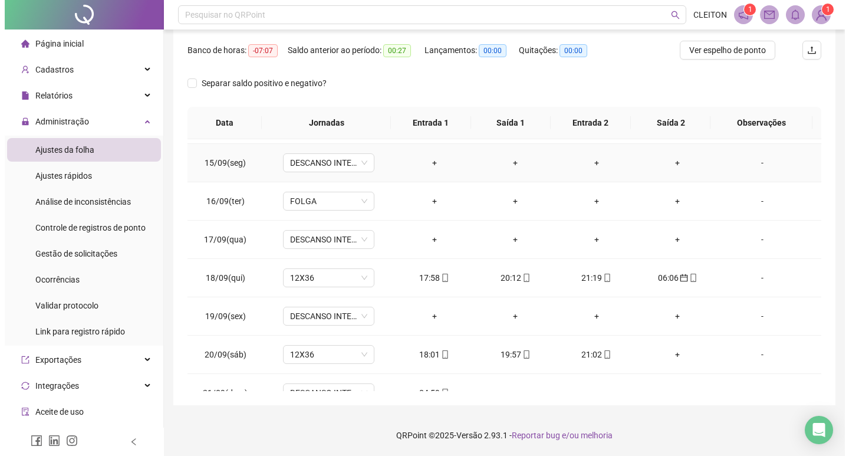
scroll to position [974, 0]
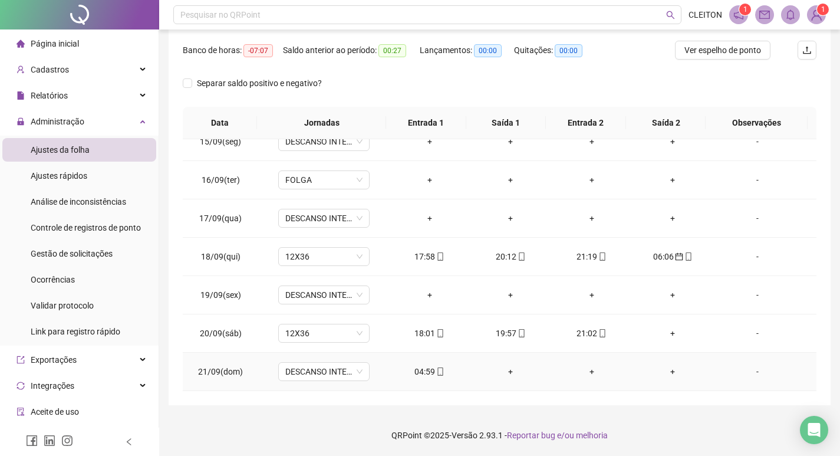
click at [417, 373] on div "04:59" at bounding box center [429, 371] width 62 height 13
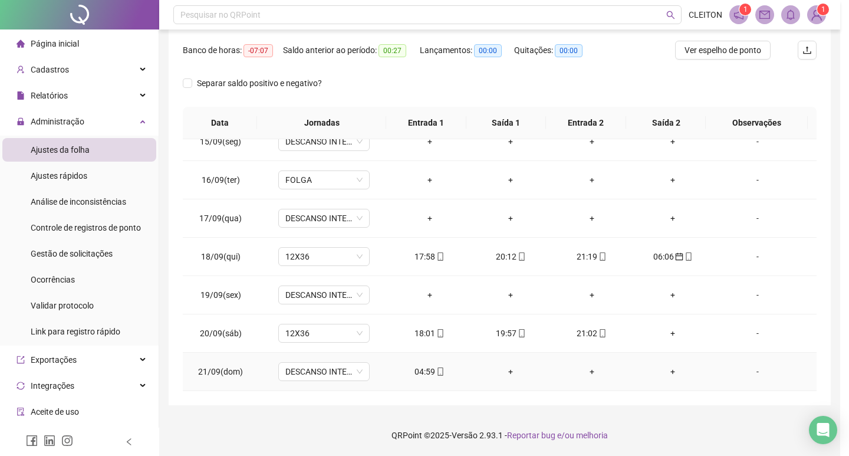
type input "**********"
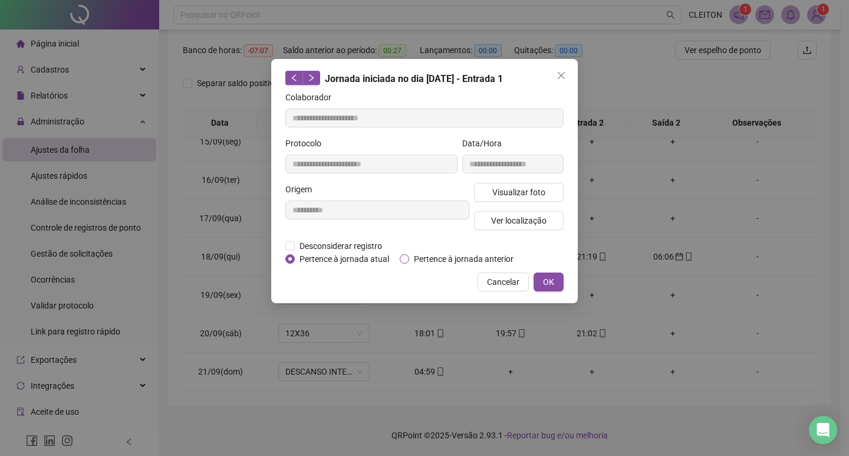
click at [460, 257] on span "Pertence à jornada anterior" at bounding box center [463, 258] width 109 height 13
click at [549, 285] on span "OK" at bounding box center [548, 281] width 11 height 13
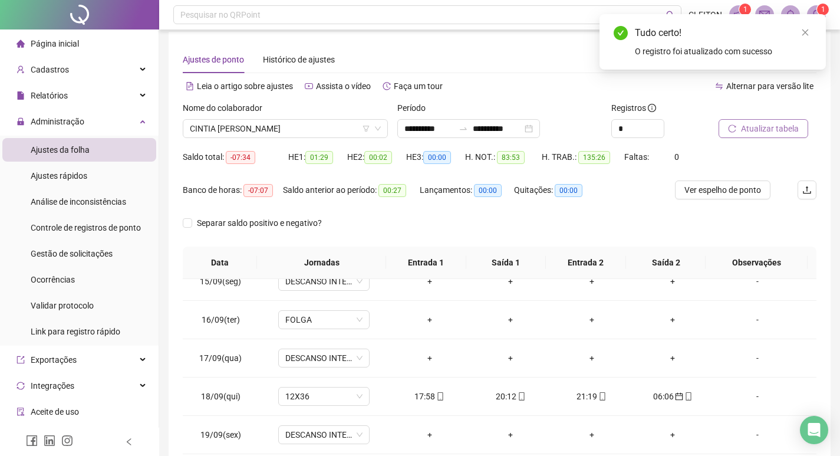
scroll to position [0, 0]
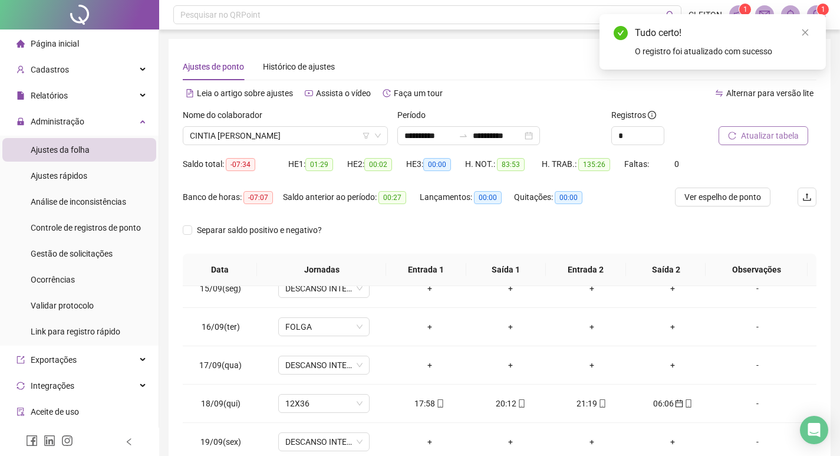
click at [745, 135] on span "Atualizar tabela" at bounding box center [770, 135] width 58 height 13
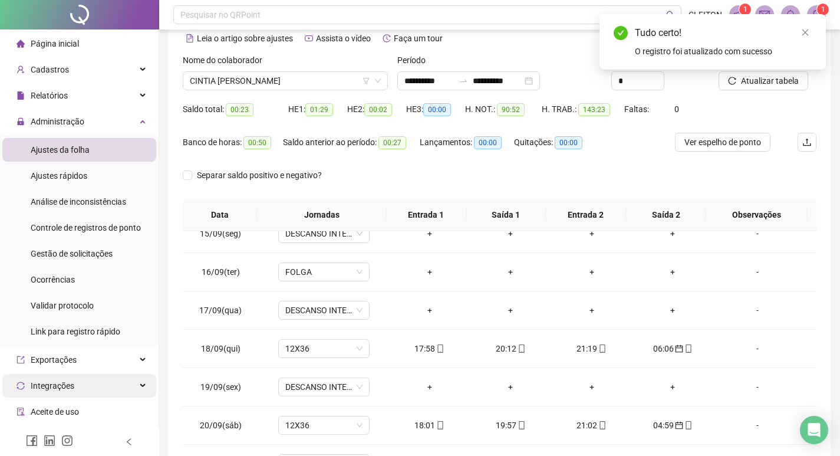
scroll to position [147, 0]
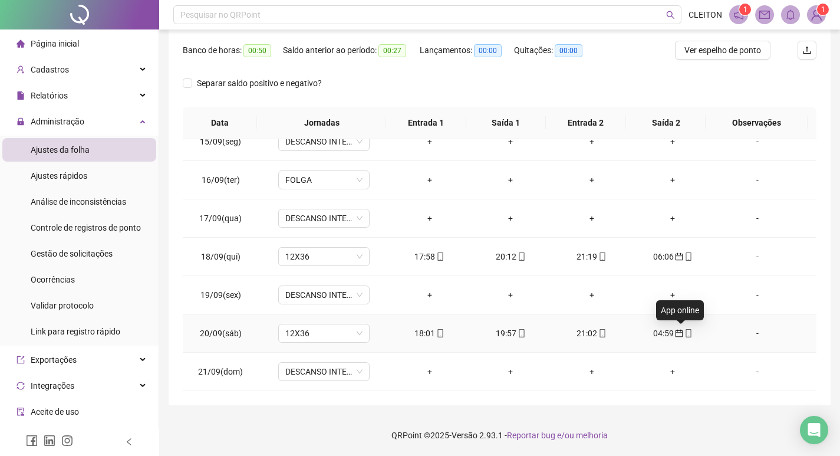
click at [683, 338] on span at bounding box center [687, 332] width 9 height 9
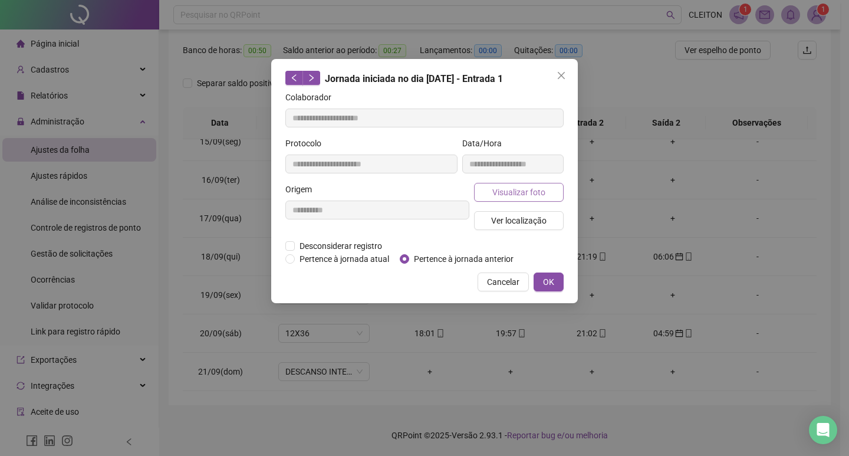
click at [531, 187] on span "Visualizar foto" at bounding box center [518, 192] width 53 height 13
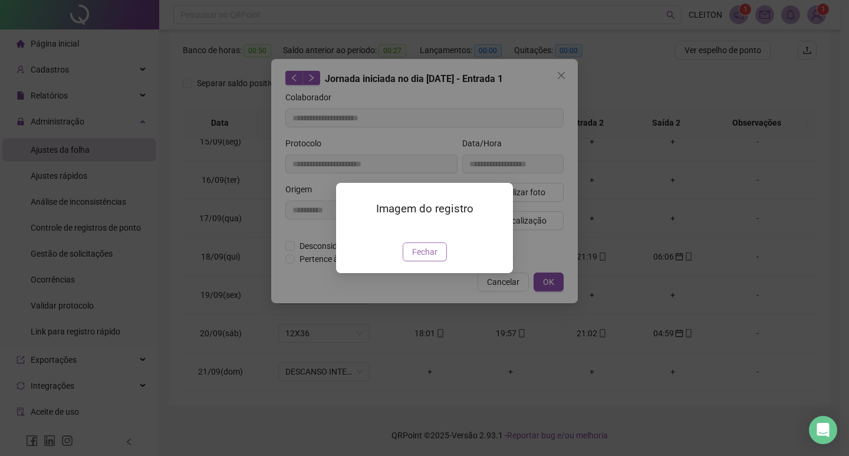
click at [424, 258] on span "Fechar" at bounding box center [424, 251] width 25 height 13
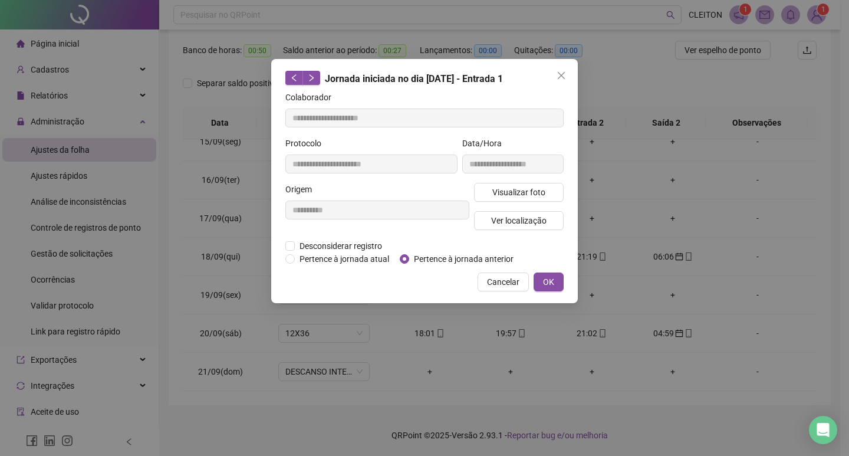
click at [509, 285] on span "Cancelar" at bounding box center [503, 281] width 32 height 13
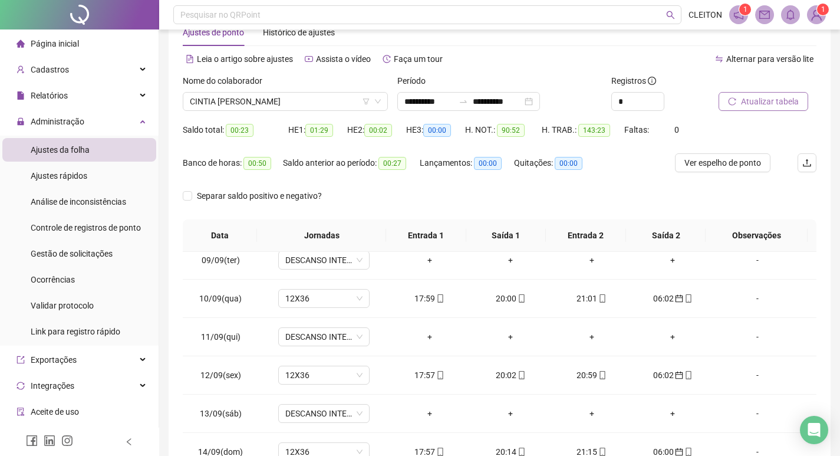
scroll to position [29, 0]
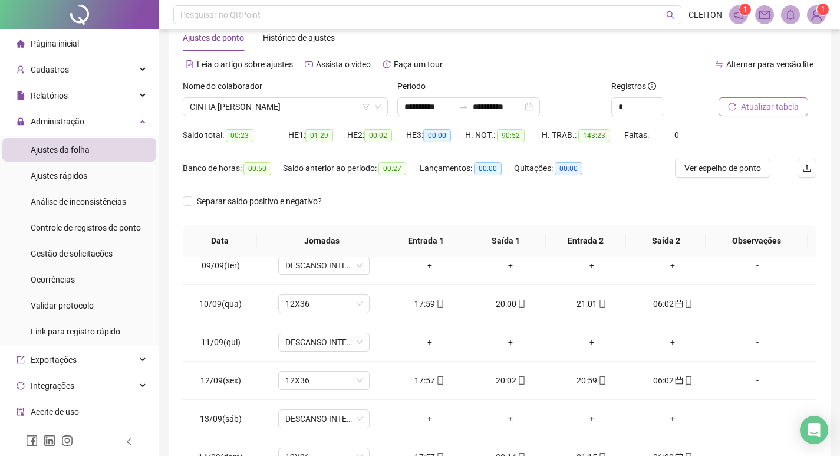
click at [753, 106] on span "Atualizar tabela" at bounding box center [770, 106] width 58 height 13
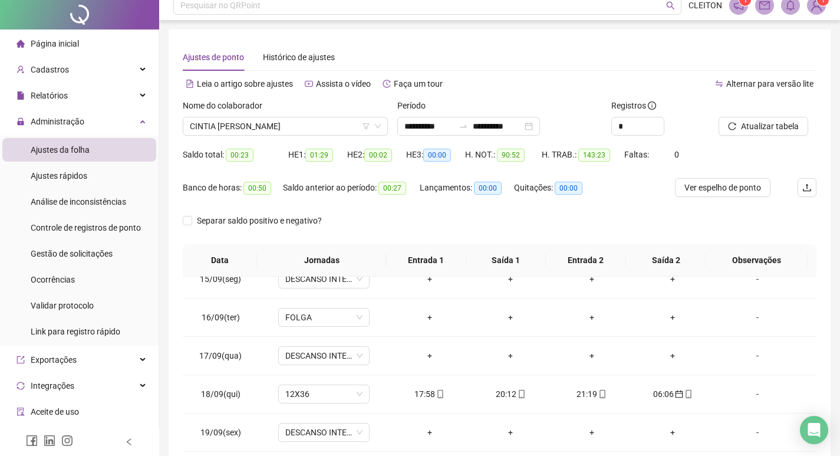
scroll to position [0, 0]
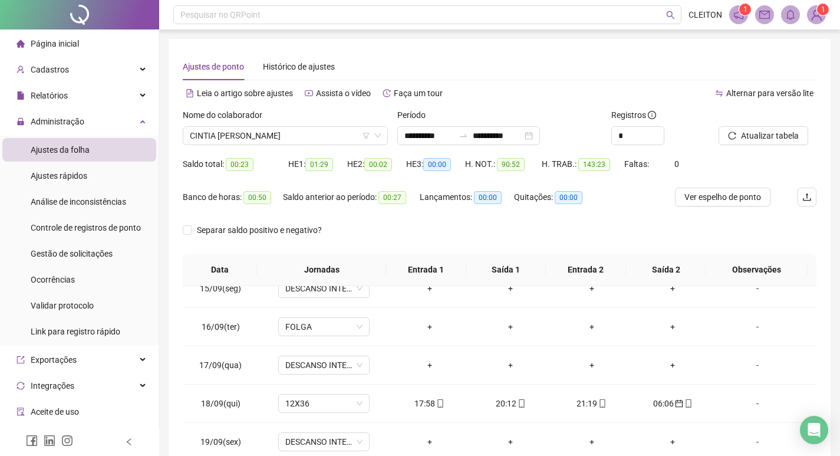
click at [289, 124] on div "Nome do colaborador" at bounding box center [285, 117] width 205 height 18
click at [288, 129] on span "CINTIA [PERSON_NAME]" at bounding box center [285, 136] width 191 height 18
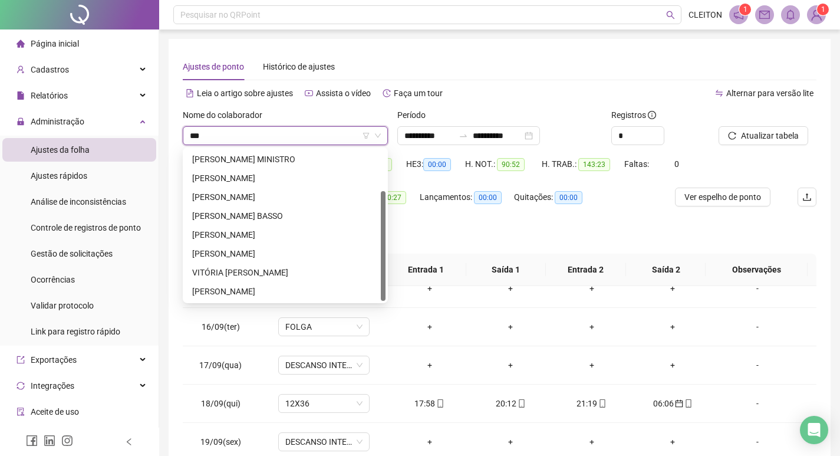
scroll to position [0, 0]
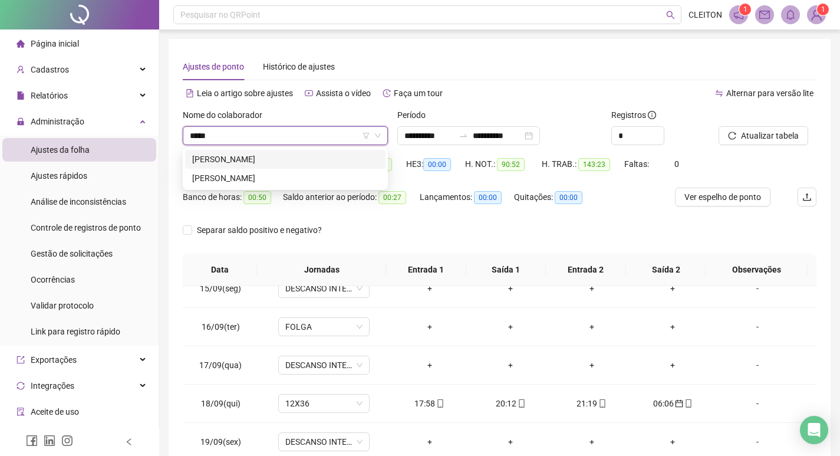
type input "*****"
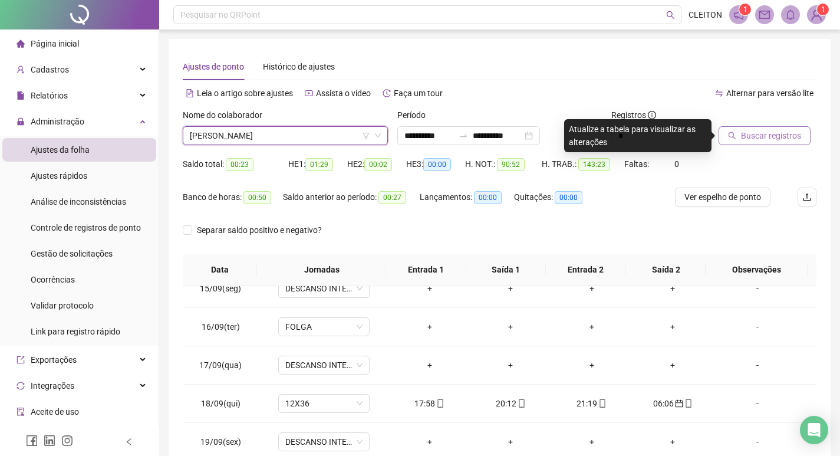
click at [788, 144] on button "Buscar registros" at bounding box center [765, 135] width 92 height 19
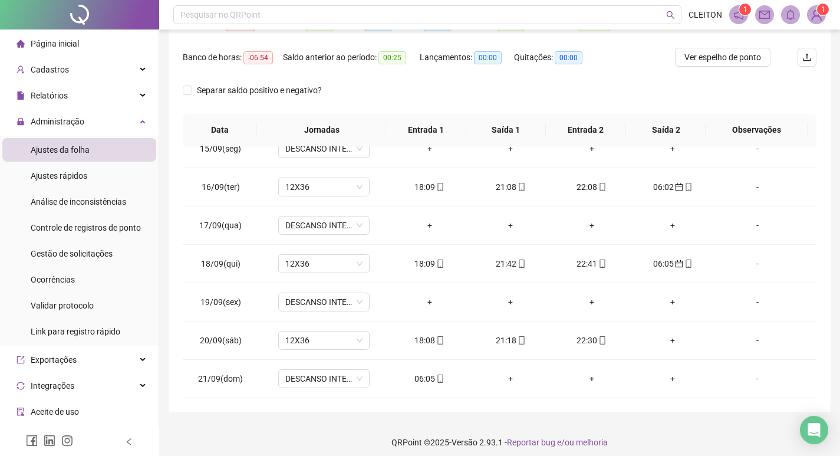
scroll to position [147, 0]
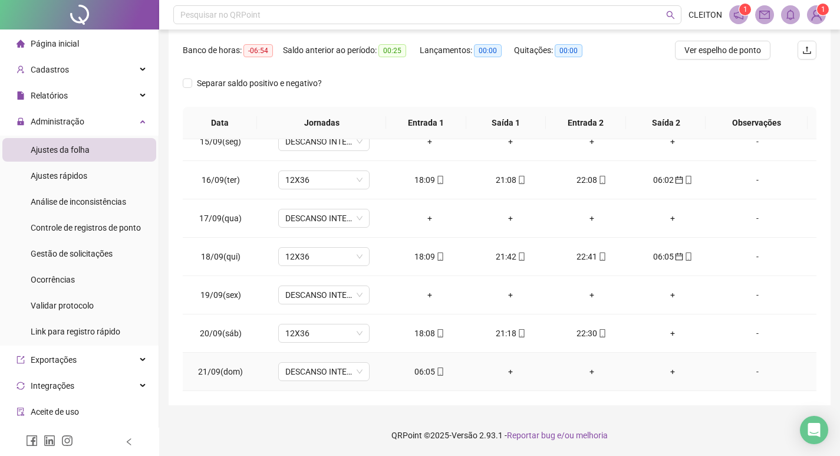
click at [419, 375] on div "06:05" at bounding box center [429, 371] width 62 height 13
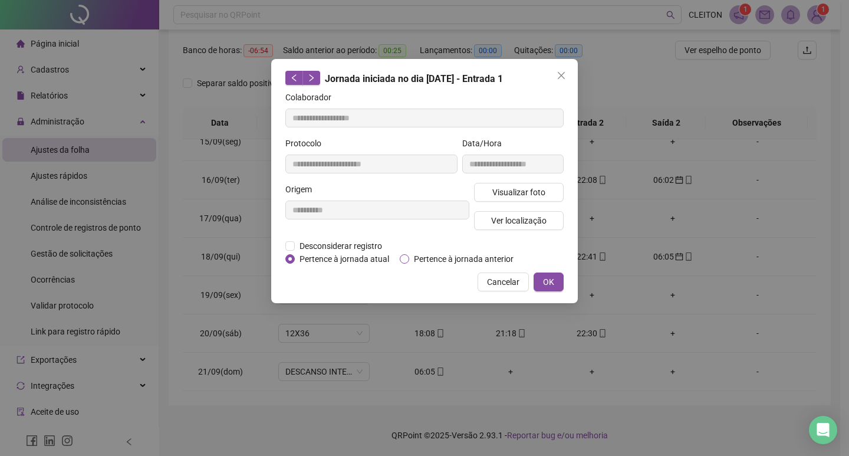
click at [439, 256] on span "Pertence à jornada anterior" at bounding box center [463, 258] width 109 height 13
click at [555, 274] on button "OK" at bounding box center [548, 281] width 30 height 19
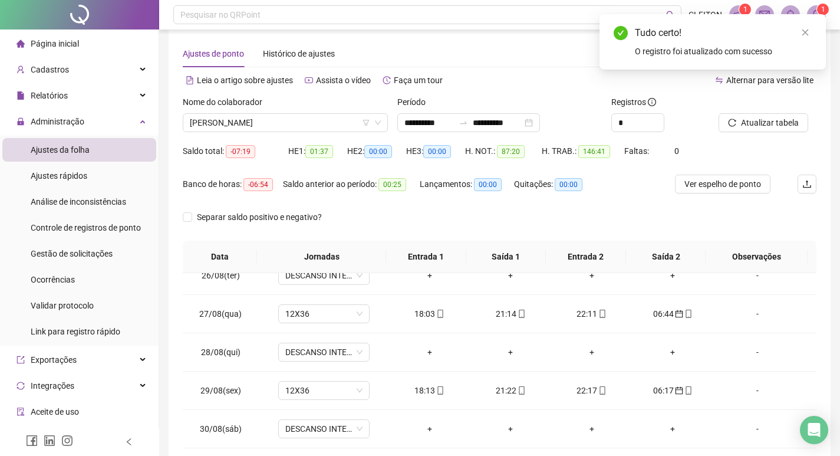
scroll to position [0, 0]
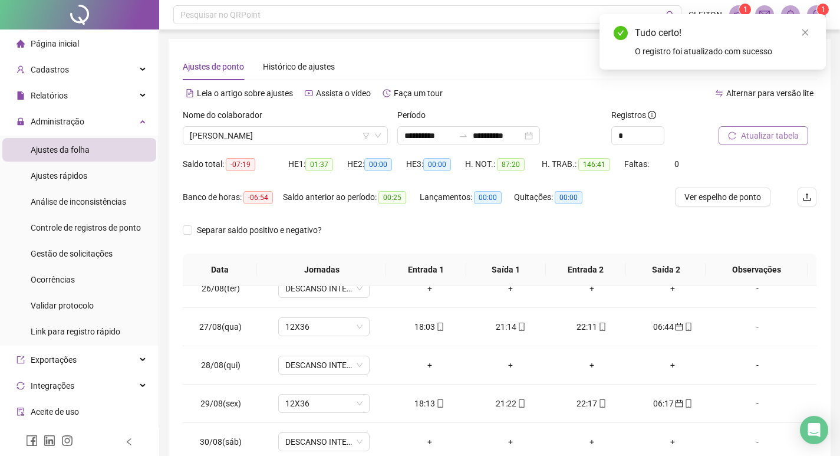
click at [766, 131] on span "Atualizar tabela" at bounding box center [770, 135] width 58 height 13
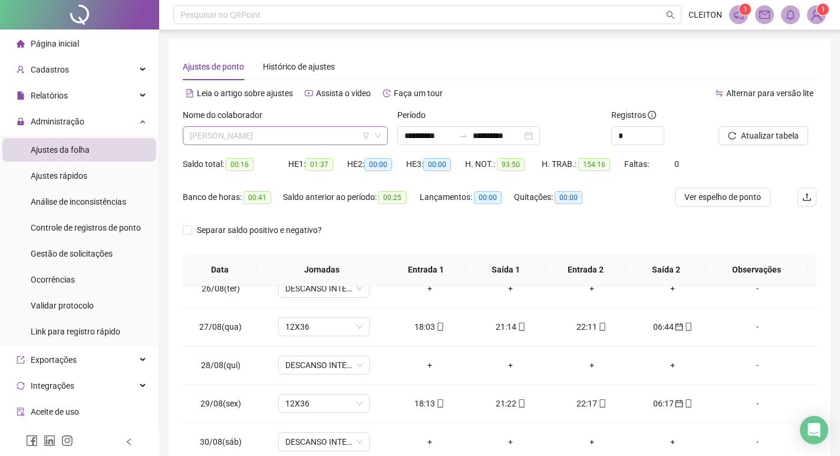
click at [235, 131] on span "[PERSON_NAME]" at bounding box center [285, 136] width 191 height 18
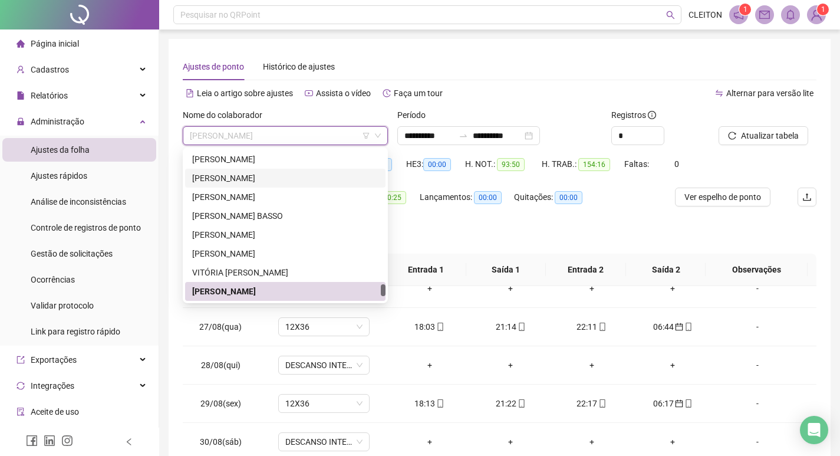
click at [470, 221] on div "Separar saldo positivo e negativo?" at bounding box center [500, 236] width 634 height 33
click at [278, 137] on span "[PERSON_NAME]" at bounding box center [285, 136] width 191 height 18
type input "*"
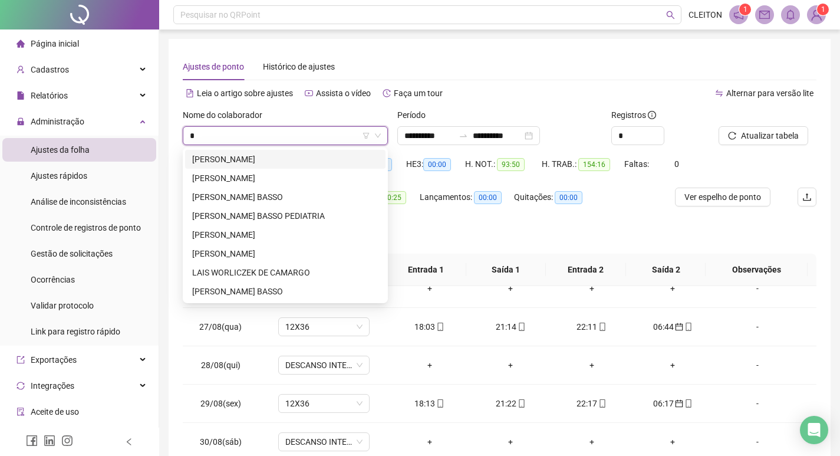
scroll to position [0, 0]
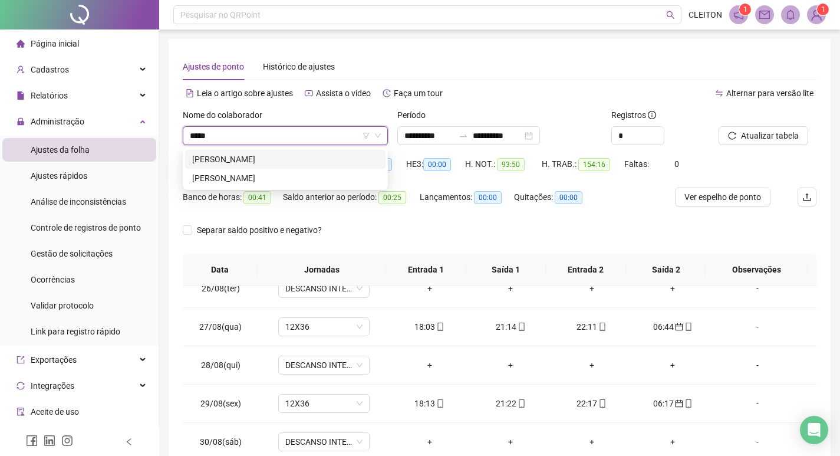
type input "*****"
click at [347, 179] on div "[PERSON_NAME]" at bounding box center [285, 178] width 186 height 13
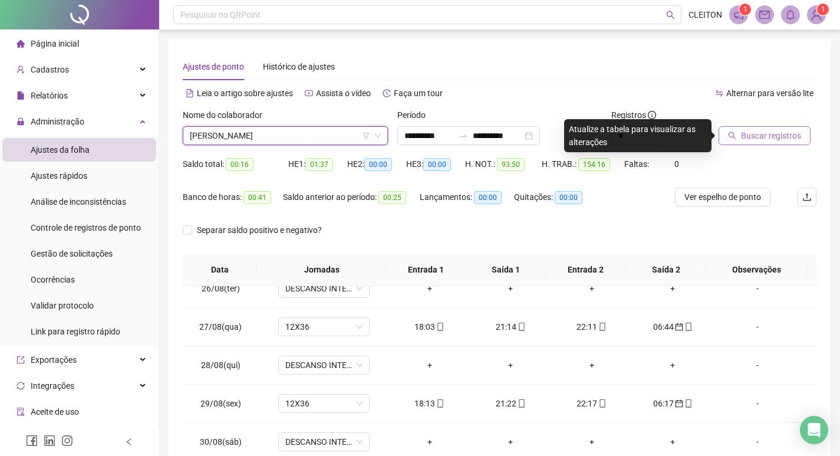
click at [757, 140] on span "Buscar registros" at bounding box center [771, 135] width 60 height 13
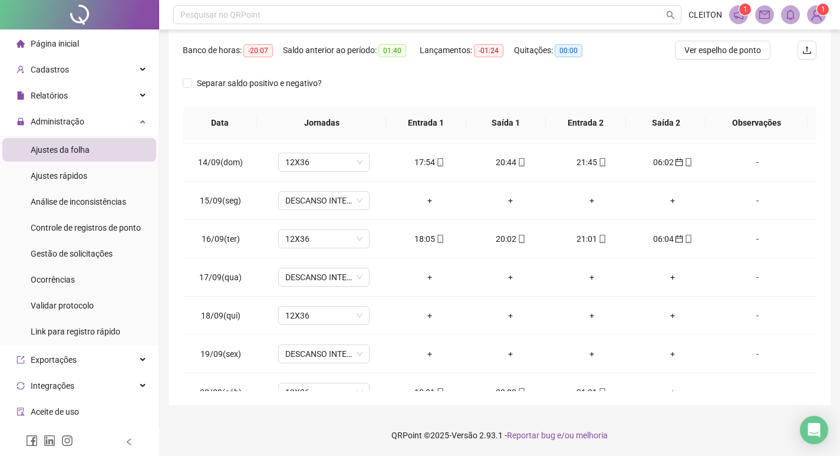
scroll to position [974, 0]
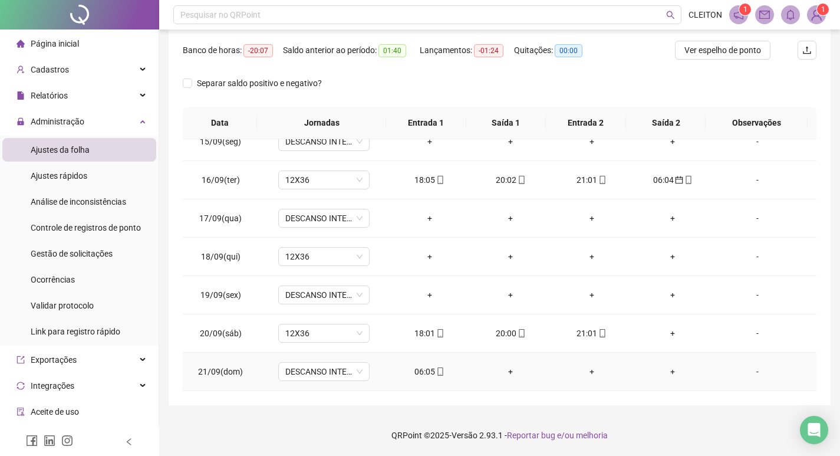
click at [419, 371] on div "06:05" at bounding box center [429, 371] width 62 height 13
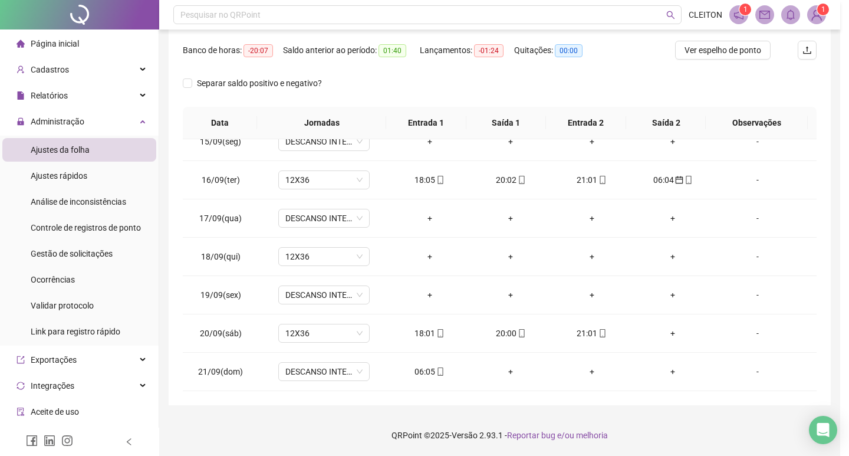
type input "**********"
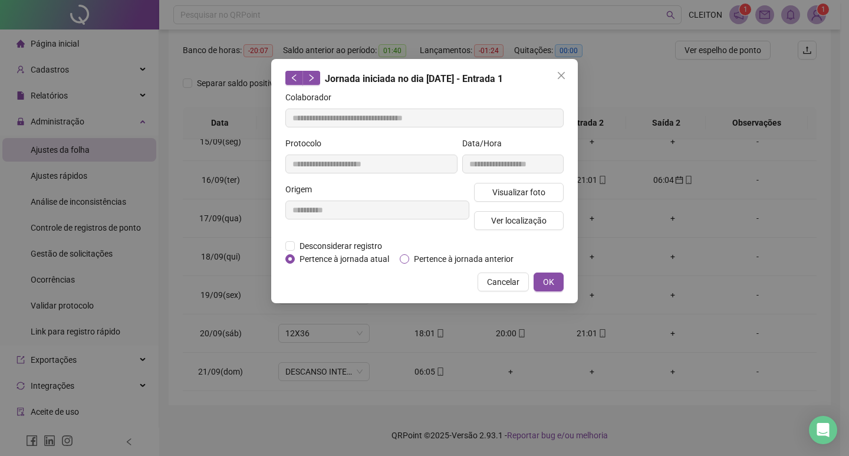
click at [486, 256] on span "Pertence à jornada anterior" at bounding box center [463, 258] width 109 height 13
click at [542, 275] on button "OK" at bounding box center [548, 281] width 30 height 19
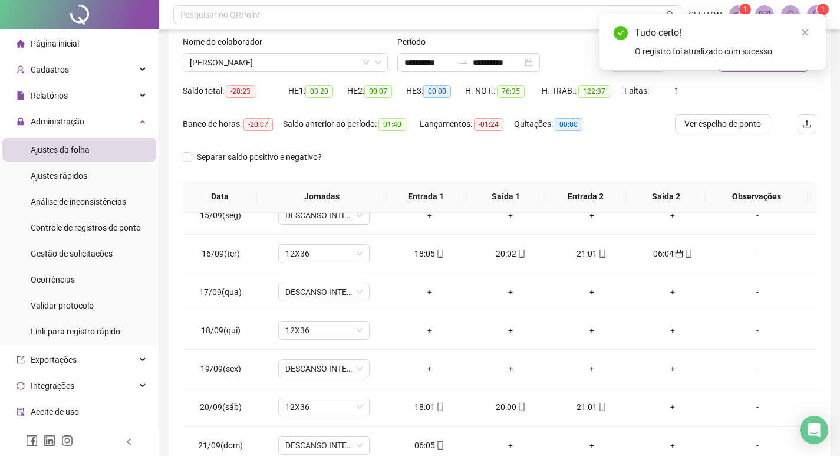
scroll to position [0, 0]
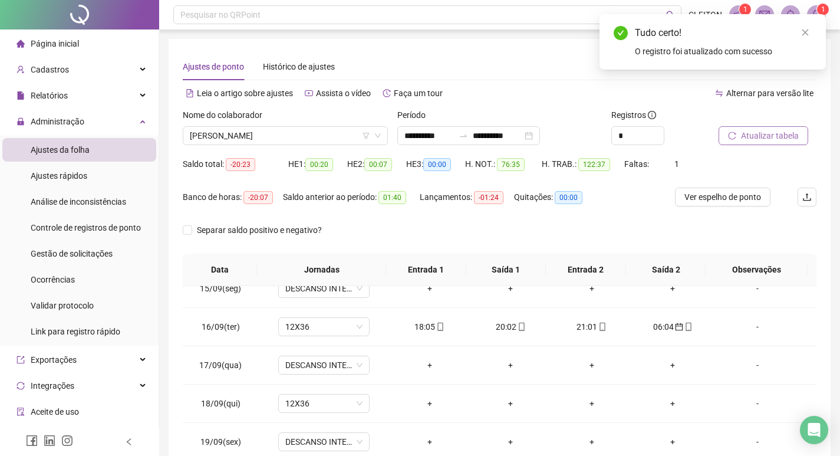
click at [754, 131] on span "Atualizar tabela" at bounding box center [770, 135] width 58 height 13
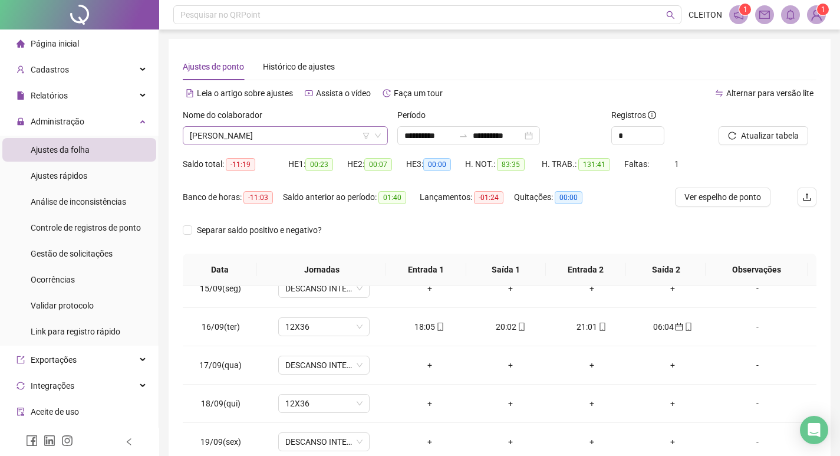
click at [231, 130] on span "[PERSON_NAME]" at bounding box center [285, 136] width 191 height 18
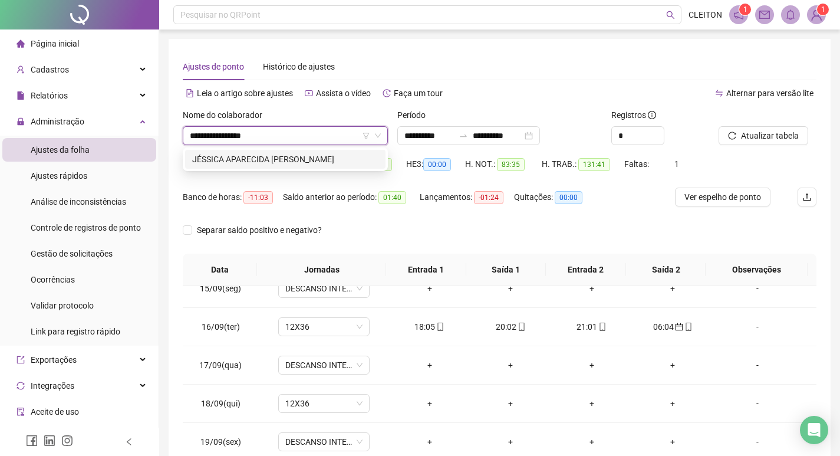
type input "**********"
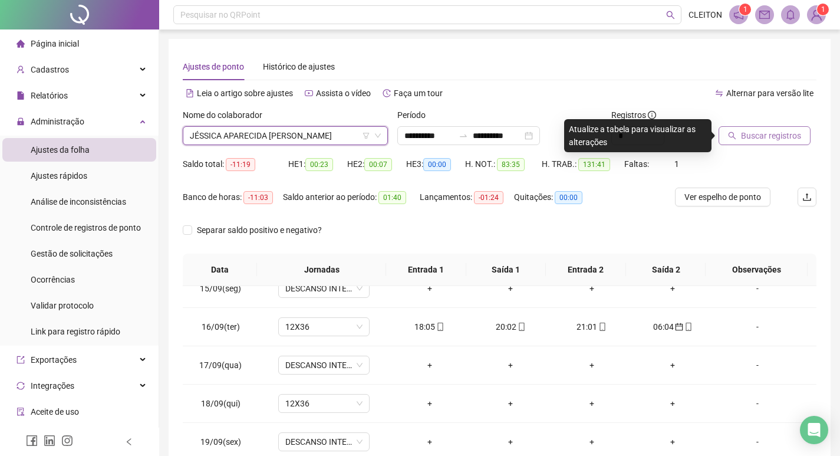
click at [772, 133] on span "Buscar registros" at bounding box center [771, 135] width 60 height 13
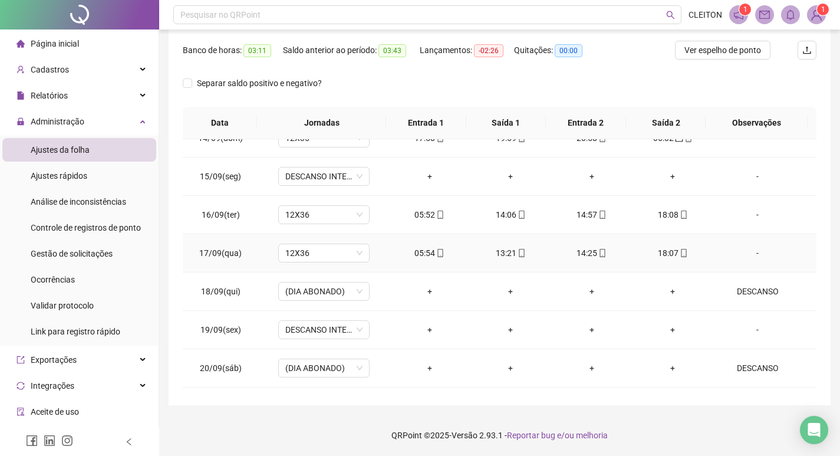
scroll to position [739, 0]
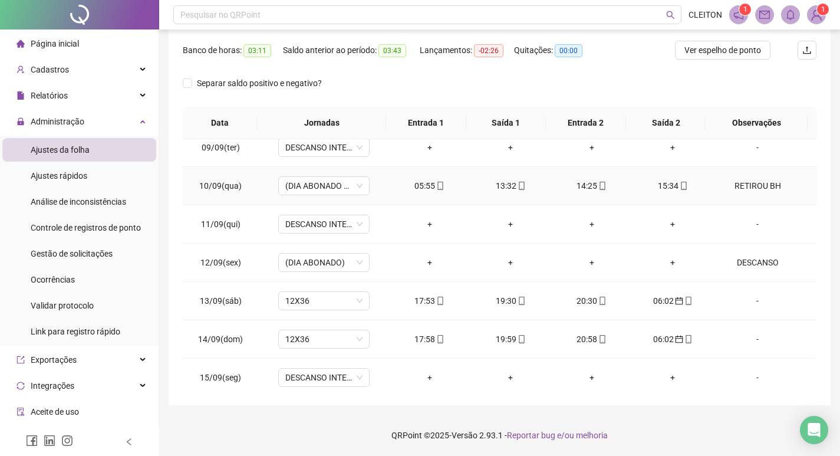
click at [737, 183] on div "RETIROU BH" at bounding box center [758, 185] width 70 height 13
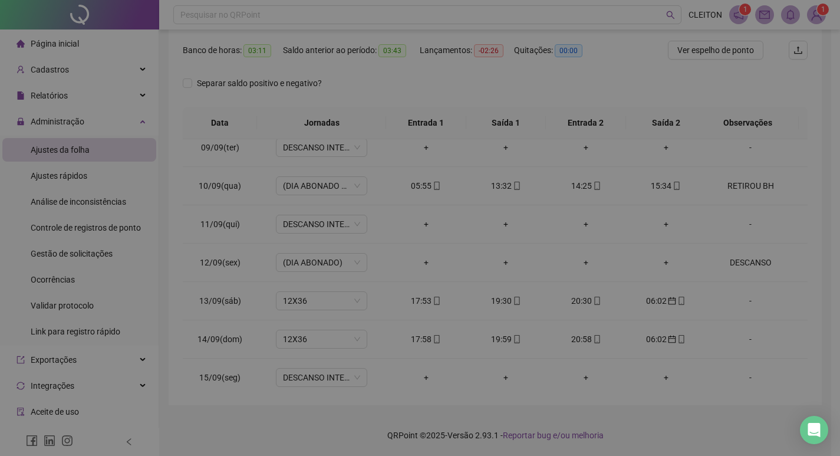
type textarea "**********"
type input "*****"
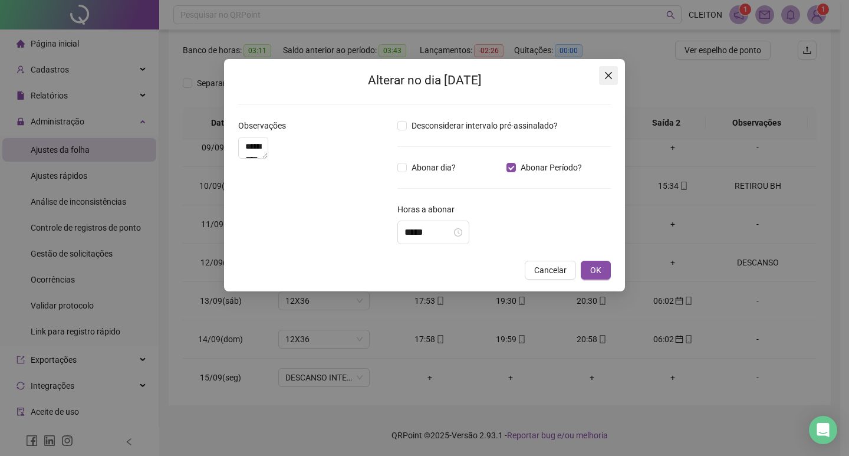
click at [599, 78] on span "Close" at bounding box center [608, 75] width 19 height 9
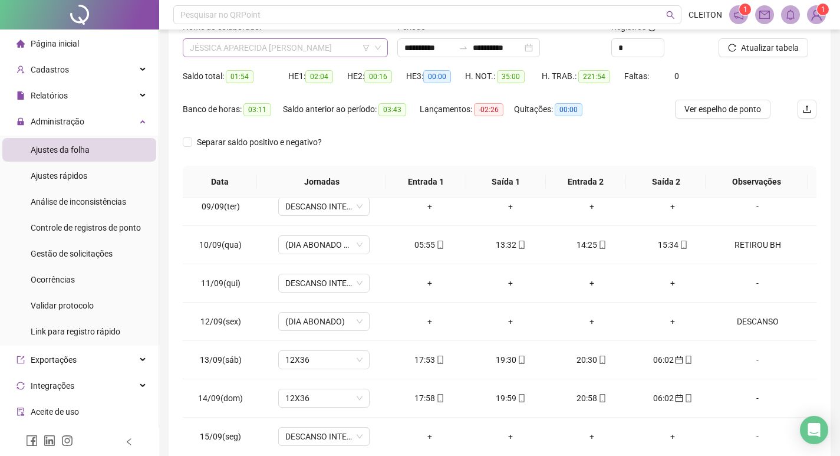
scroll to position [981, 0]
click at [273, 54] on span "JÉSSICA APARECIDA [PERSON_NAME]" at bounding box center [285, 48] width 191 height 18
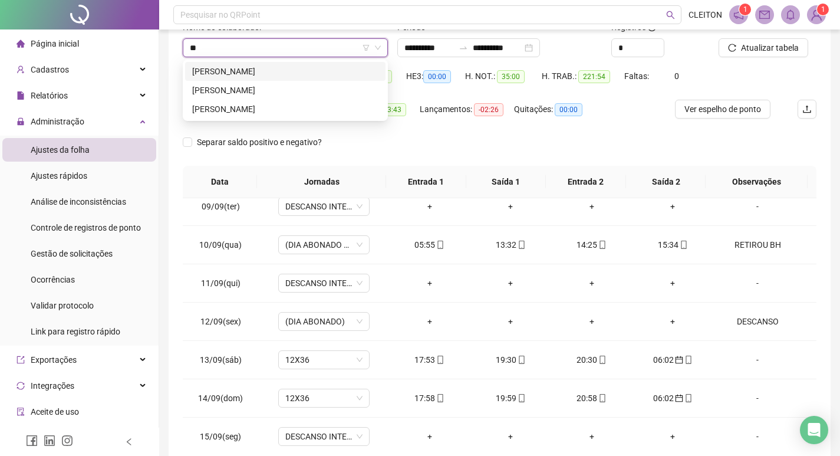
scroll to position [0, 0]
type input "******"
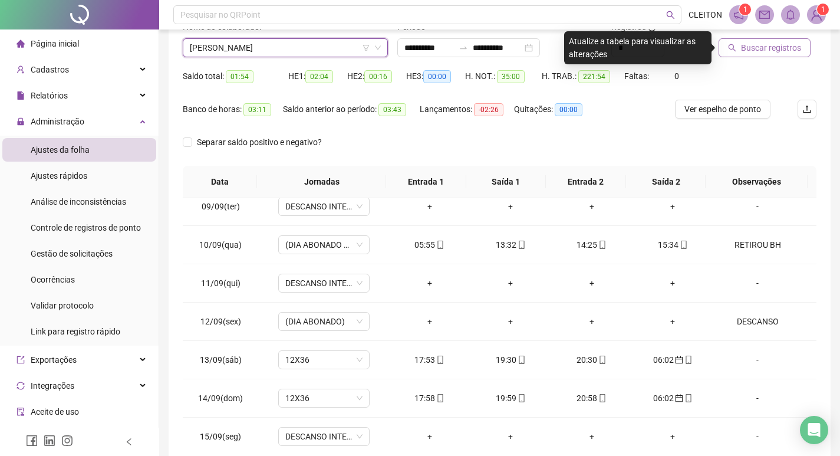
click at [759, 50] on span "Buscar registros" at bounding box center [771, 47] width 60 height 13
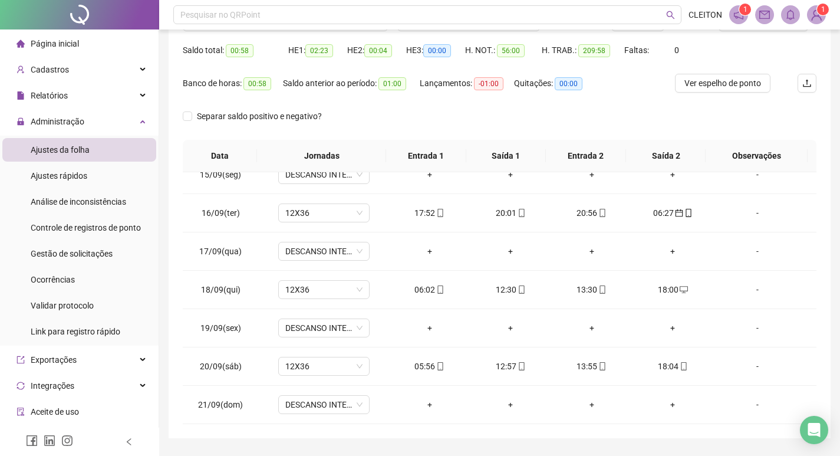
scroll to position [88, 0]
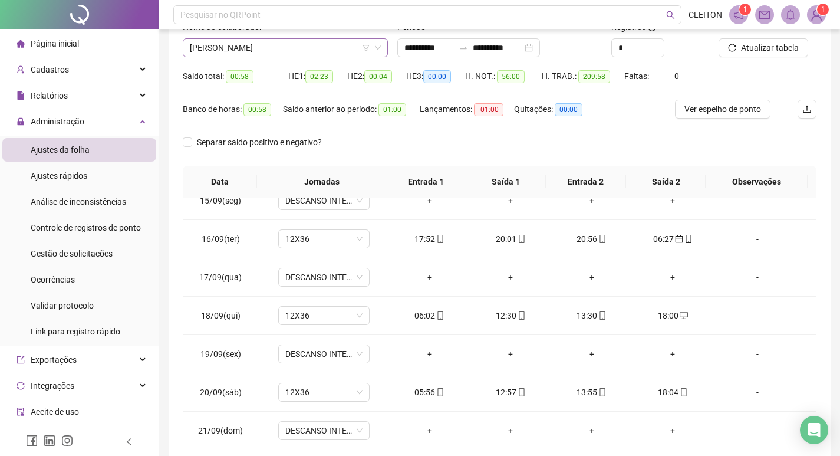
click at [268, 56] on span "[PERSON_NAME]" at bounding box center [285, 48] width 191 height 18
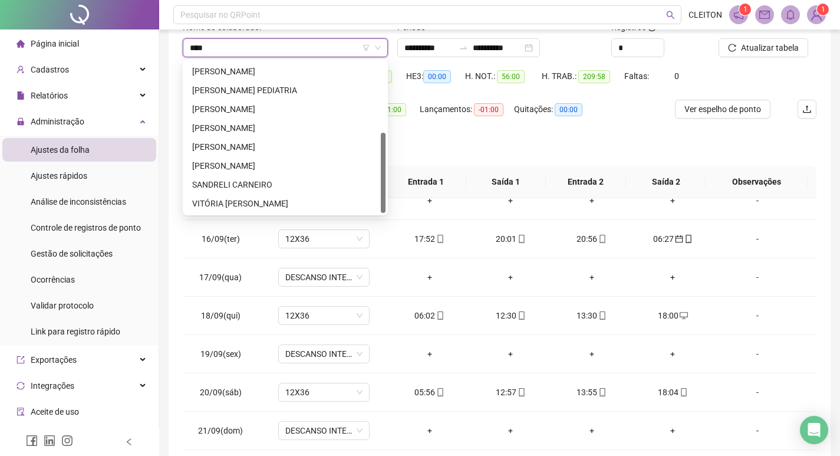
scroll to position [0, 0]
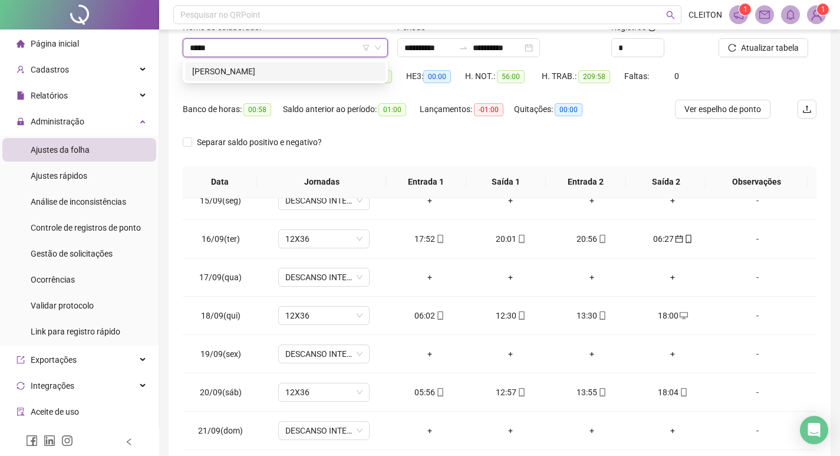
type input "*****"
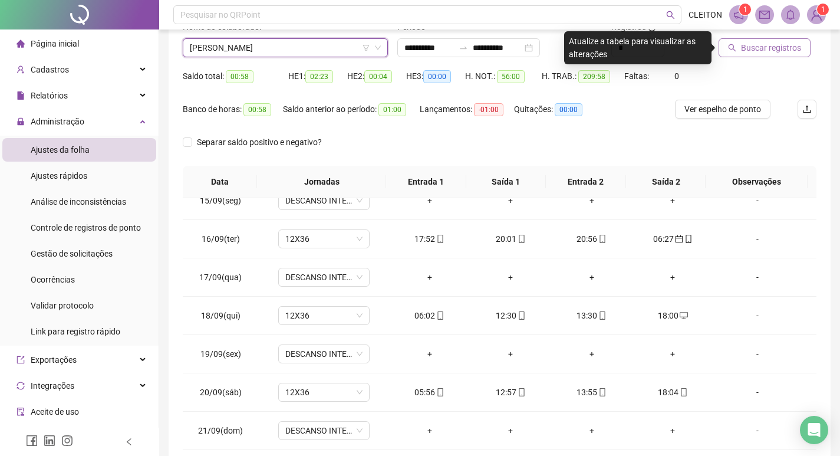
click at [793, 41] on button "Buscar registros" at bounding box center [765, 47] width 92 height 19
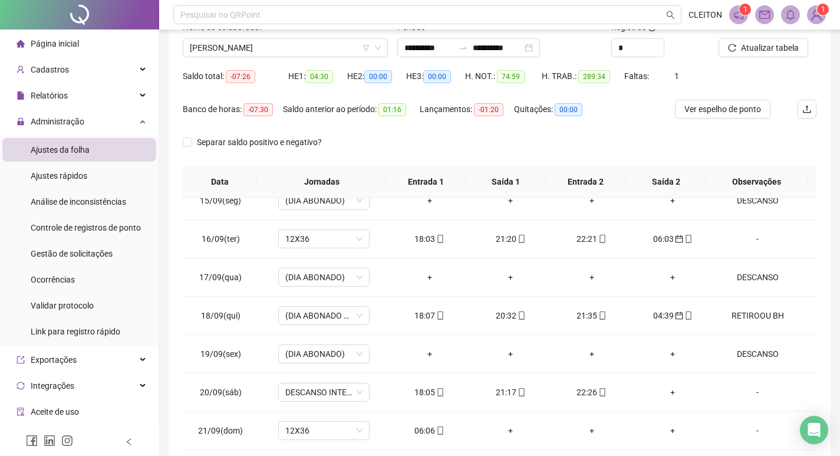
scroll to position [147, 0]
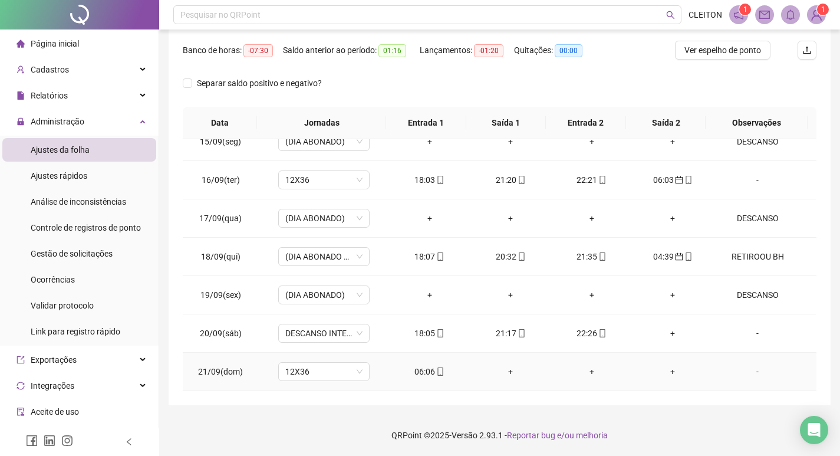
click at [410, 367] on div "06:06" at bounding box center [429, 371] width 62 height 13
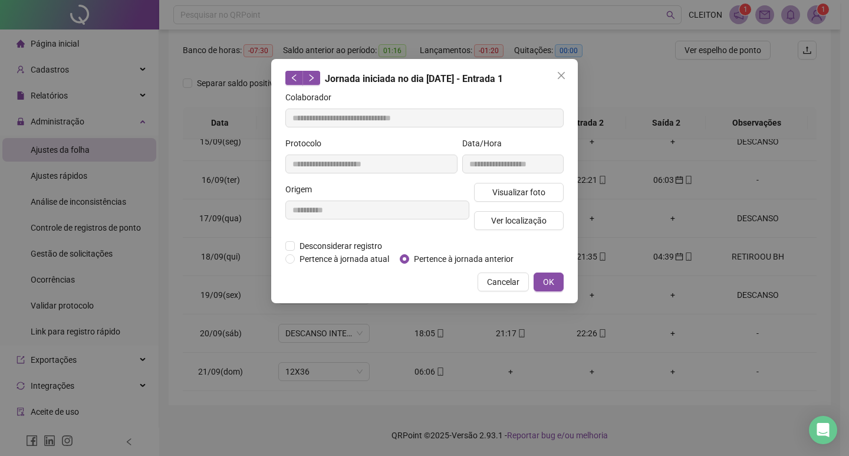
click at [453, 260] on span "Pertence à jornada anterior" at bounding box center [463, 258] width 109 height 13
type input "**********"
click at [373, 259] on span "Pertence à jornada atual" at bounding box center [344, 258] width 99 height 13
click at [423, 258] on span "Pertence à jornada anterior" at bounding box center [463, 258] width 109 height 13
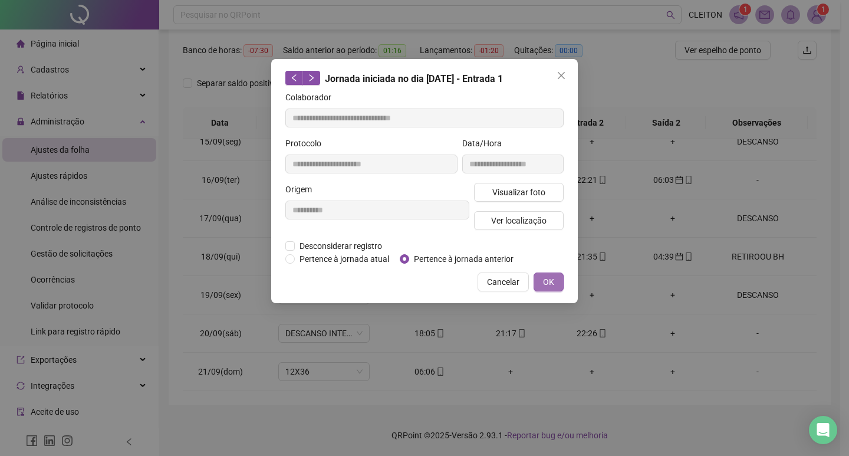
click at [551, 278] on span "OK" at bounding box center [548, 281] width 11 height 13
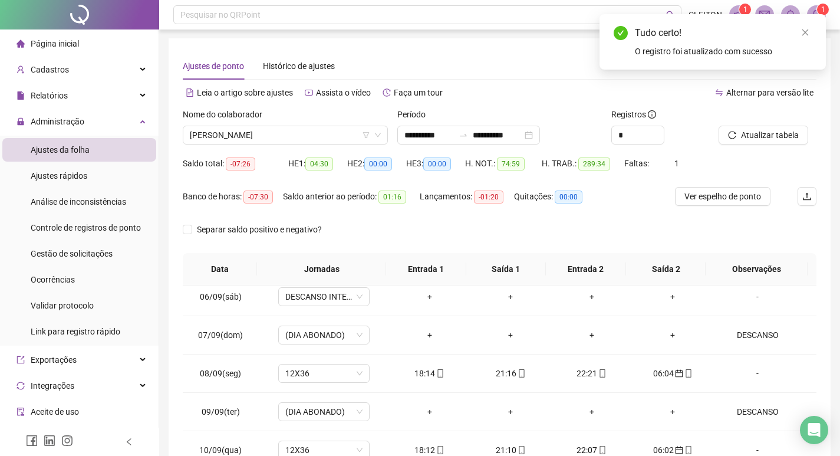
scroll to position [0, 0]
click at [779, 132] on span "Atualizar tabela" at bounding box center [770, 135] width 58 height 13
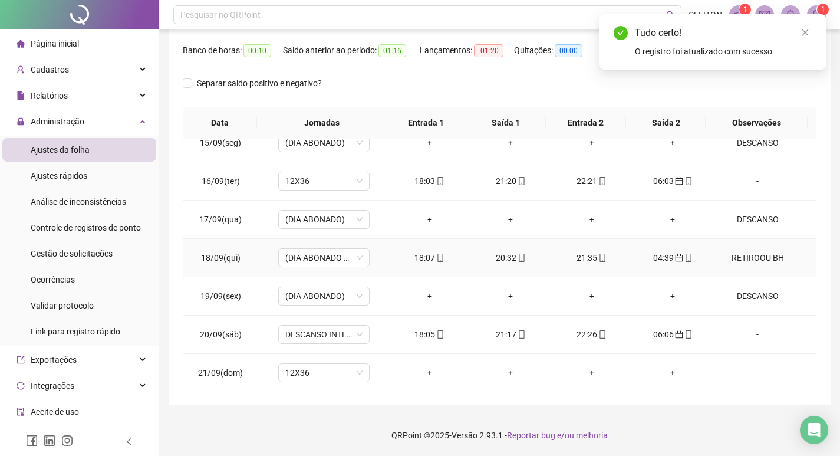
scroll to position [974, 0]
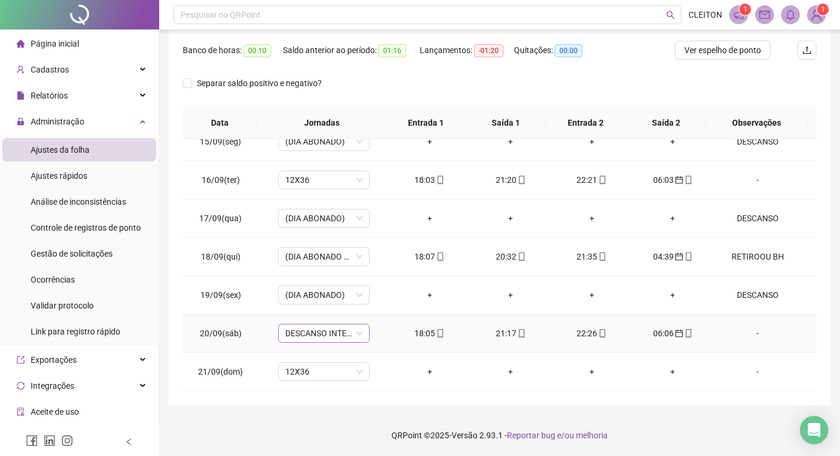
click at [322, 328] on span "DESCANSO INTER-JORNADA" at bounding box center [323, 333] width 77 height 18
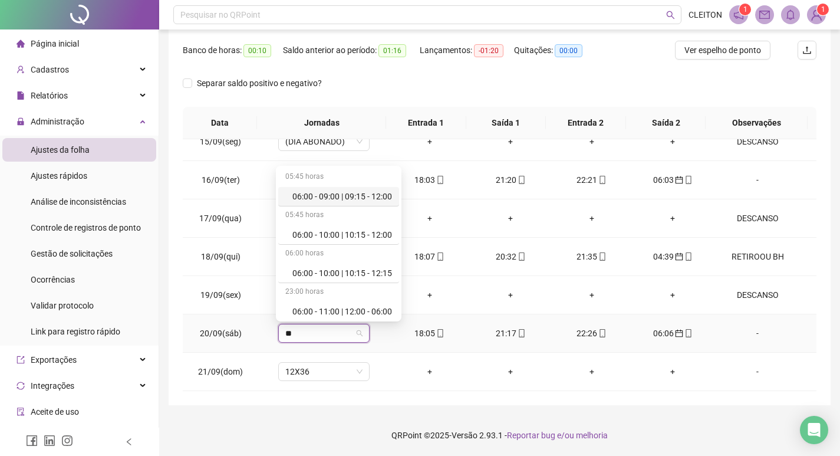
type input "***"
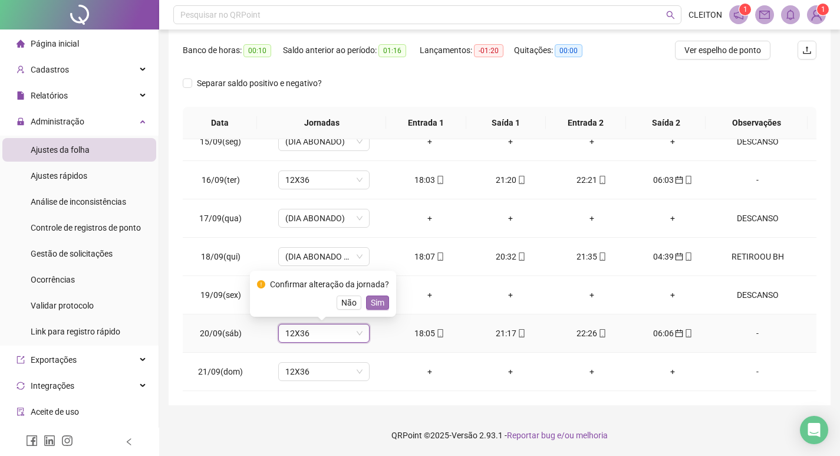
click at [371, 304] on span "Sim" at bounding box center [378, 302] width 14 height 13
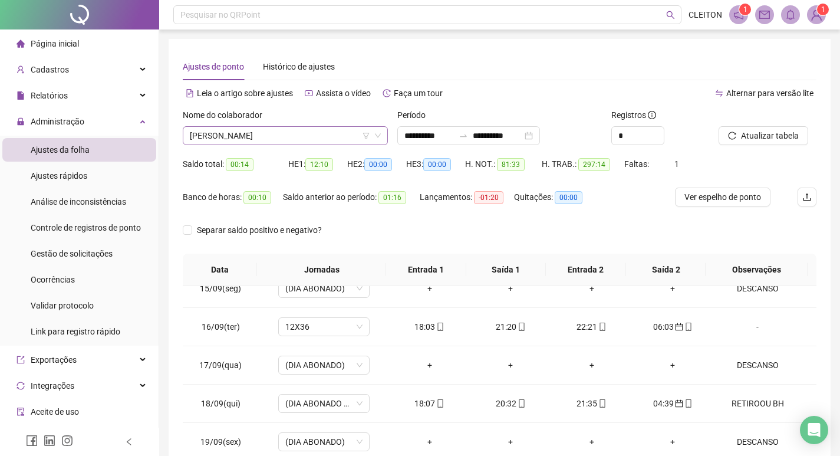
scroll to position [207, 0]
click at [269, 129] on span "[PERSON_NAME]" at bounding box center [285, 136] width 191 height 18
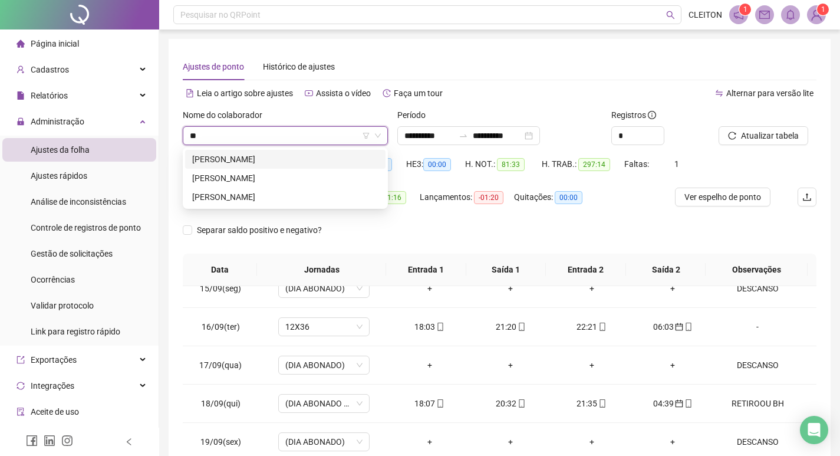
scroll to position [0, 0]
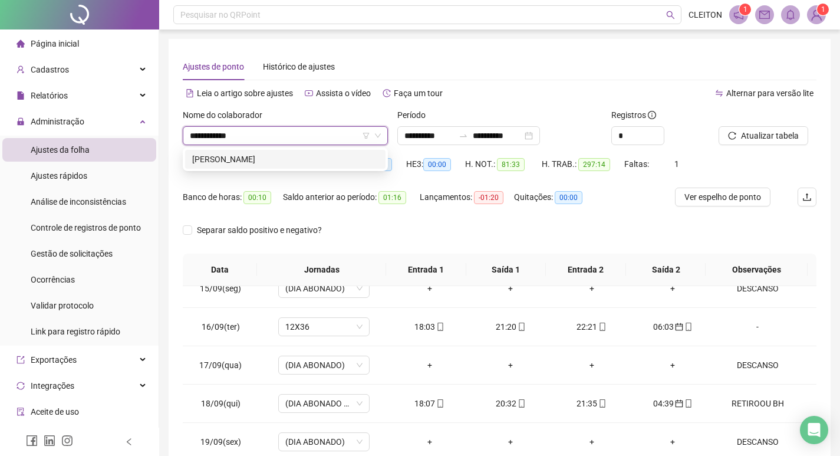
type input "**********"
type input "*"
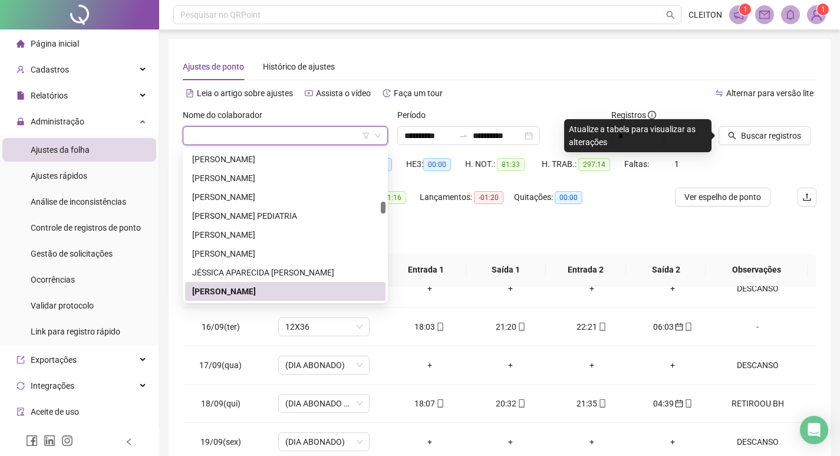
scroll to position [1000, 0]
click at [740, 129] on button "Buscar registros" at bounding box center [765, 135] width 92 height 19
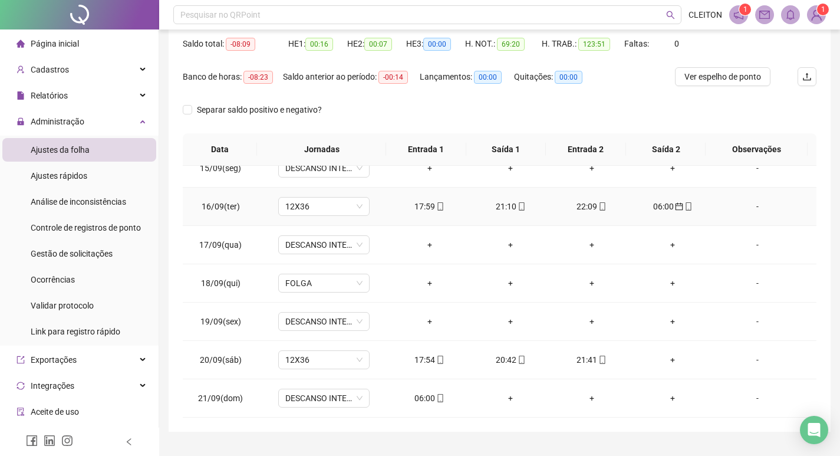
scroll to position [147, 0]
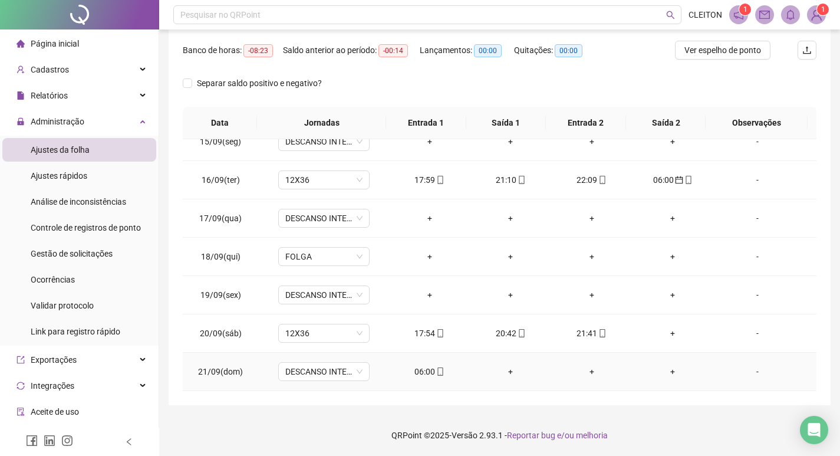
click at [420, 355] on td "06:00" at bounding box center [429, 371] width 81 height 38
click at [416, 366] on div "06:00" at bounding box center [429, 371] width 62 height 13
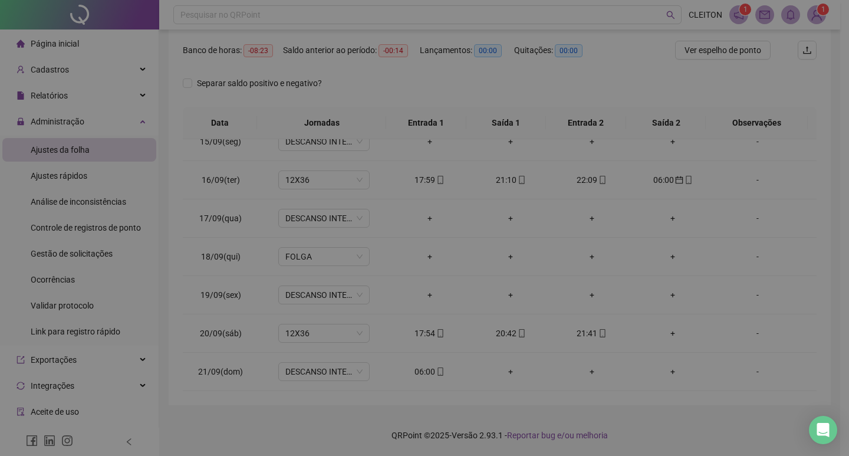
type input "**********"
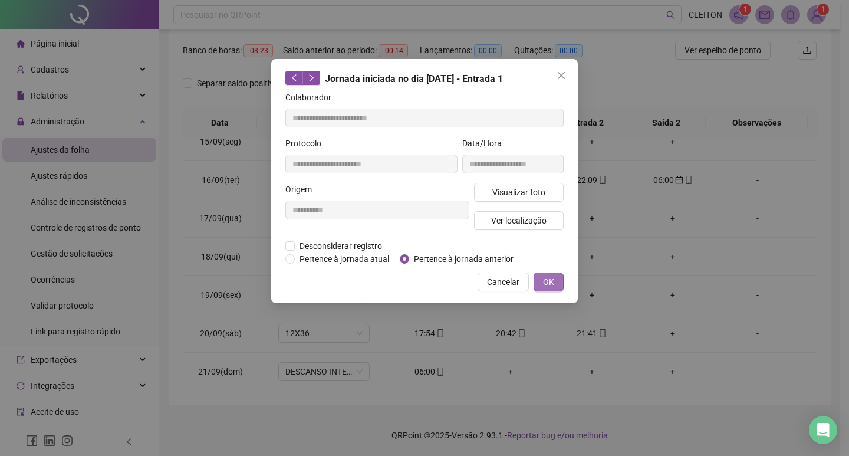
click at [546, 289] on button "OK" at bounding box center [548, 281] width 30 height 19
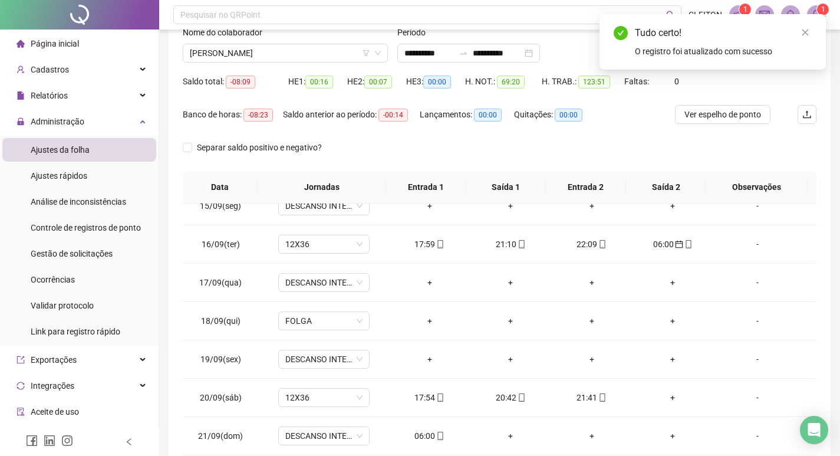
scroll to position [0, 0]
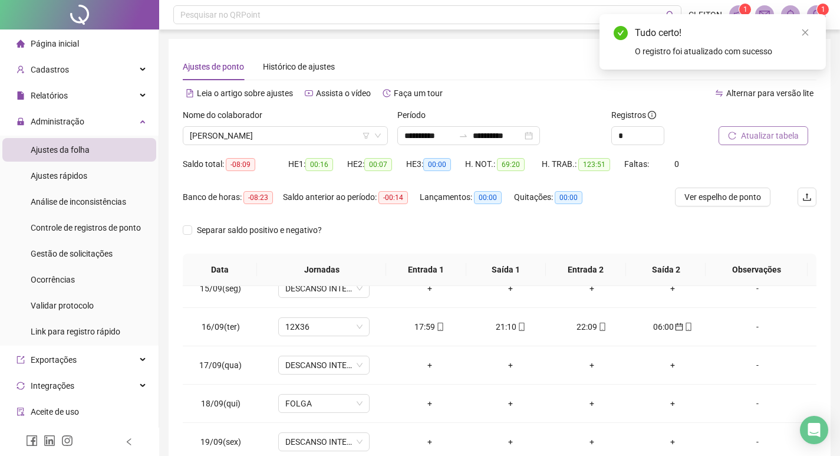
click at [743, 134] on span "Atualizar tabela" at bounding box center [770, 135] width 58 height 13
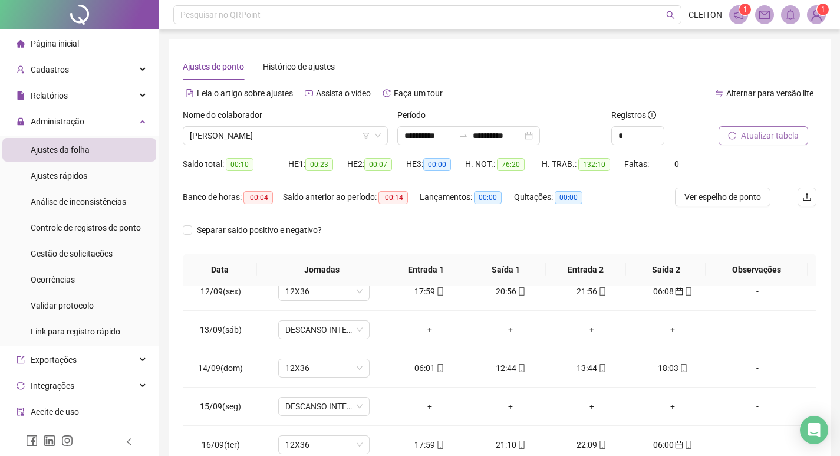
click at [766, 128] on button "Atualizar tabela" at bounding box center [764, 135] width 90 height 19
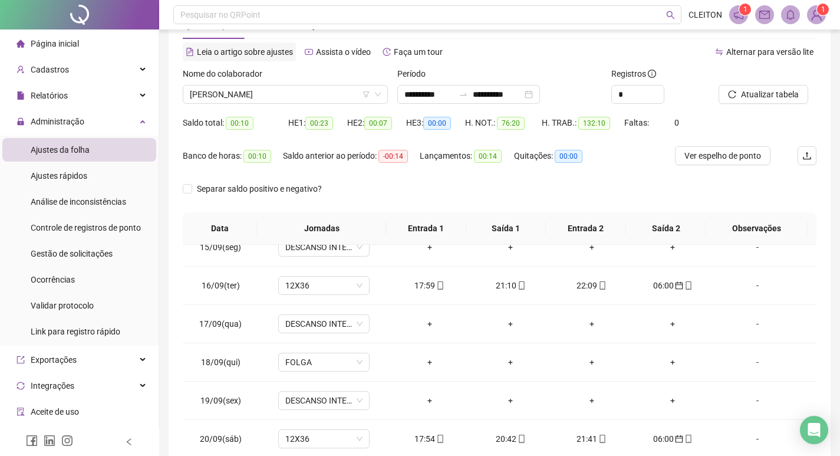
scroll to position [29, 0]
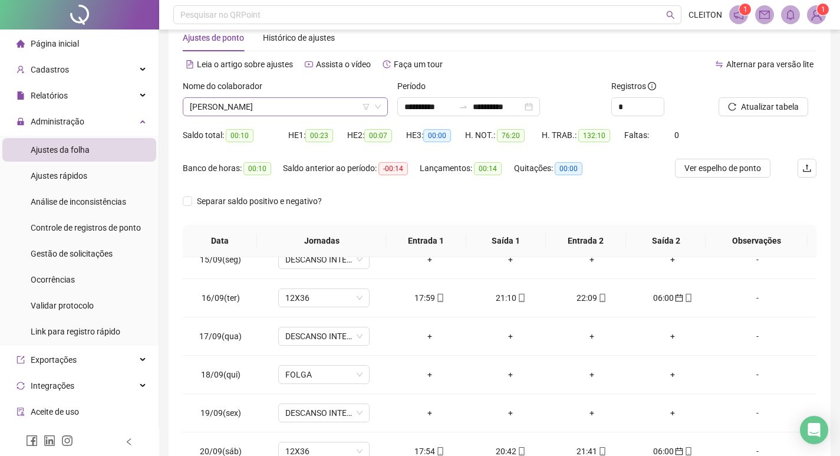
click at [206, 110] on span "[PERSON_NAME]" at bounding box center [285, 107] width 191 height 18
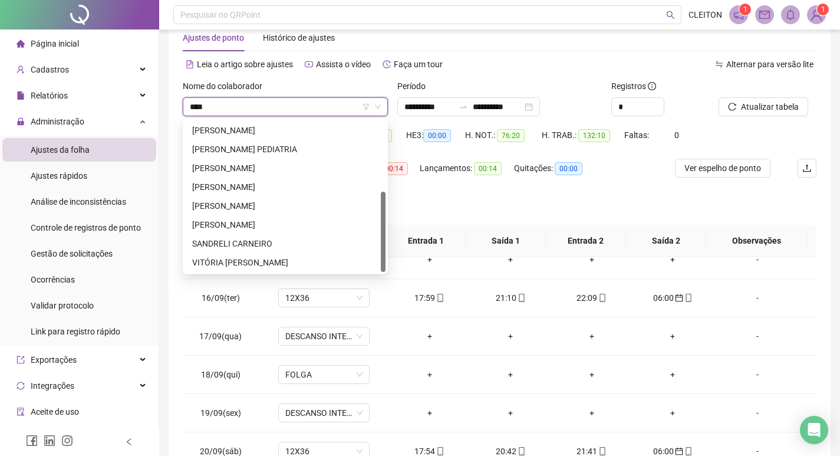
scroll to position [0, 0]
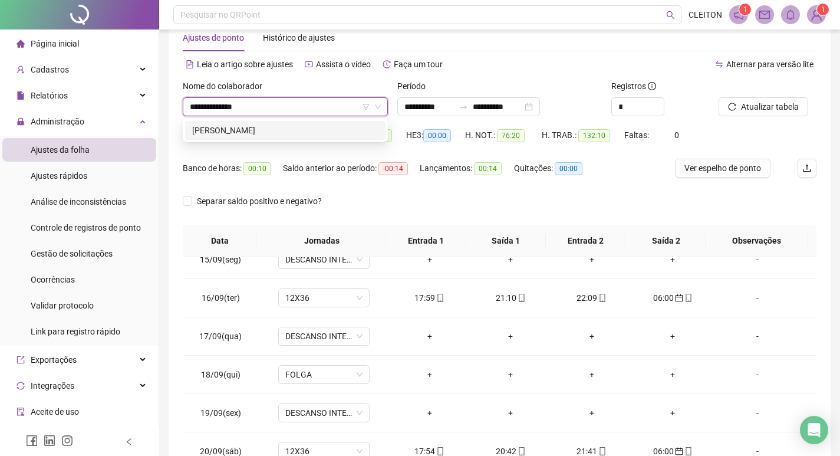
type input "**********"
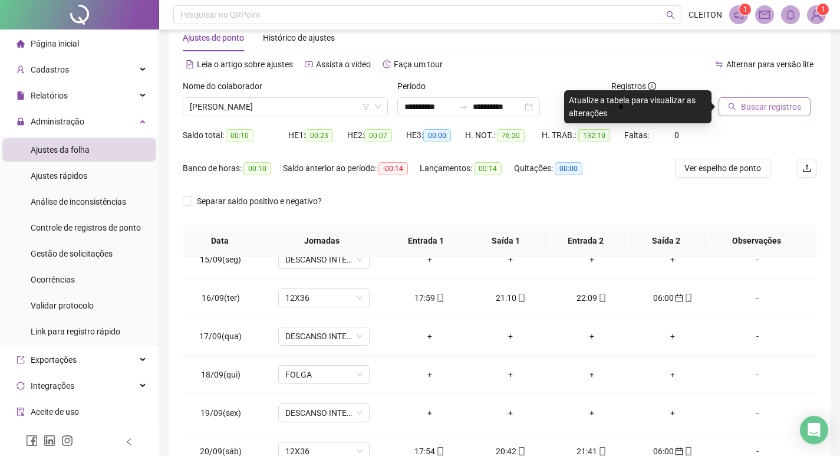
click at [769, 108] on span "Buscar registros" at bounding box center [771, 106] width 60 height 13
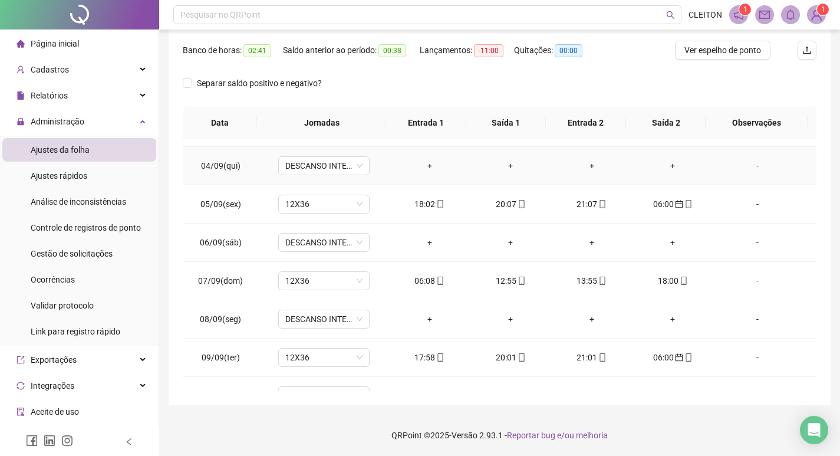
scroll to position [503, 0]
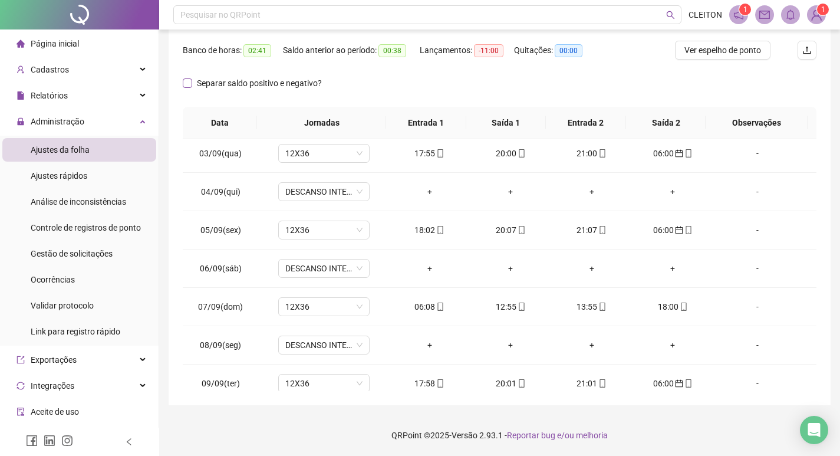
click at [222, 84] on span "Separar saldo positivo e negativo?" at bounding box center [259, 83] width 134 height 13
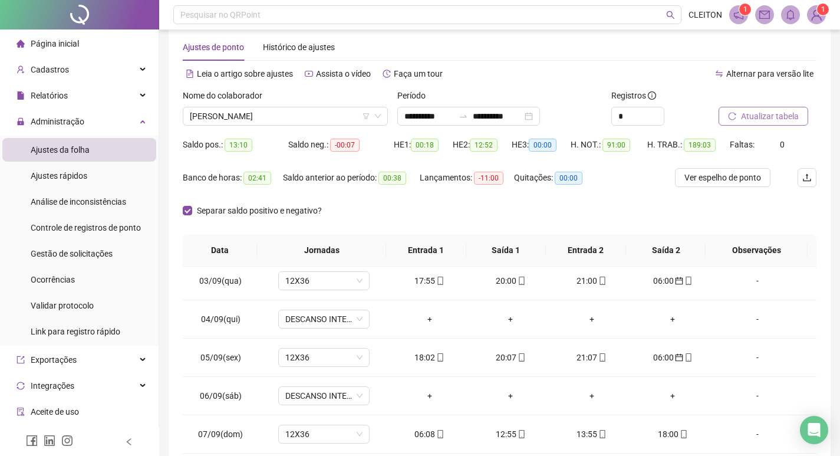
scroll to position [0, 0]
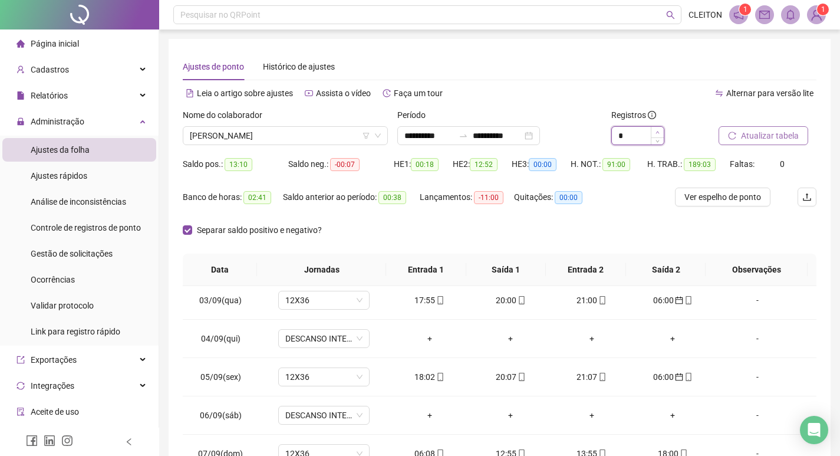
click at [661, 128] on span "Increase Value" at bounding box center [657, 132] width 13 height 11
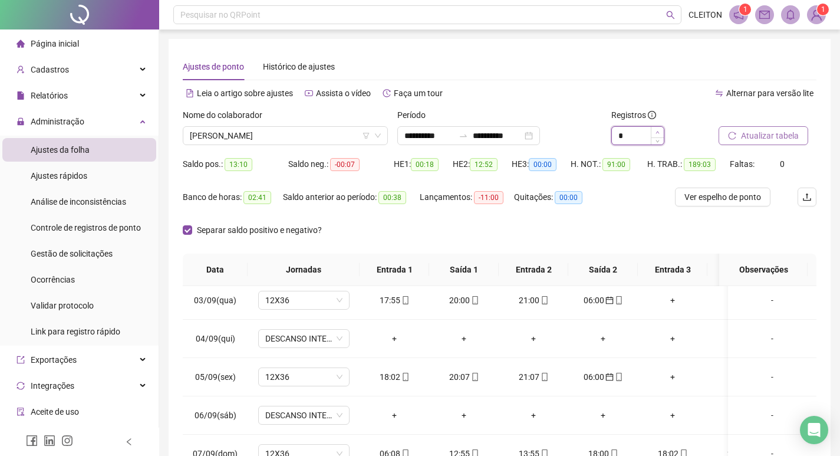
click at [661, 128] on span "Increase Value" at bounding box center [657, 132] width 13 height 11
type input "*"
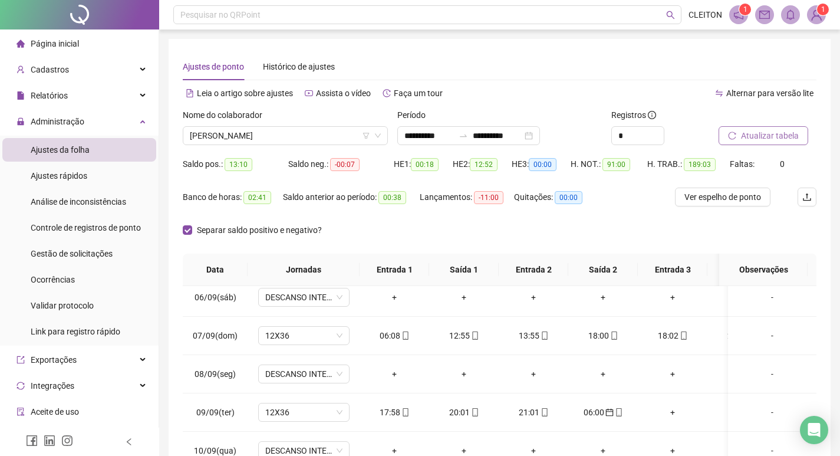
click at [726, 130] on button "Atualizar tabela" at bounding box center [764, 135] width 90 height 19
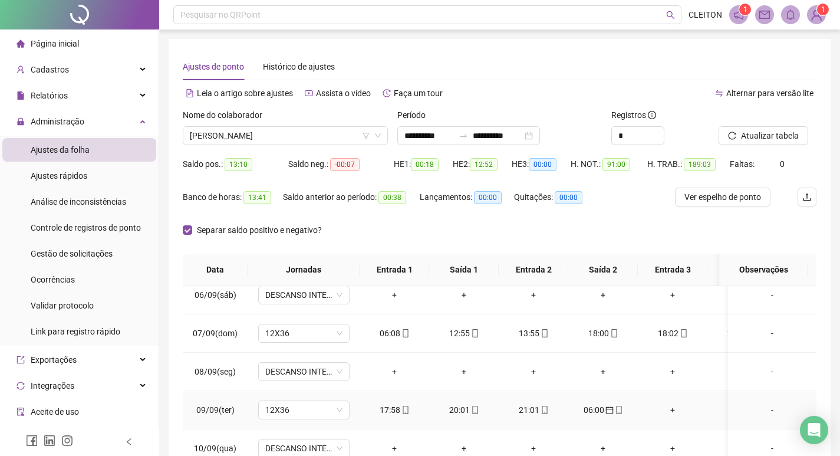
scroll to position [621, 0]
click at [771, 135] on span "Atualizar tabela" at bounding box center [770, 135] width 58 height 13
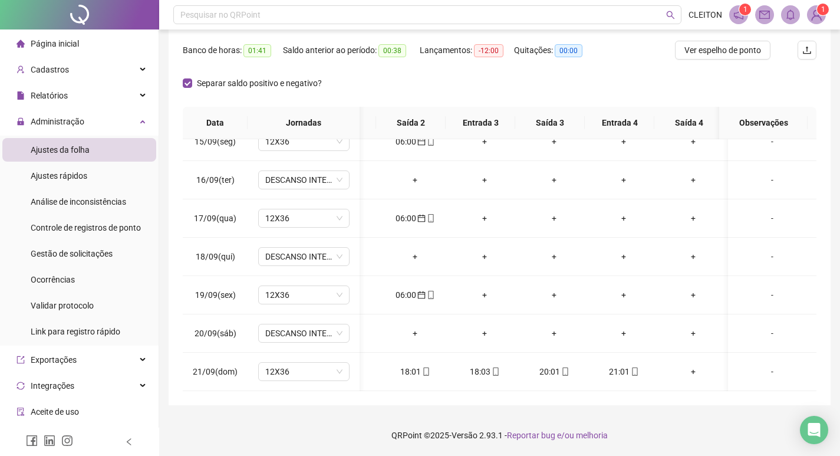
scroll to position [0, 195]
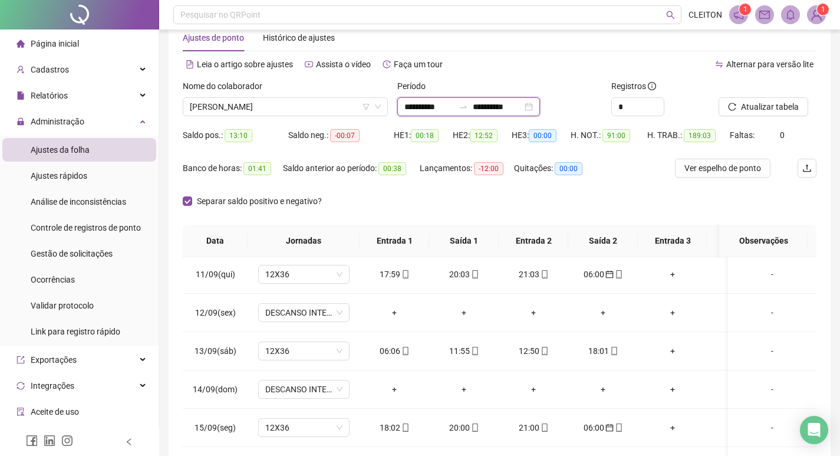
click at [509, 107] on input "**********" at bounding box center [498, 106] width 50 height 13
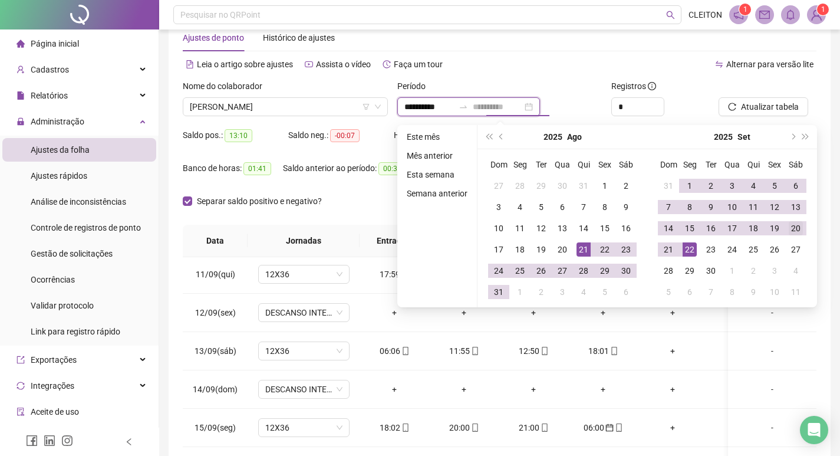
type input "**********"
click at [794, 231] on div "20" at bounding box center [796, 228] width 14 height 14
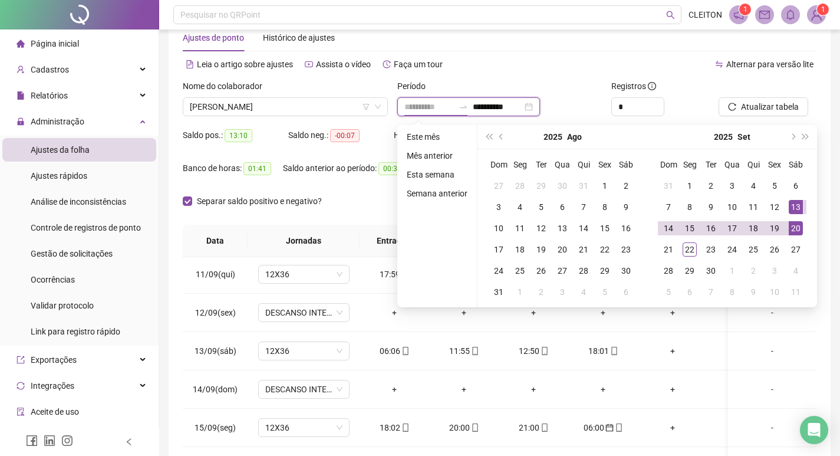
type input "**********"
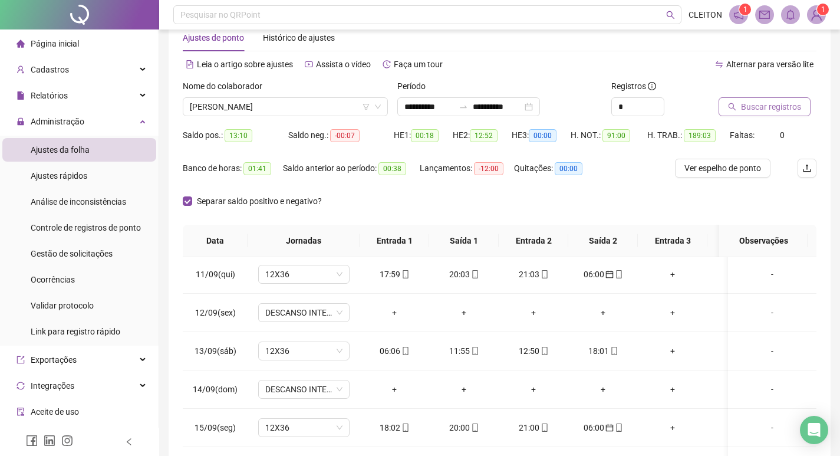
click at [759, 103] on span "Buscar registros" at bounding box center [771, 106] width 60 height 13
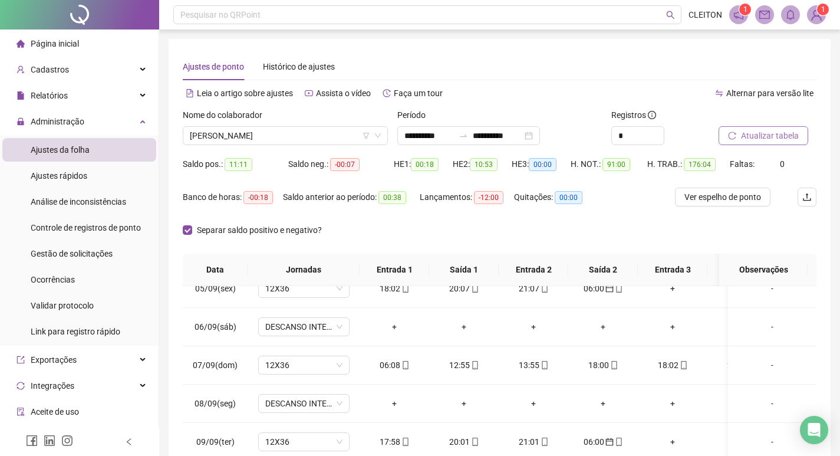
click at [740, 133] on button "Atualizar tabela" at bounding box center [764, 135] width 90 height 19
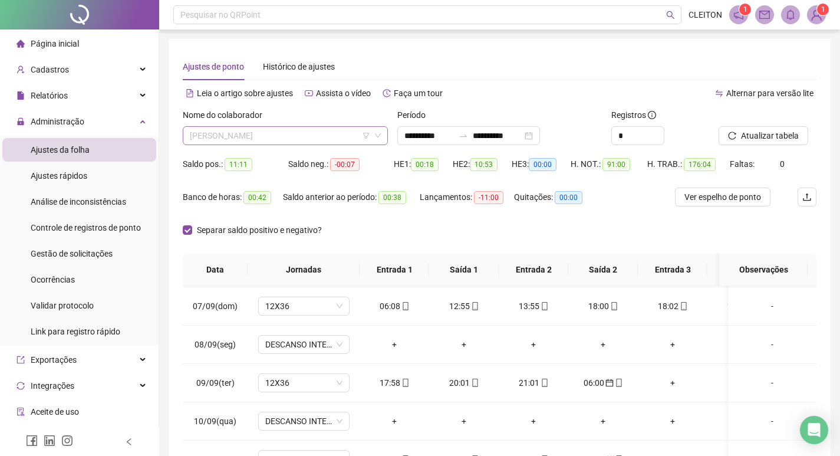
click at [286, 135] on span "[PERSON_NAME]" at bounding box center [285, 136] width 191 height 18
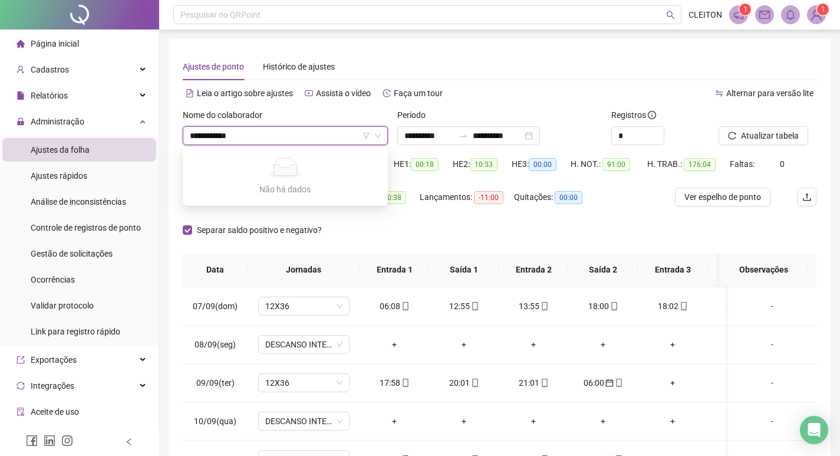
type input "**********"
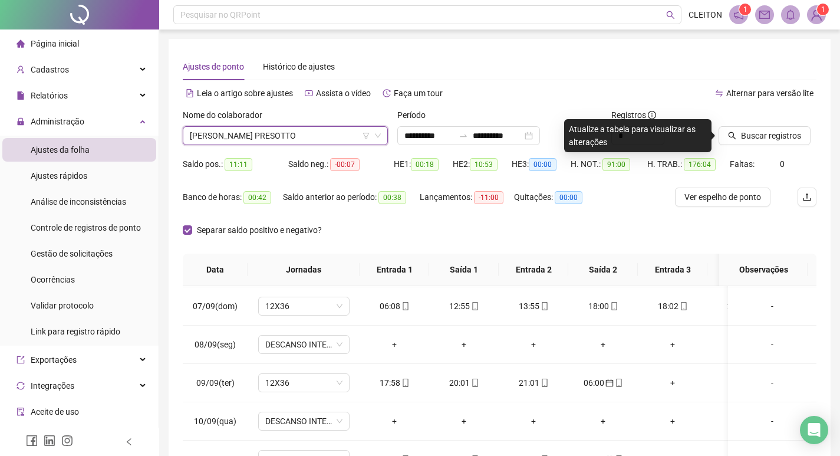
click at [778, 124] on div at bounding box center [753, 117] width 68 height 18
click at [780, 157] on div "Faltas: 0" at bounding box center [756, 163] width 53 height 13
click at [785, 143] on button "Buscar registros" at bounding box center [765, 135] width 92 height 19
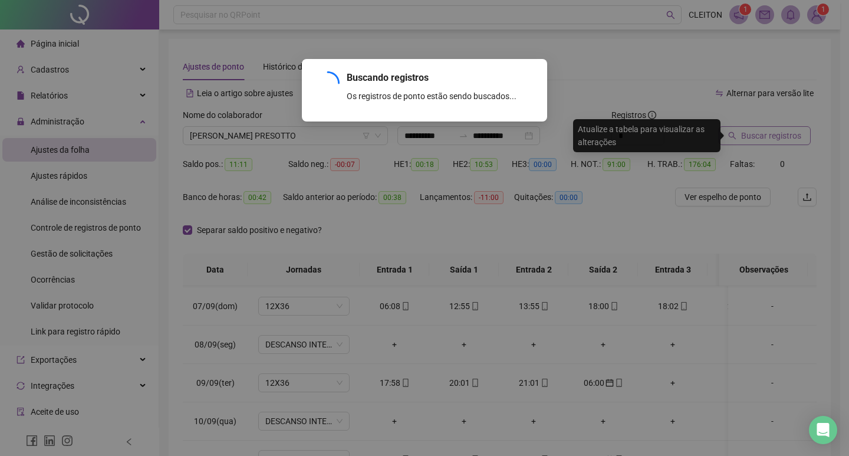
click at [792, 130] on div "Buscando registros Os registros de ponto estão sendo buscados... OK" at bounding box center [424, 228] width 849 height 456
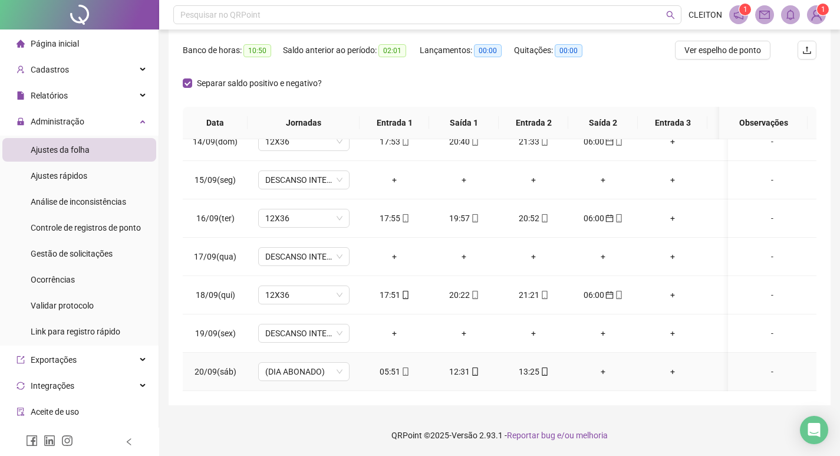
click at [756, 365] on div "-" at bounding box center [772, 371] width 70 height 13
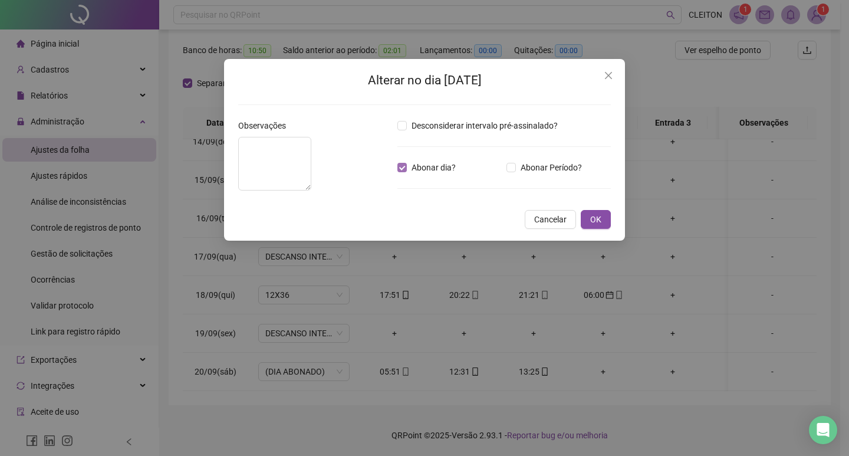
click at [416, 163] on span "Abonar dia?" at bounding box center [434, 167] width 54 height 13
drag, startPoint x: 599, startPoint y: 276, endPoint x: 600, endPoint y: 203, distance: 72.5
click at [599, 226] on span "OK" at bounding box center [595, 219] width 11 height 13
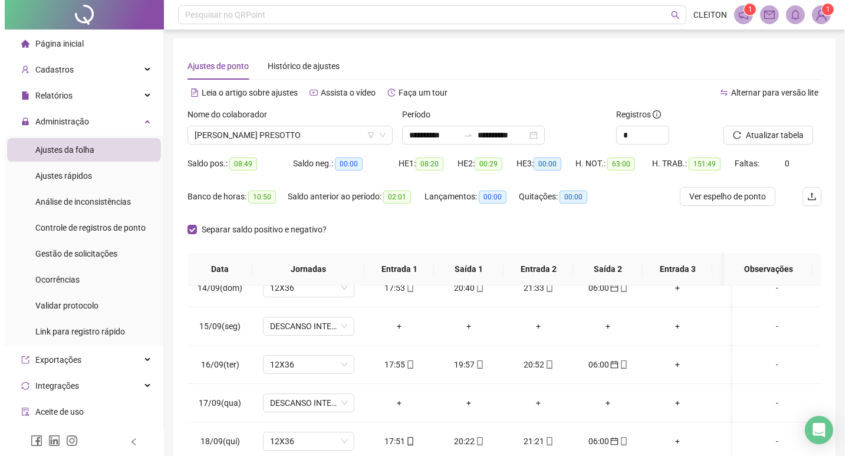
scroll to position [0, 0]
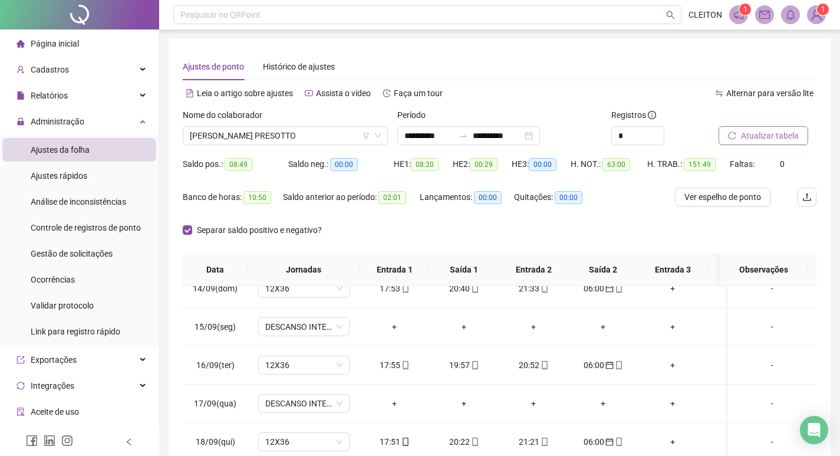
drag, startPoint x: 760, startPoint y: 124, endPoint x: 760, endPoint y: 131, distance: 7.1
click at [760, 124] on div at bounding box center [753, 117] width 68 height 18
click at [760, 131] on span "Atualizar tabela" at bounding box center [770, 135] width 58 height 13
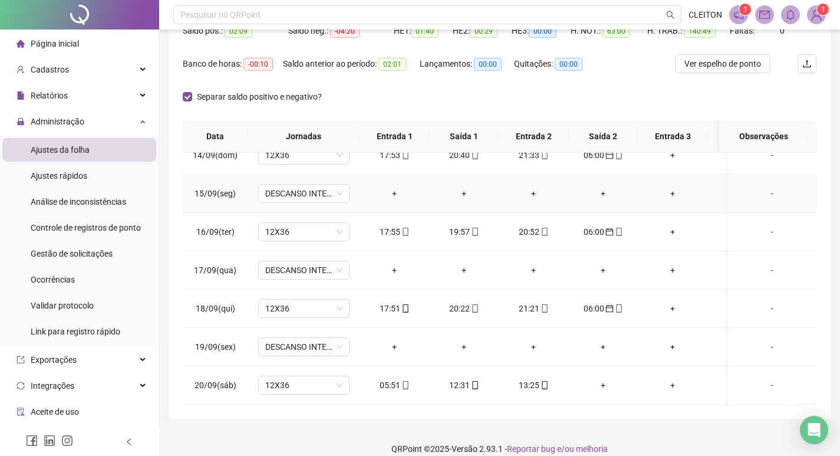
scroll to position [147, 0]
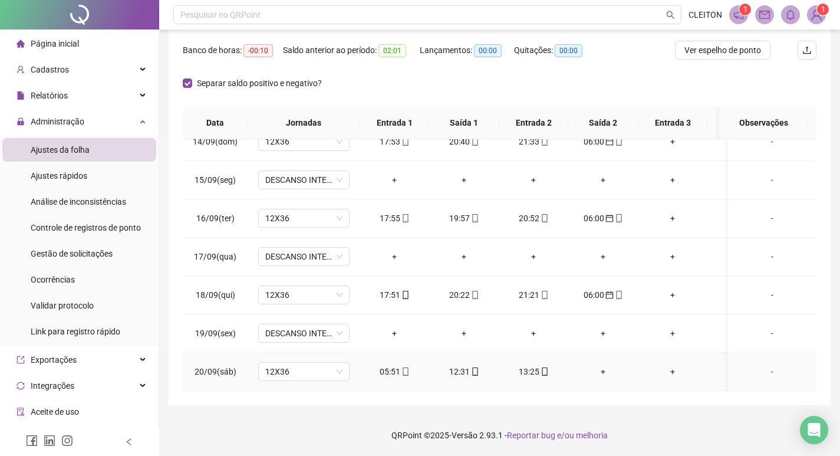
click at [604, 365] on div "+" at bounding box center [603, 371] width 51 height 13
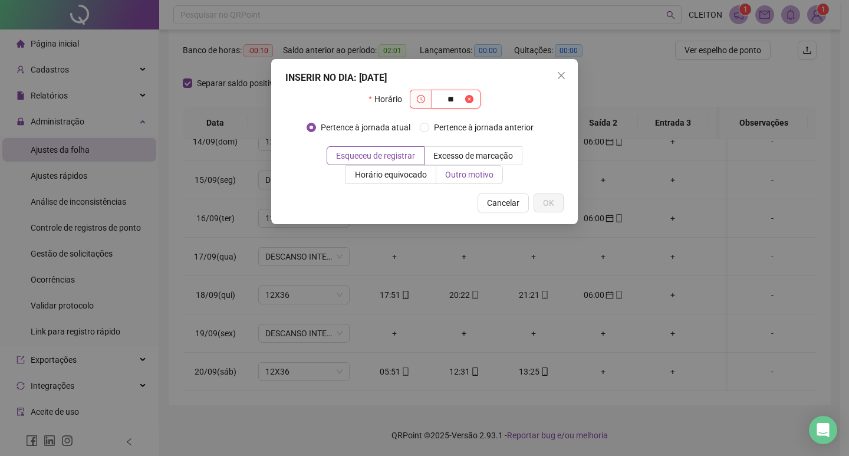
type input "*"
type input "*****"
click at [493, 172] on span "Outro motivo" at bounding box center [469, 174] width 48 height 9
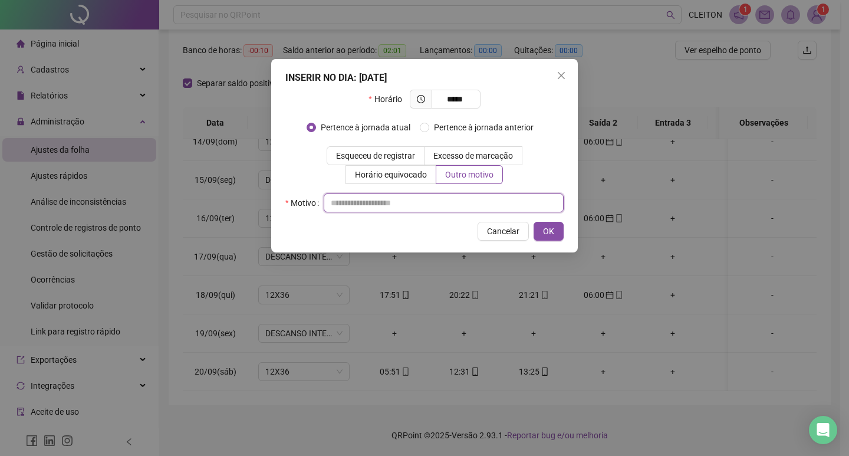
click at [489, 195] on input "text" at bounding box center [444, 202] width 240 height 19
click at [545, 234] on span "OK" at bounding box center [548, 231] width 11 height 13
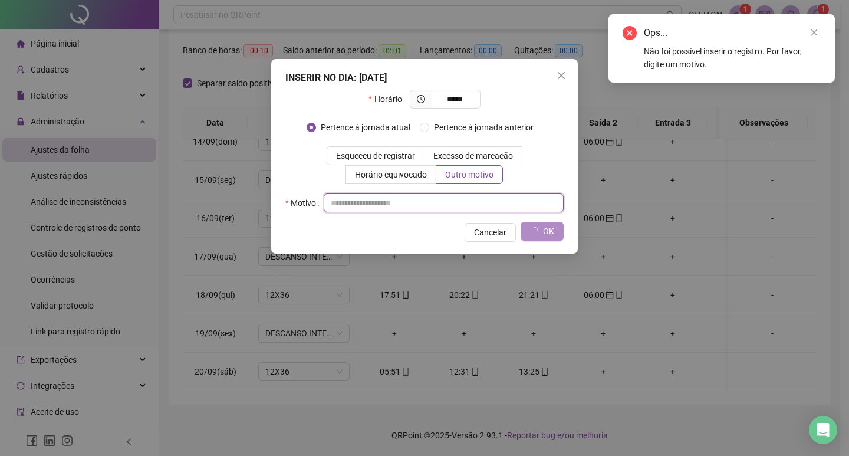
click at [496, 207] on input "text" at bounding box center [444, 202] width 240 height 19
type input "*"
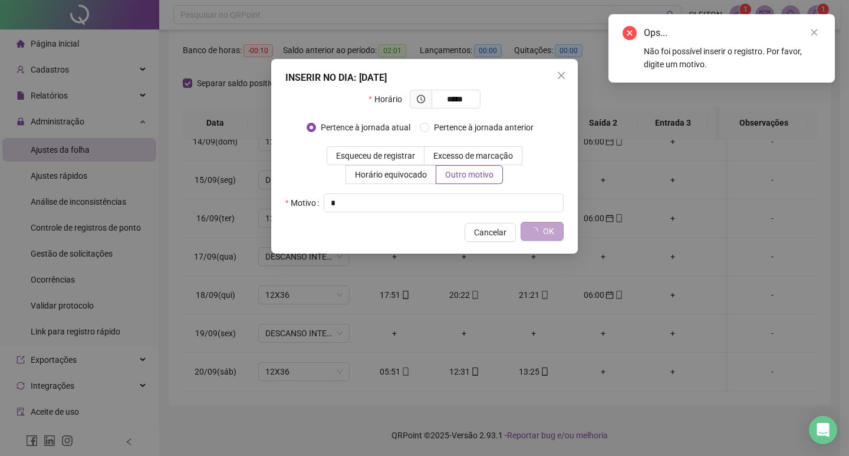
click at [558, 232] on button "OK" at bounding box center [541, 231] width 43 height 19
click at [818, 35] on link "Close" at bounding box center [814, 32] width 13 height 13
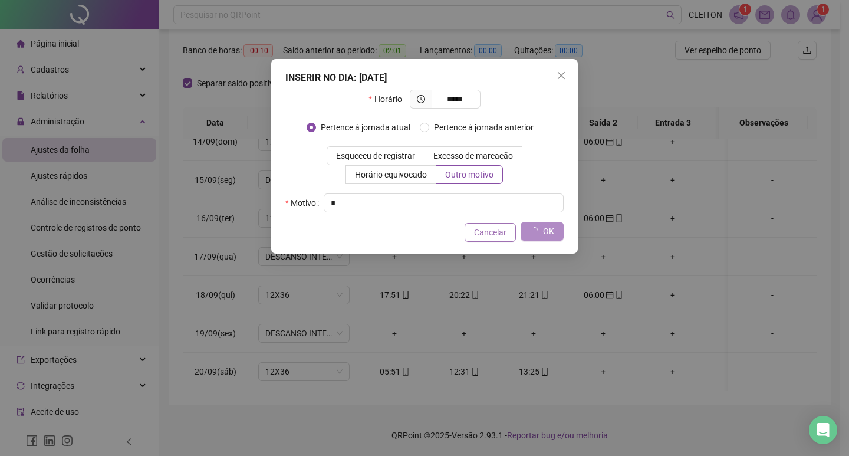
click at [513, 233] on button "Cancelar" at bounding box center [489, 232] width 51 height 19
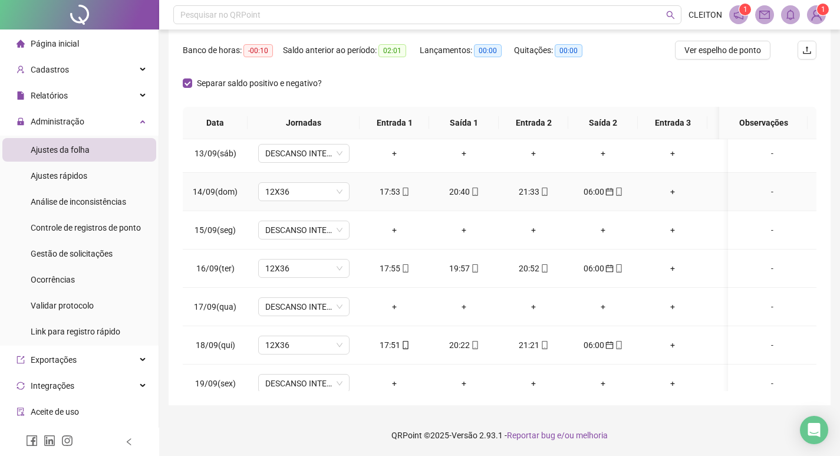
scroll to position [945, 0]
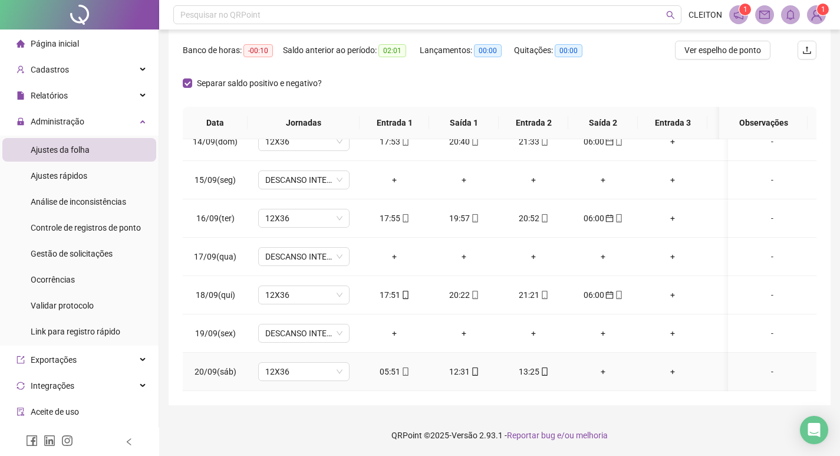
click at [604, 365] on div "+" at bounding box center [603, 371] width 51 height 13
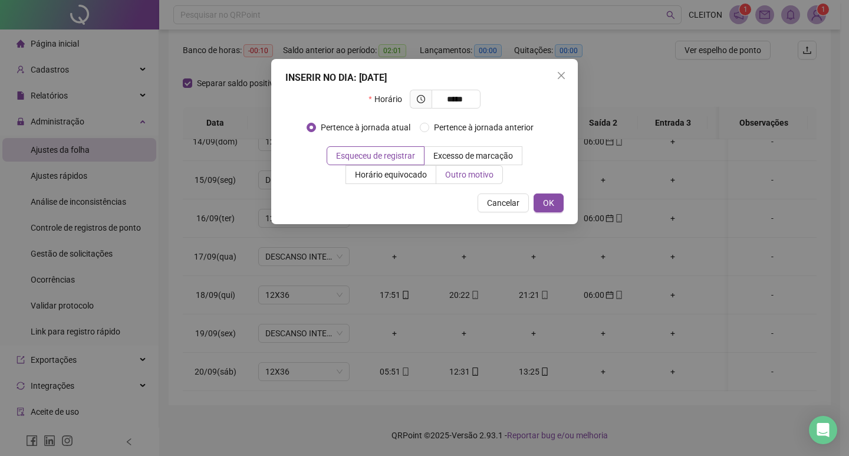
type input "*****"
click at [456, 167] on label "Outro motivo" at bounding box center [469, 174] width 67 height 19
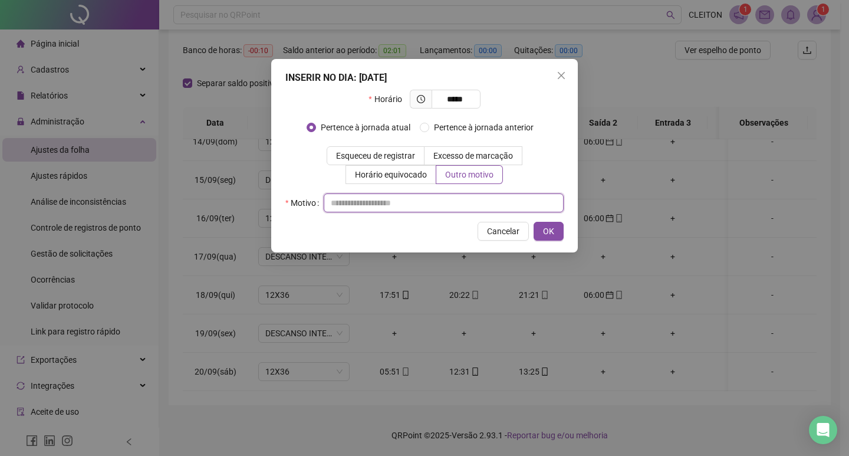
click at [468, 206] on input "text" at bounding box center [444, 202] width 240 height 19
type input "*"
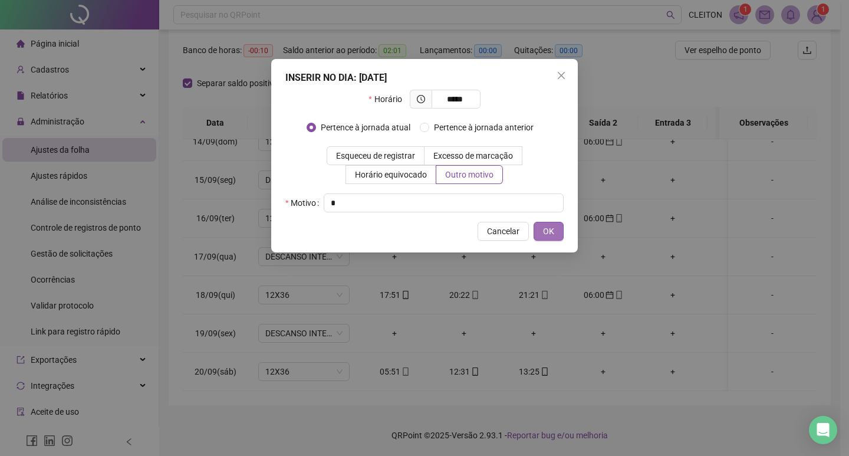
click at [546, 229] on span "OK" at bounding box center [548, 231] width 11 height 13
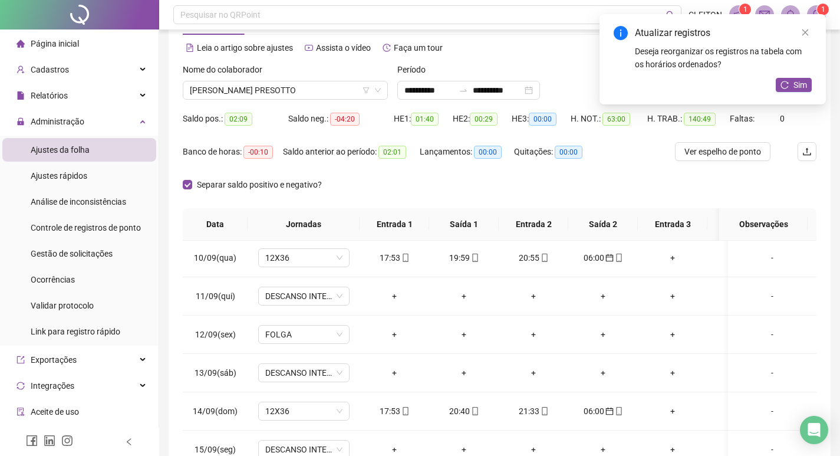
scroll to position [0, 0]
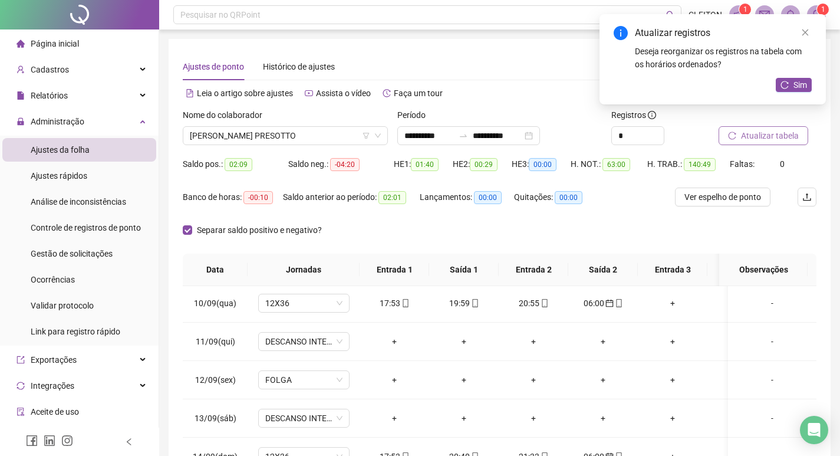
click at [786, 143] on button "Atualizar tabela" at bounding box center [764, 135] width 90 height 19
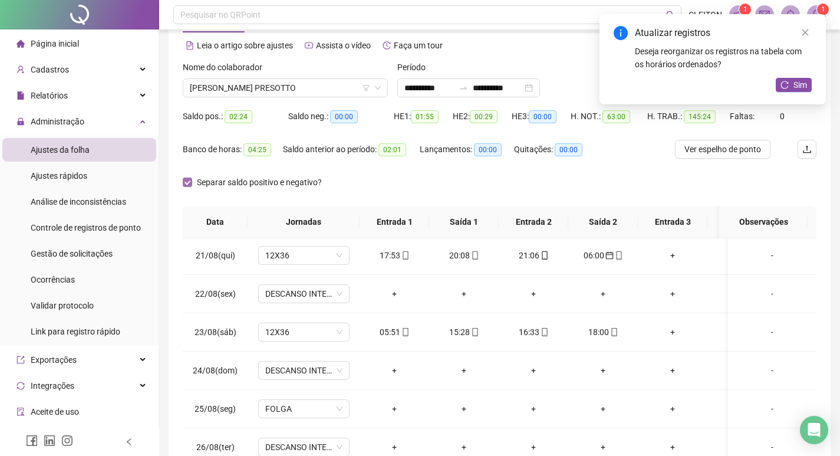
scroll to position [29, 0]
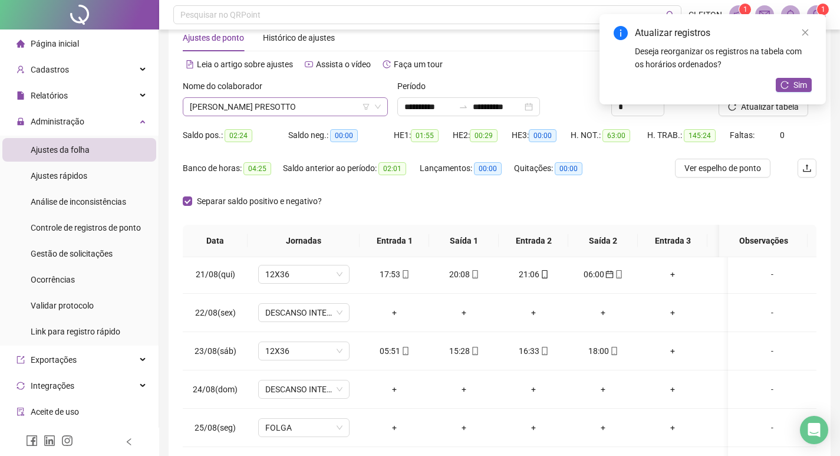
click at [225, 101] on span "[PERSON_NAME] PRESOTTO" at bounding box center [285, 107] width 191 height 18
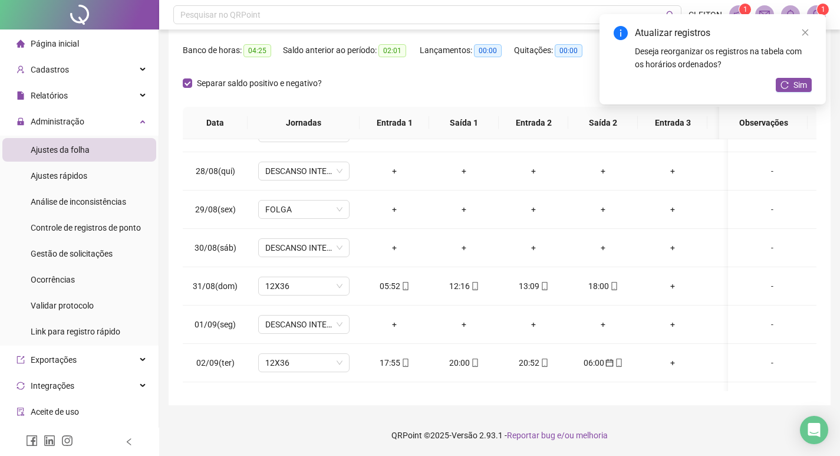
scroll to position [296, 0]
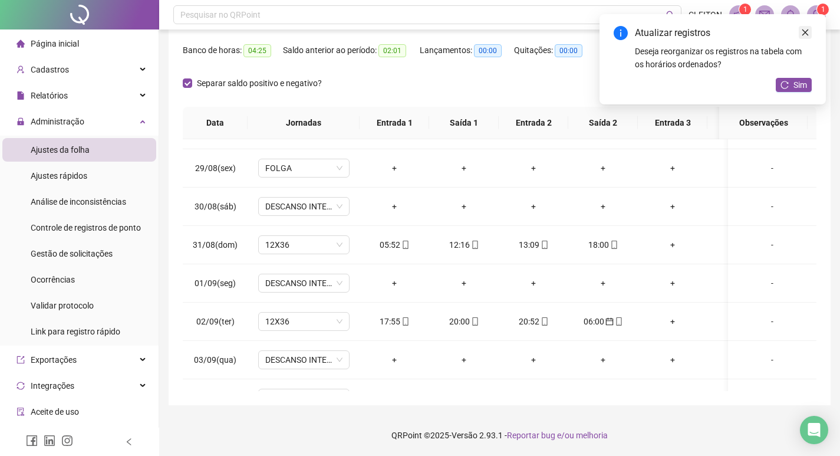
click at [809, 32] on link "Close" at bounding box center [805, 32] width 13 height 13
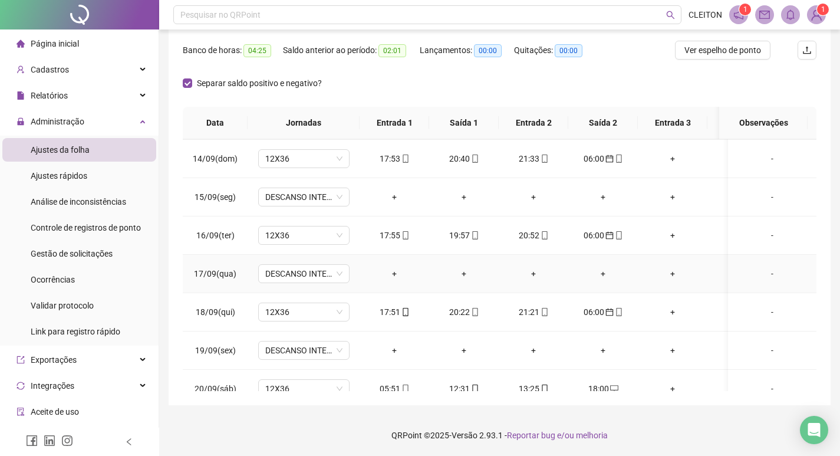
scroll to position [945, 0]
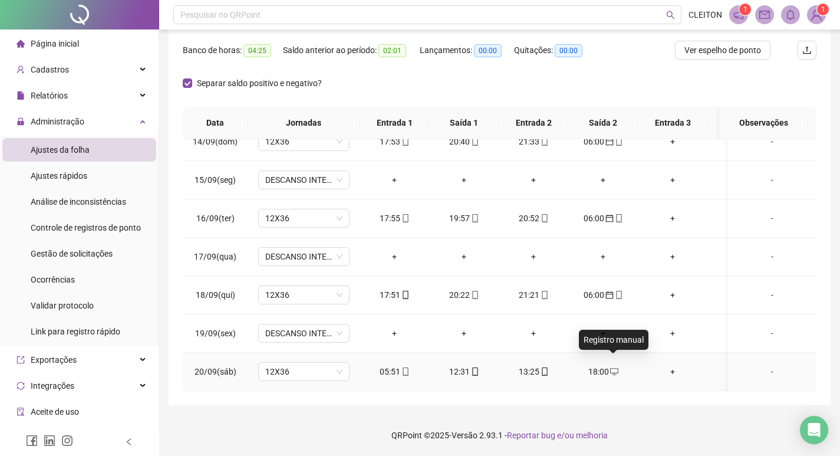
click at [611, 367] on icon "desktop" at bounding box center [614, 371] width 8 height 8
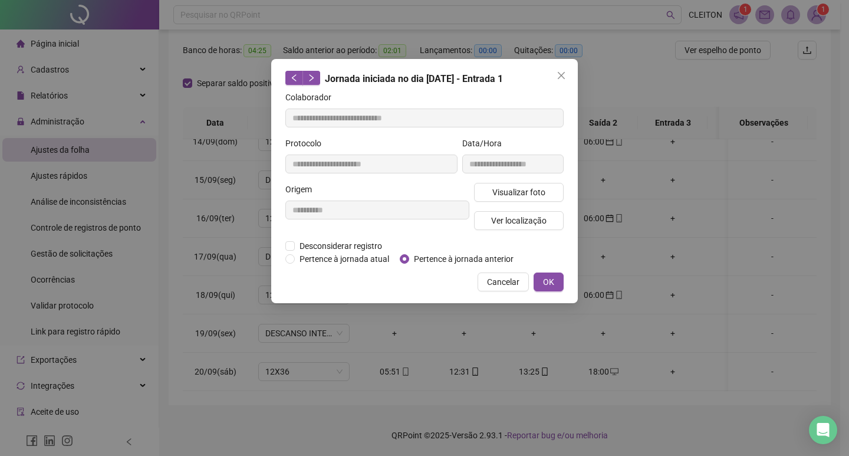
type input "**********"
click at [649, 233] on div "**********" at bounding box center [424, 228] width 849 height 456
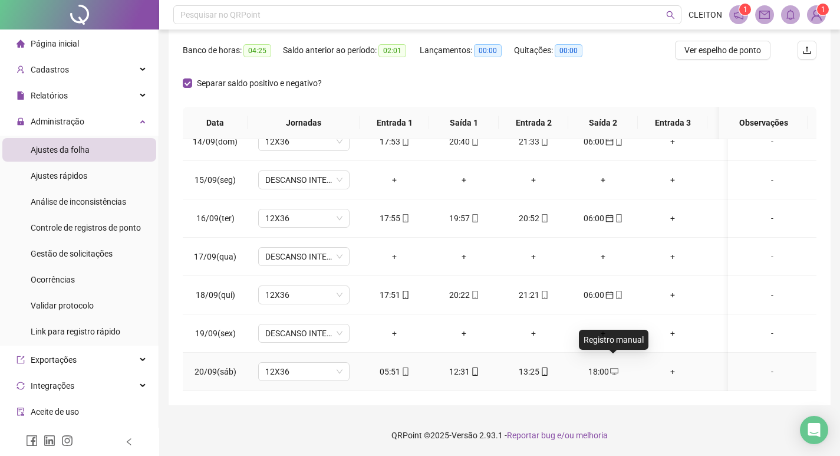
click at [611, 367] on icon "desktop" at bounding box center [614, 371] width 8 height 8
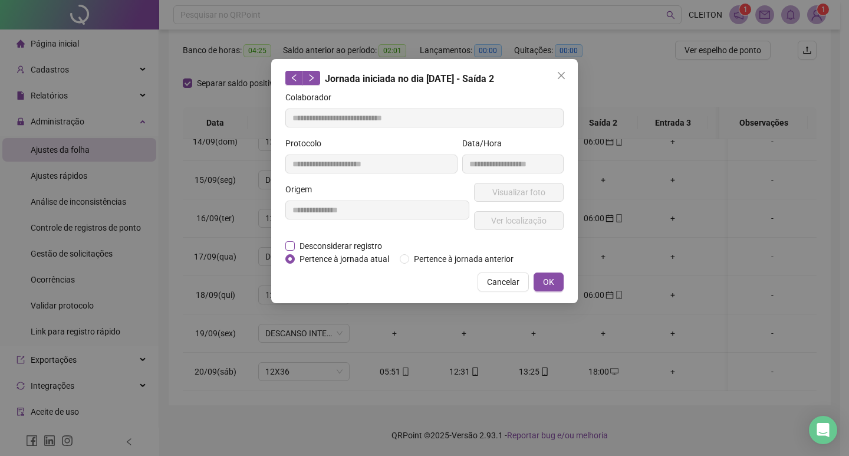
click at [332, 248] on span "Desconsiderar registro" at bounding box center [341, 245] width 92 height 13
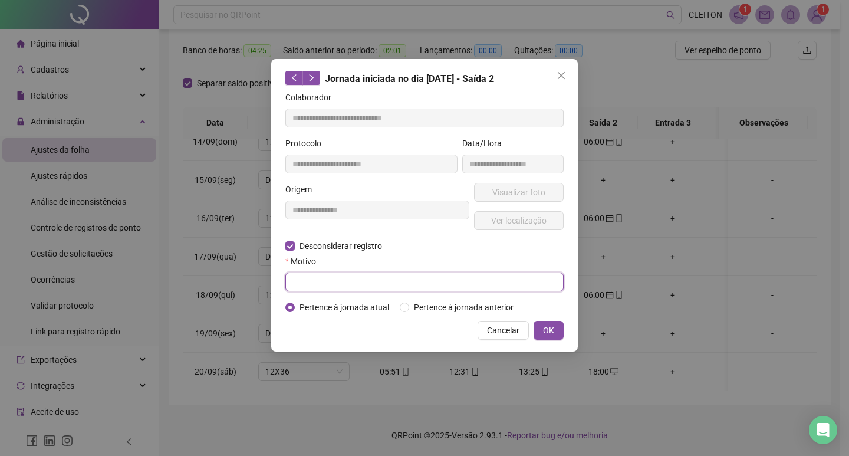
click at [508, 285] on input "text" at bounding box center [424, 281] width 278 height 19
type input "*"
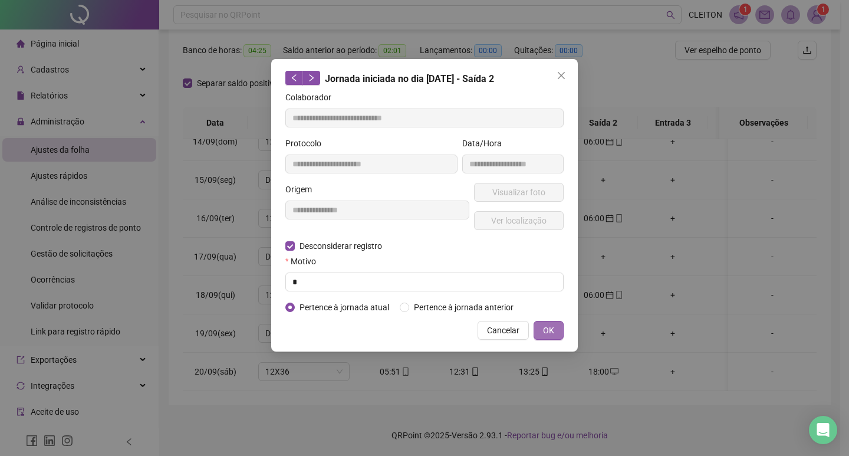
click at [549, 328] on span "OK" at bounding box center [548, 330] width 11 height 13
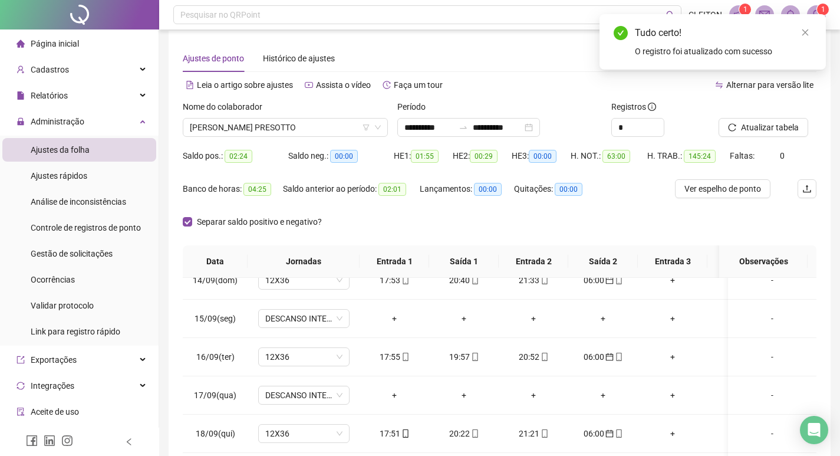
scroll to position [0, 0]
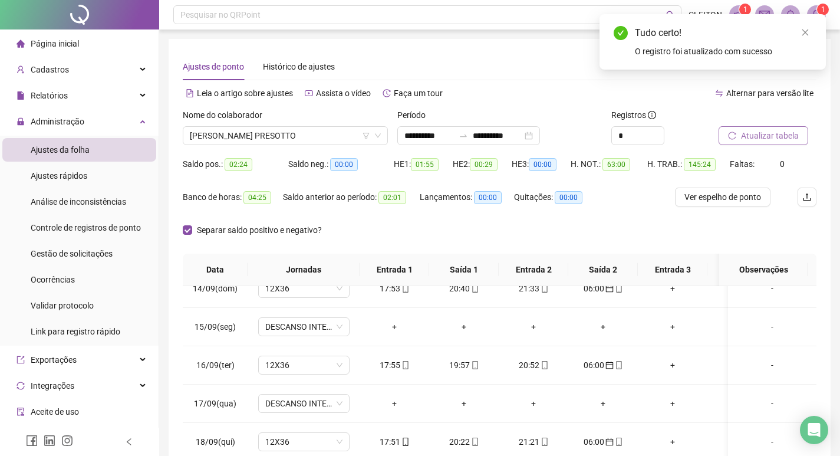
click at [754, 137] on span "Atualizar tabela" at bounding box center [770, 135] width 58 height 13
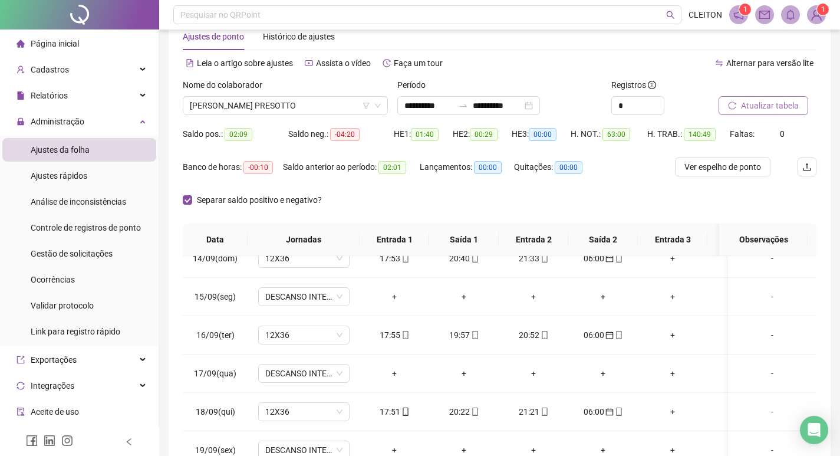
scroll to position [29, 0]
click at [752, 113] on span "Atualizar tabela" at bounding box center [770, 106] width 58 height 13
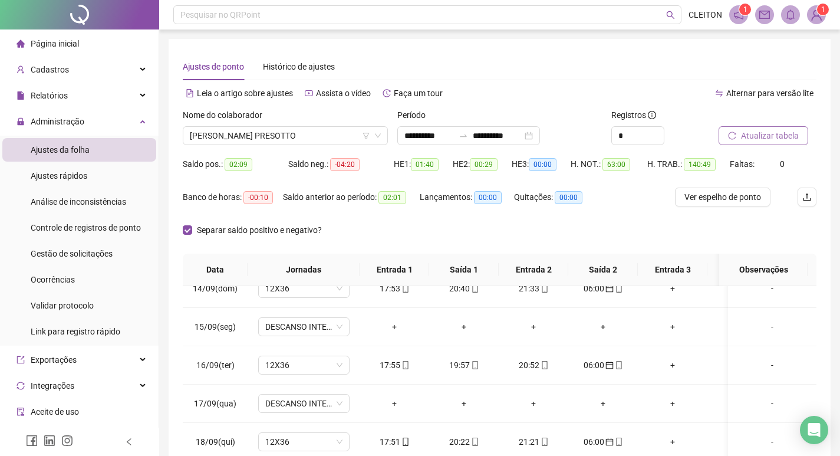
click at [753, 136] on span "Atualizar tabela" at bounding box center [770, 135] width 58 height 13
click at [781, 133] on span "Atualizar tabela" at bounding box center [770, 135] width 58 height 13
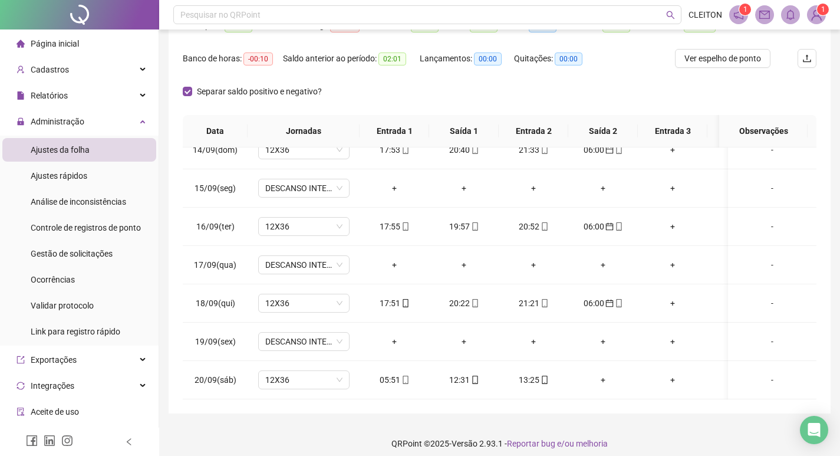
scroll to position [147, 0]
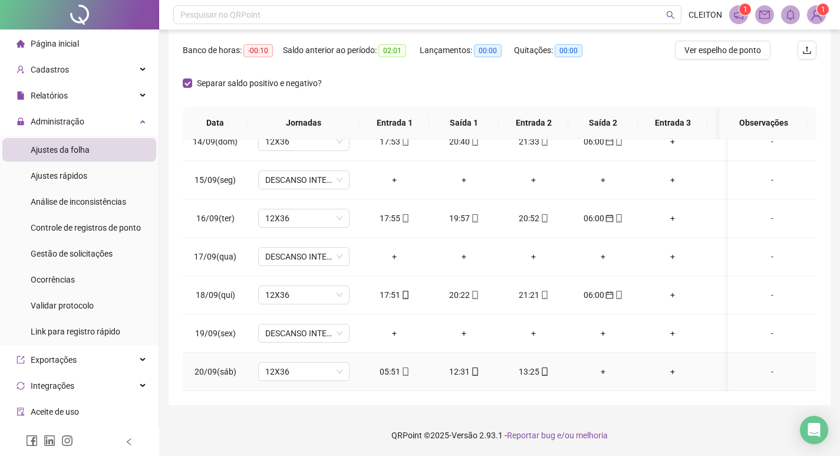
click at [599, 365] on div "+" at bounding box center [603, 371] width 51 height 13
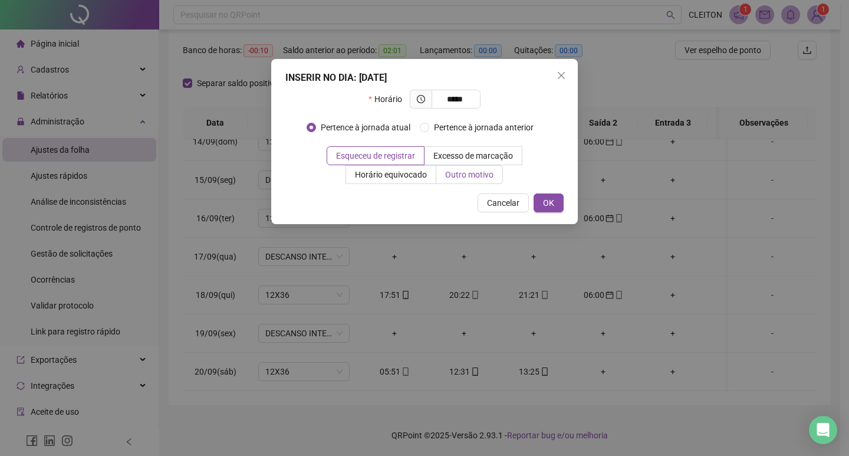
type input "*****"
click at [469, 167] on label "Outro motivo" at bounding box center [469, 174] width 67 height 19
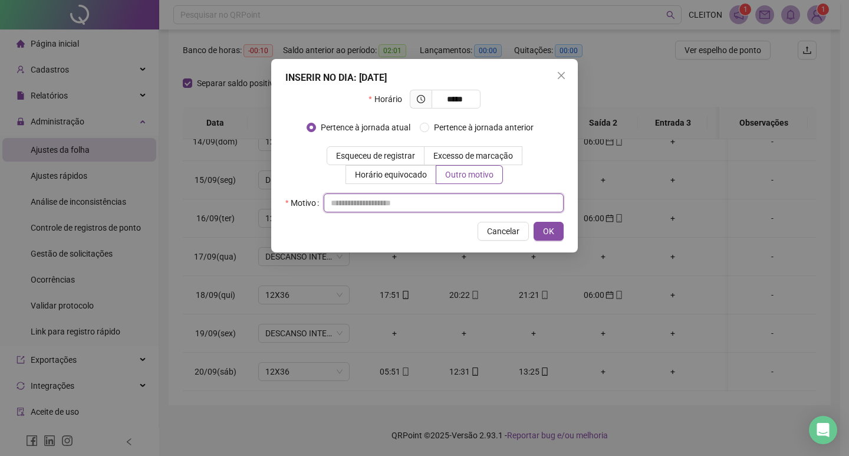
click at [481, 207] on input "text" at bounding box center [444, 202] width 240 height 19
type input "*"
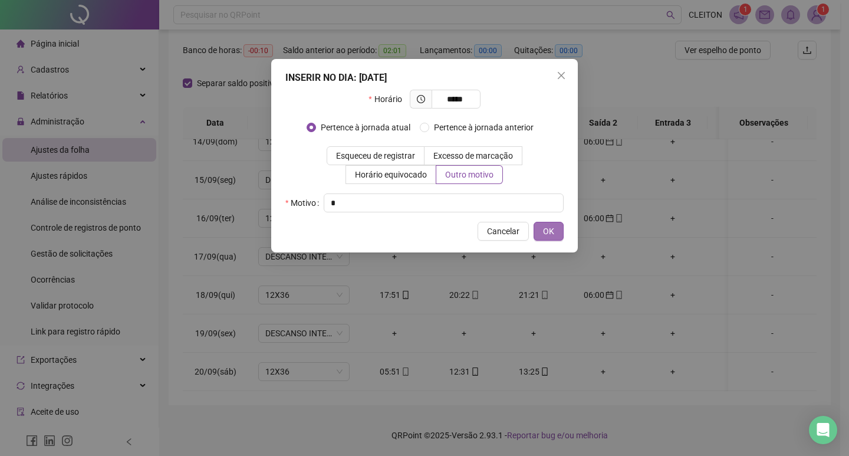
click at [546, 226] on span "OK" at bounding box center [548, 231] width 11 height 13
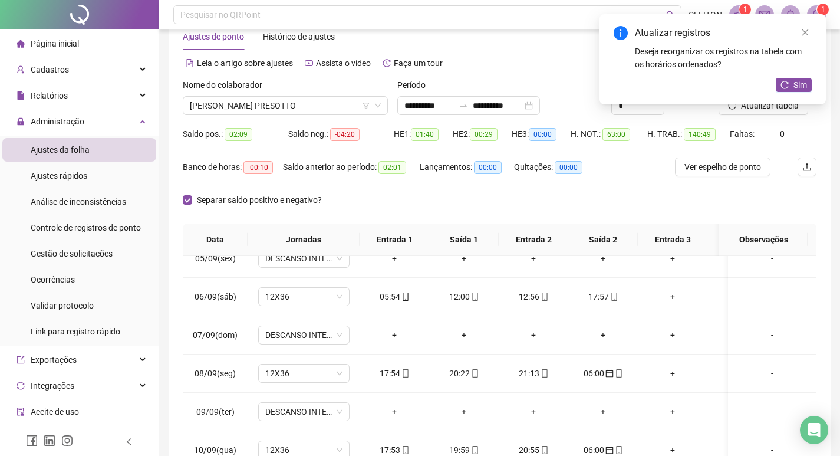
scroll to position [29, 0]
click at [790, 82] on button "Sim" at bounding box center [794, 85] width 36 height 14
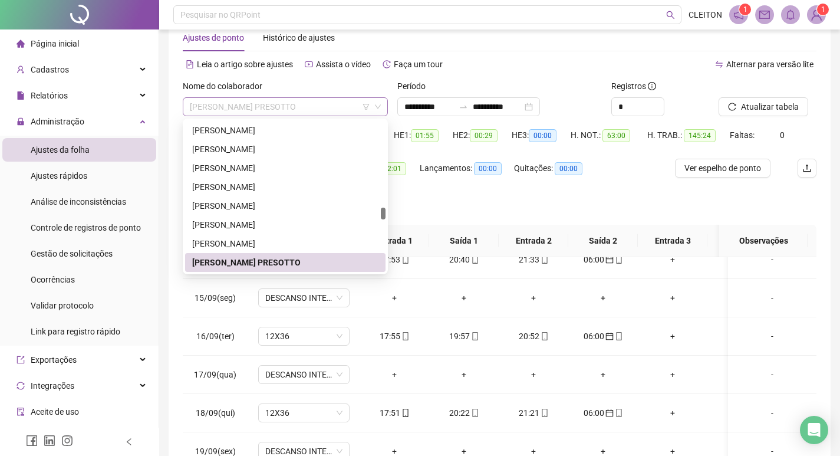
click at [288, 101] on span "[PERSON_NAME] PRESOTTO" at bounding box center [285, 107] width 191 height 18
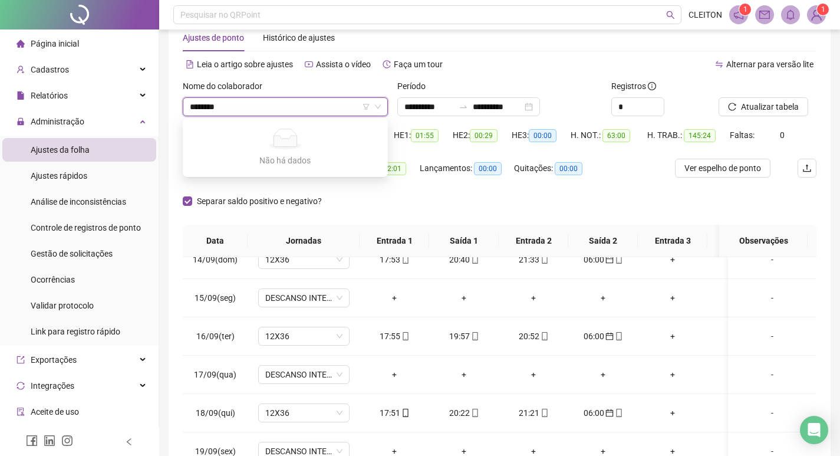
type input "******"
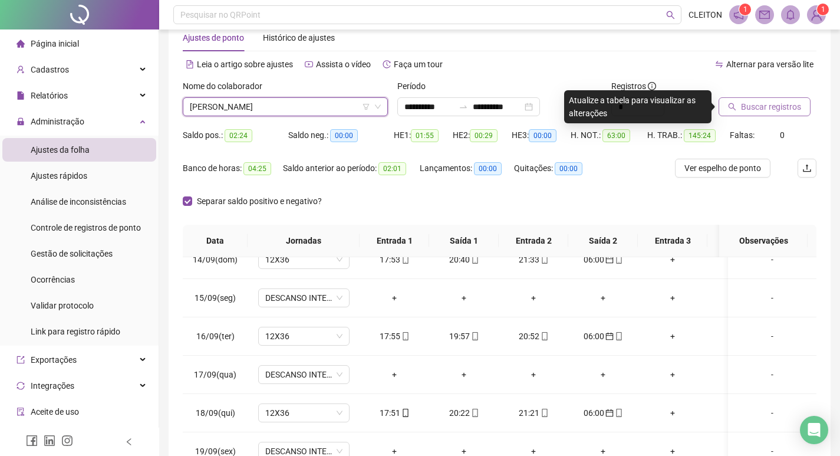
click at [757, 114] on button "Buscar registros" at bounding box center [765, 106] width 92 height 19
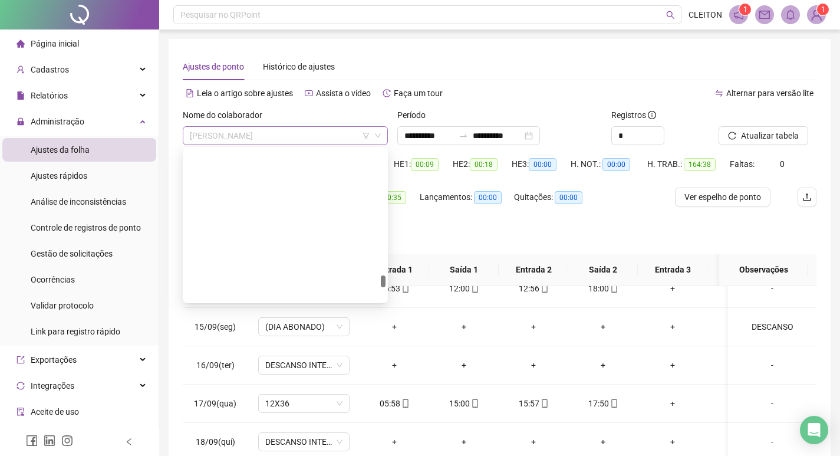
click at [319, 137] on span "[PERSON_NAME]" at bounding box center [285, 136] width 191 height 18
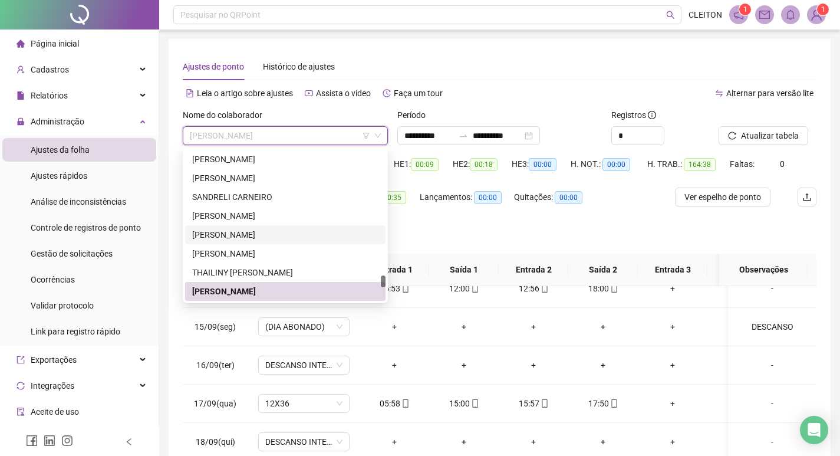
click at [400, 229] on div "Separar saldo positivo e negativo?" at bounding box center [500, 236] width 634 height 33
click at [292, 133] on span "[PERSON_NAME]" at bounding box center [285, 136] width 191 height 18
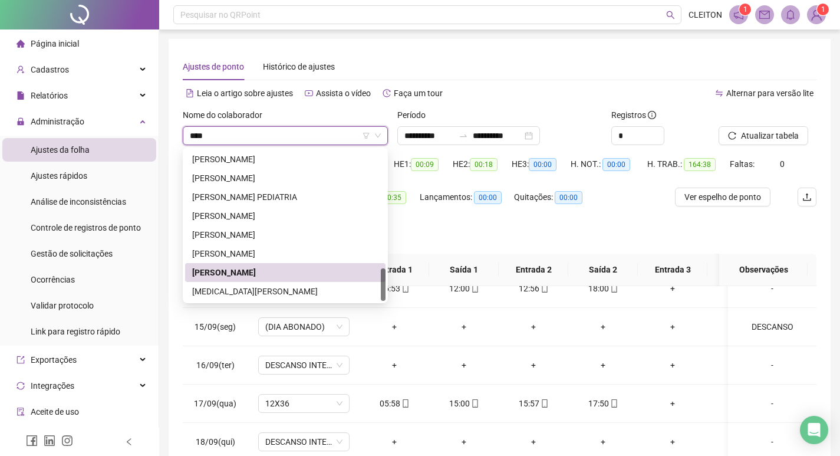
scroll to position [0, 0]
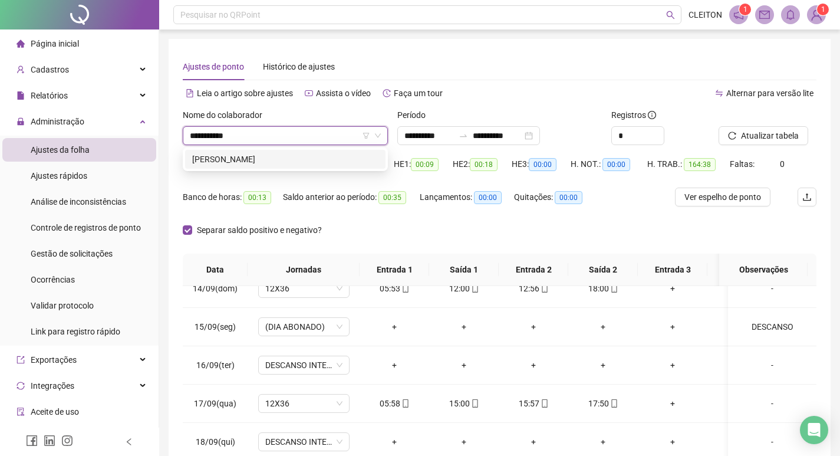
type input "**********"
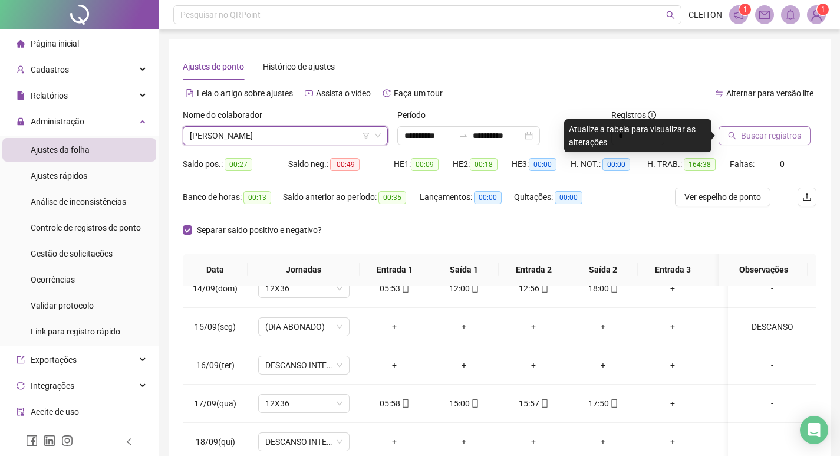
drag, startPoint x: 804, startPoint y: 124, endPoint x: 799, endPoint y: 131, distance: 8.5
click at [799, 131] on div "Buscar registros" at bounding box center [768, 126] width 98 height 37
click at [798, 134] on span "Buscar registros" at bounding box center [771, 135] width 60 height 13
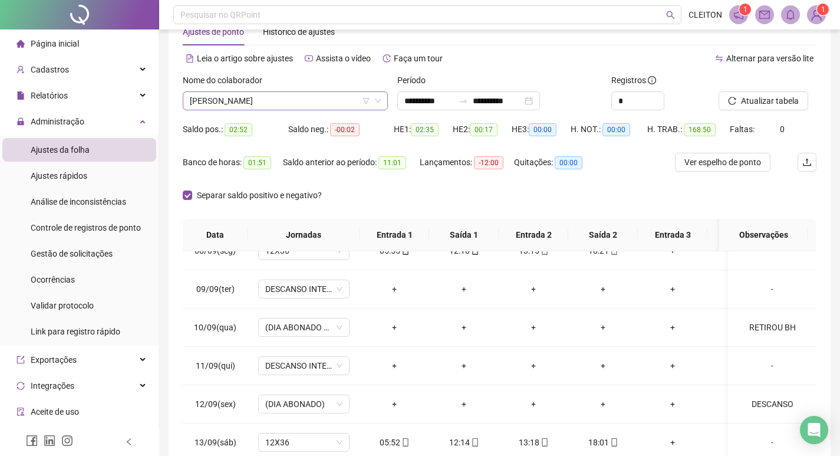
scroll to position [29, 0]
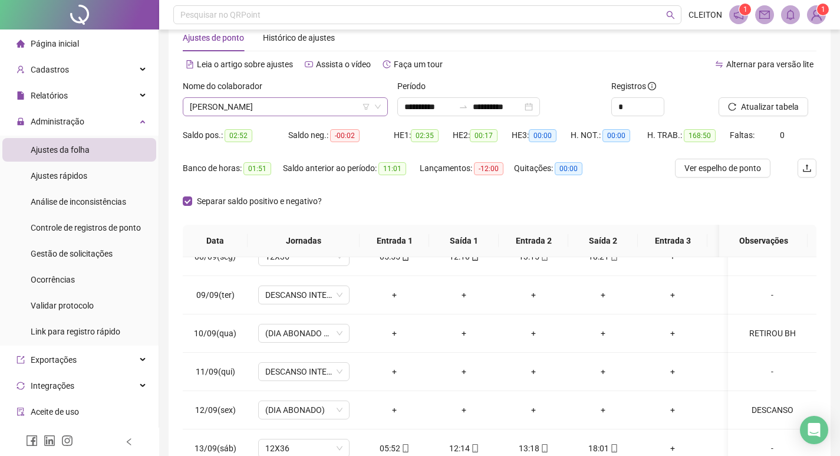
click at [291, 113] on span "[PERSON_NAME]" at bounding box center [285, 107] width 191 height 18
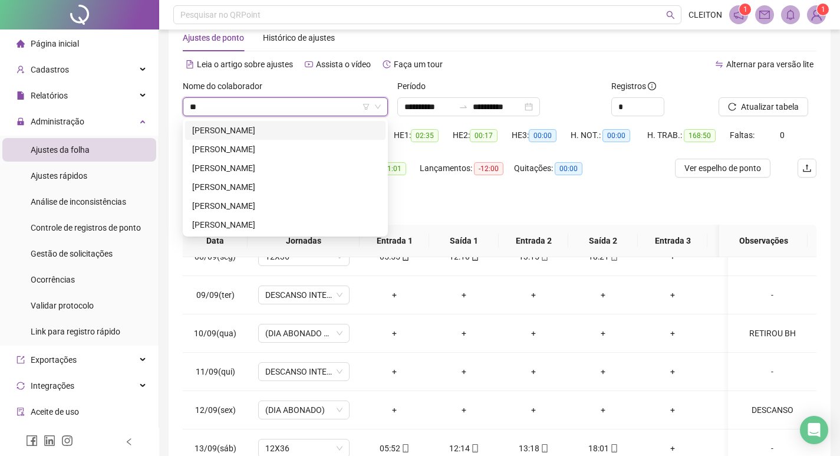
scroll to position [0, 0]
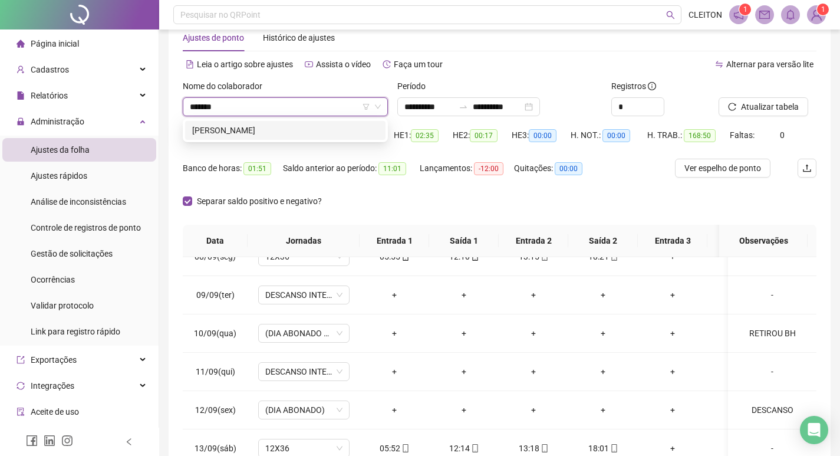
type input "********"
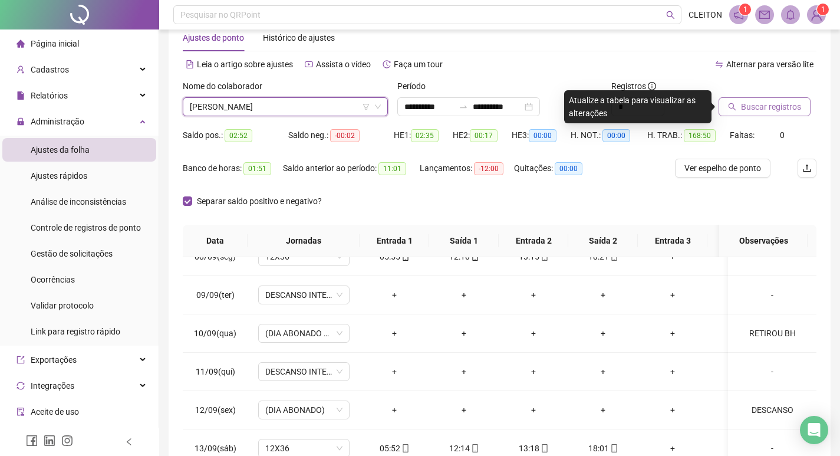
click at [723, 98] on button "Buscar registros" at bounding box center [765, 106] width 92 height 19
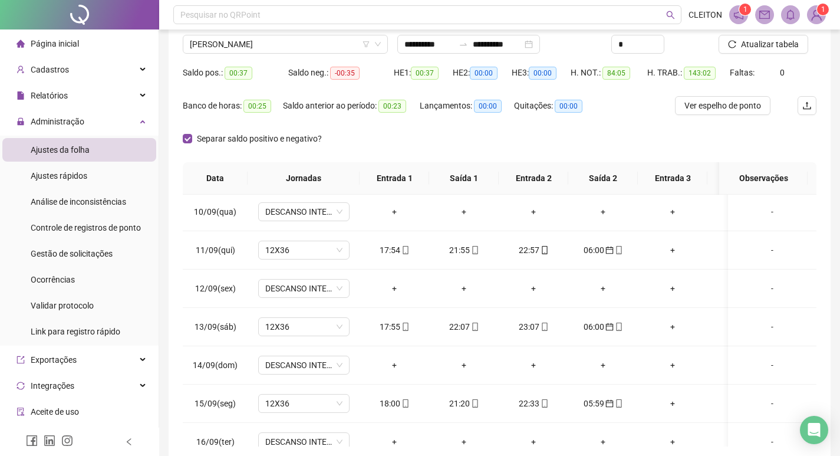
scroll to position [88, 0]
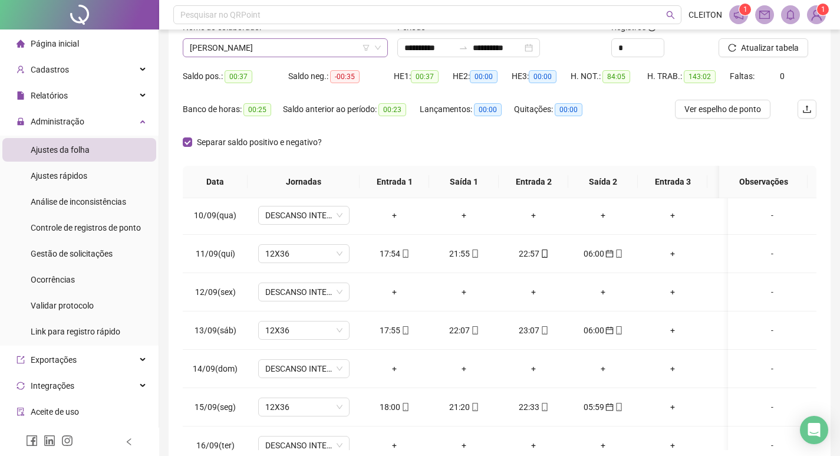
click at [216, 48] on span "[PERSON_NAME]" at bounding box center [285, 48] width 191 height 18
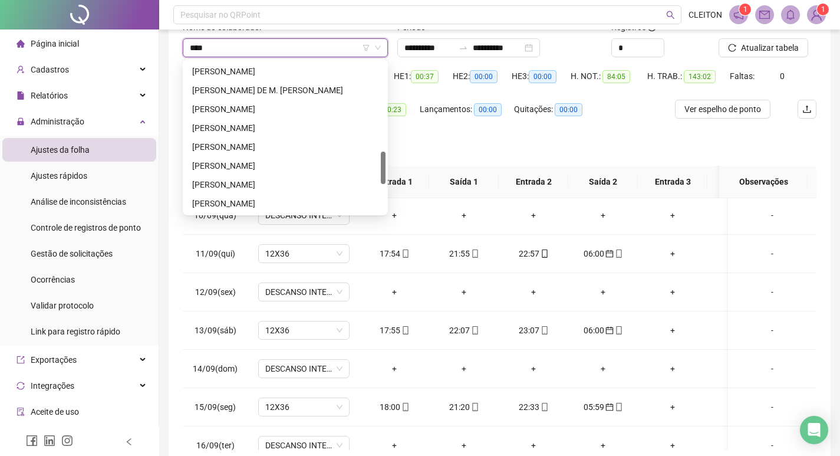
scroll to position [0, 0]
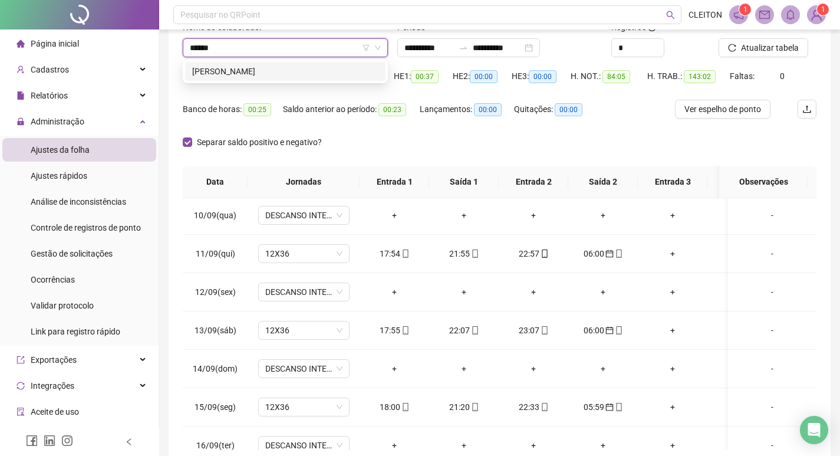
type input "******"
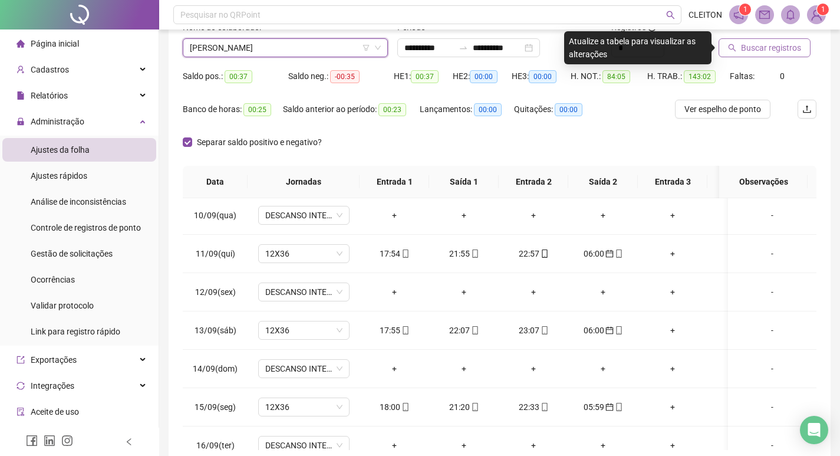
click at [786, 47] on span "Buscar registros" at bounding box center [771, 47] width 60 height 13
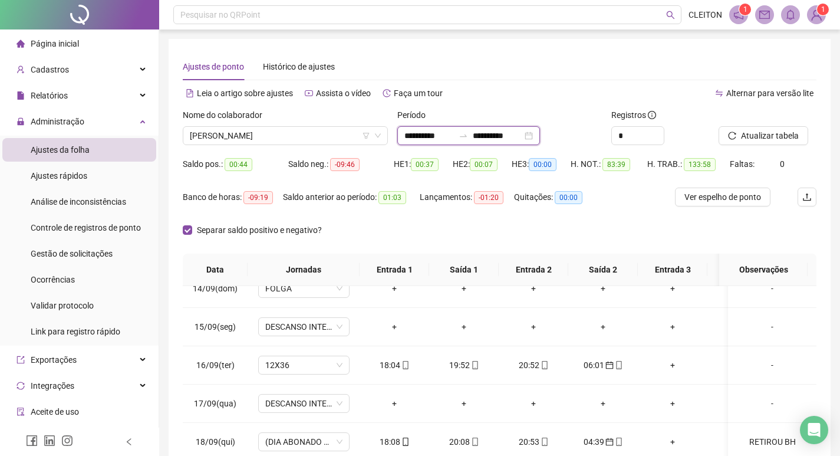
click at [511, 131] on input "**********" at bounding box center [498, 135] width 50 height 13
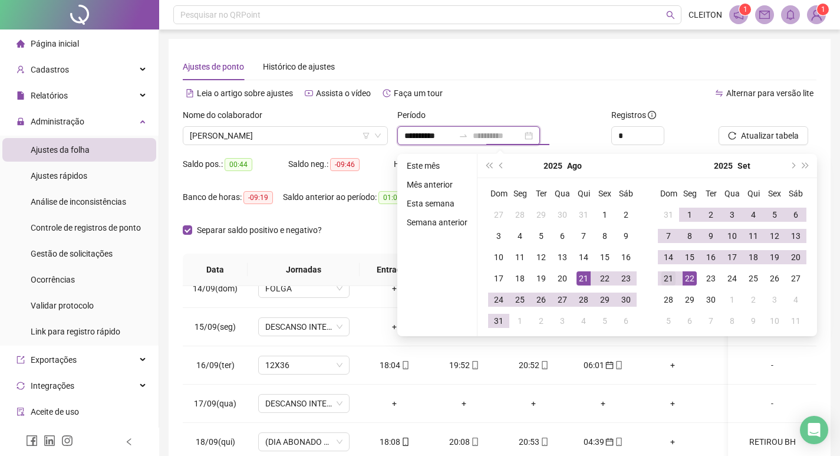
type input "**********"
click at [673, 277] on div "21" at bounding box center [668, 278] width 14 height 14
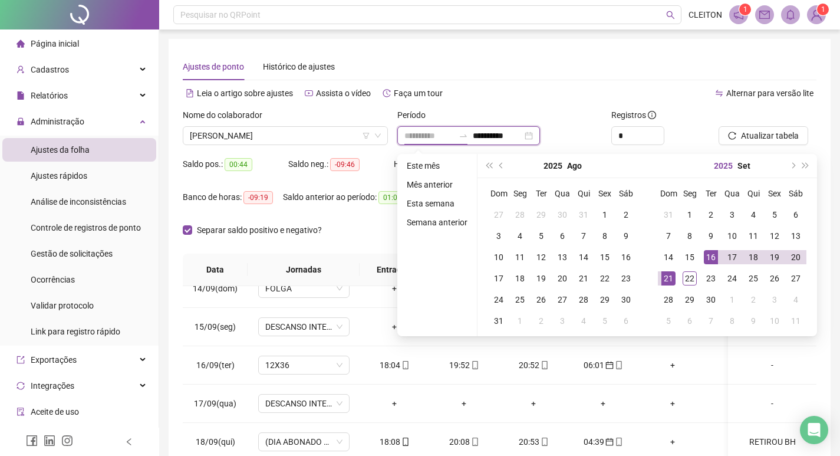
type input "**********"
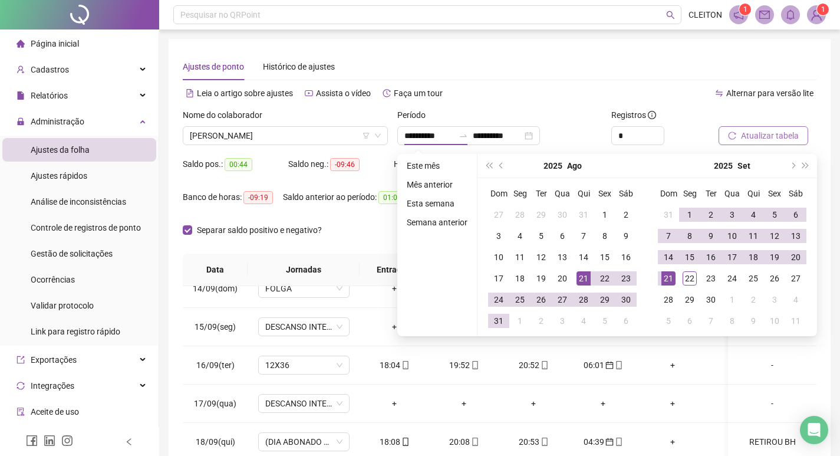
click at [740, 134] on button "Atualizar tabela" at bounding box center [764, 135] width 90 height 19
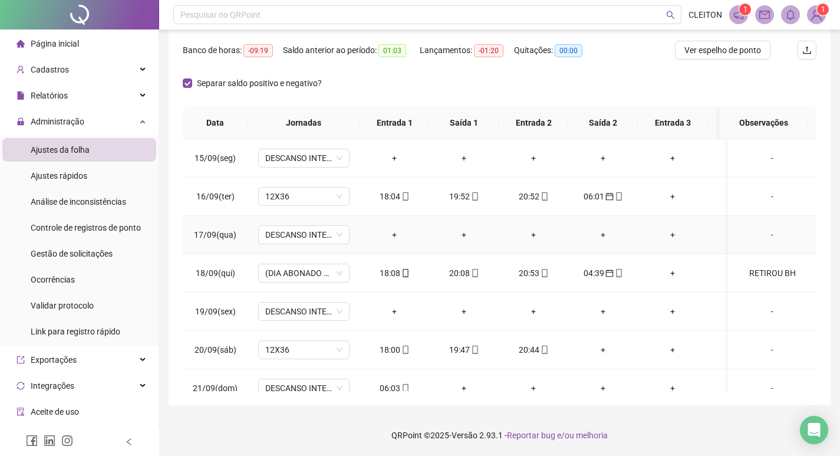
scroll to position [983, 0]
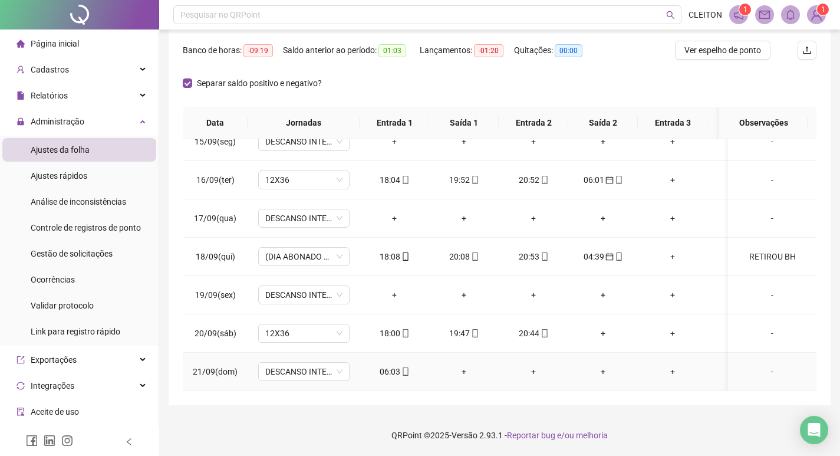
click at [380, 366] on div "06:03" at bounding box center [394, 371] width 51 height 13
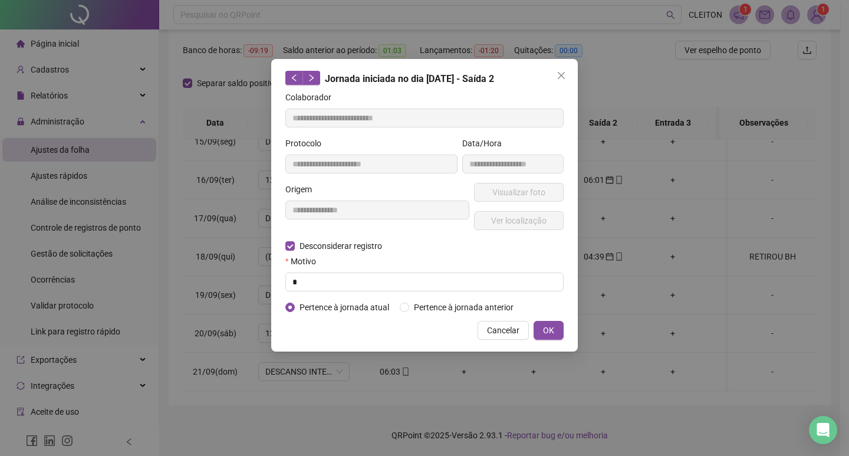
type input "**********"
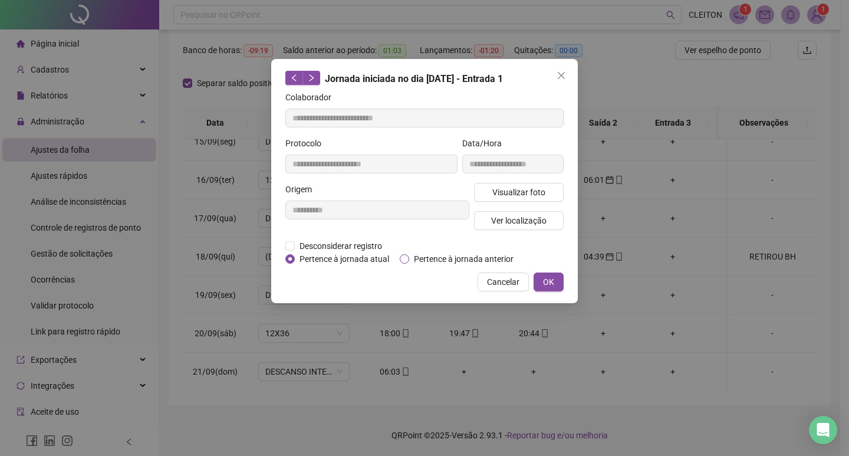
click at [440, 261] on span "Pertence à jornada anterior" at bounding box center [463, 258] width 109 height 13
click at [548, 277] on span "OK" at bounding box center [548, 281] width 11 height 13
click at [543, 280] on span "OK" at bounding box center [548, 281] width 11 height 13
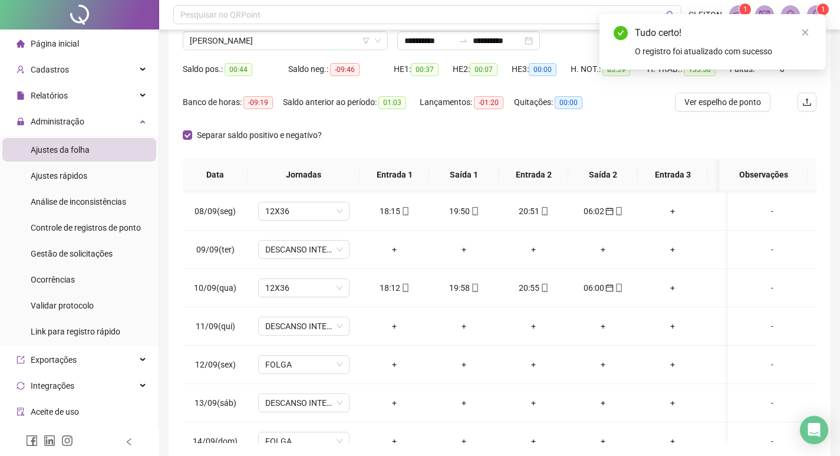
scroll to position [0, 0]
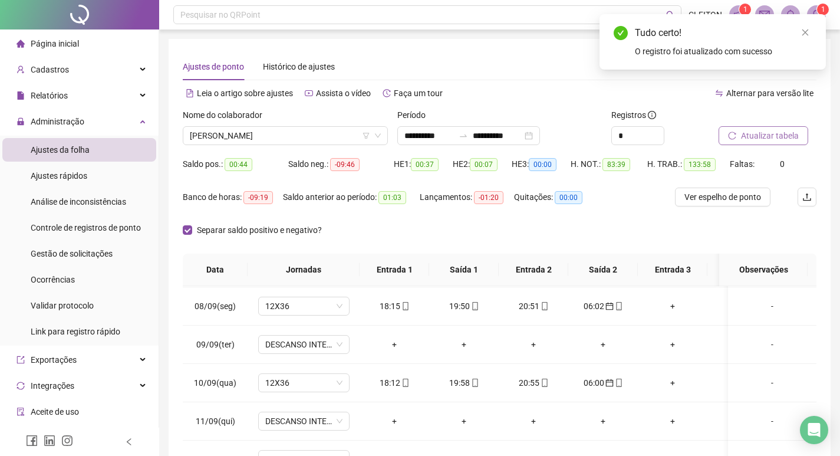
click at [778, 136] on span "Atualizar tabela" at bounding box center [770, 135] width 58 height 13
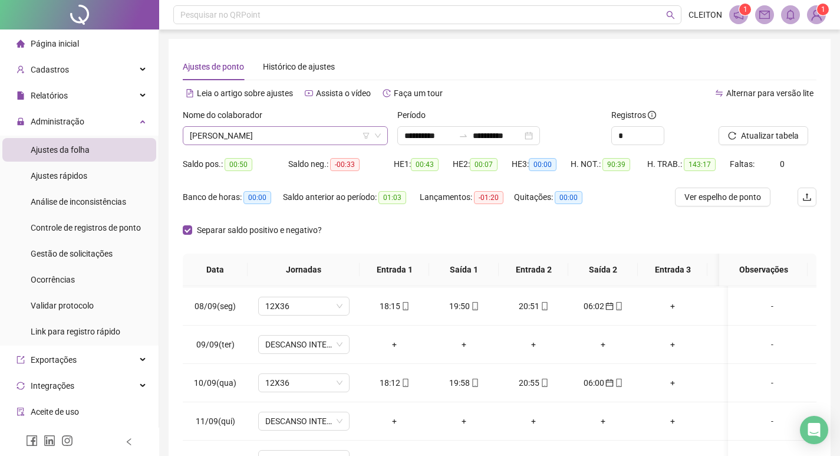
click at [268, 134] on span "[PERSON_NAME]" at bounding box center [285, 136] width 191 height 18
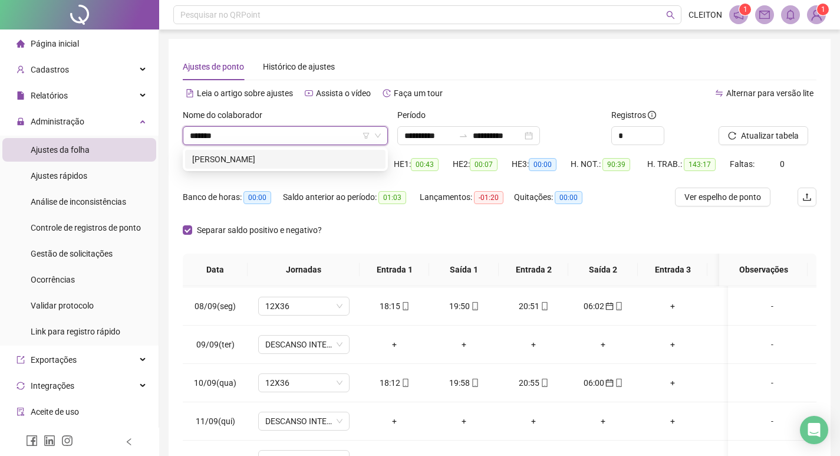
type input "********"
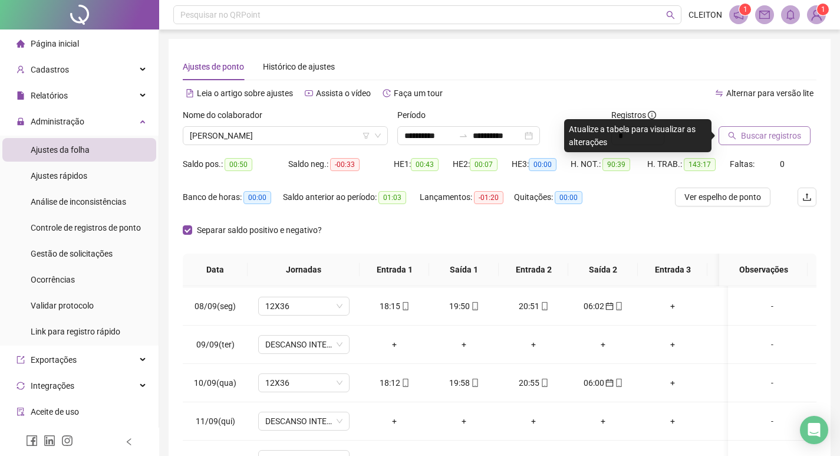
click at [758, 136] on span "Buscar registros" at bounding box center [771, 135] width 60 height 13
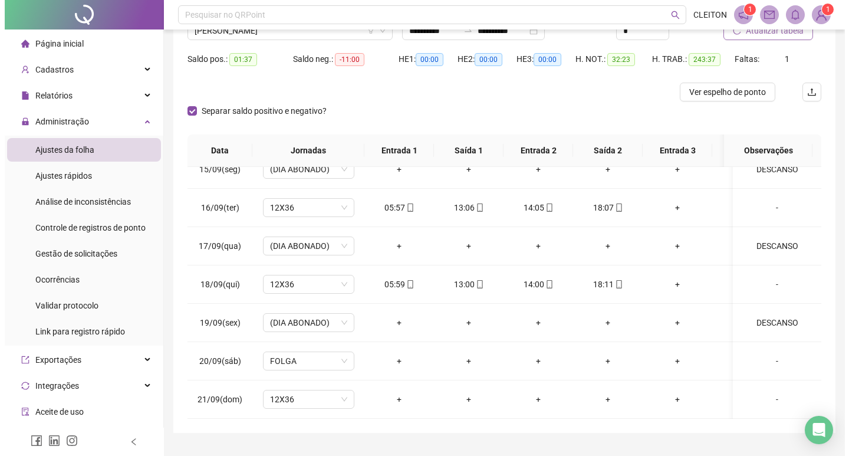
scroll to position [74, 0]
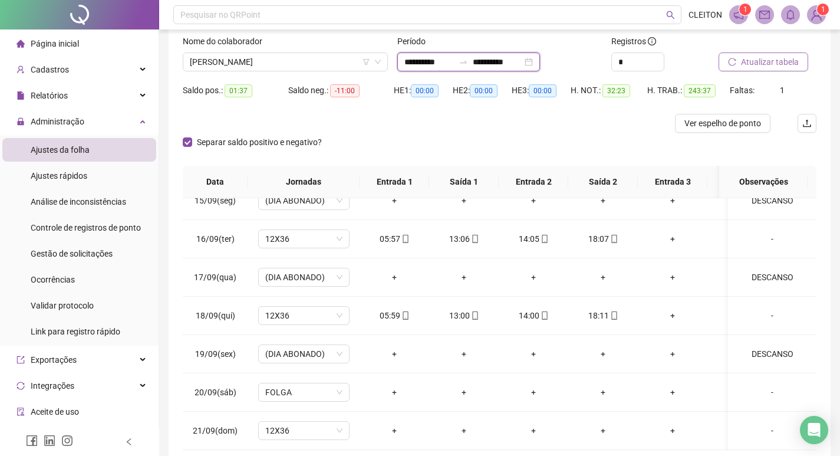
click at [510, 60] on input "**********" at bounding box center [498, 61] width 50 height 13
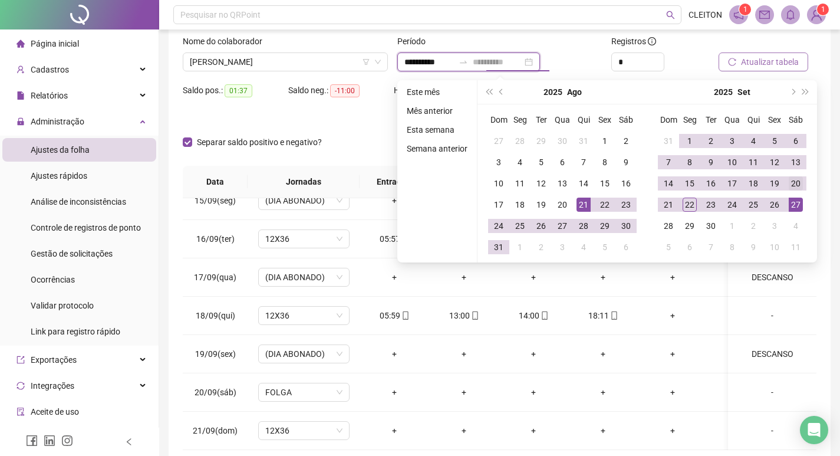
type input "**********"
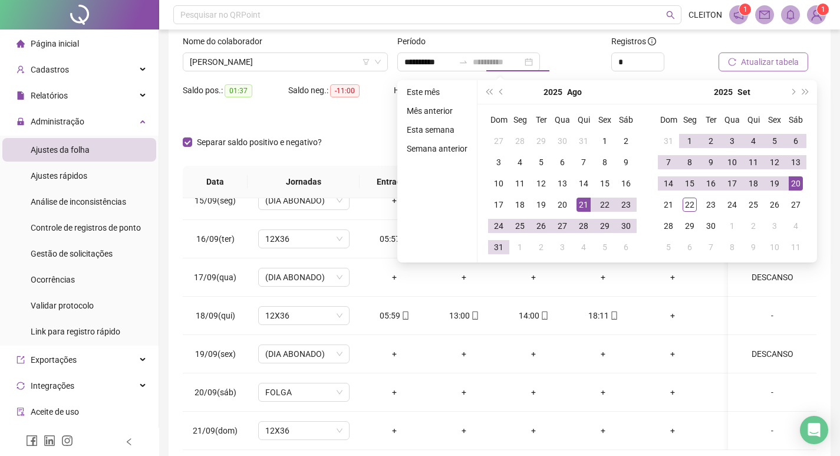
click at [796, 187] on div "20" at bounding box center [796, 183] width 14 height 14
type input "**********"
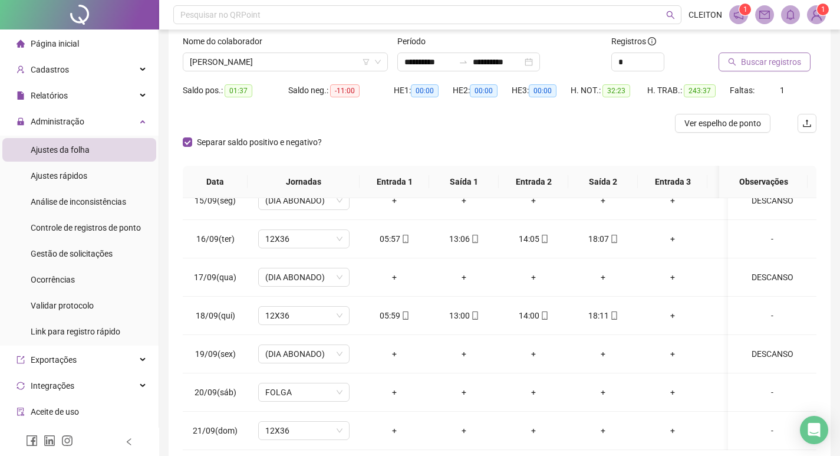
click at [758, 61] on span "Buscar registros" at bounding box center [771, 61] width 60 height 13
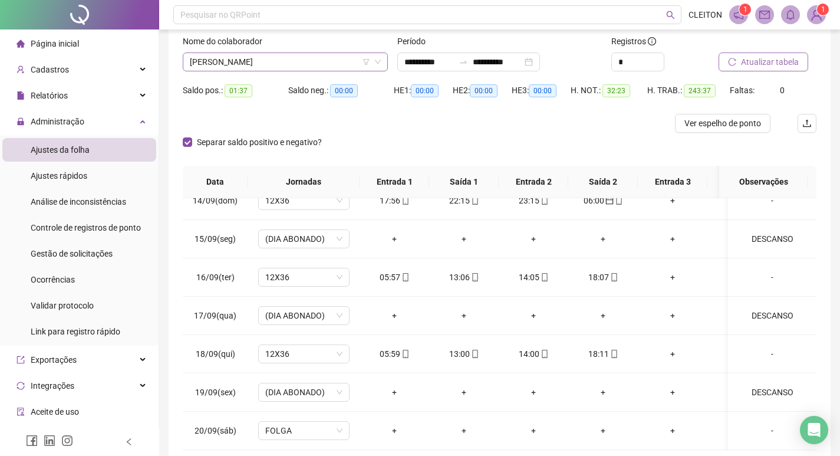
click at [253, 64] on span "[PERSON_NAME]" at bounding box center [285, 62] width 191 height 18
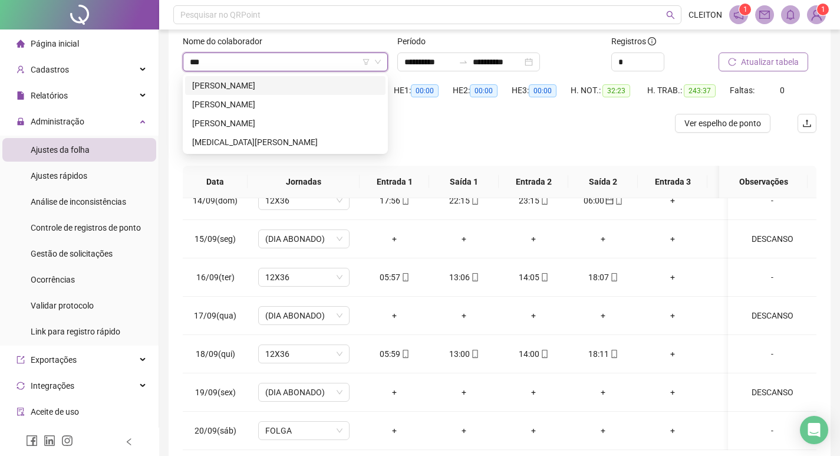
scroll to position [0, 0]
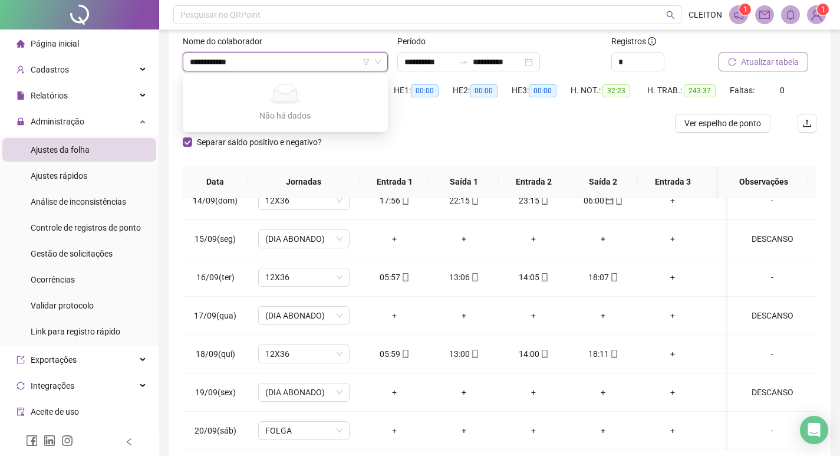
type input "**********"
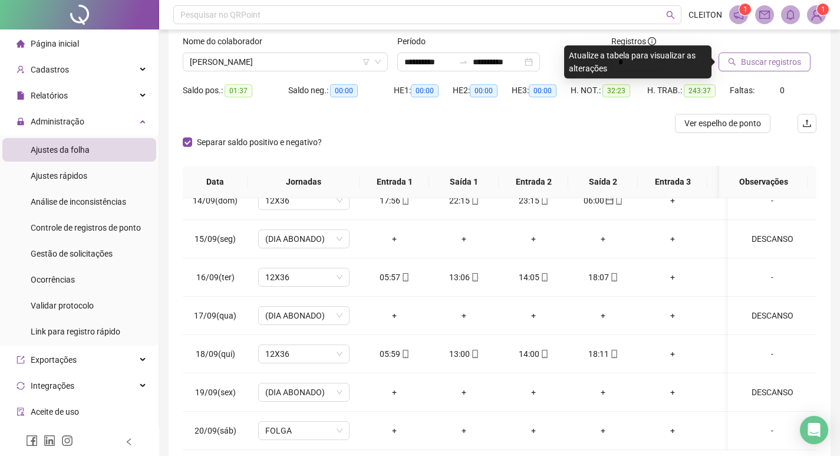
click at [762, 66] on span "Buscar registros" at bounding box center [771, 61] width 60 height 13
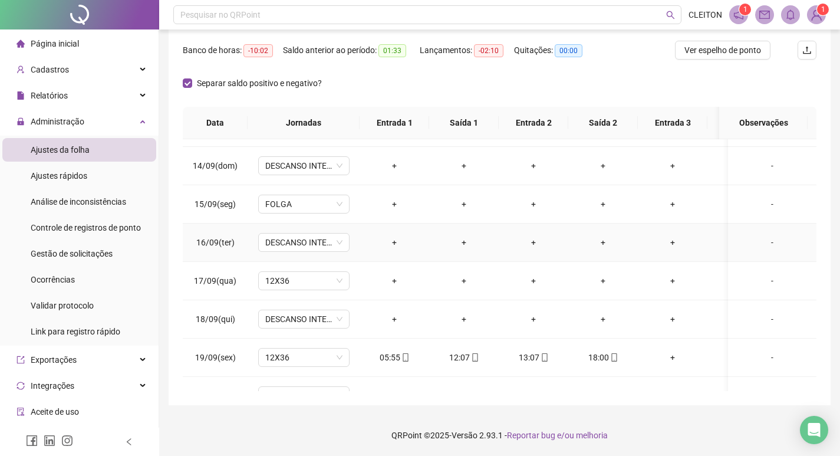
scroll to position [886, 0]
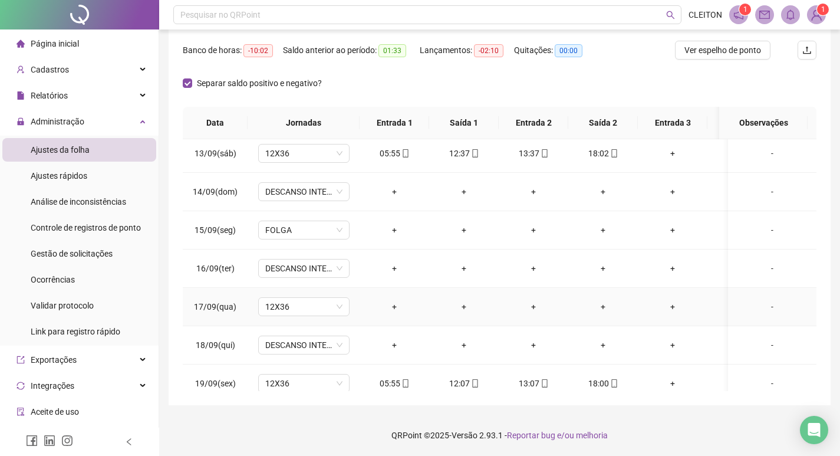
click at [766, 305] on div "-" at bounding box center [772, 306] width 70 height 13
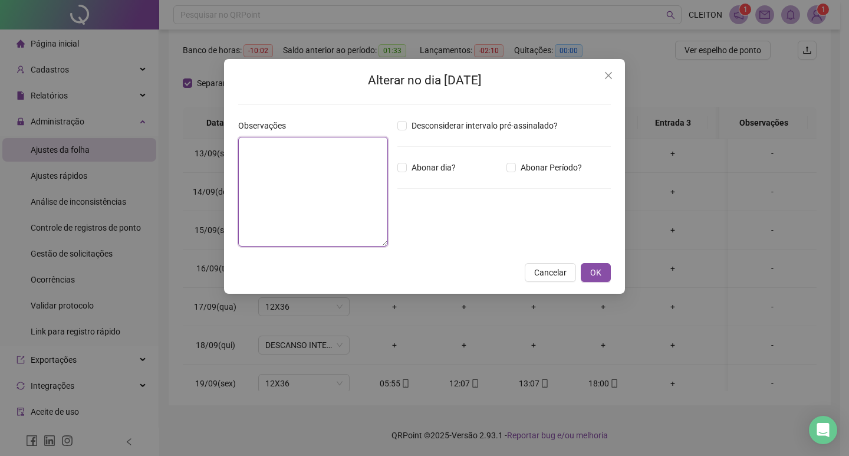
click at [329, 225] on textarea at bounding box center [313, 192] width 150 height 110
type textarea "***"
type textarea "*"
type textarea "********"
click at [440, 173] on span "Abonar dia?" at bounding box center [434, 167] width 54 height 13
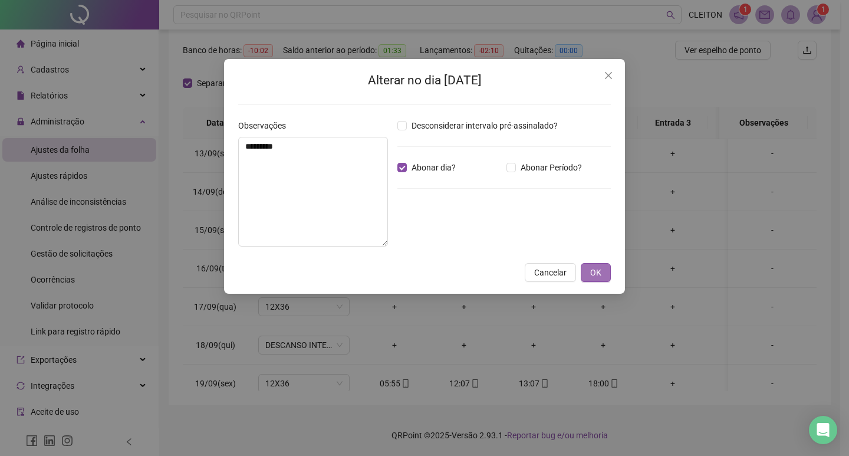
click at [585, 269] on button "OK" at bounding box center [596, 272] width 30 height 19
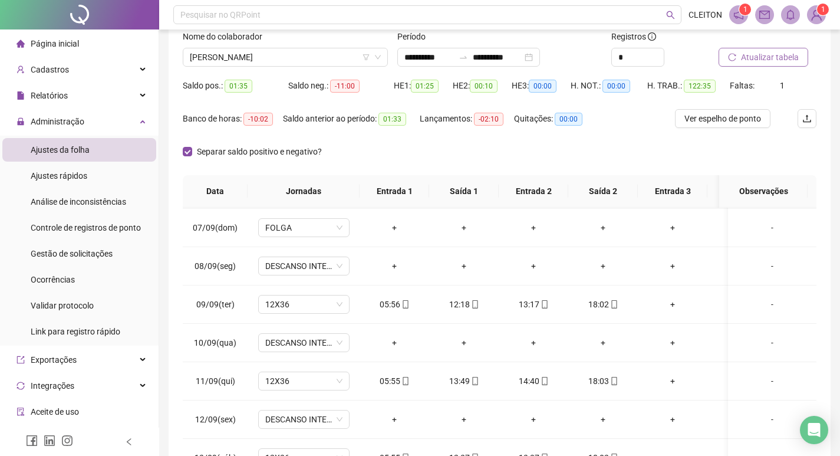
scroll to position [0, 0]
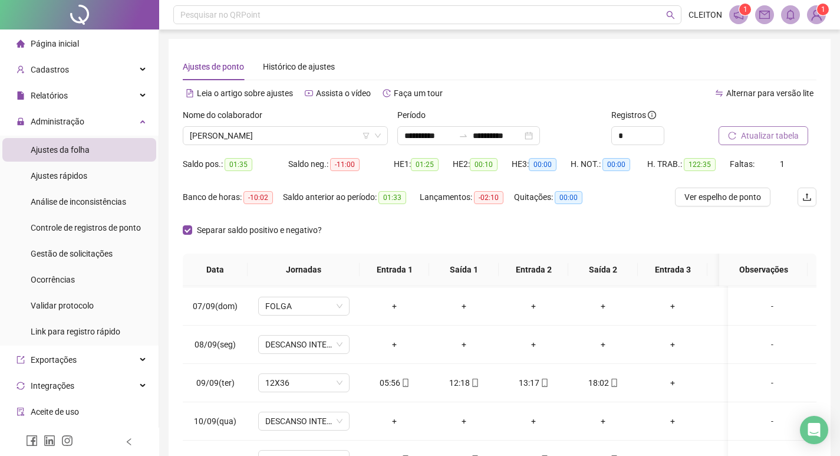
click at [761, 140] on span "Atualizar tabela" at bounding box center [770, 135] width 58 height 13
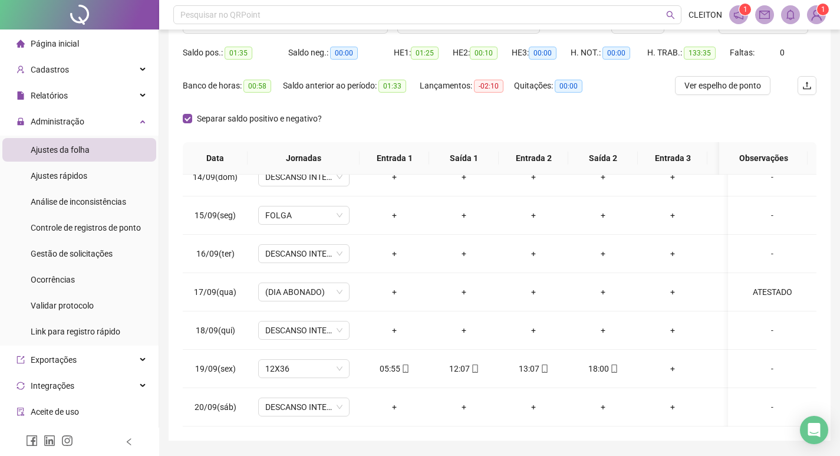
scroll to position [88, 0]
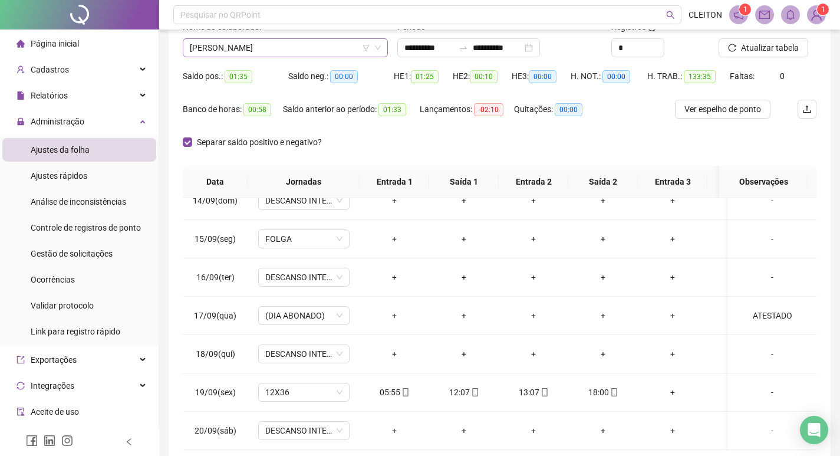
click at [246, 50] on span "[PERSON_NAME]" at bounding box center [285, 48] width 191 height 18
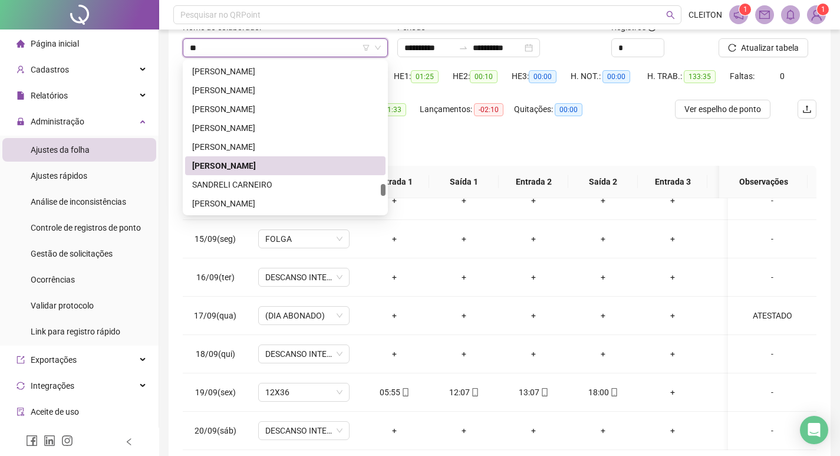
scroll to position [0, 0]
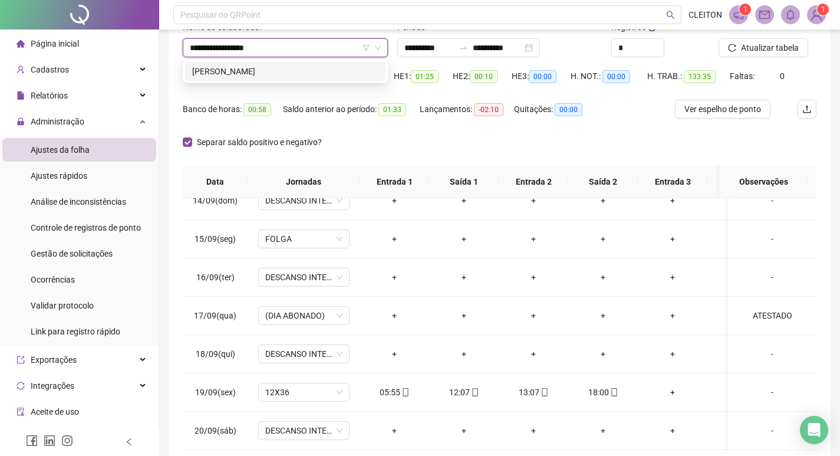
type input "**********"
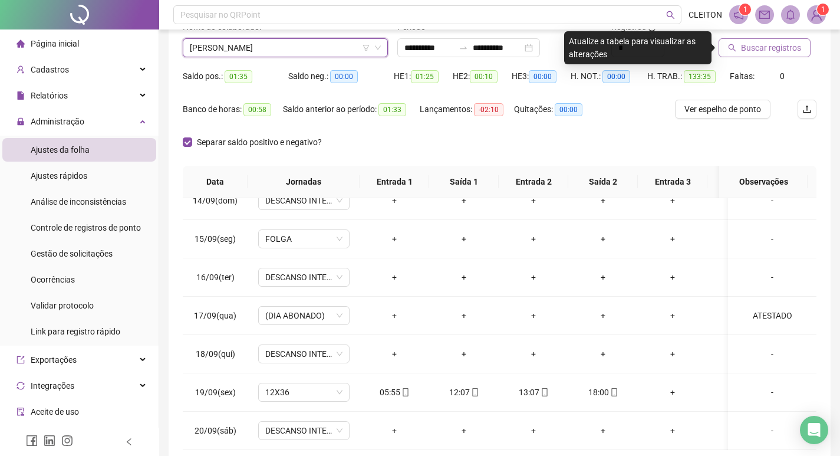
click at [732, 48] on icon "search" at bounding box center [732, 48] width 8 height 8
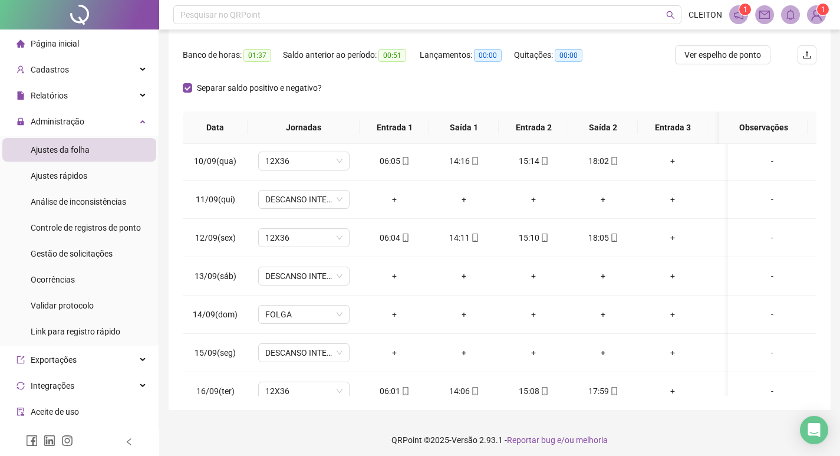
scroll to position [29, 0]
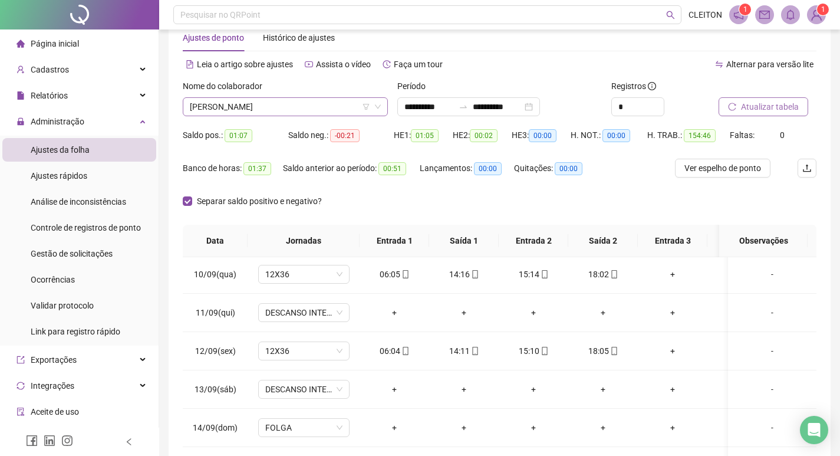
click at [321, 106] on span "[PERSON_NAME]" at bounding box center [285, 107] width 191 height 18
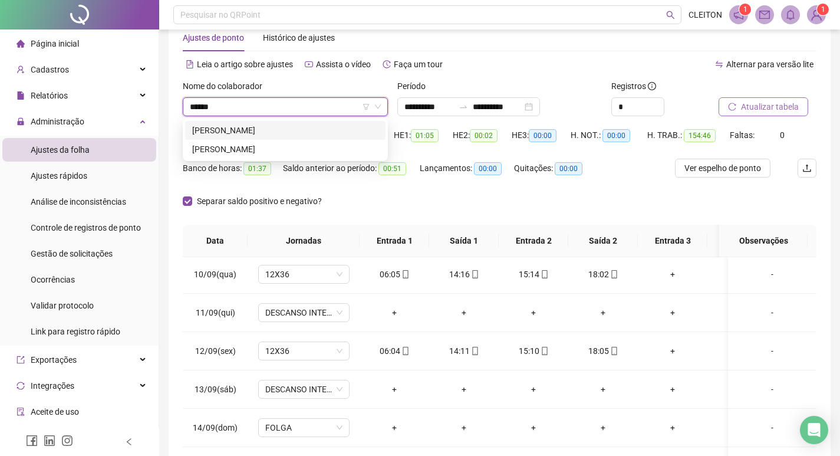
type input "******"
click at [293, 144] on div "[PERSON_NAME]" at bounding box center [285, 149] width 186 height 13
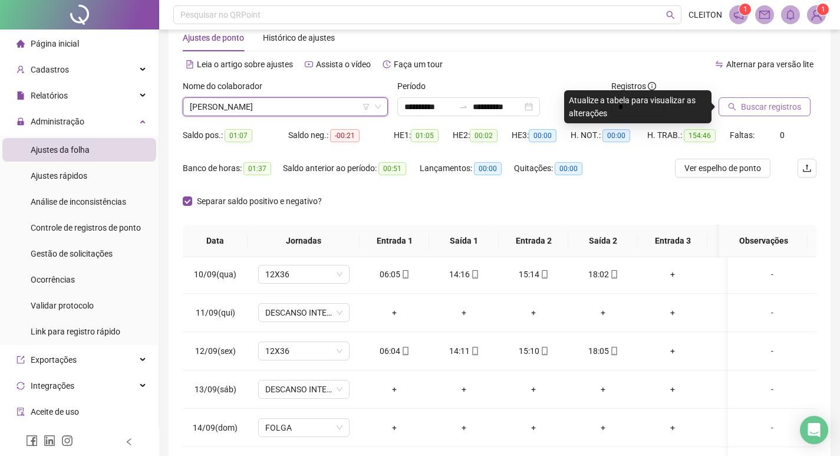
click at [751, 108] on span "Buscar registros" at bounding box center [771, 106] width 60 height 13
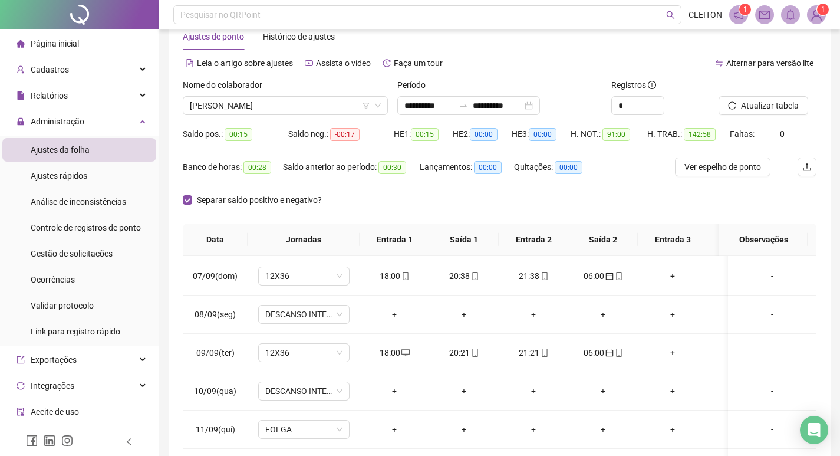
scroll to position [0, 0]
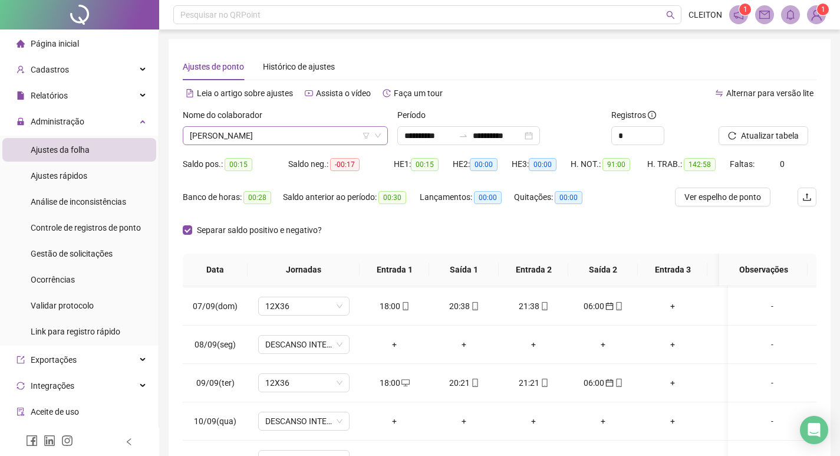
click at [269, 143] on span "[PERSON_NAME]" at bounding box center [285, 136] width 191 height 18
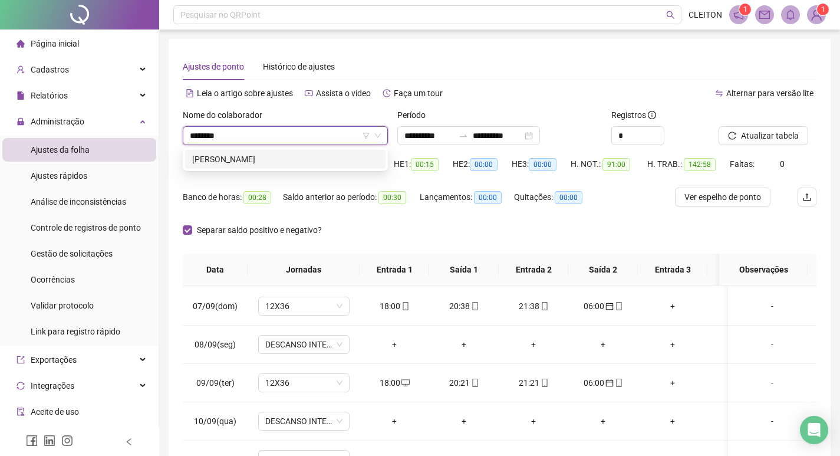
type input "*********"
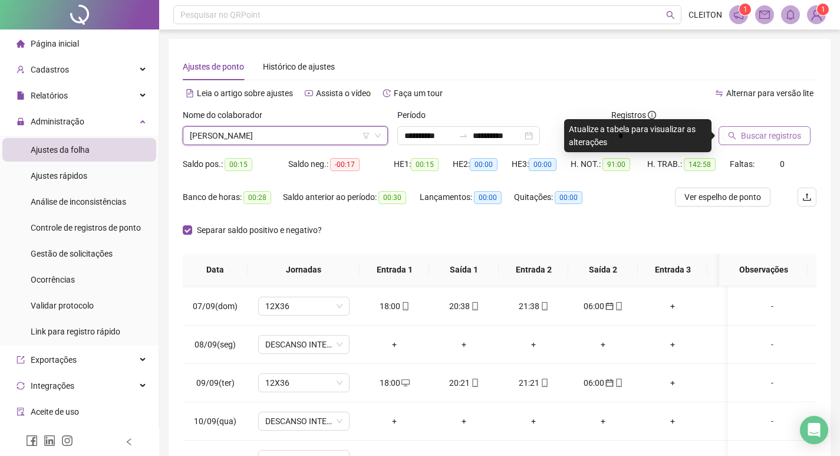
click at [783, 136] on span "Buscar registros" at bounding box center [771, 135] width 60 height 13
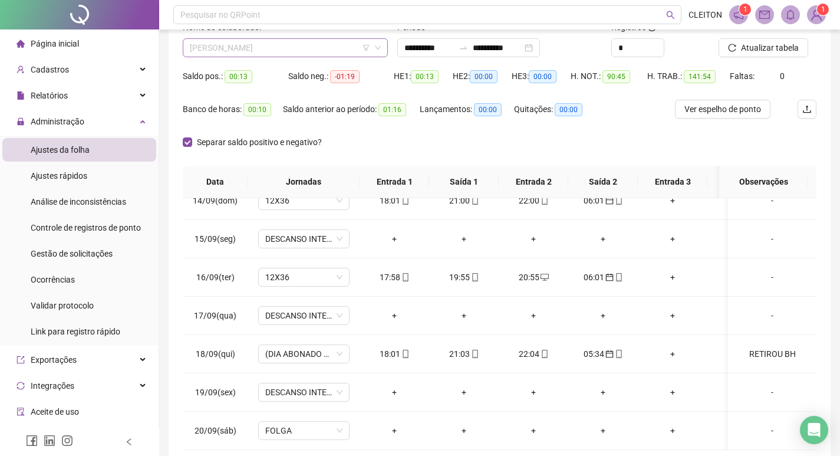
scroll to position [245, 0]
click at [303, 54] on span "[PERSON_NAME]" at bounding box center [285, 48] width 191 height 18
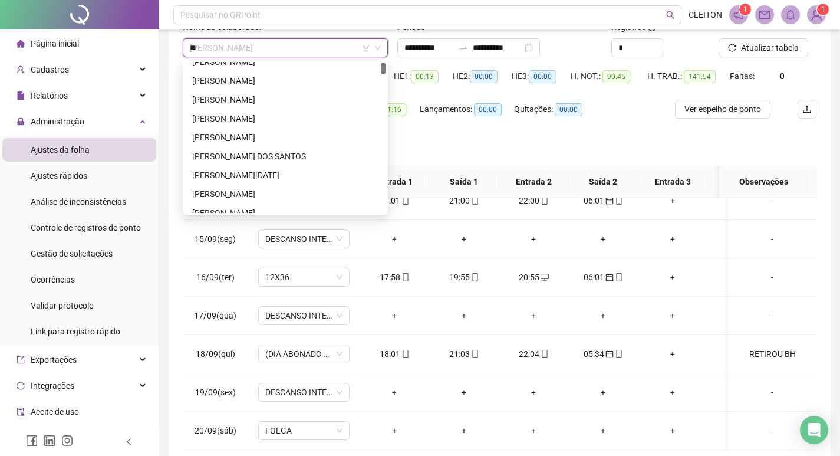
scroll to position [0, 0]
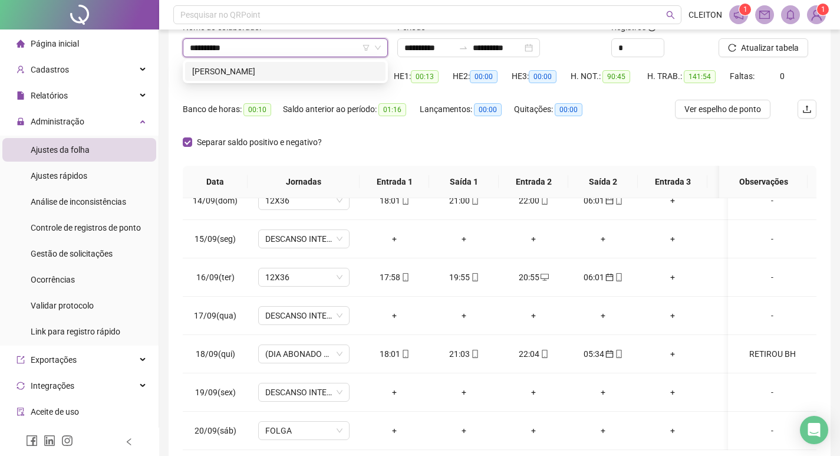
type input "**********"
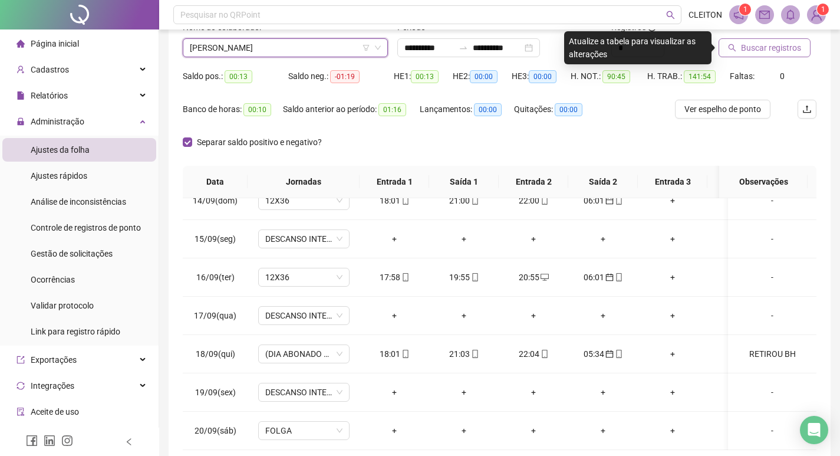
click at [776, 51] on span "Buscar registros" at bounding box center [771, 47] width 60 height 13
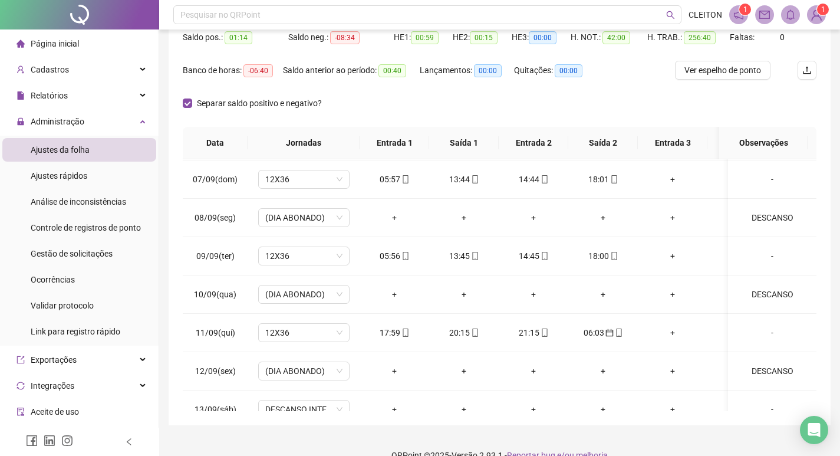
scroll to position [29, 0]
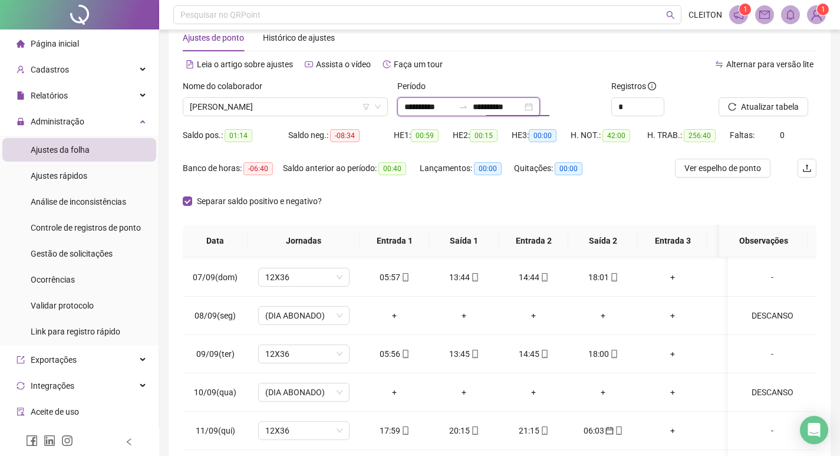
click at [494, 102] on input "**********" at bounding box center [498, 106] width 50 height 13
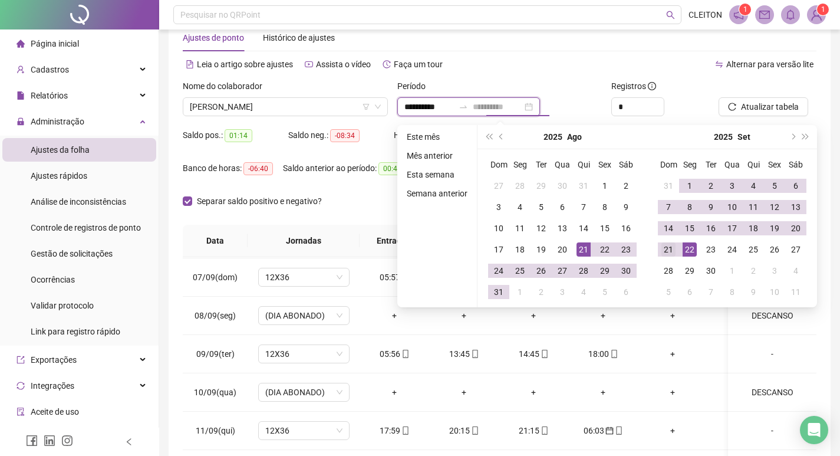
type input "**********"
click at [670, 249] on div "21" at bounding box center [668, 249] width 14 height 14
type input "**********"
click at [765, 98] on button "Atualizar tabela" at bounding box center [764, 106] width 90 height 19
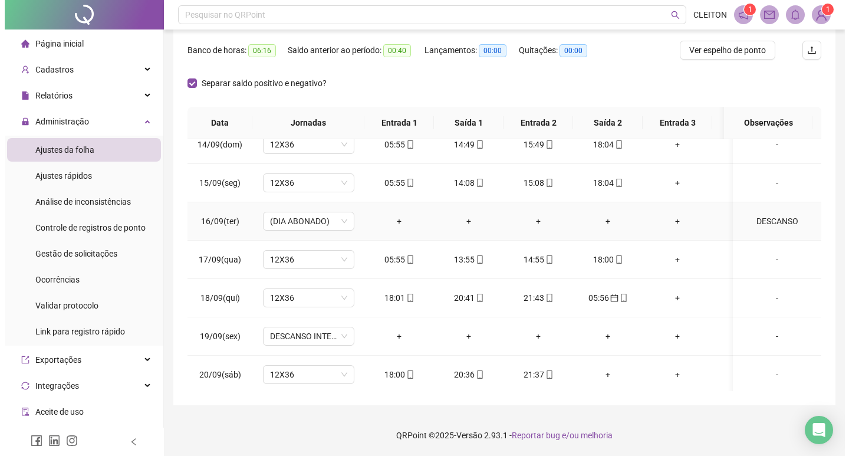
scroll to position [983, 0]
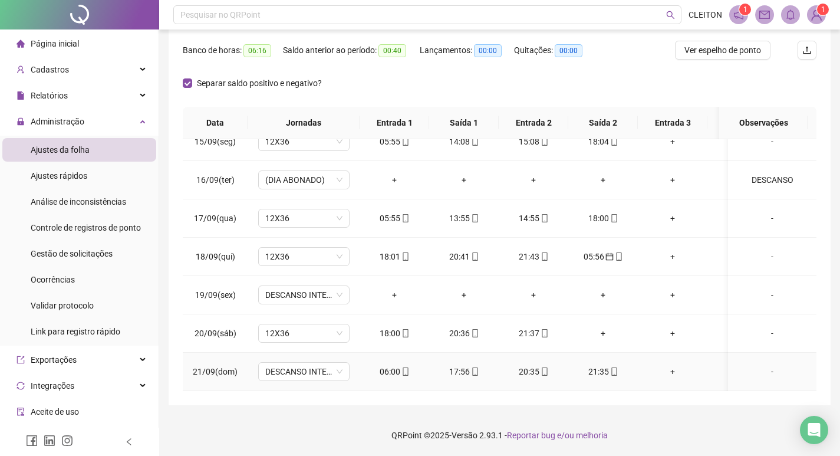
click at [386, 368] on div "06:00" at bounding box center [394, 371] width 51 height 13
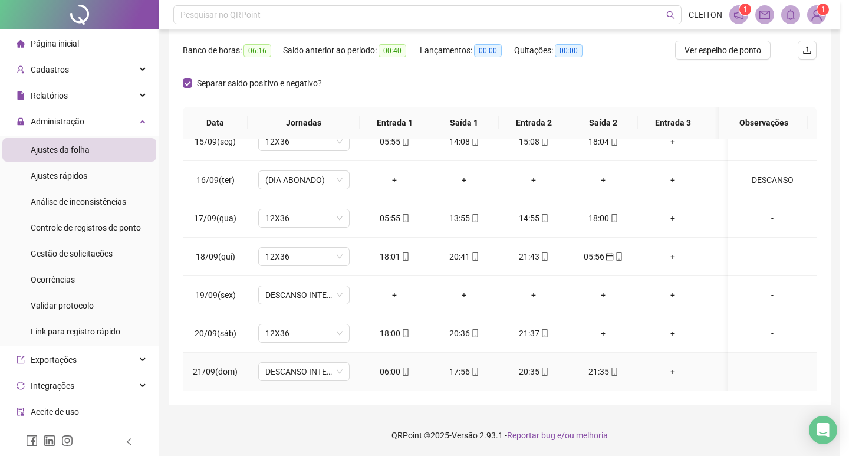
type input "**********"
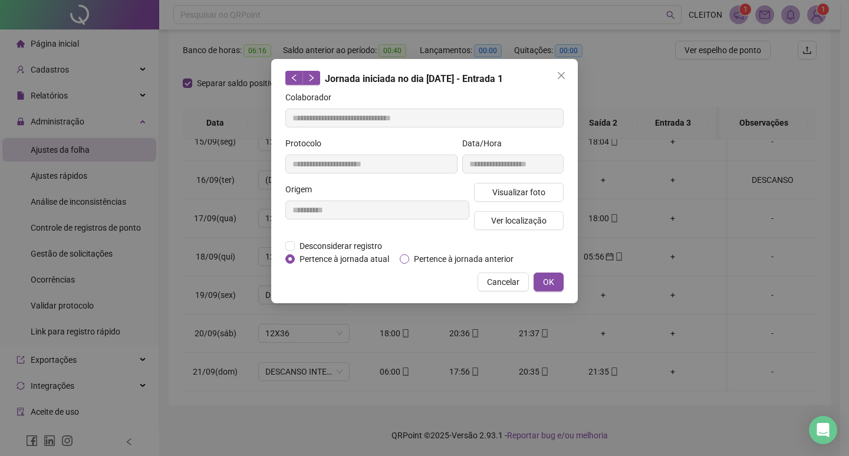
click at [420, 254] on span "Pertence à jornada anterior" at bounding box center [463, 258] width 109 height 13
click at [535, 283] on button "OK" at bounding box center [548, 281] width 30 height 19
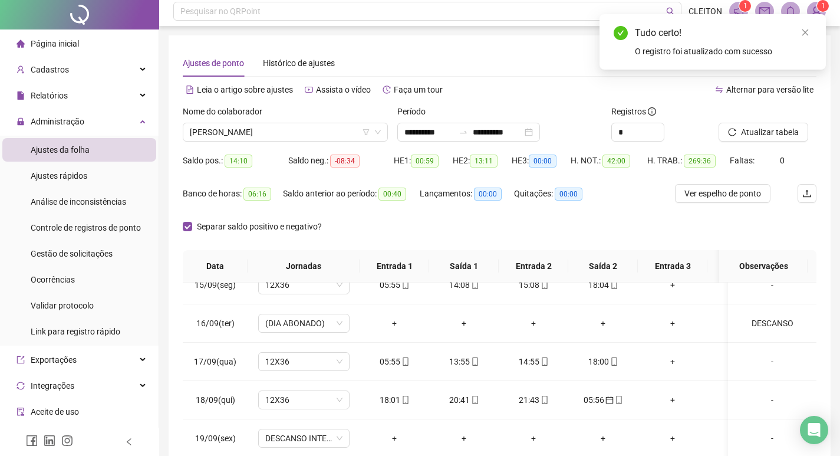
scroll to position [0, 0]
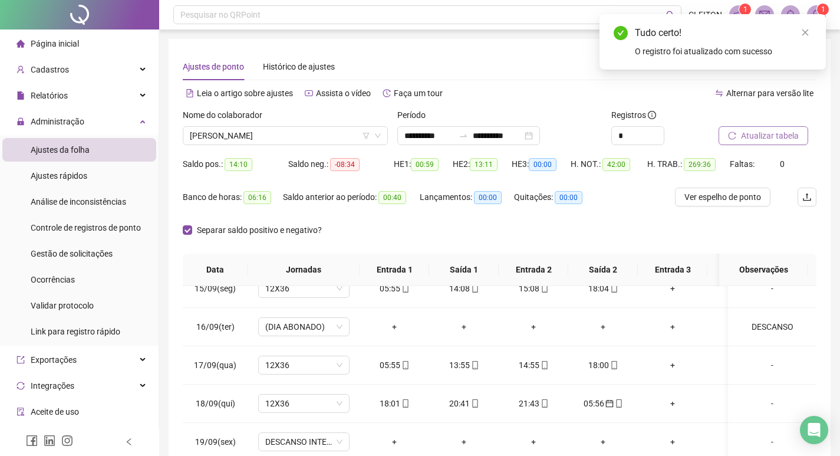
click at [749, 141] on span "Atualizar tabela" at bounding box center [770, 135] width 58 height 13
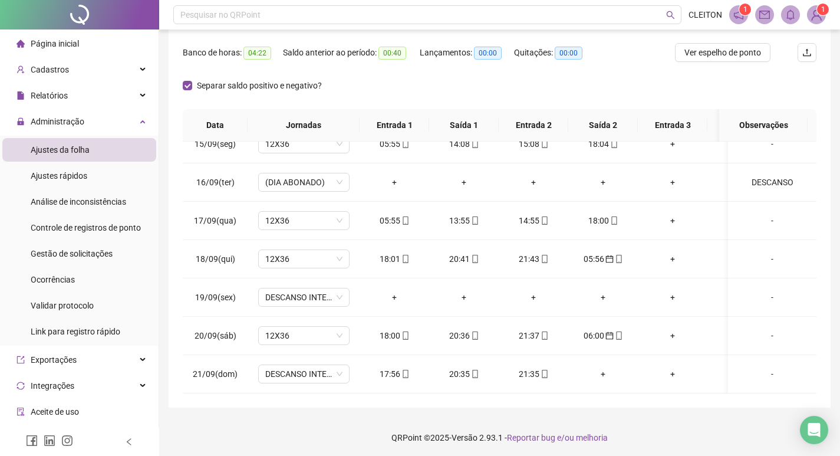
scroll to position [88, 0]
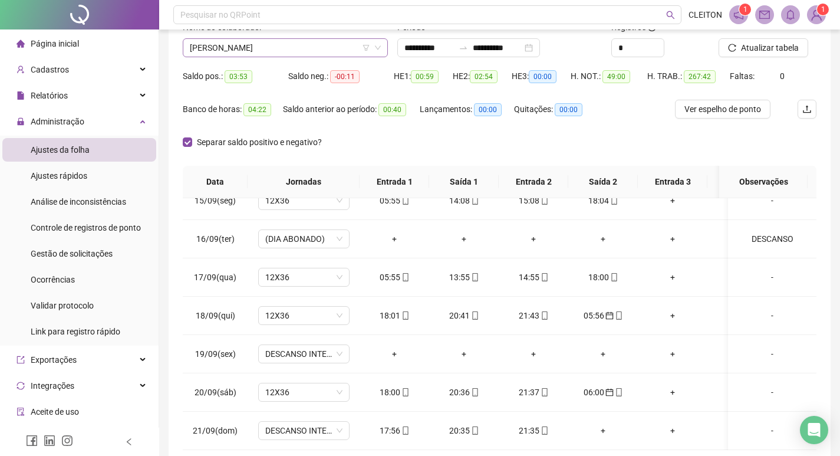
click at [277, 52] on span "[PERSON_NAME]" at bounding box center [285, 48] width 191 height 18
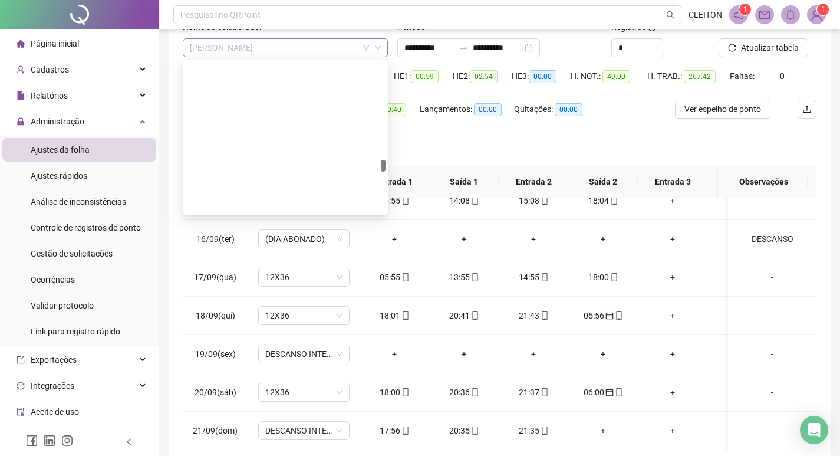
scroll to position [1660, 0]
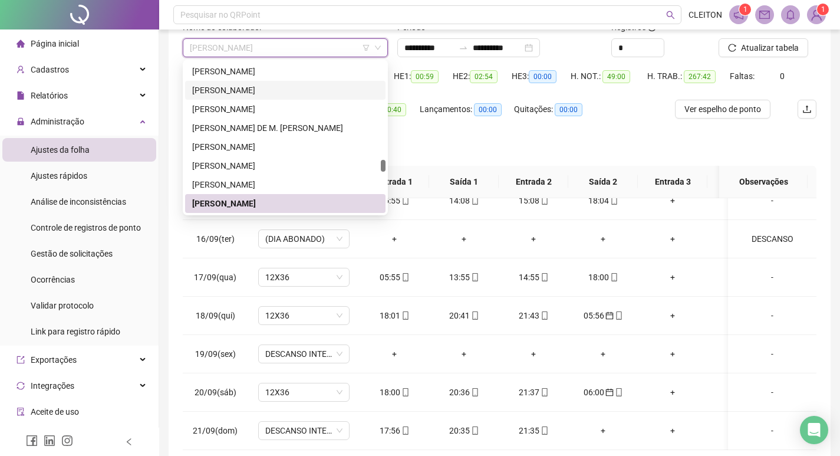
click at [424, 124] on div "Lançamentos: 00:00" at bounding box center [467, 116] width 94 height 33
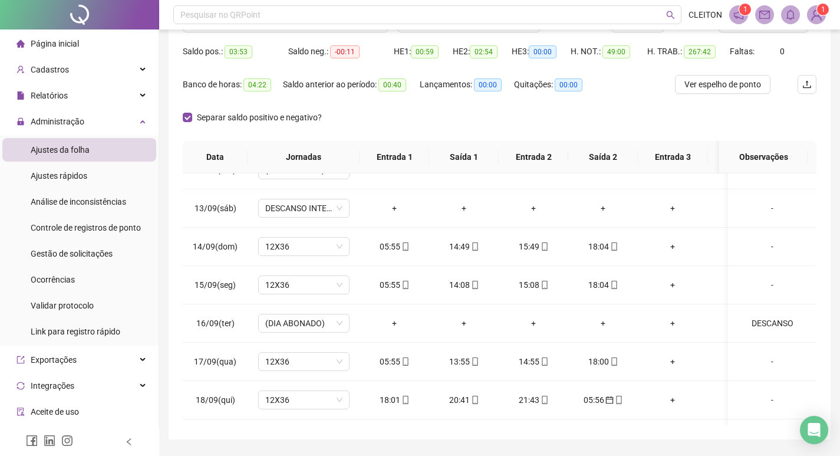
scroll to position [29, 0]
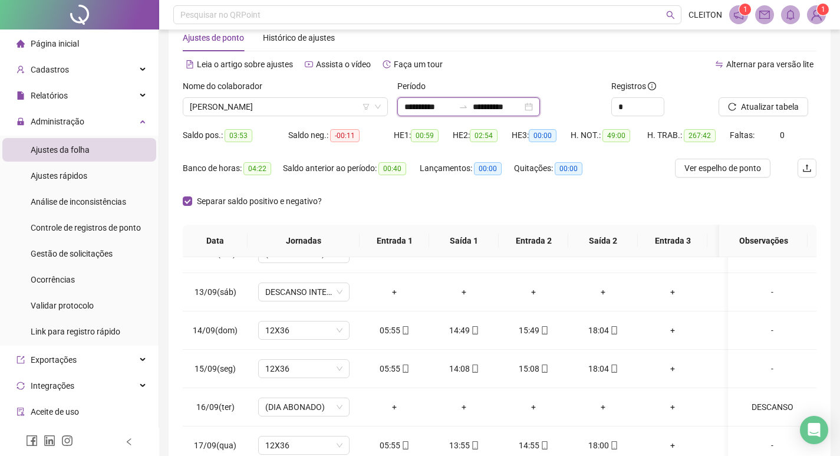
click at [503, 106] on input "**********" at bounding box center [498, 106] width 50 height 13
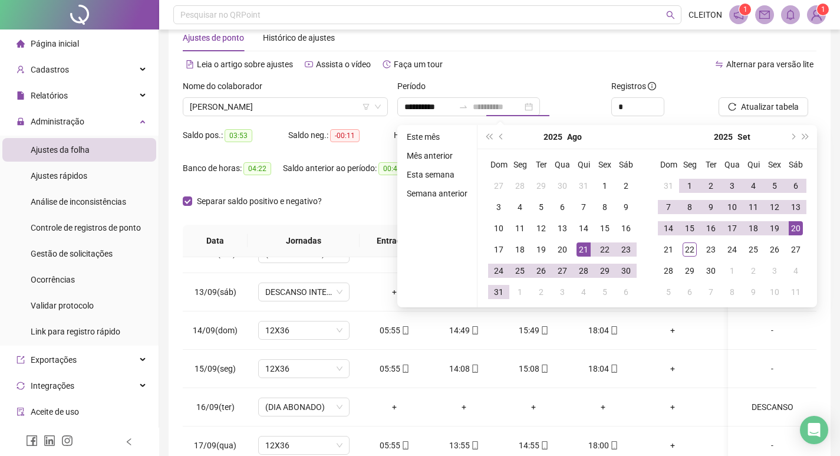
click at [791, 229] on div "20" at bounding box center [796, 228] width 14 height 14
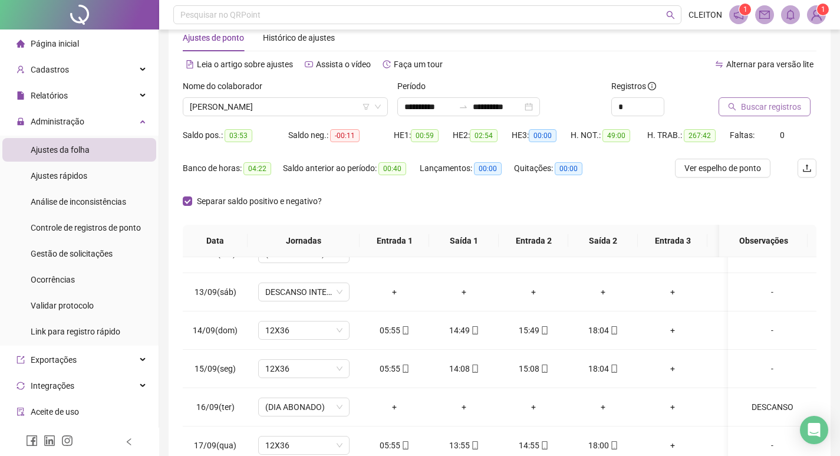
click at [763, 108] on span "Buscar registros" at bounding box center [771, 106] width 60 height 13
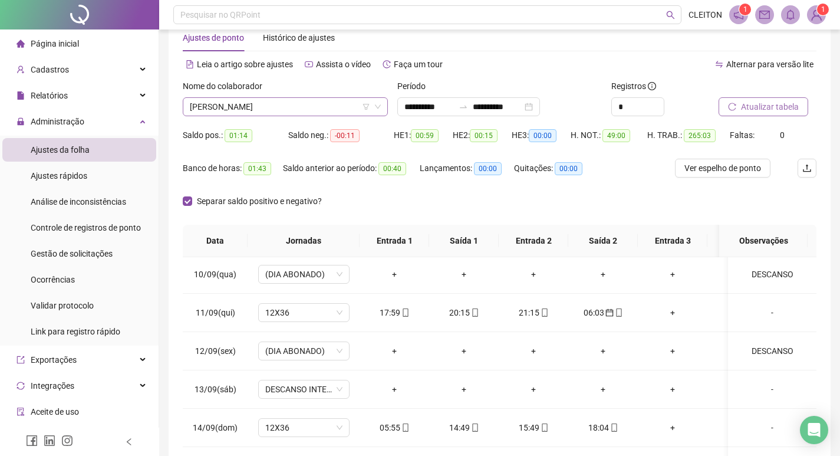
click at [276, 114] on span "[PERSON_NAME]" at bounding box center [285, 107] width 191 height 18
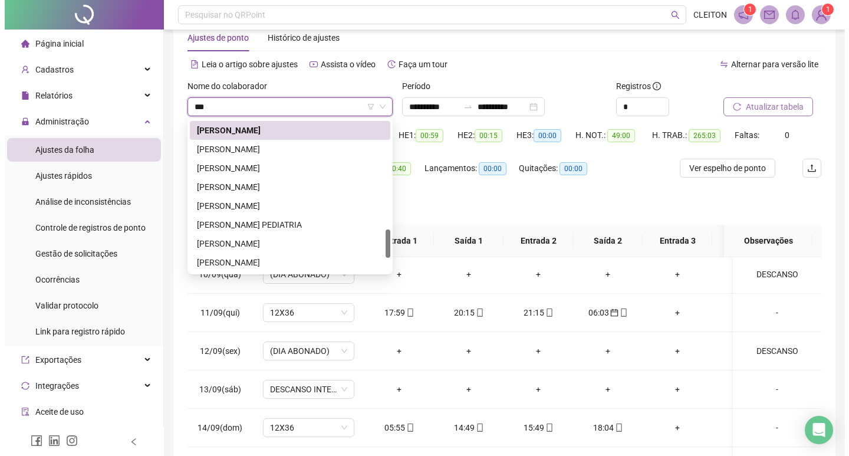
scroll to position [0, 0]
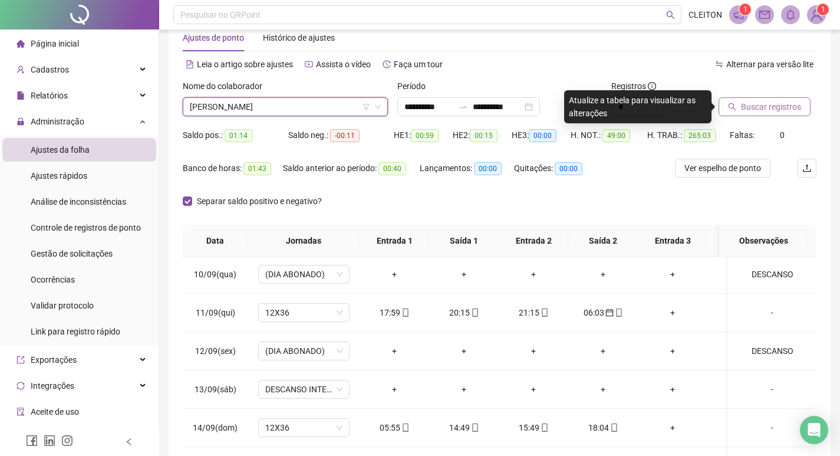
click at [767, 111] on span "Buscar registros" at bounding box center [771, 106] width 60 height 13
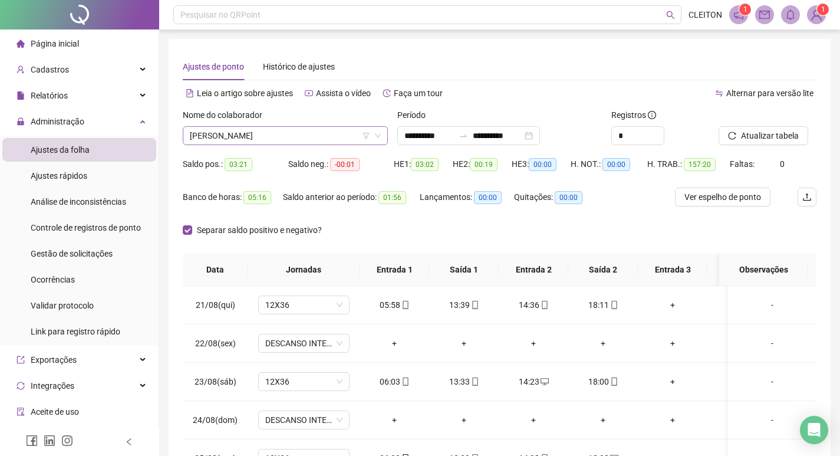
click at [313, 138] on span "[PERSON_NAME]" at bounding box center [285, 136] width 191 height 18
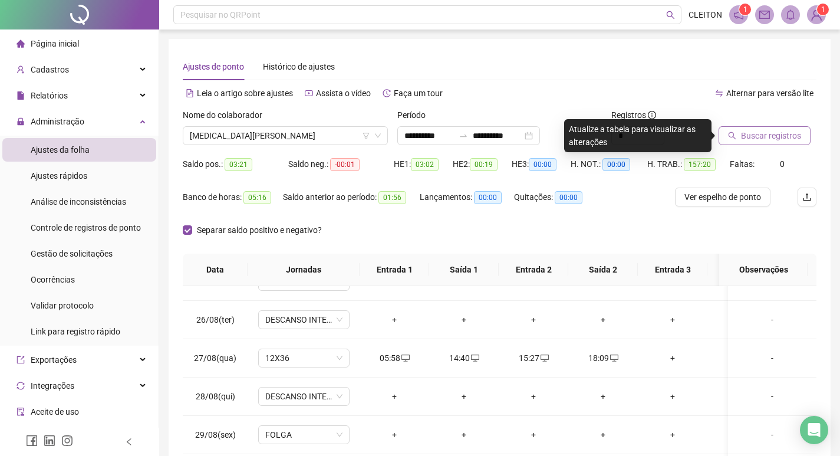
click at [724, 133] on button "Buscar registros" at bounding box center [765, 135] width 92 height 19
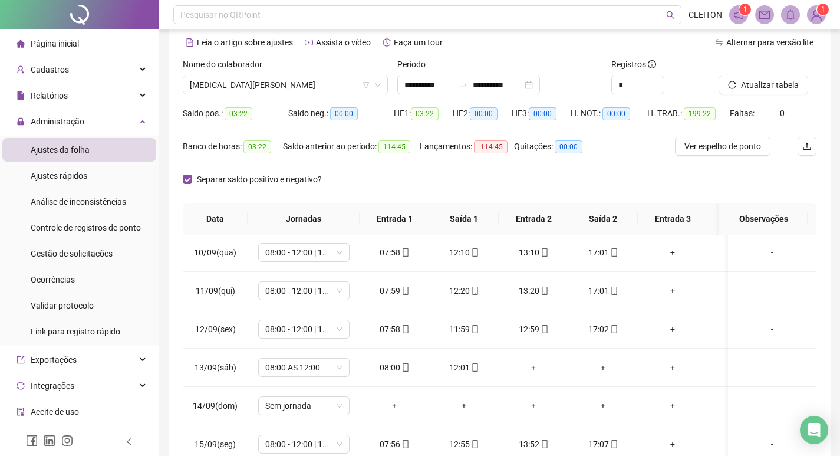
scroll to position [29, 0]
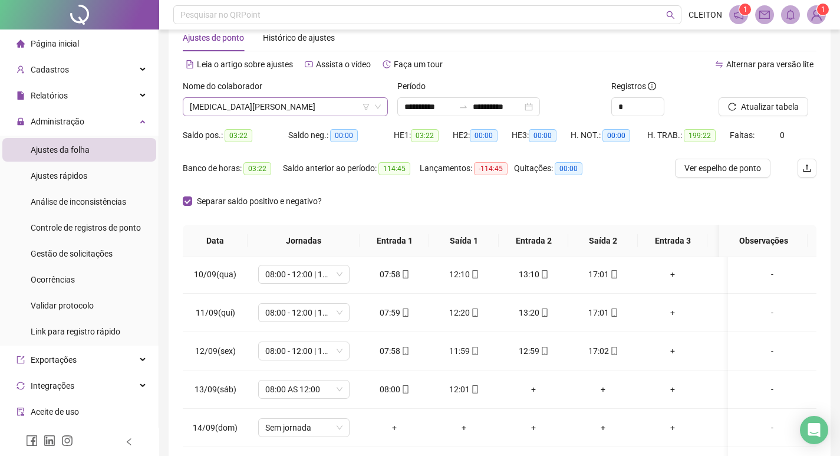
click at [288, 103] on span "[MEDICAL_DATA][PERSON_NAME]" at bounding box center [285, 107] width 191 height 18
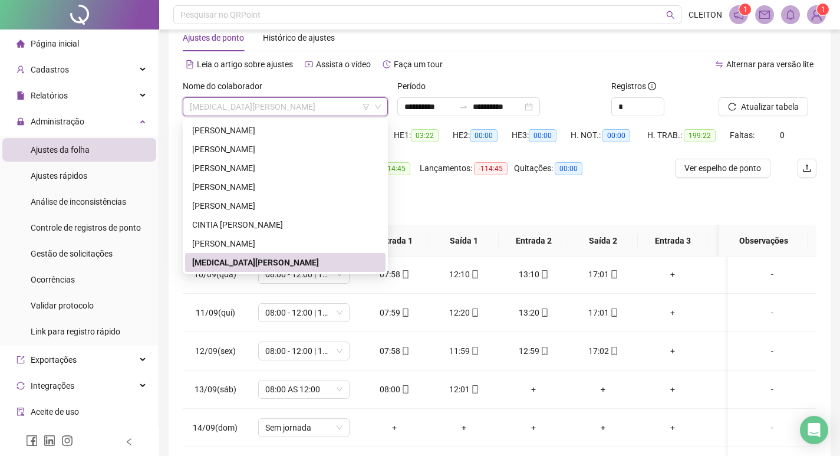
drag, startPoint x: 466, startPoint y: 186, endPoint x: 391, endPoint y: 140, distance: 87.5
click at [464, 184] on div "Lançamentos: -114:45" at bounding box center [467, 175] width 94 height 33
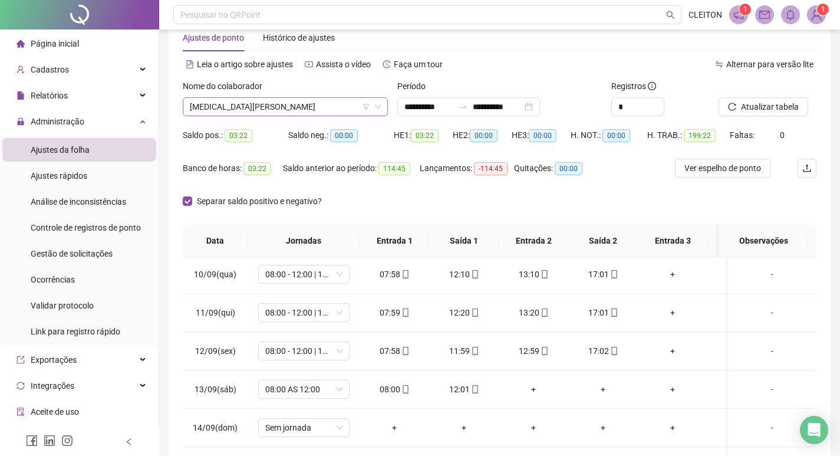
click at [304, 101] on span "[MEDICAL_DATA][PERSON_NAME]" at bounding box center [285, 107] width 191 height 18
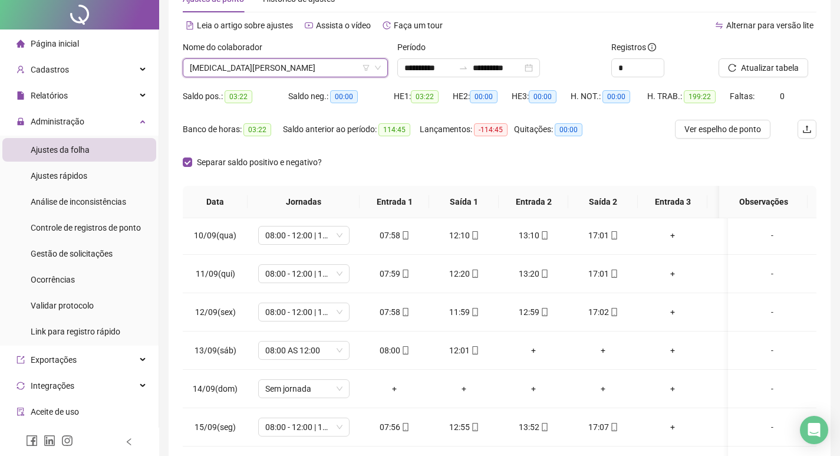
scroll to position [0, 0]
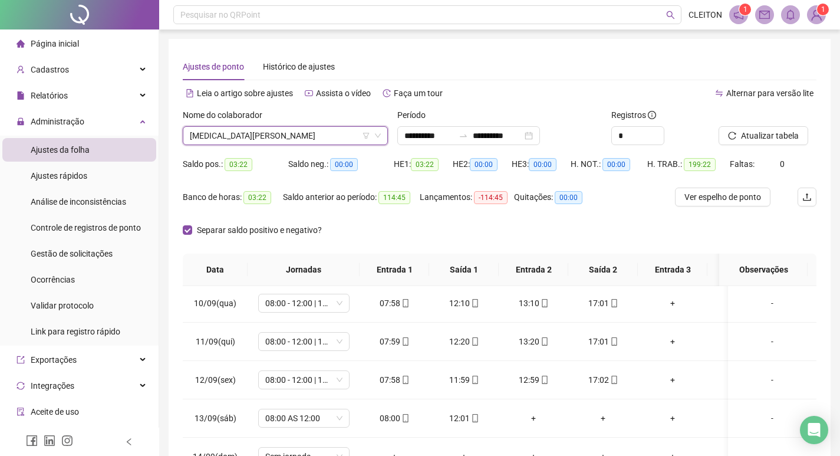
click at [772, 130] on span "Atualizar tabela" at bounding box center [770, 135] width 58 height 13
click at [286, 139] on span "[MEDICAL_DATA][PERSON_NAME]" at bounding box center [285, 136] width 191 height 18
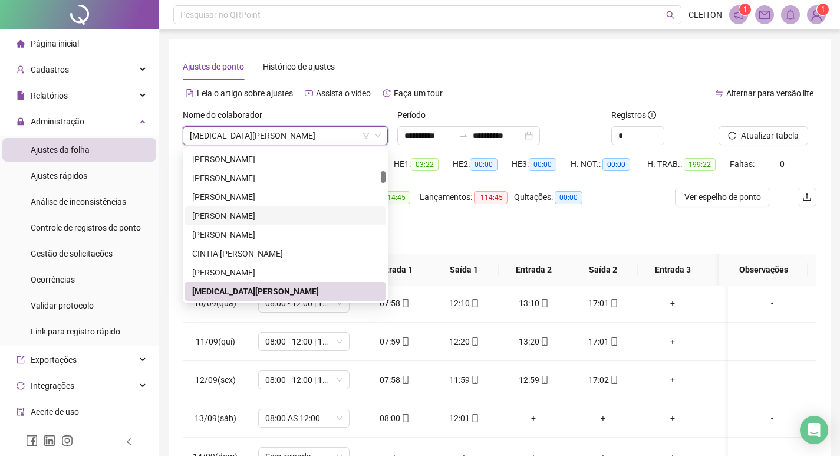
click at [412, 250] on div "Separar saldo positivo e negativo?" at bounding box center [500, 236] width 634 height 33
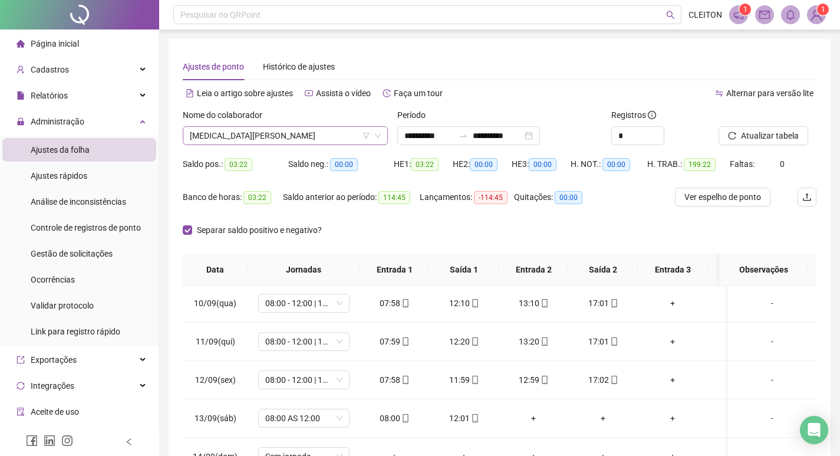
click at [244, 140] on span "[MEDICAL_DATA][PERSON_NAME]" at bounding box center [285, 136] width 191 height 18
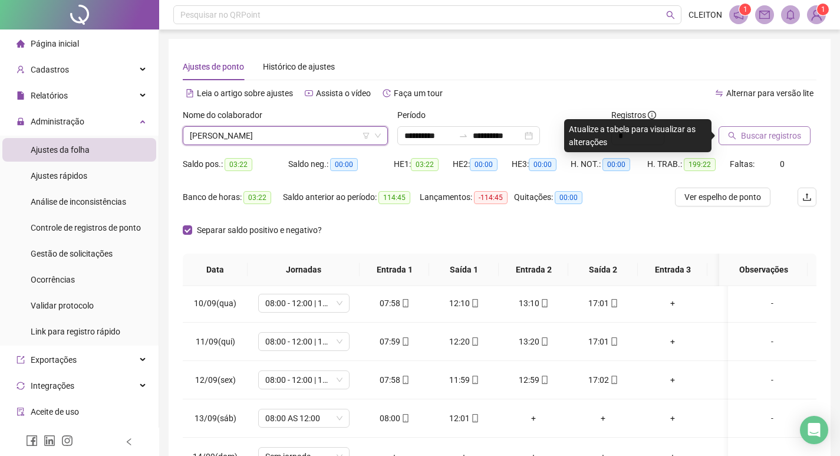
click at [782, 133] on span "Buscar registros" at bounding box center [771, 135] width 60 height 13
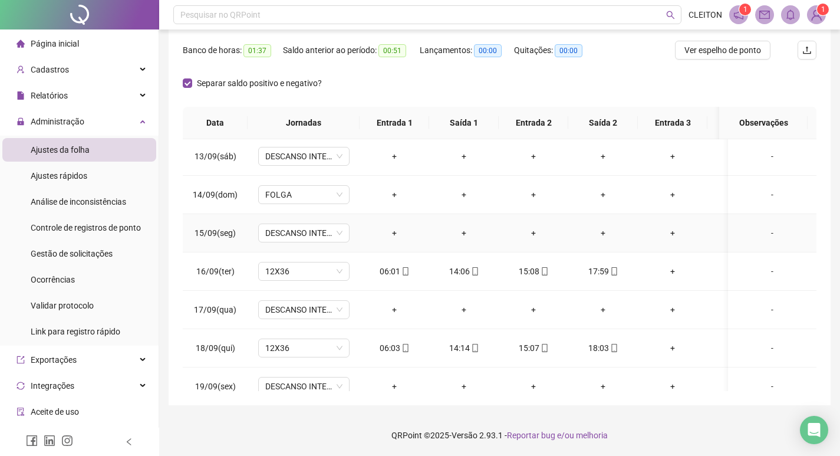
scroll to position [650, 0]
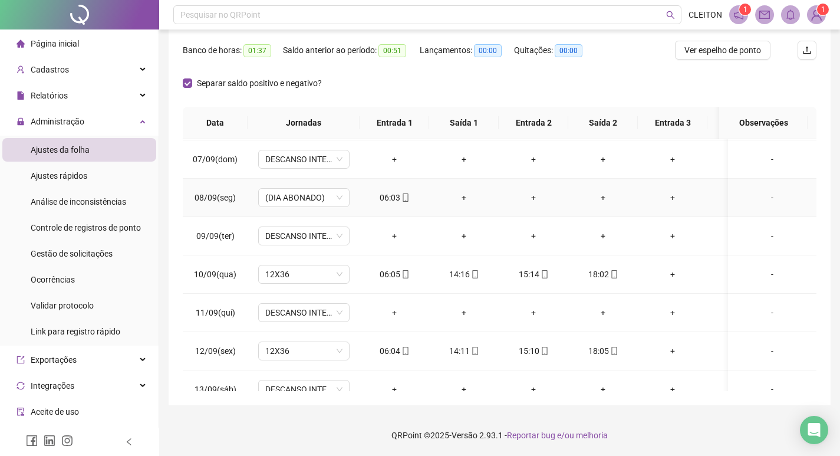
click at [760, 195] on div "-" at bounding box center [772, 197] width 70 height 13
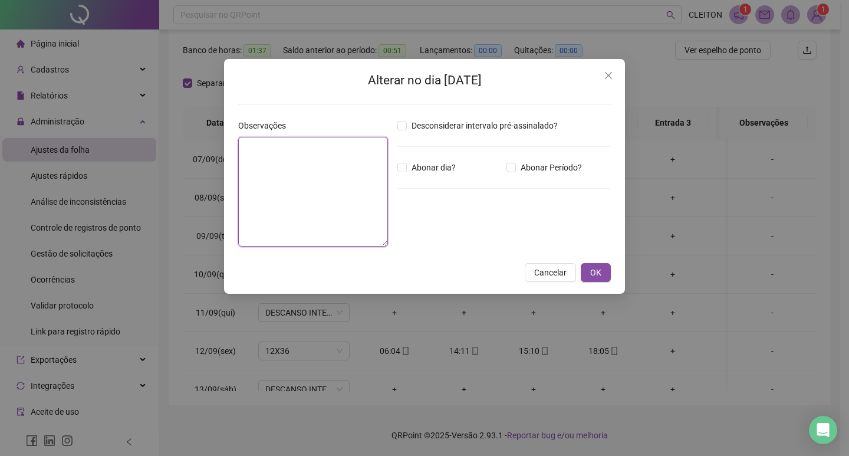
click at [288, 158] on textarea at bounding box center [313, 192] width 150 height 110
click at [585, 271] on button "OK" at bounding box center [596, 272] width 30 height 19
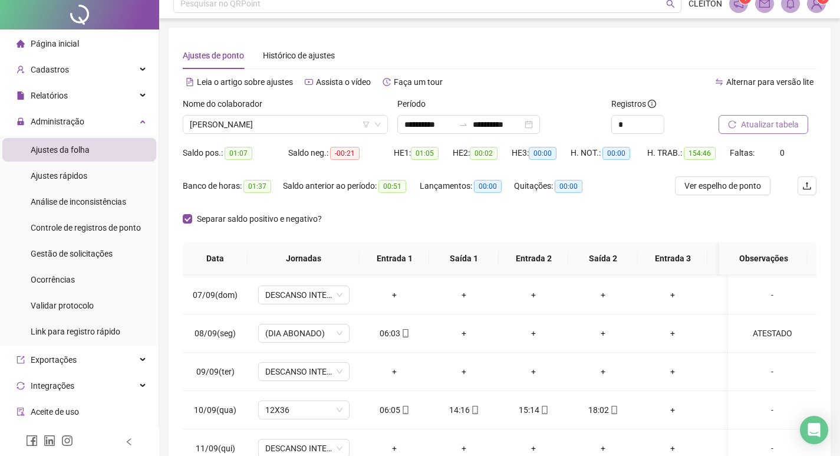
scroll to position [0, 0]
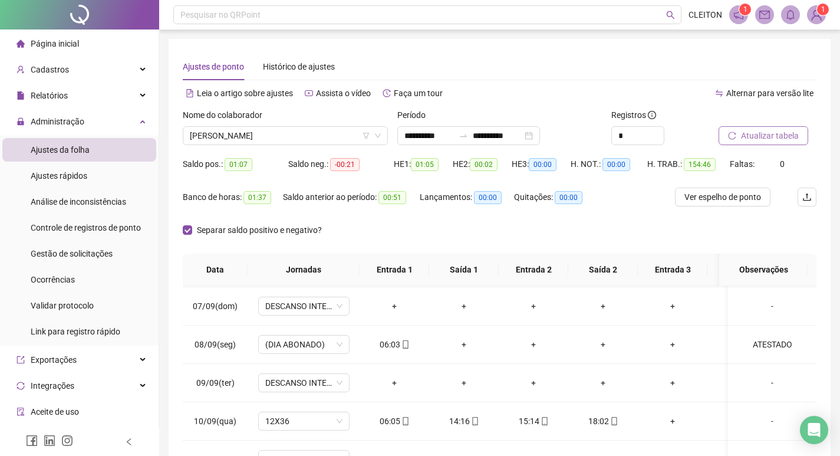
click at [764, 131] on span "Atualizar tabela" at bounding box center [770, 135] width 58 height 13
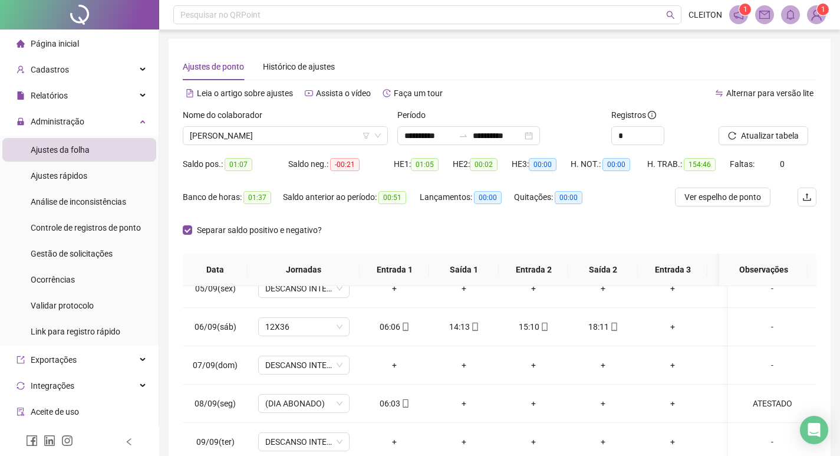
click at [290, 126] on div "Nome do colaborador" at bounding box center [285, 117] width 205 height 18
click at [289, 126] on div "[PERSON_NAME]" at bounding box center [285, 135] width 205 height 19
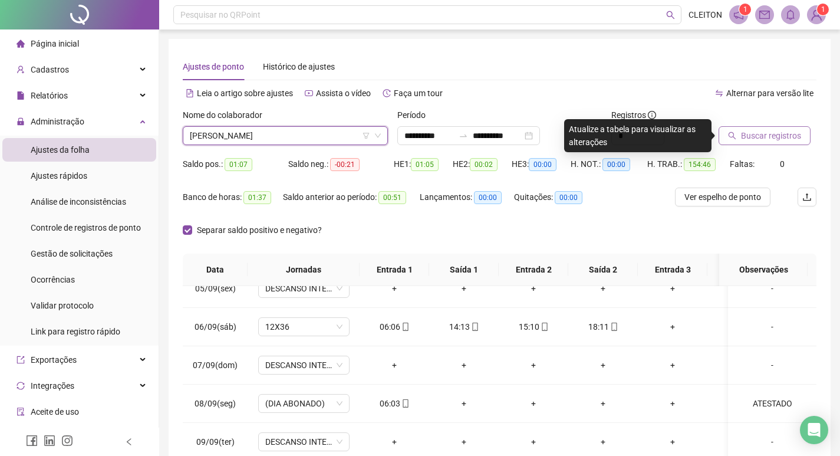
click at [744, 139] on span "Buscar registros" at bounding box center [771, 135] width 60 height 13
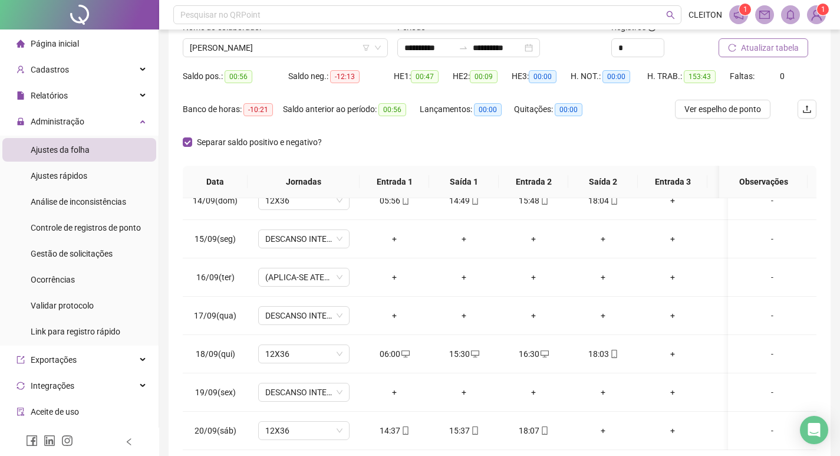
scroll to position [147, 0]
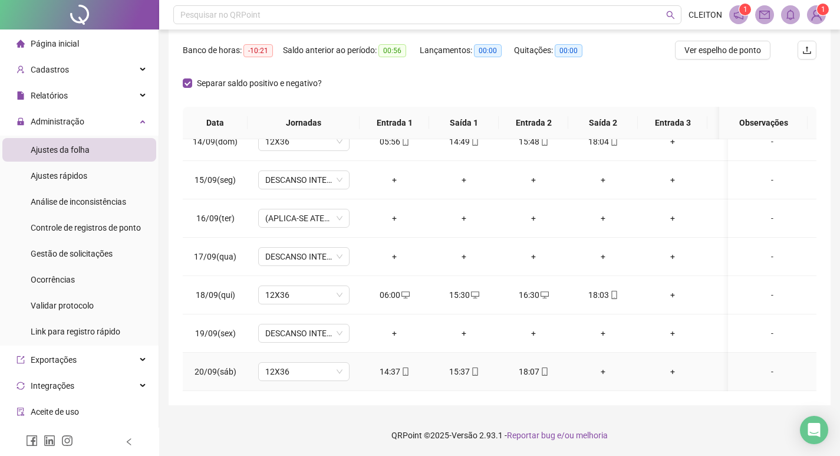
click at [598, 365] on div "+" at bounding box center [603, 371] width 51 height 13
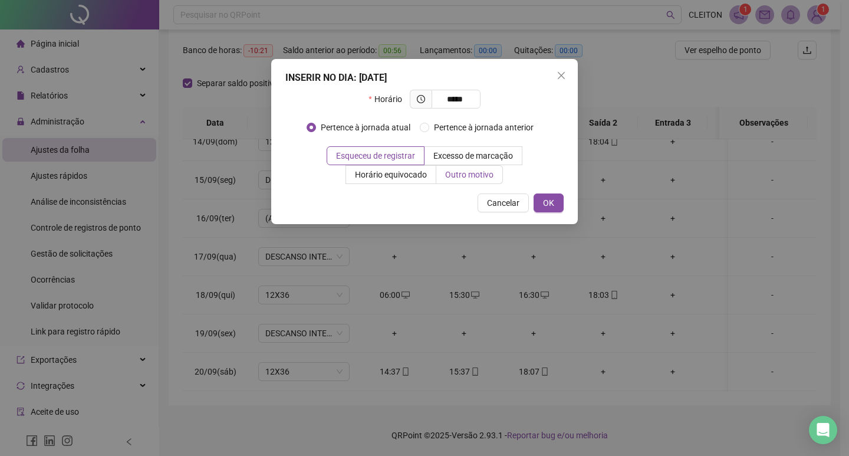
click at [471, 176] on span "Outro motivo" at bounding box center [469, 174] width 48 height 9
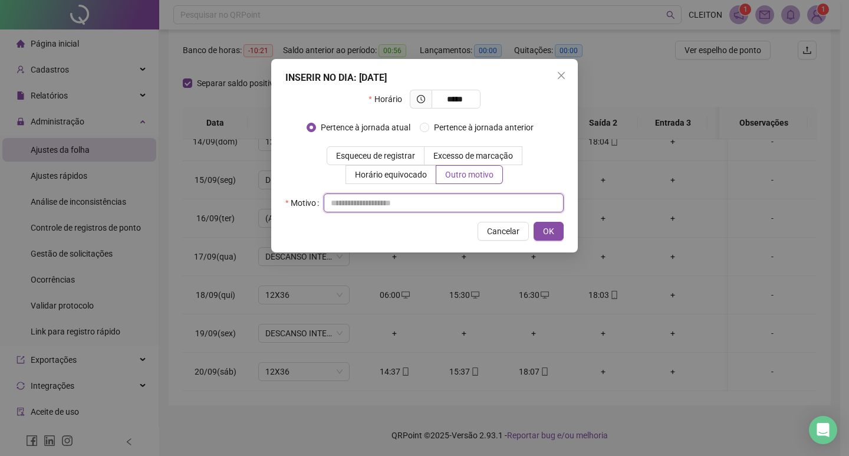
click at [443, 212] on div "INSERIR NO DIA : [DATE] Horário ***** Pertence à jornada atual Pertence à jorna…" at bounding box center [424, 155] width 307 height 193
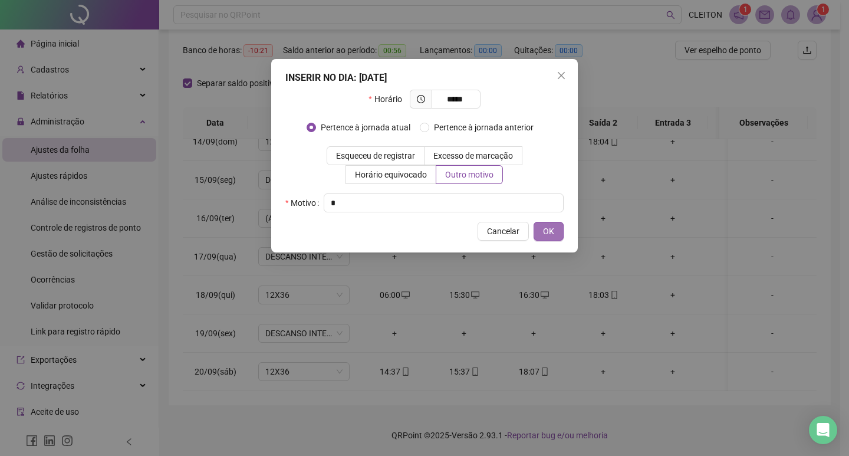
click at [542, 223] on button "OK" at bounding box center [548, 231] width 30 height 19
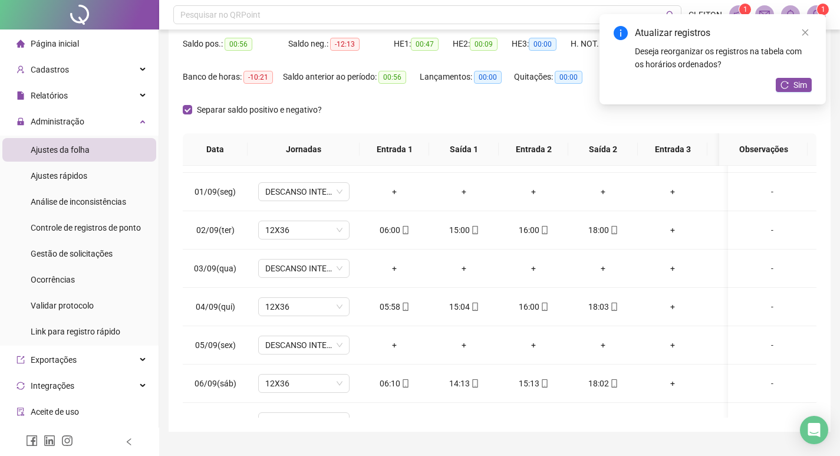
scroll to position [88, 0]
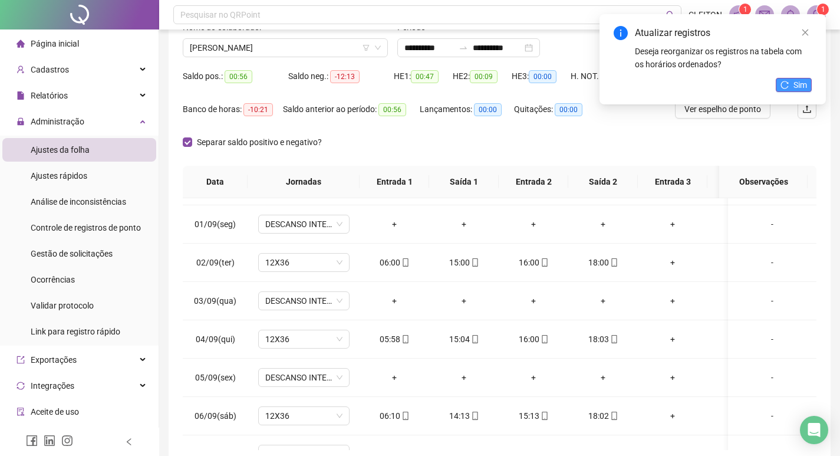
click at [790, 85] on button "Sim" at bounding box center [794, 85] width 36 height 14
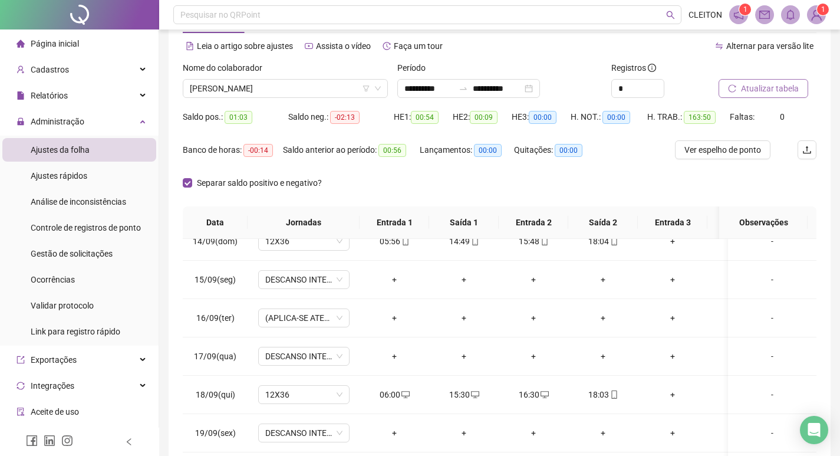
scroll to position [0, 0]
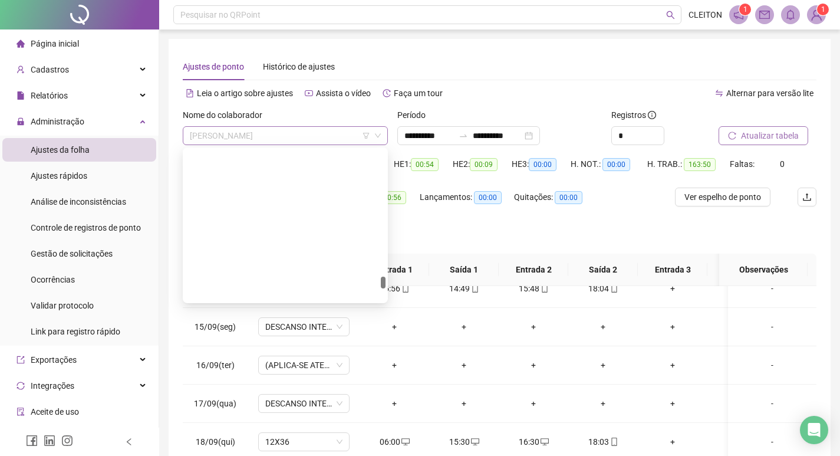
click at [278, 139] on span "[PERSON_NAME]" at bounding box center [285, 136] width 191 height 18
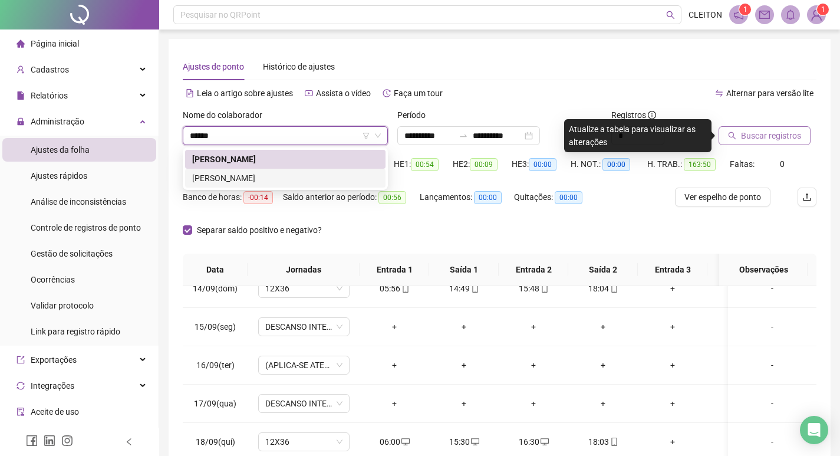
click at [278, 174] on div "[PERSON_NAME]" at bounding box center [285, 178] width 186 height 13
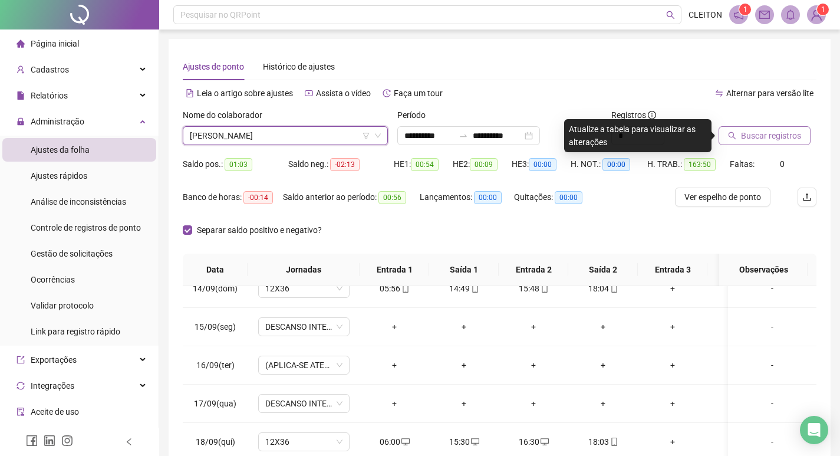
click at [736, 128] on button "Buscar registros" at bounding box center [765, 135] width 92 height 19
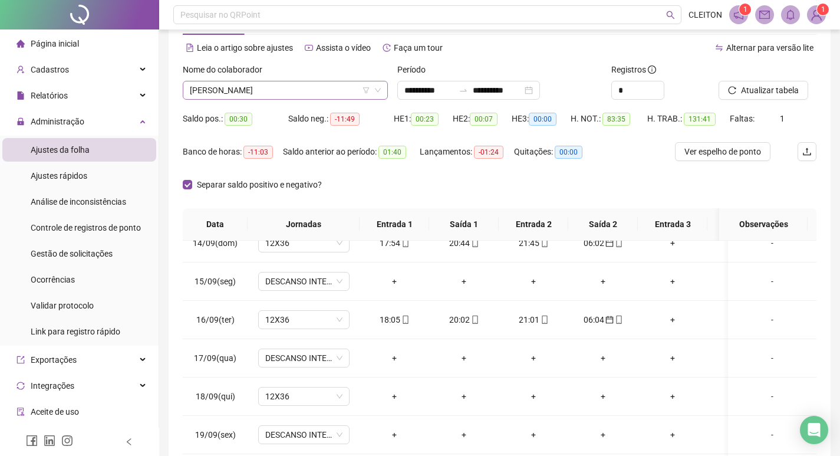
scroll to position [29, 0]
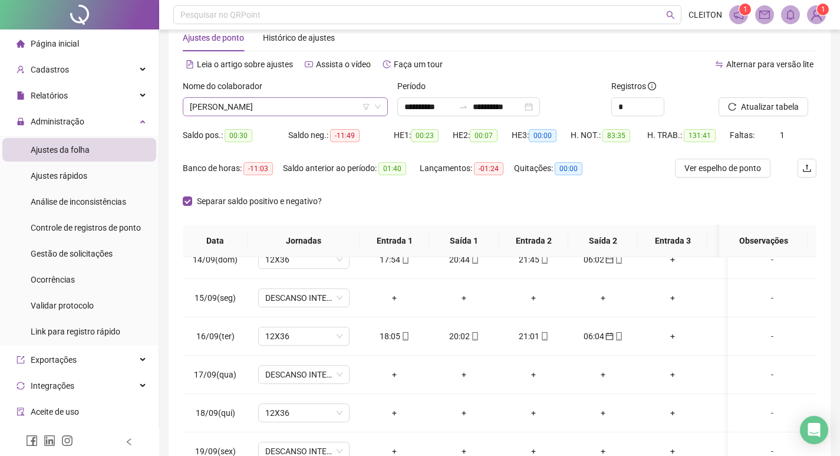
click at [286, 114] on span "[PERSON_NAME]" at bounding box center [285, 107] width 191 height 18
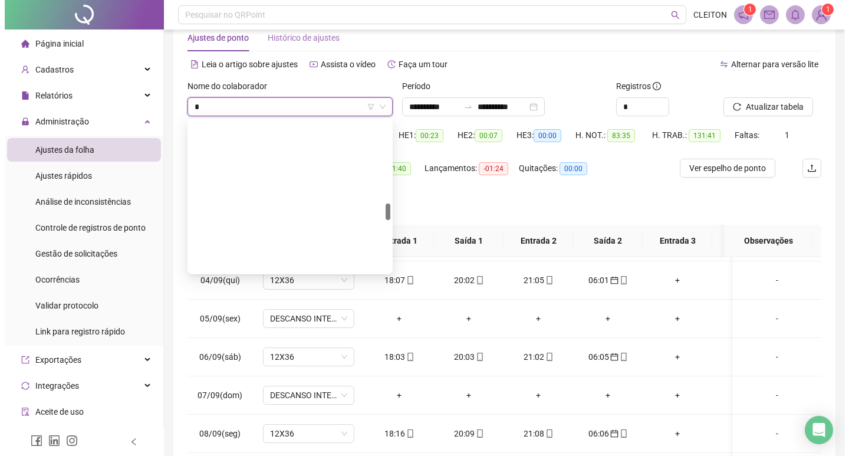
scroll to position [94, 0]
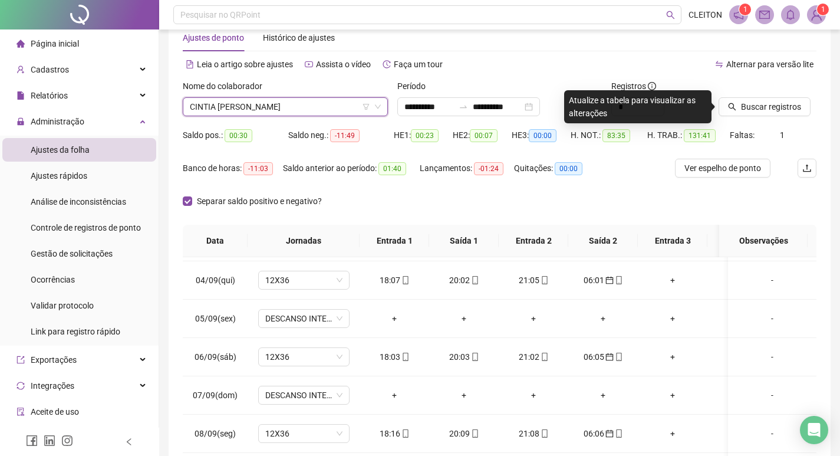
click at [728, 103] on icon "search" at bounding box center [732, 107] width 8 height 8
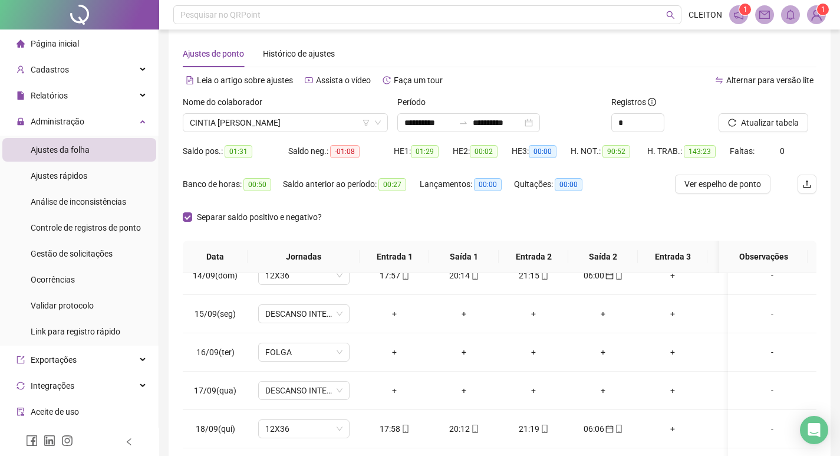
scroll to position [0, 0]
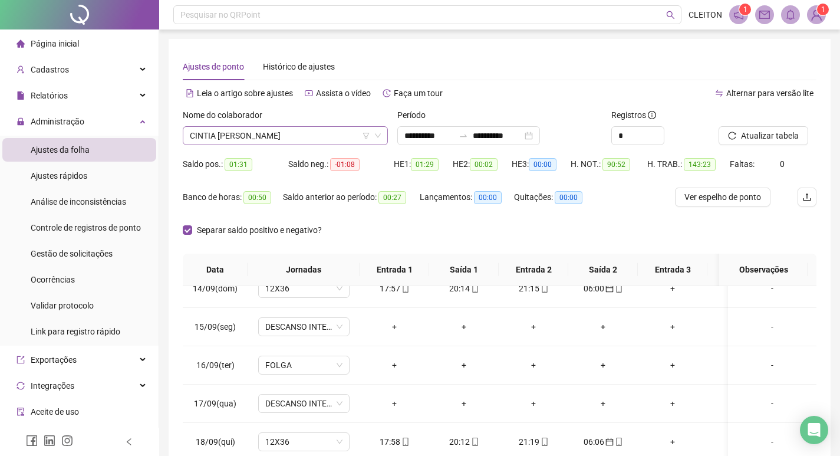
click at [286, 134] on span "CINTIA [PERSON_NAME]" at bounding box center [285, 136] width 191 height 18
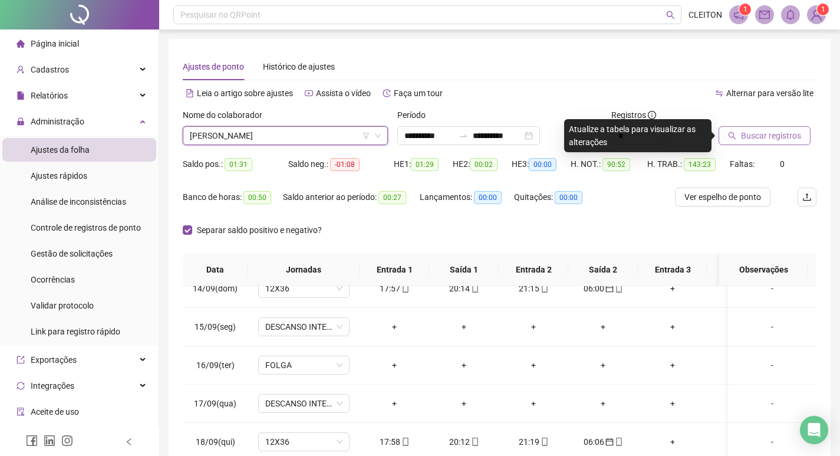
click at [728, 128] on button "Buscar registros" at bounding box center [765, 135] width 92 height 19
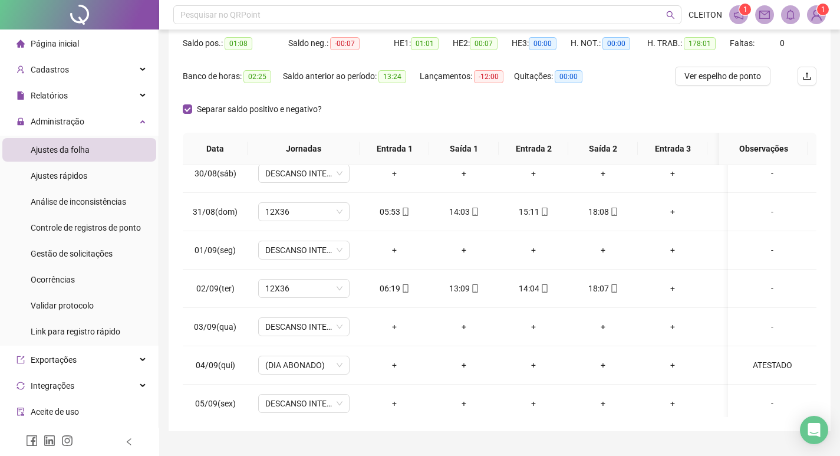
scroll to position [88, 0]
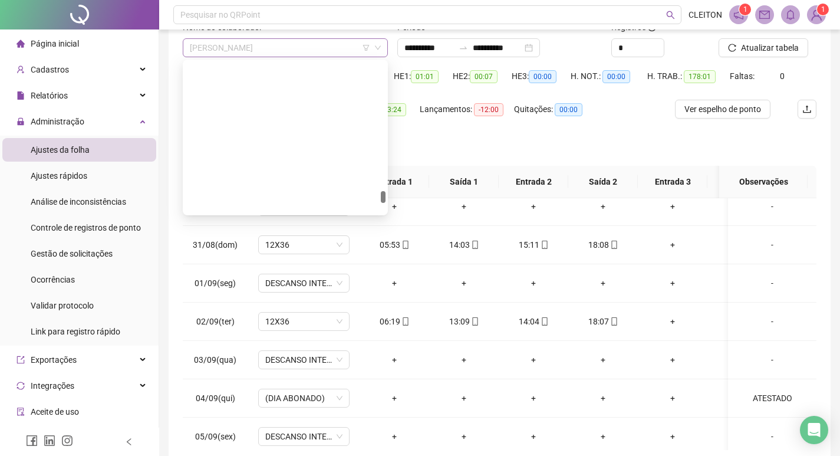
click at [295, 47] on span "[PERSON_NAME]" at bounding box center [285, 48] width 191 height 18
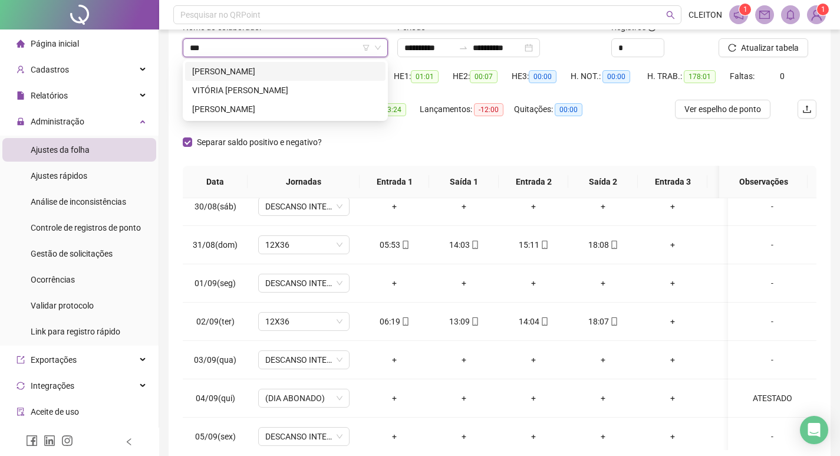
scroll to position [0, 0]
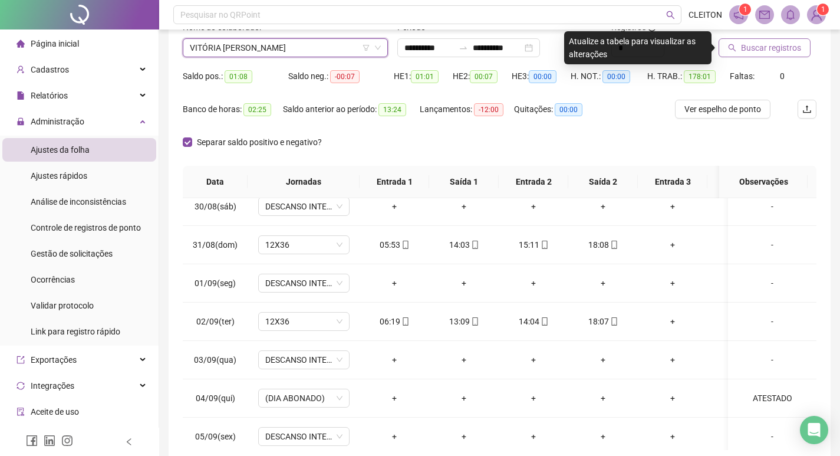
click at [733, 57] on button "Buscar registros" at bounding box center [765, 47] width 92 height 19
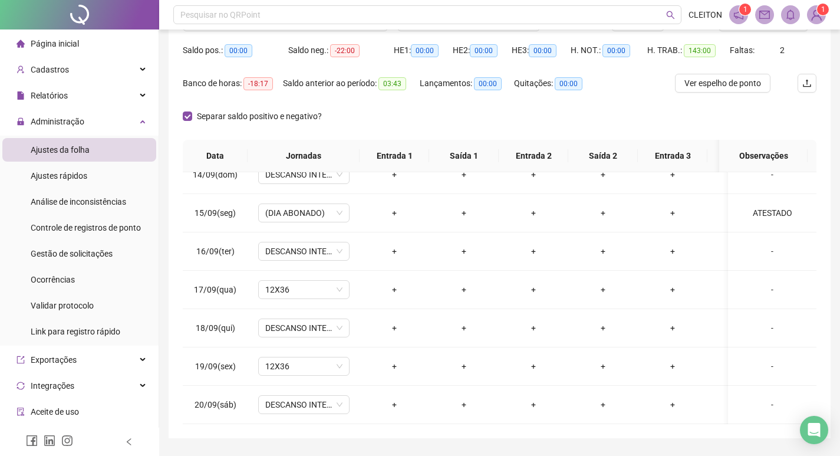
scroll to position [88, 0]
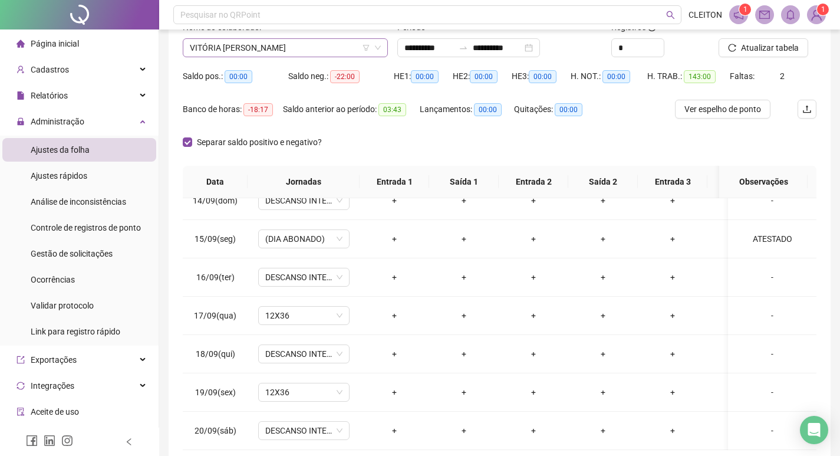
click at [300, 52] on span "VITÓRIA [PERSON_NAME]" at bounding box center [285, 48] width 191 height 18
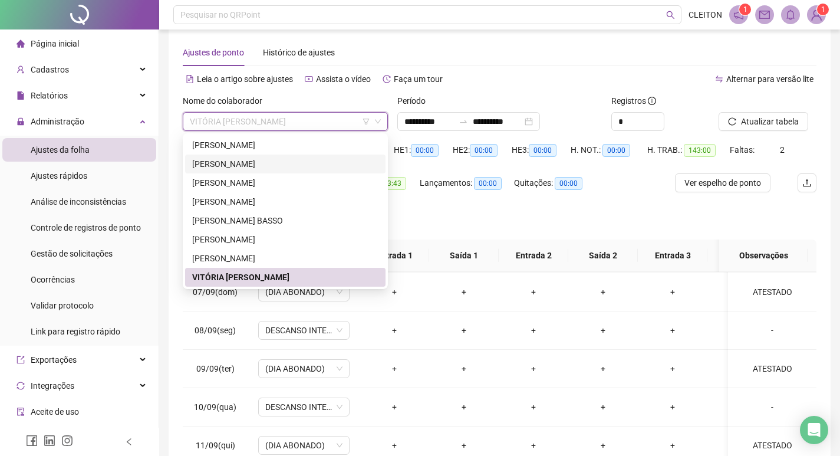
scroll to position [0, 0]
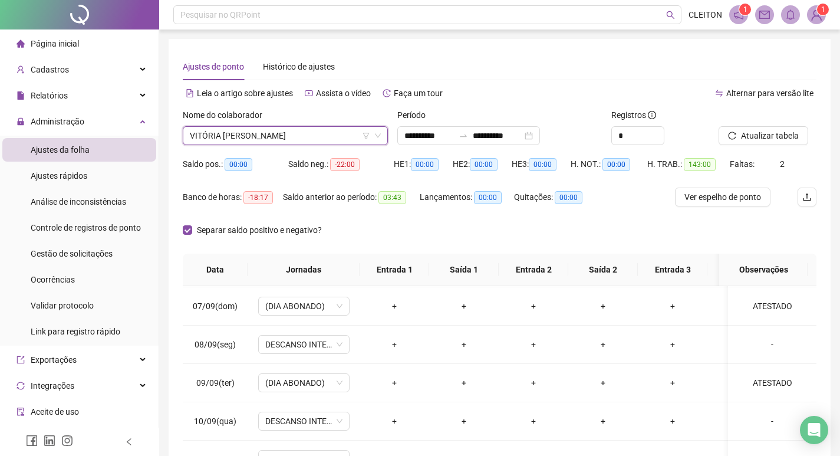
click at [342, 143] on span "VITÓRIA [PERSON_NAME]" at bounding box center [285, 136] width 191 height 18
click at [337, 141] on span "VITÓRIA [PERSON_NAME]" at bounding box center [285, 136] width 191 height 18
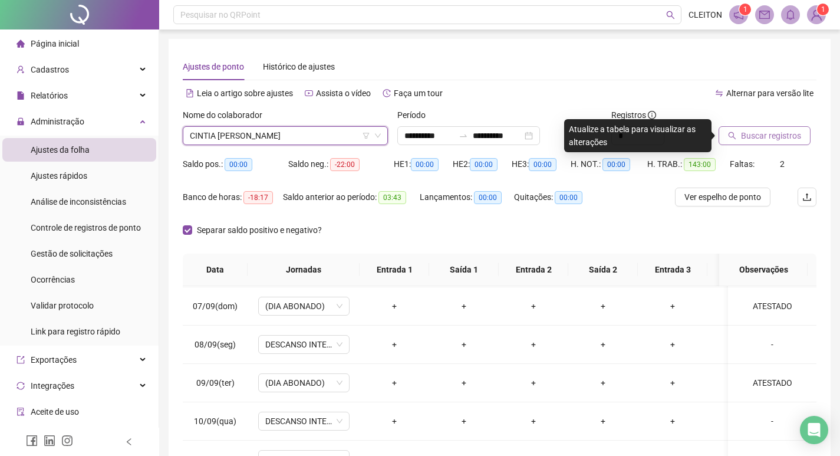
click at [776, 128] on button "Buscar registros" at bounding box center [765, 135] width 92 height 19
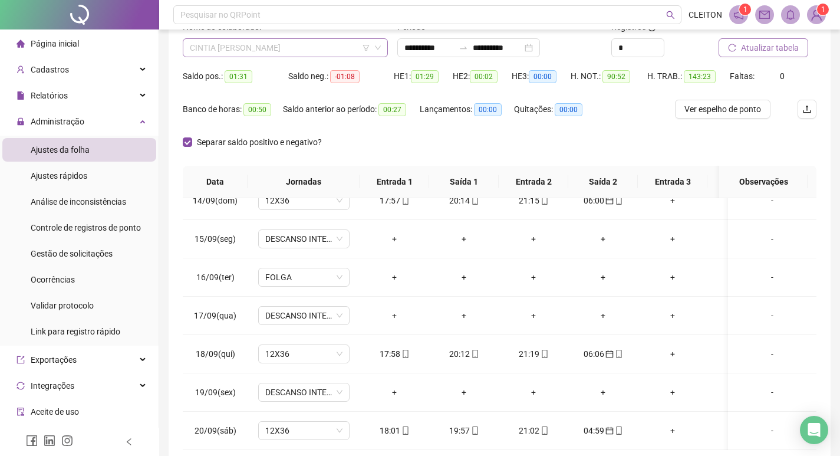
scroll to position [321, 0]
click at [292, 51] on span "CINTIA [PERSON_NAME]" at bounding box center [285, 48] width 191 height 18
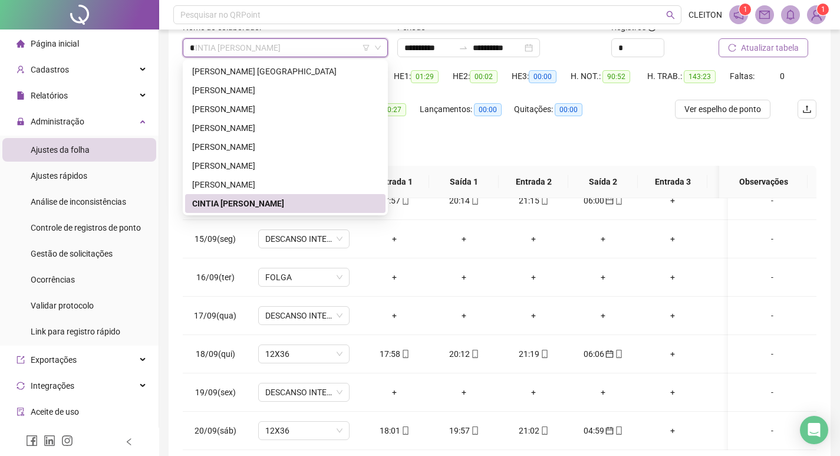
scroll to position [0, 0]
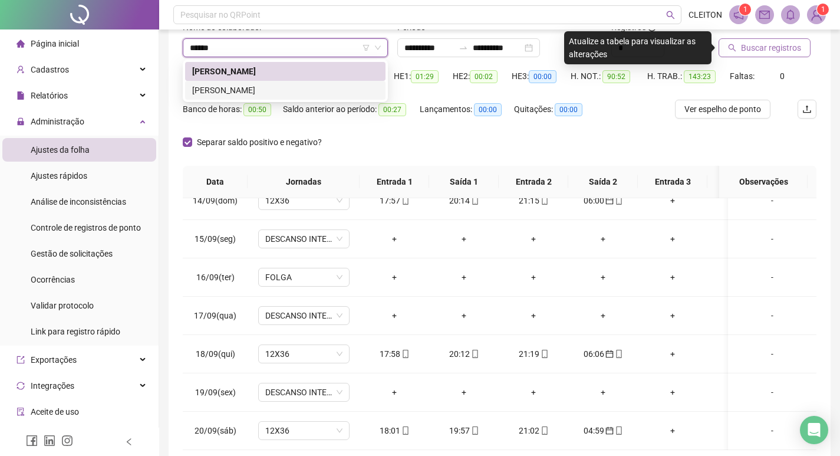
click at [273, 95] on div "[PERSON_NAME]" at bounding box center [285, 90] width 186 height 13
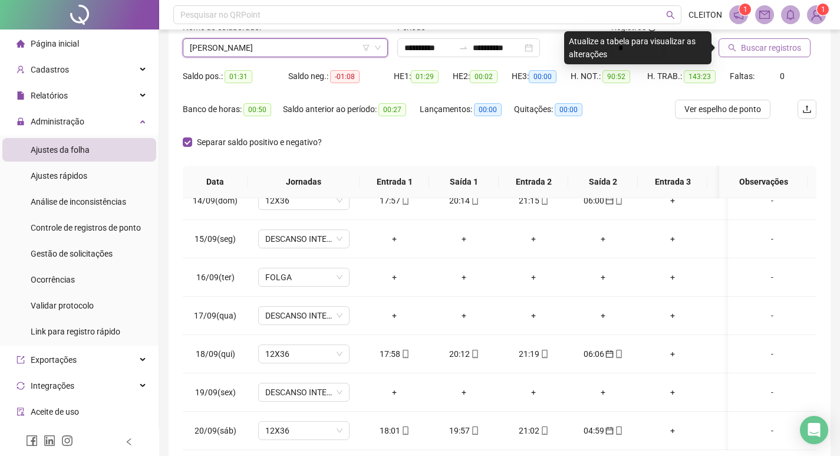
click at [734, 44] on icon "search" at bounding box center [732, 48] width 8 height 8
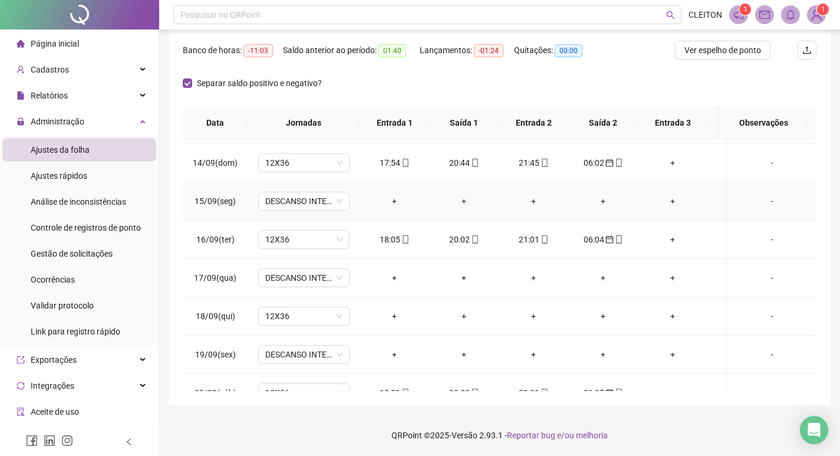
scroll to position [945, 0]
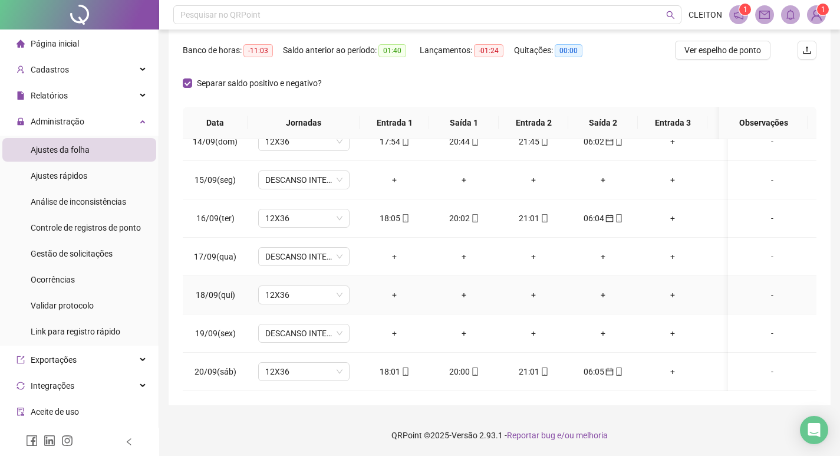
click at [762, 288] on div "-" at bounding box center [772, 294] width 70 height 13
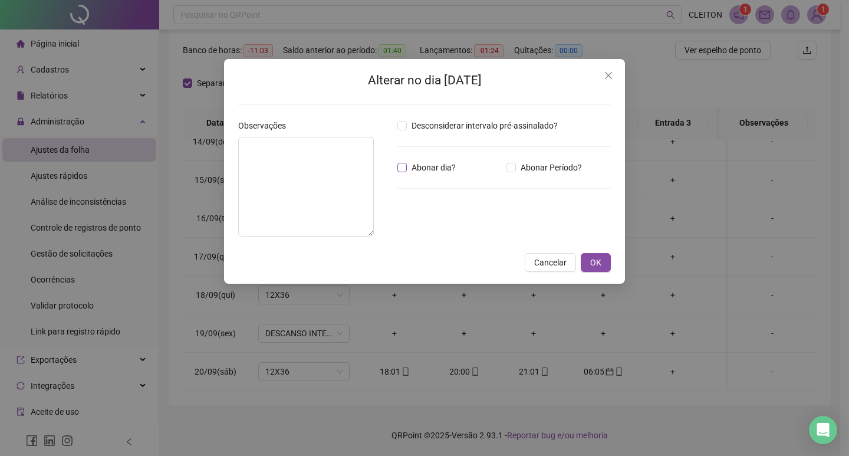
drag, startPoint x: 413, startPoint y: 170, endPoint x: 423, endPoint y: 170, distance: 9.4
click at [414, 170] on span "Abonar dia?" at bounding box center [434, 167] width 54 height 13
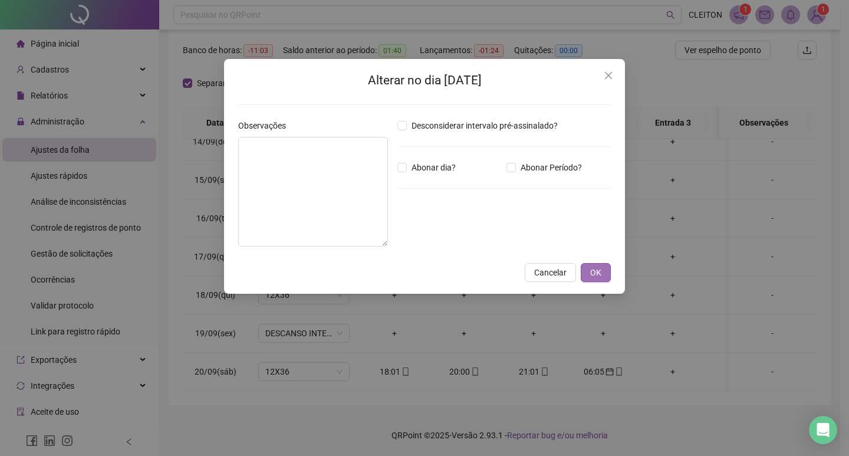
click at [590, 266] on span "OK" at bounding box center [595, 272] width 11 height 13
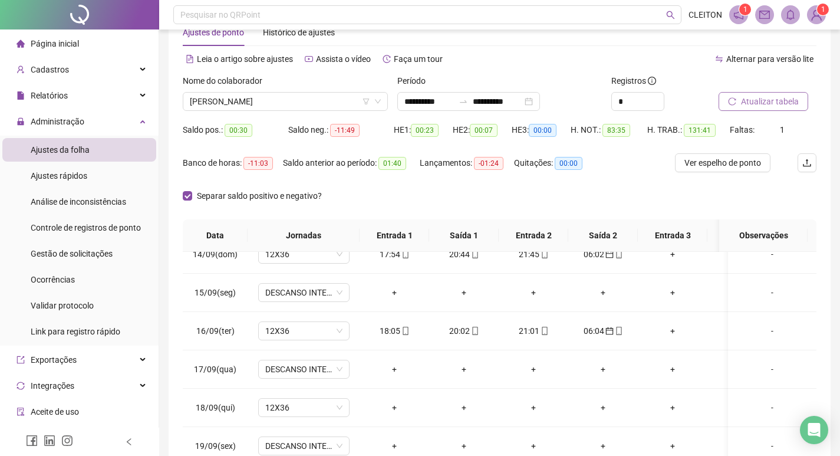
scroll to position [29, 0]
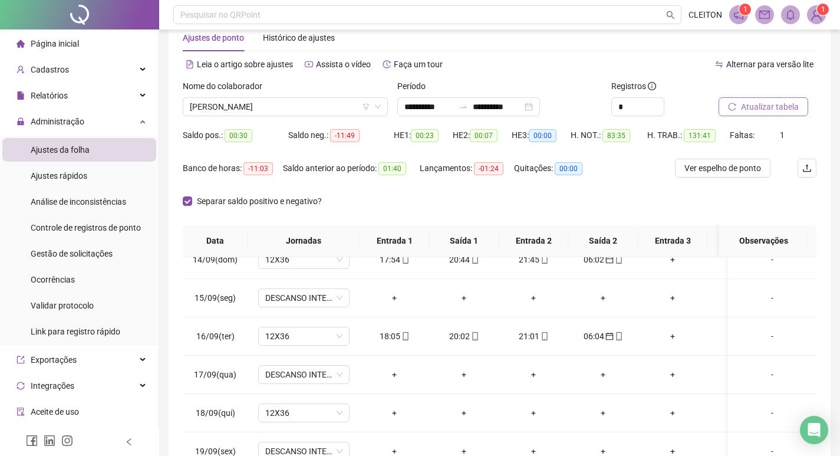
click at [732, 108] on icon "reload" at bounding box center [732, 107] width 8 height 8
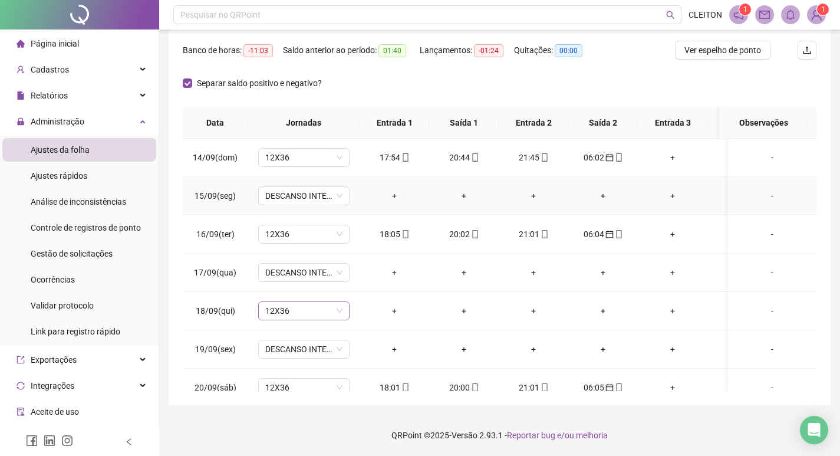
scroll to position [945, 0]
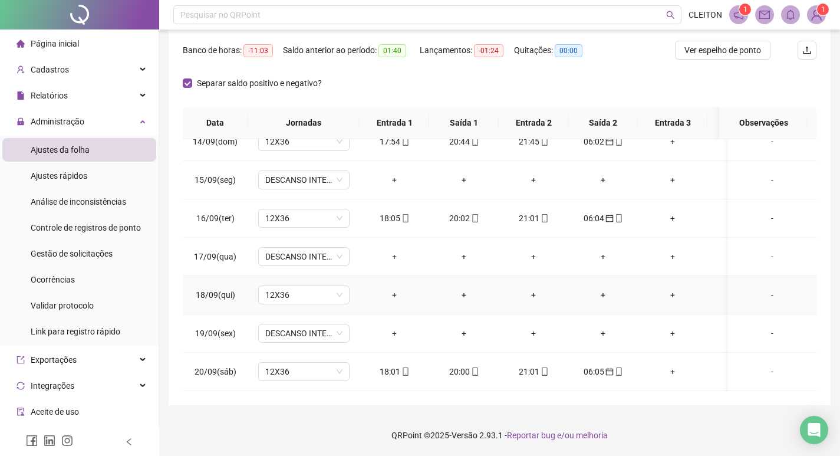
click at [763, 288] on div "-" at bounding box center [772, 294] width 70 height 13
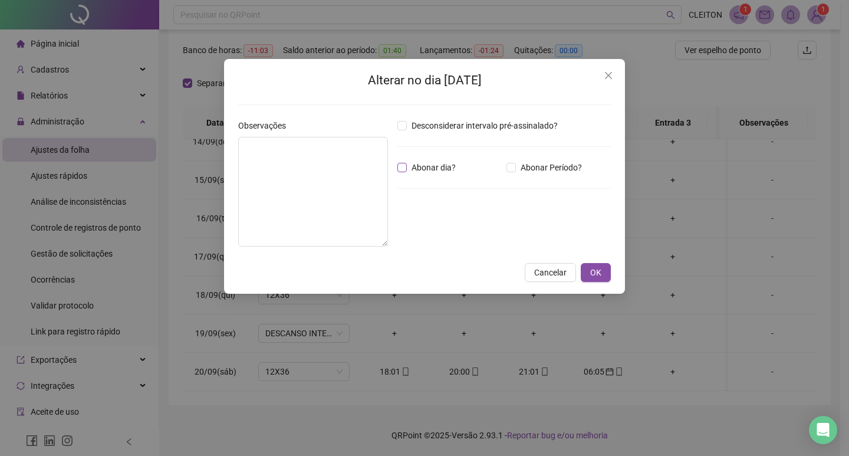
click at [416, 166] on span "Abonar dia?" at bounding box center [434, 167] width 54 height 13
click at [594, 267] on span "OK" at bounding box center [595, 272] width 11 height 13
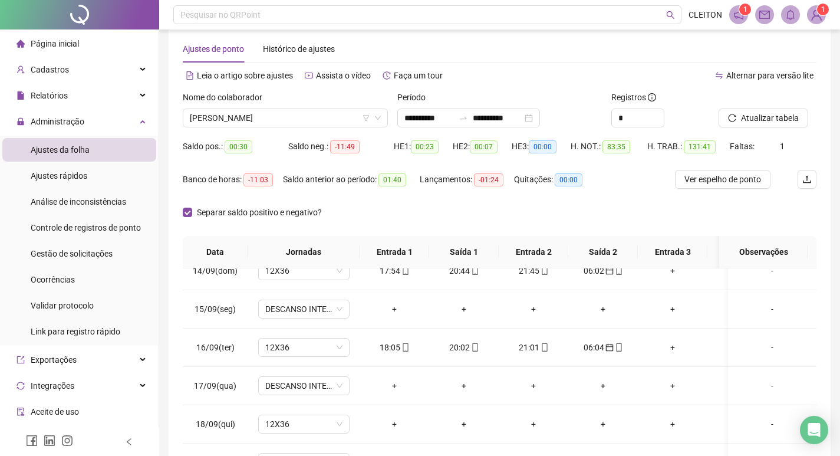
scroll to position [0, 0]
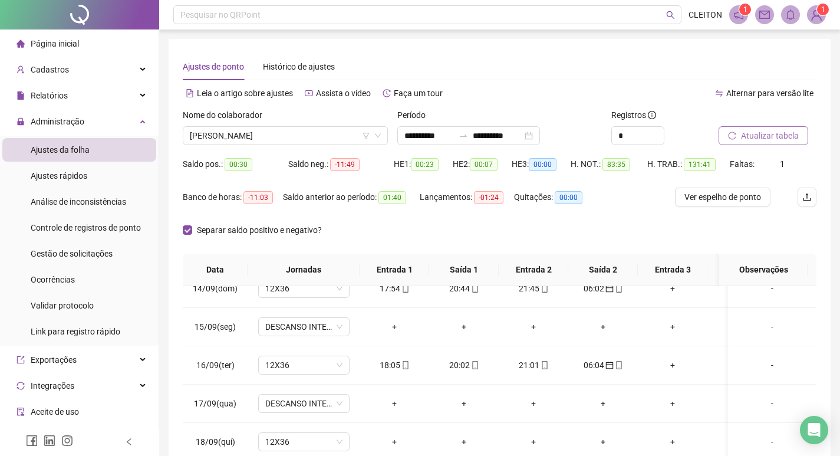
click at [752, 130] on span "Atualizar tabela" at bounding box center [770, 135] width 58 height 13
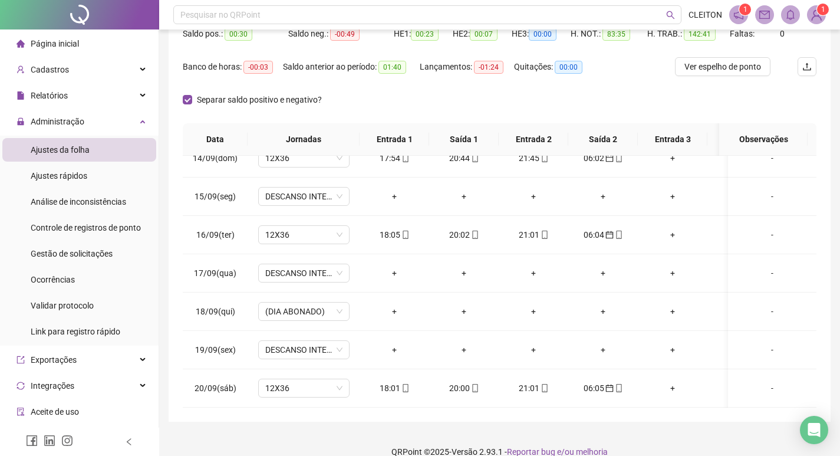
scroll to position [147, 0]
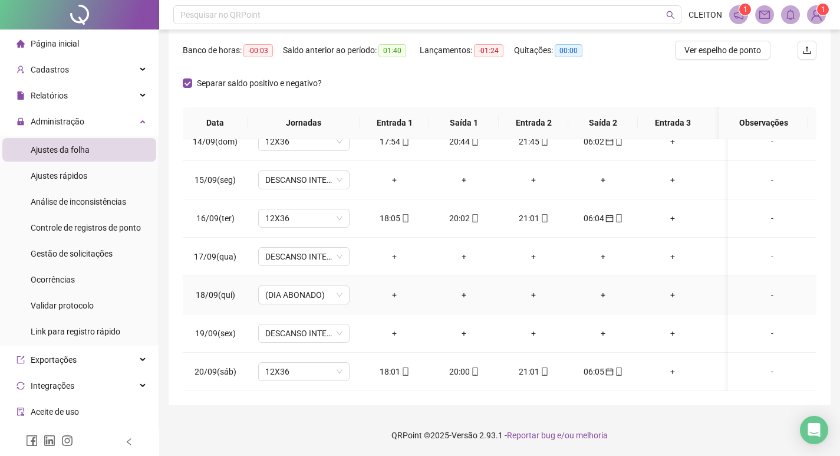
click at [759, 290] on div "-" at bounding box center [772, 294] width 70 height 13
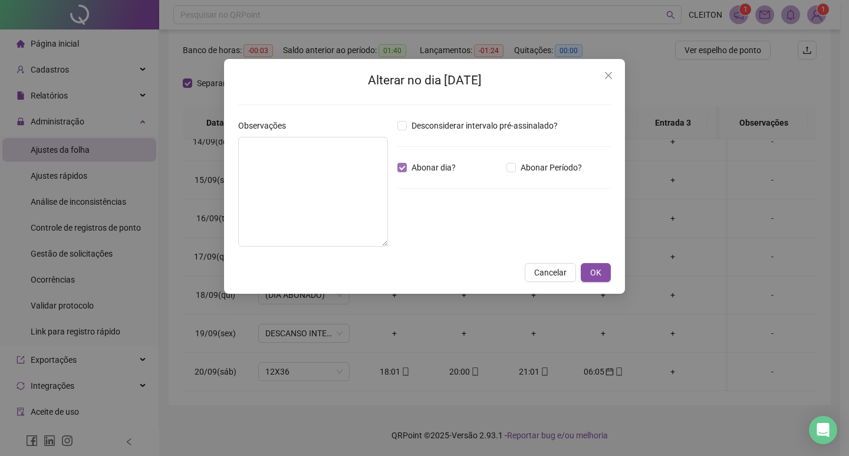
click at [411, 163] on span "Abonar dia?" at bounding box center [434, 167] width 54 height 13
click at [602, 275] on button "OK" at bounding box center [596, 272] width 30 height 19
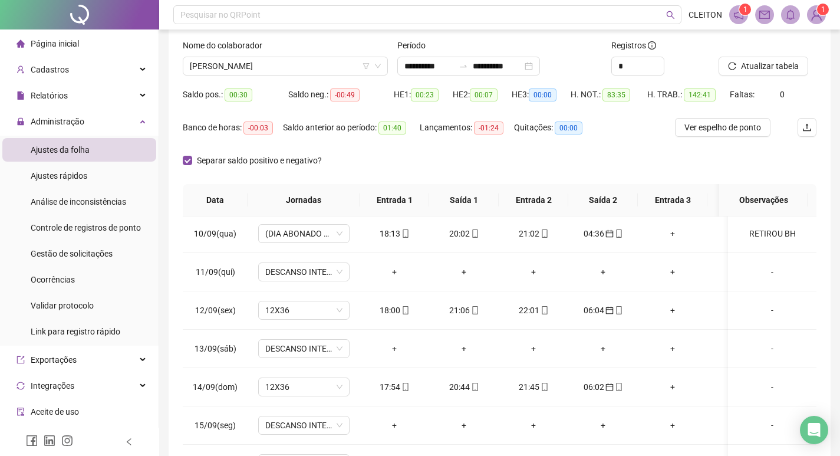
scroll to position [29, 0]
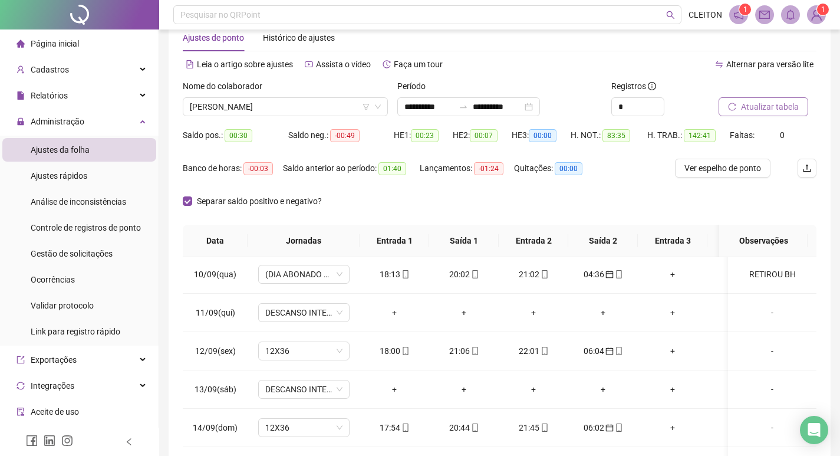
click at [752, 106] on span "Atualizar tabela" at bounding box center [770, 106] width 58 height 13
click at [289, 107] on span "[PERSON_NAME]" at bounding box center [285, 107] width 191 height 18
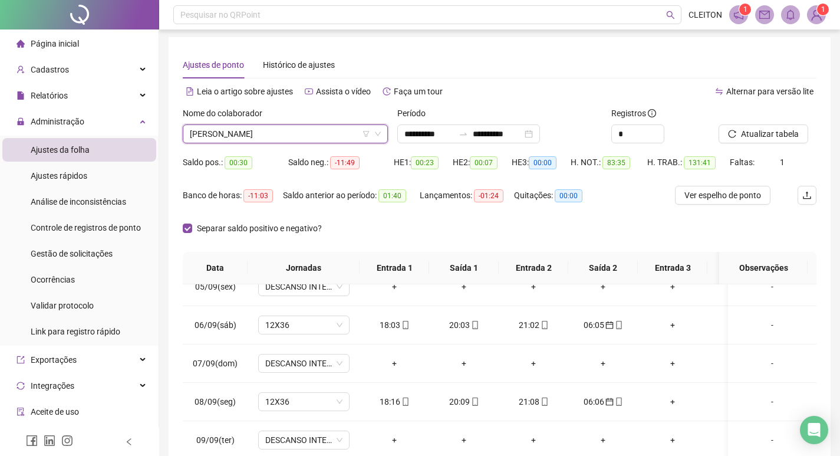
scroll to position [0, 0]
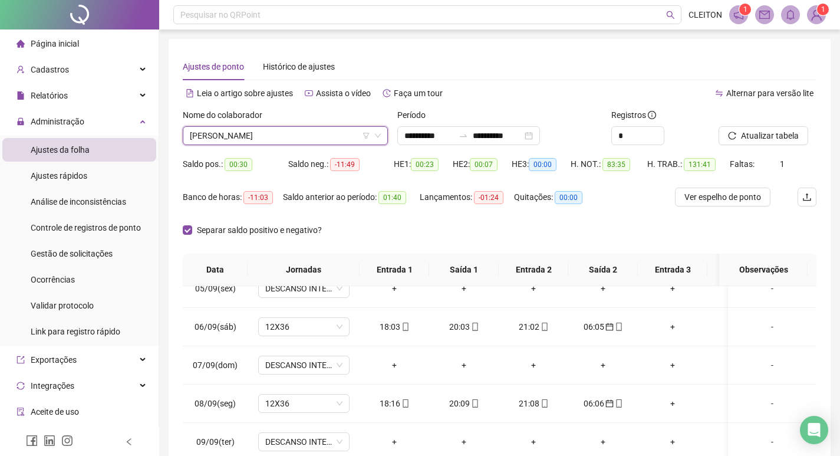
click at [245, 130] on span "[PERSON_NAME]" at bounding box center [285, 136] width 191 height 18
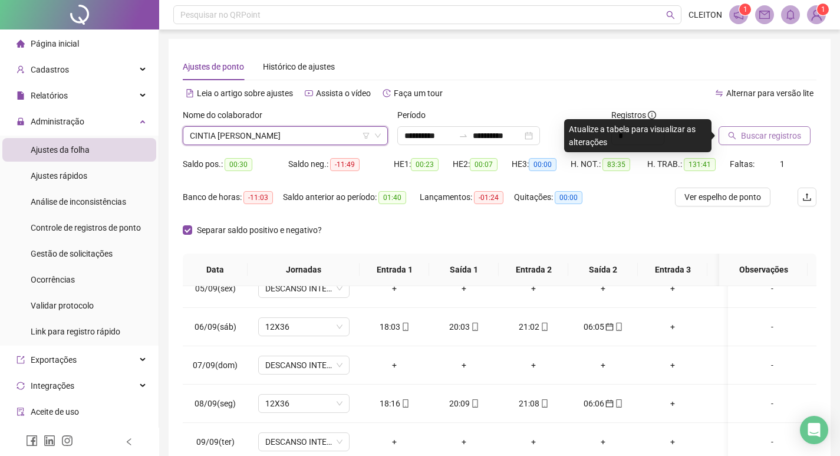
click at [797, 131] on span "Buscar registros" at bounding box center [771, 135] width 60 height 13
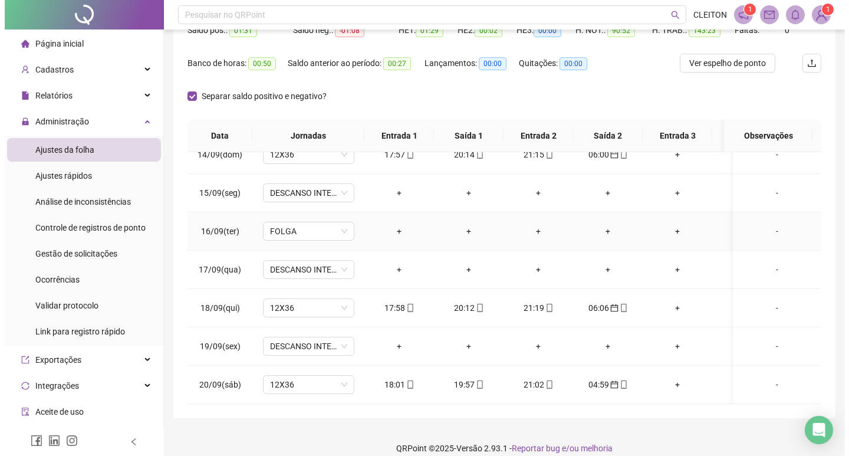
scroll to position [147, 0]
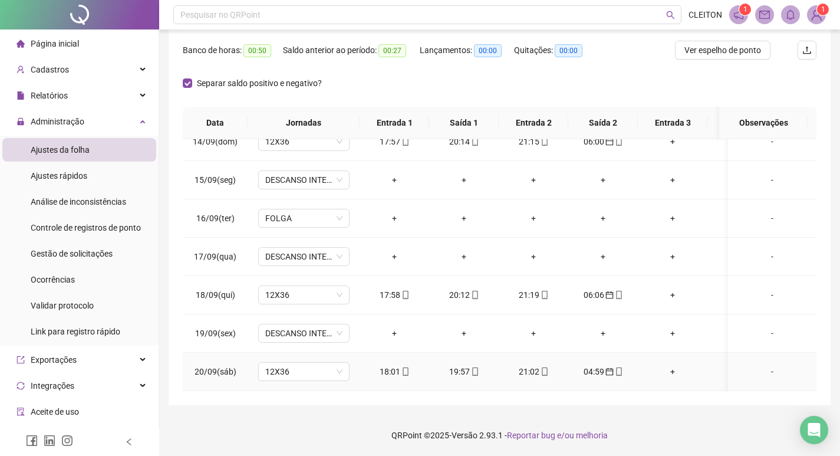
click at [762, 365] on div "-" at bounding box center [772, 371] width 70 height 13
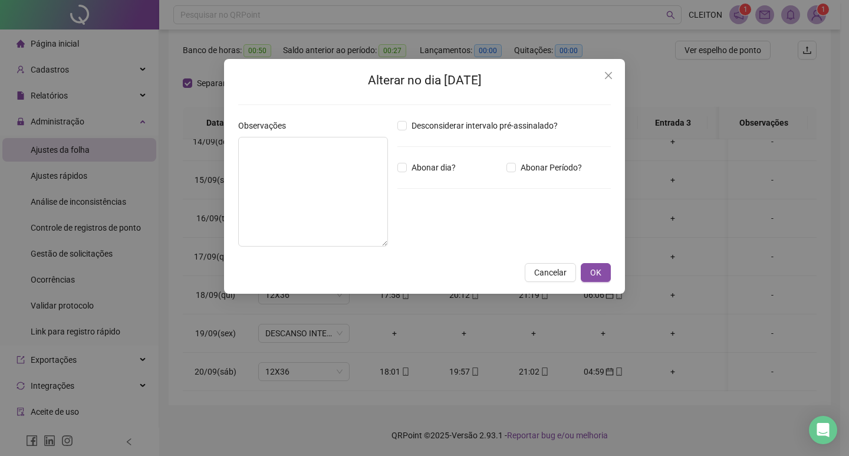
click at [233, 186] on div "Observações" at bounding box center [312, 187] width 159 height 137
click at [249, 186] on textarea at bounding box center [313, 192] width 150 height 110
click at [516, 165] on span "Abonar Período?" at bounding box center [551, 167] width 71 height 13
click at [404, 231] on div "*****" at bounding box center [433, 232] width 72 height 24
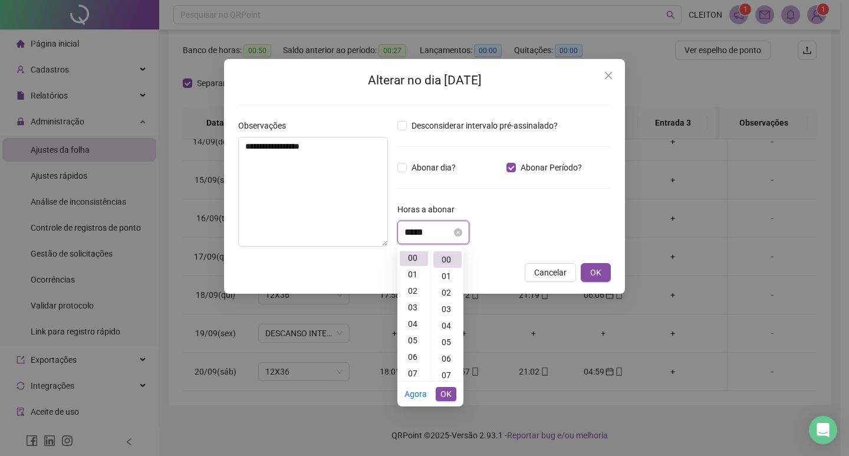
scroll to position [0, 0]
click at [415, 276] on div "01" at bounding box center [414, 276] width 28 height 17
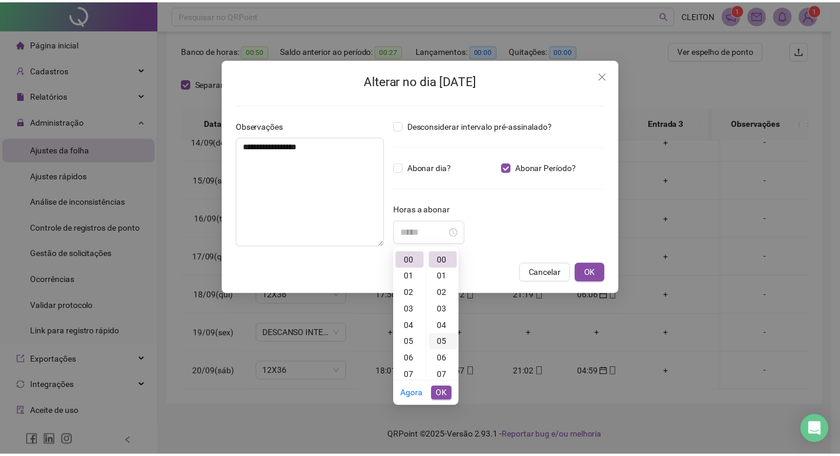
scroll to position [17, 0]
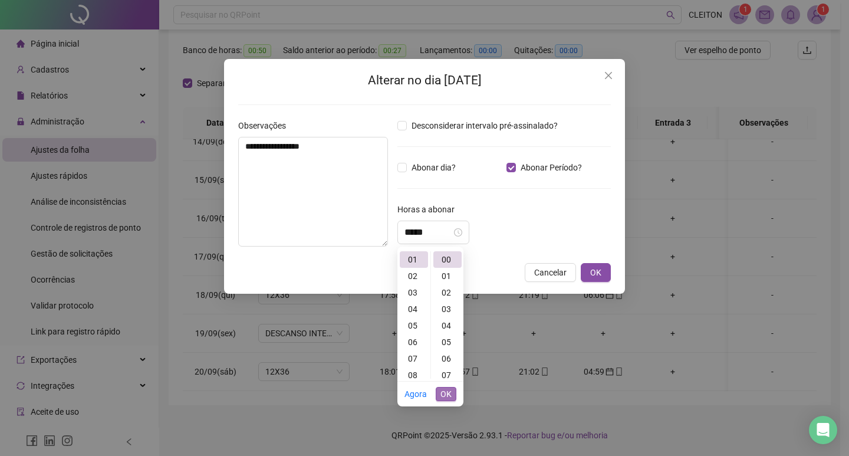
click at [443, 396] on span "OK" at bounding box center [445, 393] width 11 height 13
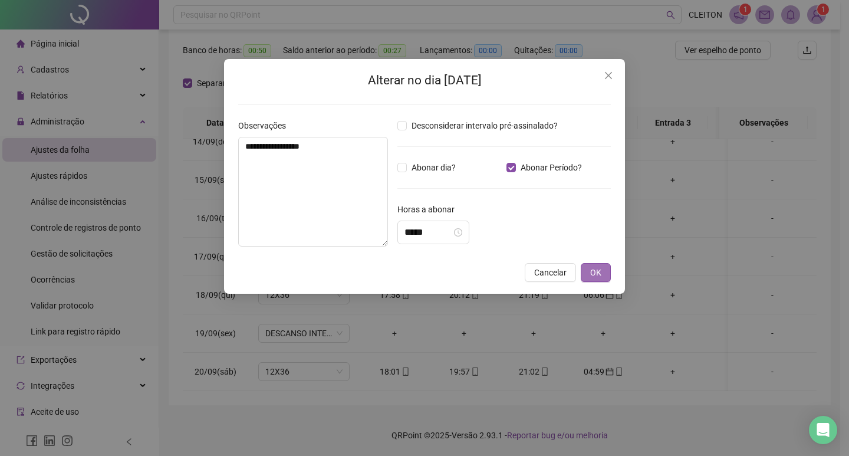
click at [591, 277] on span "OK" at bounding box center [595, 272] width 11 height 13
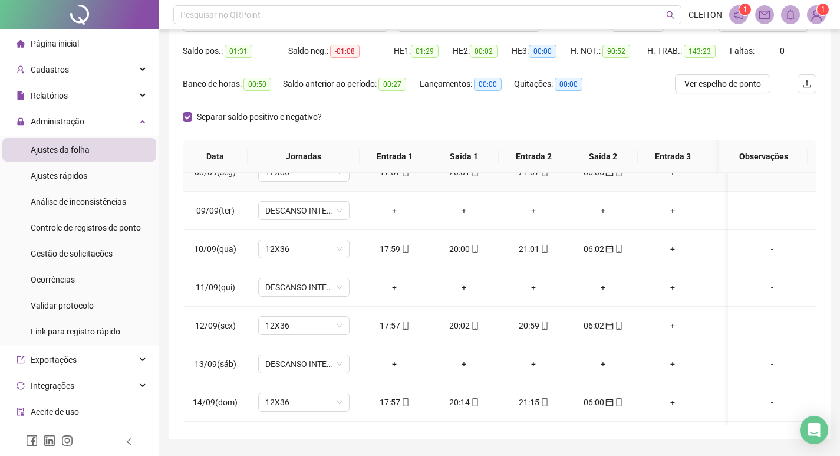
scroll to position [88, 0]
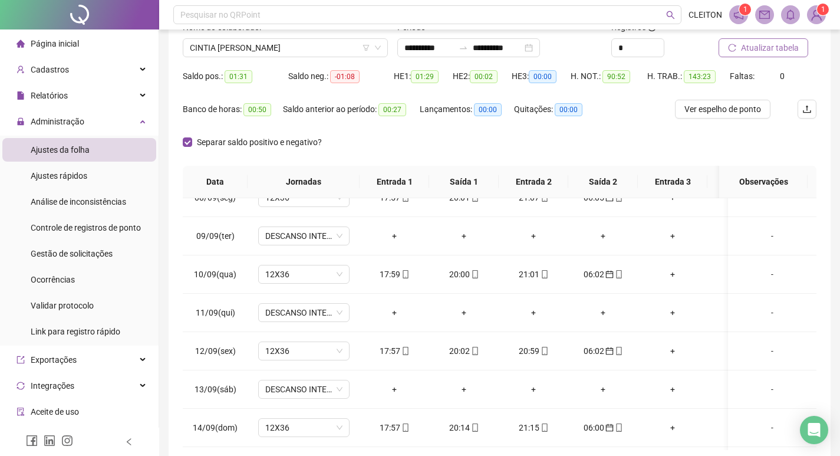
click at [748, 53] on span "Atualizar tabela" at bounding box center [770, 47] width 58 height 13
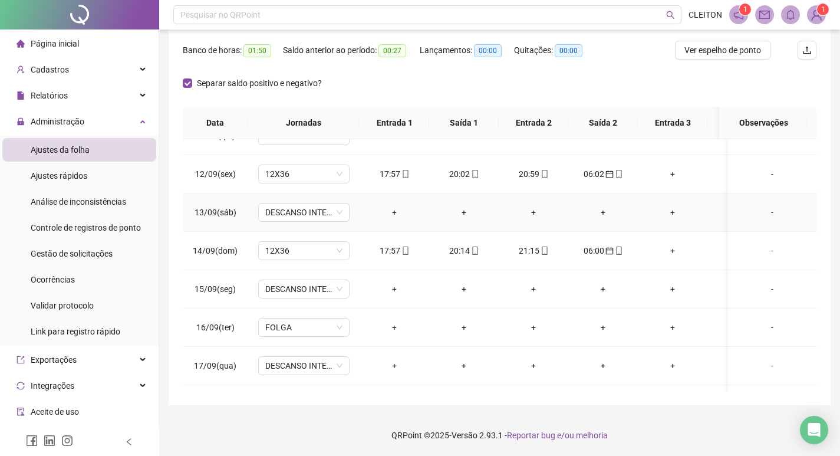
scroll to position [945, 0]
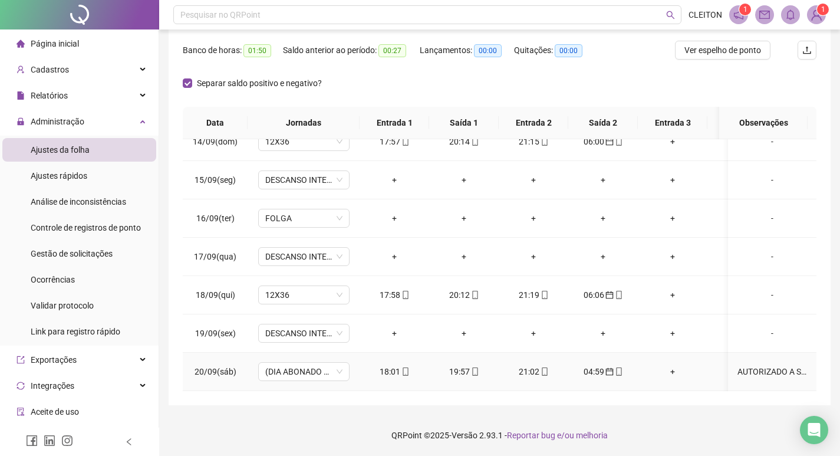
click at [771, 365] on div "AUTORIZADO A SAÍDA" at bounding box center [772, 371] width 70 height 13
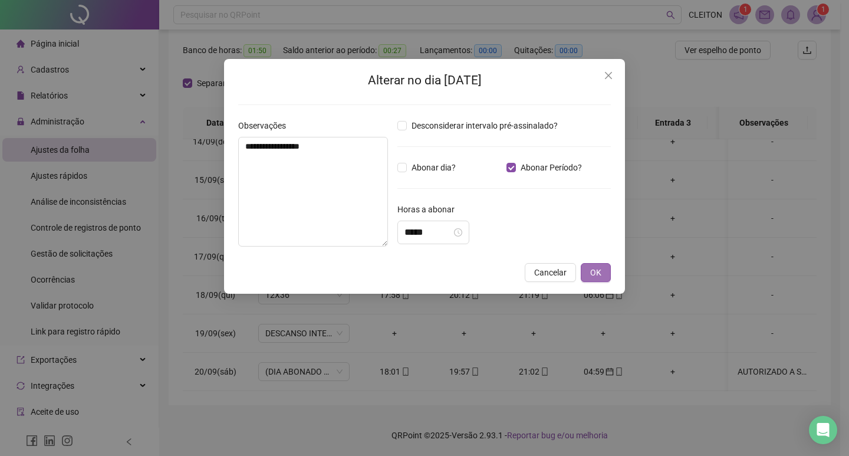
click at [607, 273] on button "OK" at bounding box center [596, 272] width 30 height 19
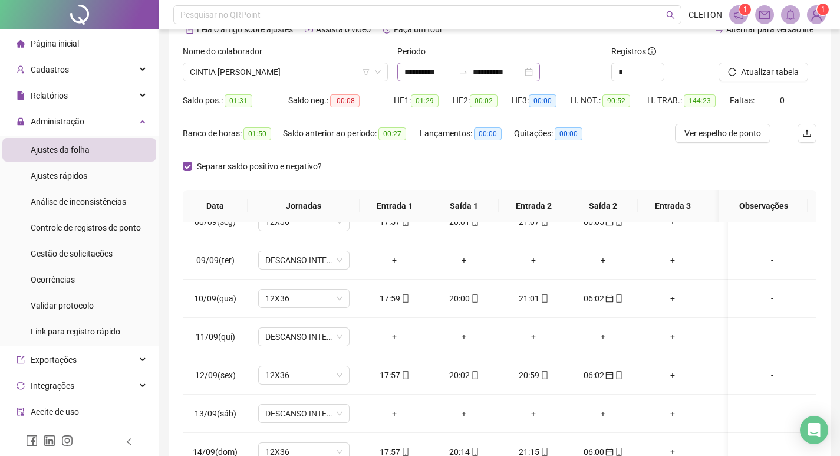
scroll to position [29, 0]
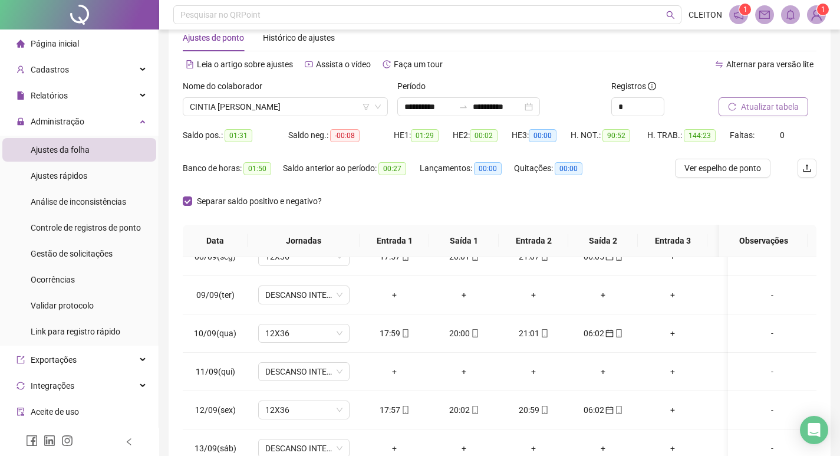
click at [777, 110] on span "Atualizar tabela" at bounding box center [770, 106] width 58 height 13
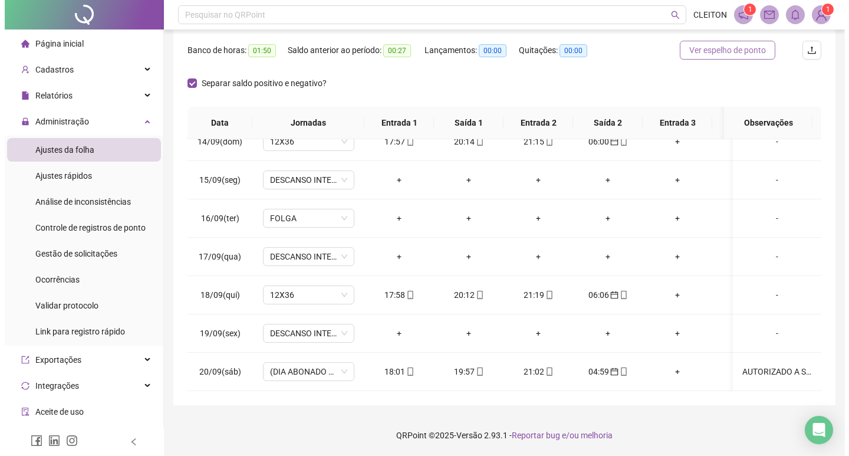
scroll to position [88, 0]
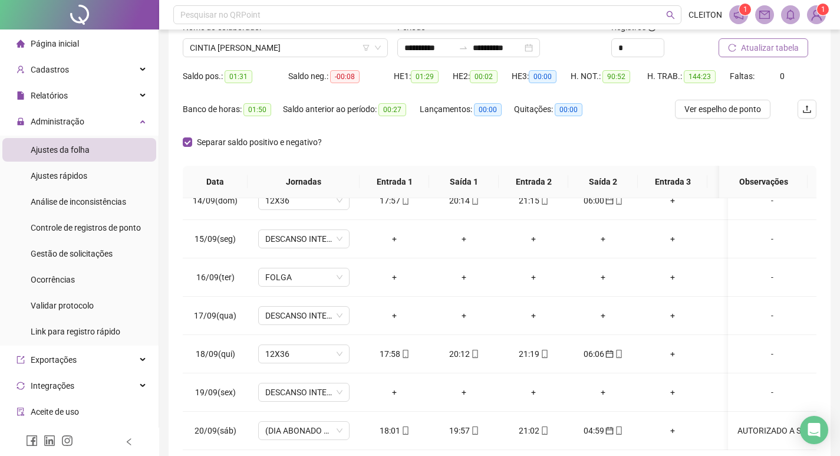
click at [757, 53] on span "Atualizar tabela" at bounding box center [770, 47] width 58 height 13
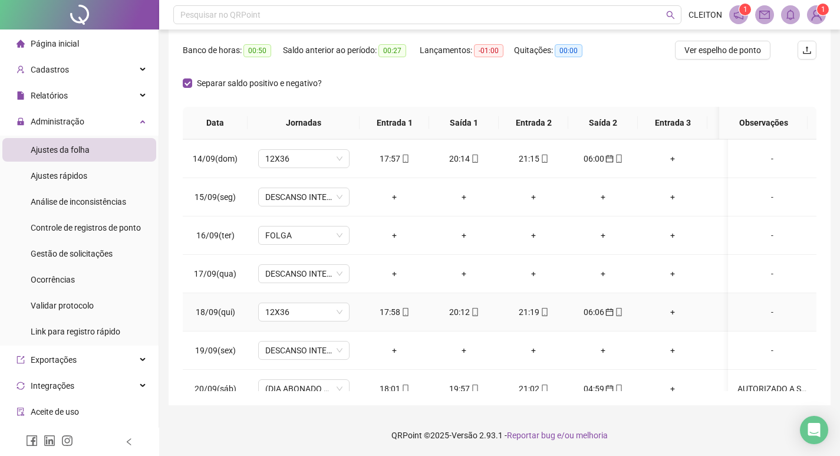
scroll to position [945, 0]
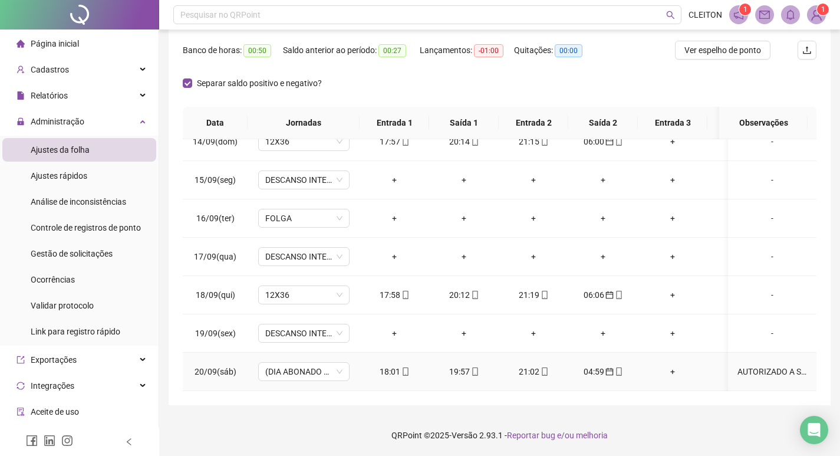
click at [742, 365] on div "AUTORIZADO A SAÍDA" at bounding box center [772, 371] width 70 height 13
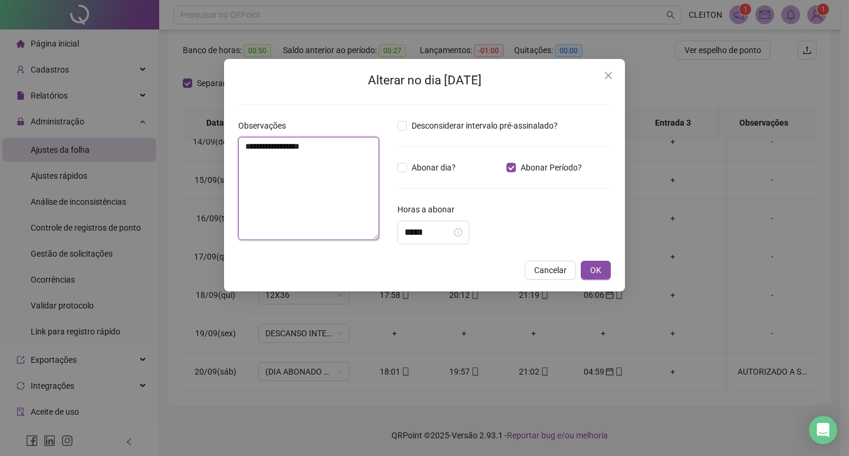
drag, startPoint x: 348, startPoint y: 152, endPoint x: 220, endPoint y: 151, distance: 128.5
click at [220, 151] on div "**********" at bounding box center [424, 228] width 849 height 456
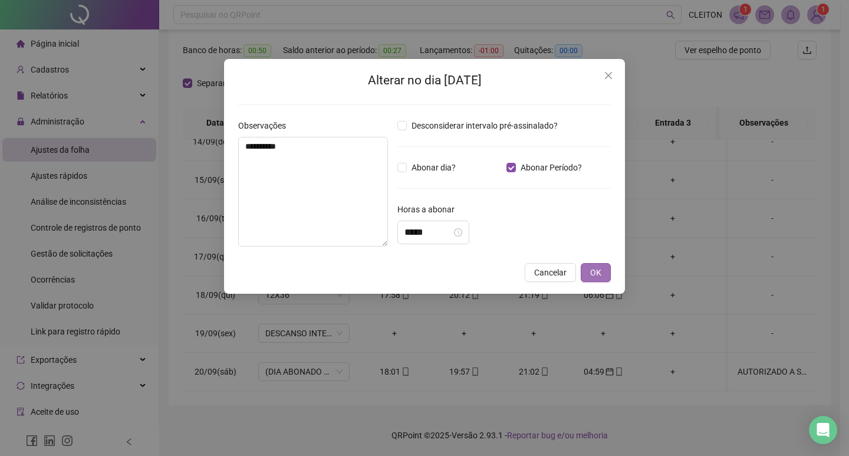
click at [587, 270] on button "OK" at bounding box center [596, 272] width 30 height 19
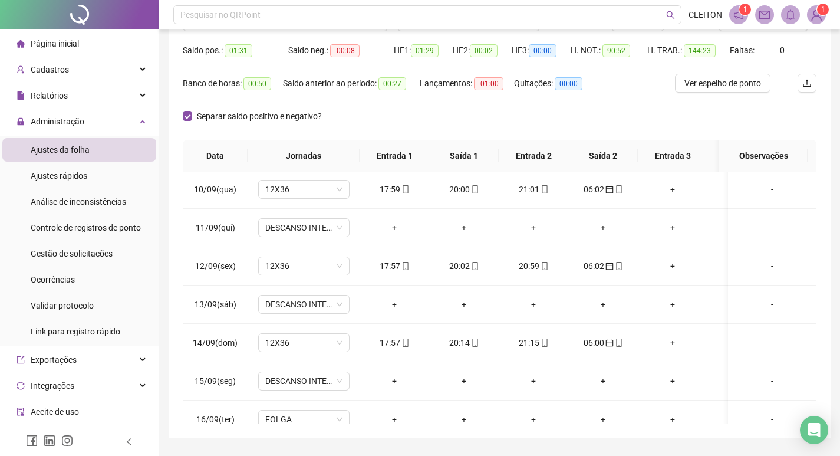
scroll to position [29, 0]
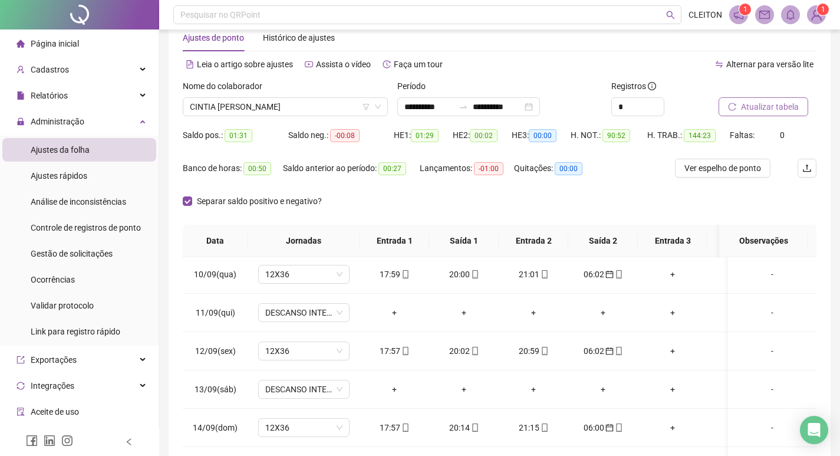
click at [734, 108] on icon "reload" at bounding box center [732, 107] width 8 height 8
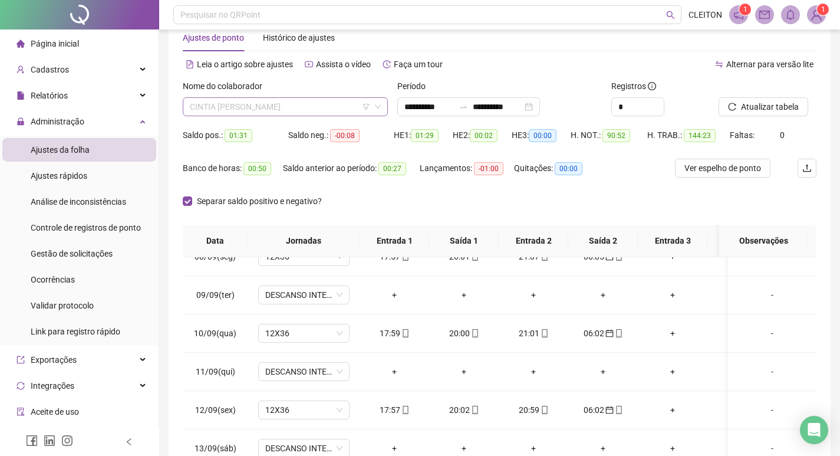
click at [274, 106] on span "CINTIA [PERSON_NAME]" at bounding box center [285, 107] width 191 height 18
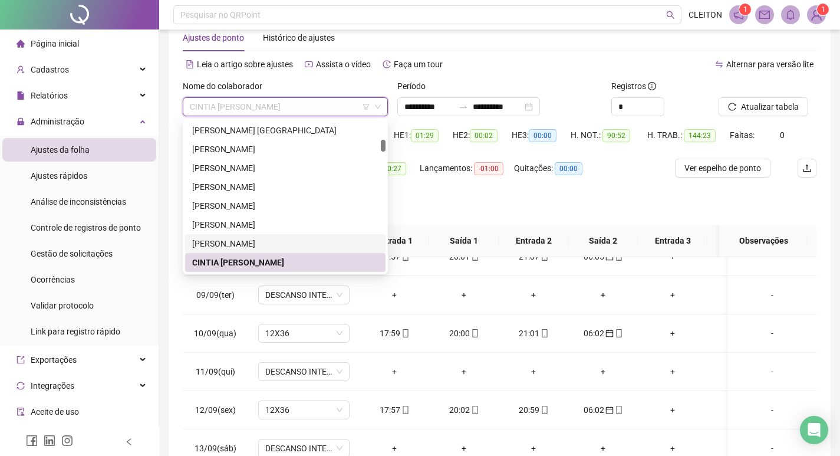
click at [458, 219] on div "Separar saldo positivo e negativo?" at bounding box center [500, 208] width 634 height 33
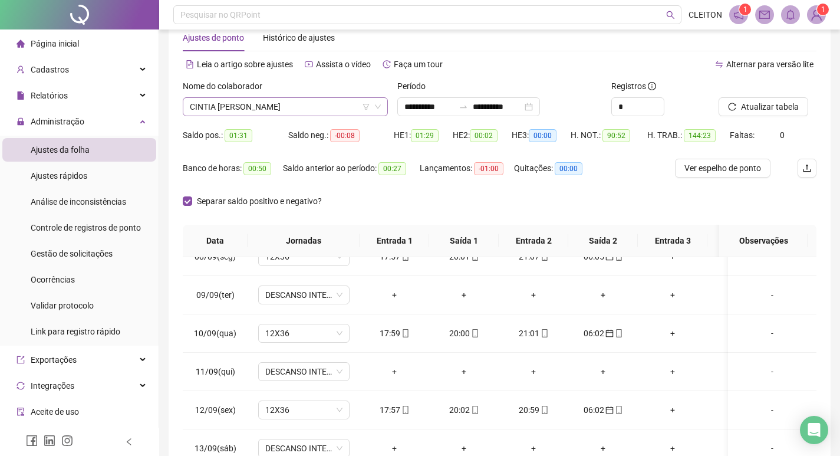
click at [318, 110] on span "CINTIA [PERSON_NAME]" at bounding box center [285, 107] width 191 height 18
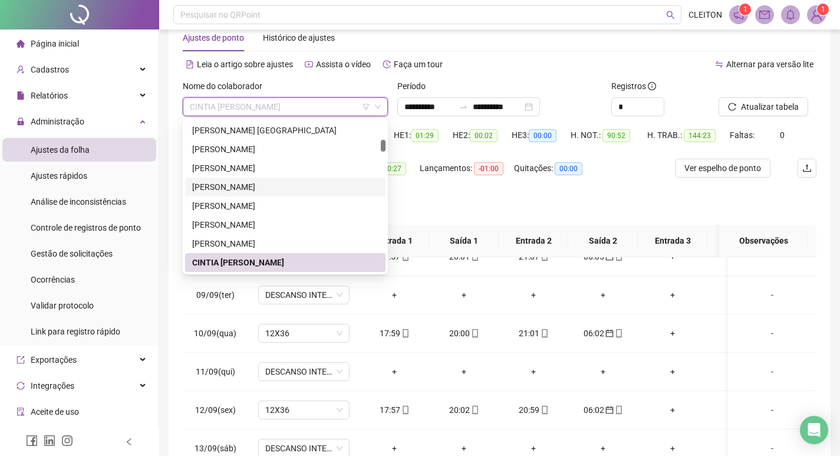
click at [486, 229] on th "Saída 1" at bounding box center [464, 241] width 70 height 32
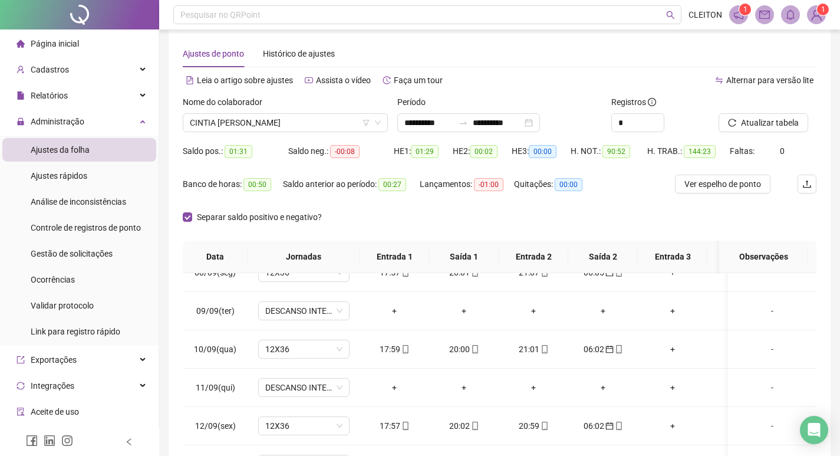
scroll to position [0, 0]
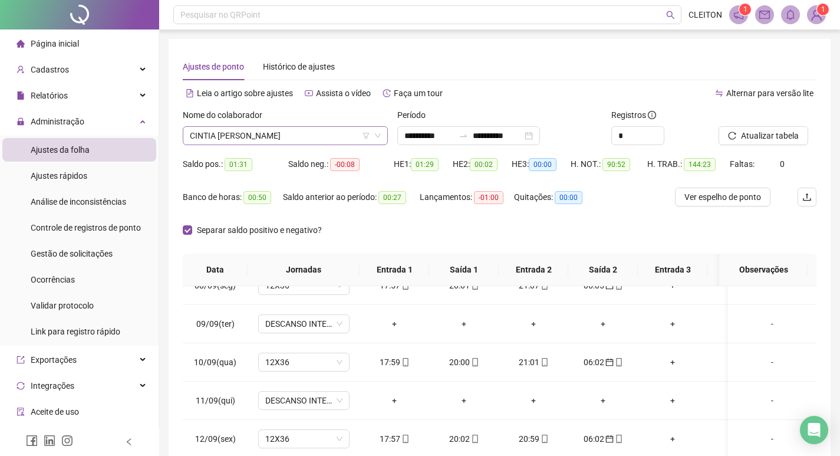
click at [302, 140] on span "CINTIA [PERSON_NAME]" at bounding box center [285, 136] width 191 height 18
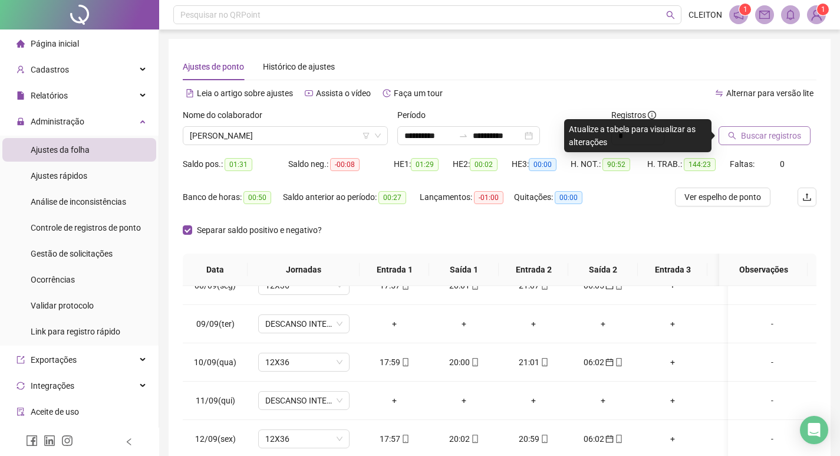
click at [751, 131] on span "Buscar registros" at bounding box center [771, 135] width 60 height 13
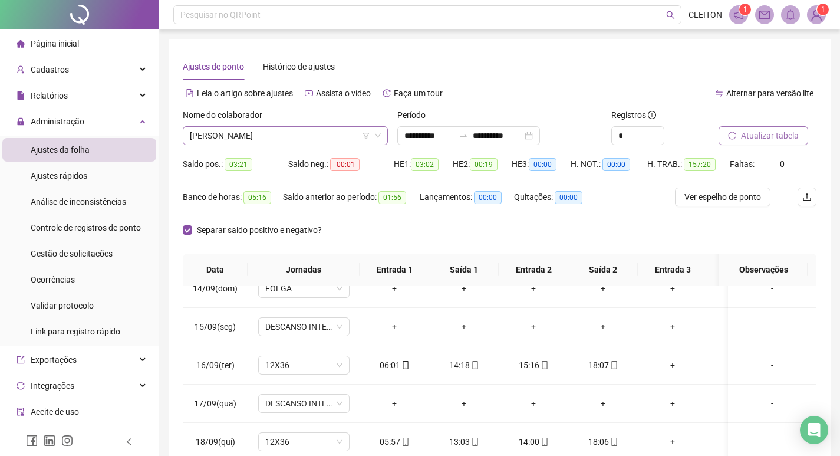
click at [267, 132] on span "[PERSON_NAME]" at bounding box center [285, 136] width 191 height 18
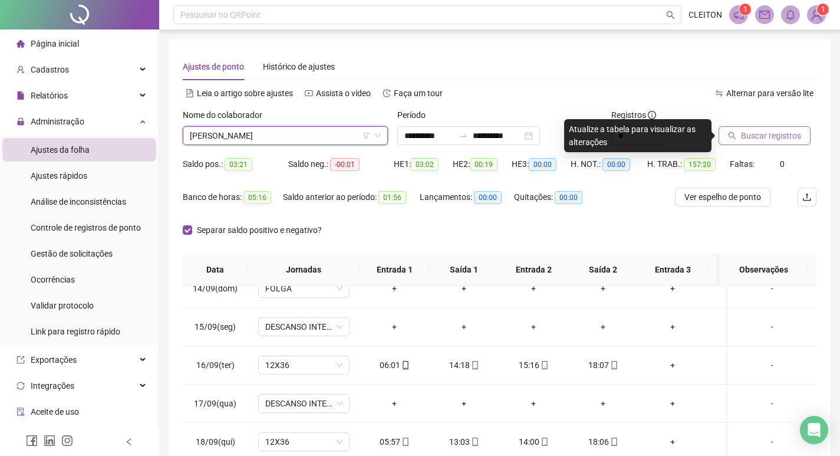
click at [738, 137] on button "Buscar registros" at bounding box center [765, 135] width 92 height 19
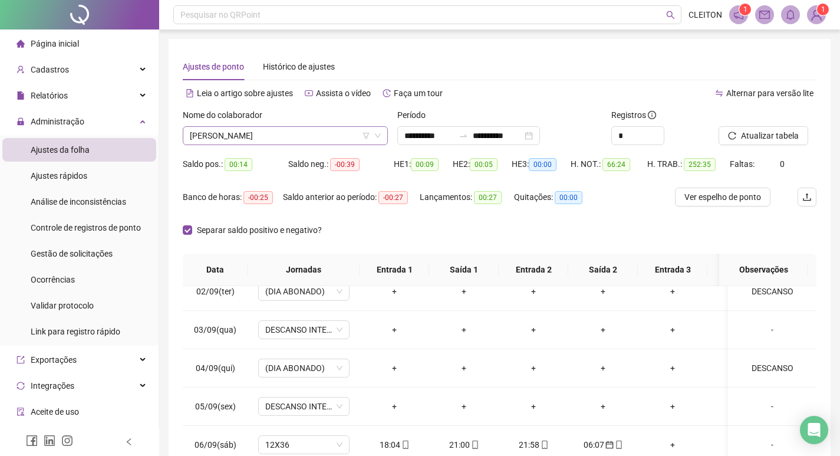
click at [269, 140] on span "[PERSON_NAME]" at bounding box center [285, 136] width 191 height 18
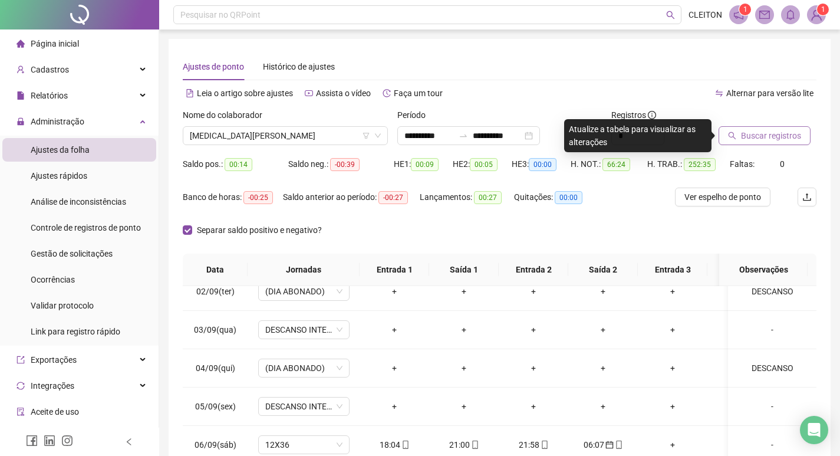
click at [740, 128] on button "Buscar registros" at bounding box center [765, 135] width 92 height 19
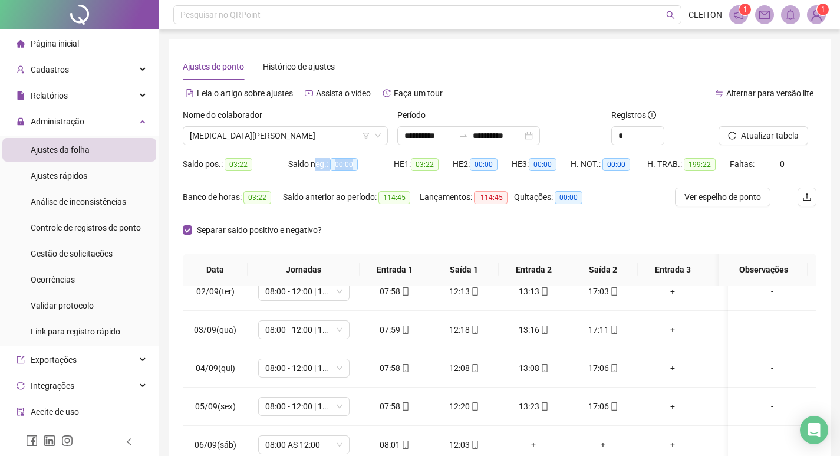
drag, startPoint x: 360, startPoint y: 166, endPoint x: 315, endPoint y: 165, distance: 44.2
click at [315, 165] on div "Saldo neg.: 00:00" at bounding box center [341, 164] width 106 height 14
click at [347, 182] on div "Saldo neg.: 00:00" at bounding box center [341, 170] width 106 height 33
drag, startPoint x: 358, startPoint y: 166, endPoint x: 335, endPoint y: 167, distance: 23.0
click at [335, 167] on div "Saldo neg.: 00:00" at bounding box center [341, 164] width 106 height 14
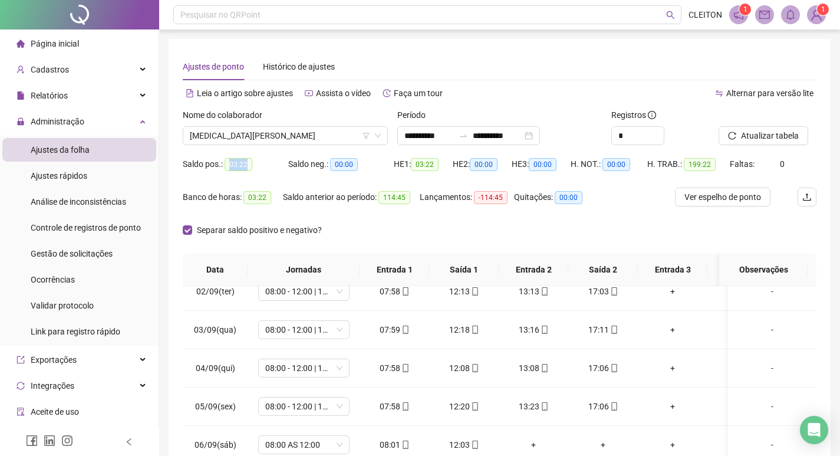
drag, startPoint x: 249, startPoint y: 167, endPoint x: 225, endPoint y: 169, distance: 24.9
click at [225, 169] on span "03:22" at bounding box center [239, 164] width 28 height 13
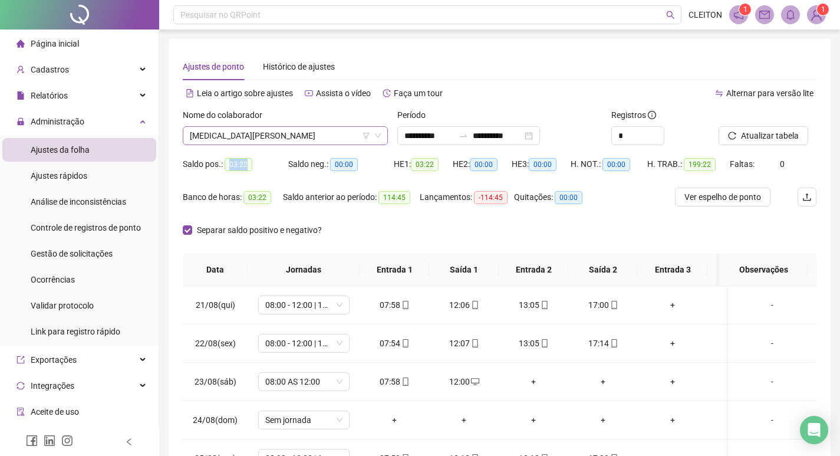
click at [246, 130] on span "[MEDICAL_DATA][PERSON_NAME]" at bounding box center [285, 136] width 191 height 18
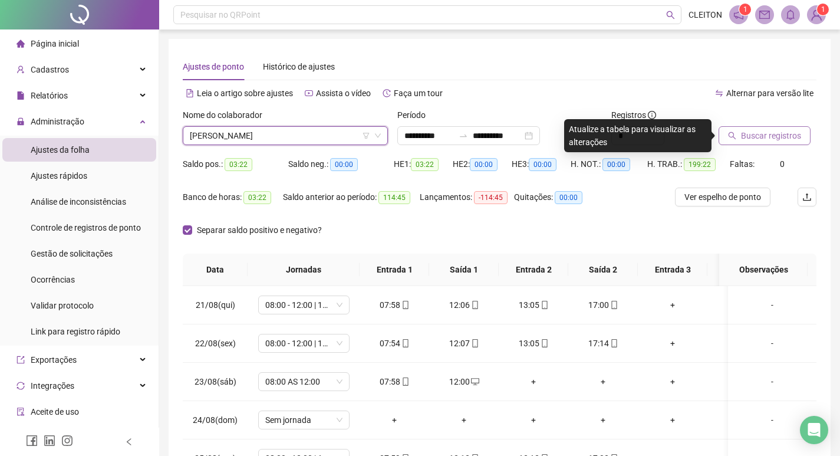
click at [768, 143] on button "Buscar registros" at bounding box center [765, 135] width 92 height 19
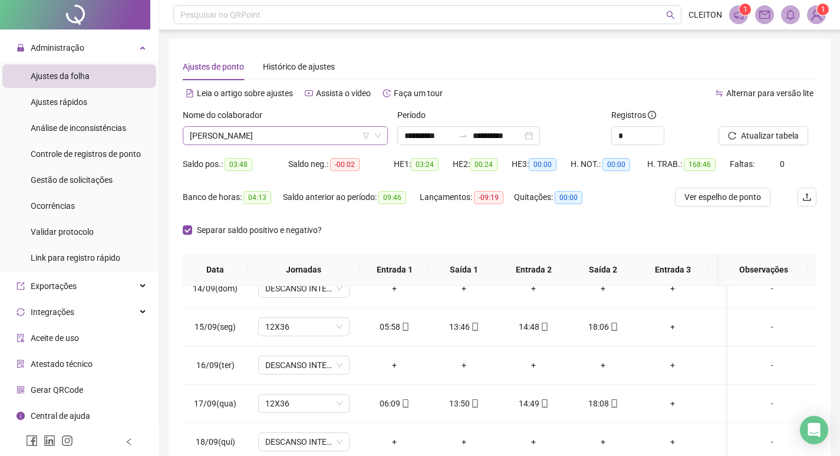
click at [237, 137] on span "[PERSON_NAME]" at bounding box center [285, 136] width 191 height 18
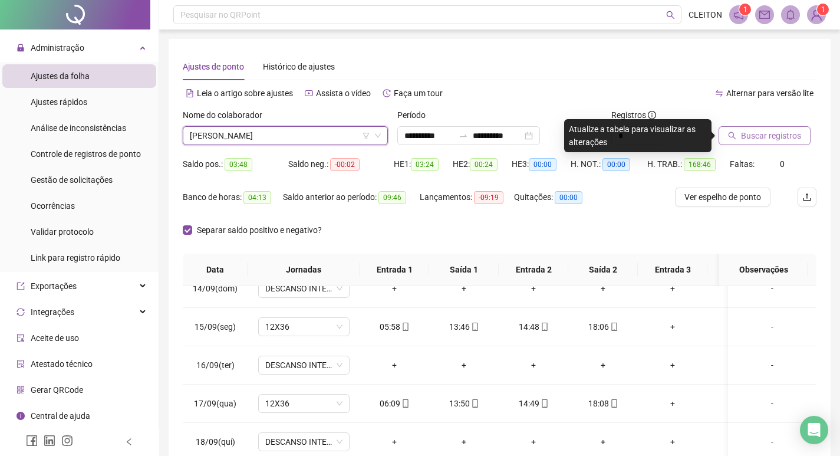
click at [773, 134] on span "Buscar registros" at bounding box center [771, 135] width 60 height 13
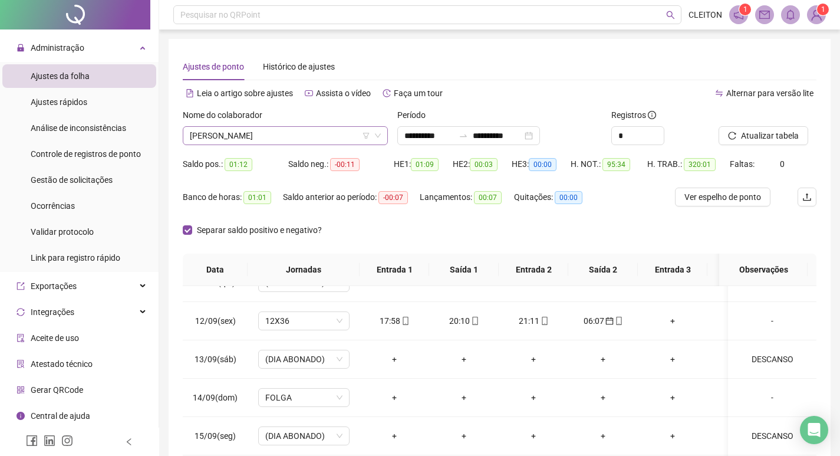
click at [307, 135] on span "[PERSON_NAME]" at bounding box center [285, 136] width 191 height 18
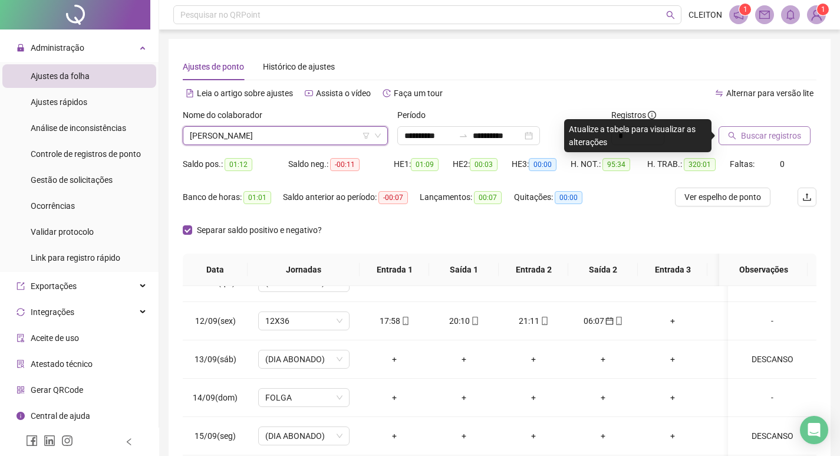
click at [748, 129] on span "Buscar registros" at bounding box center [771, 135] width 60 height 13
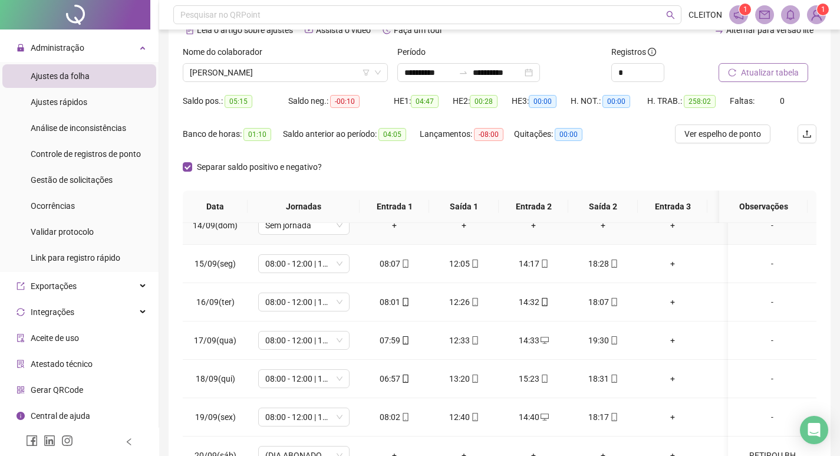
scroll to position [147, 0]
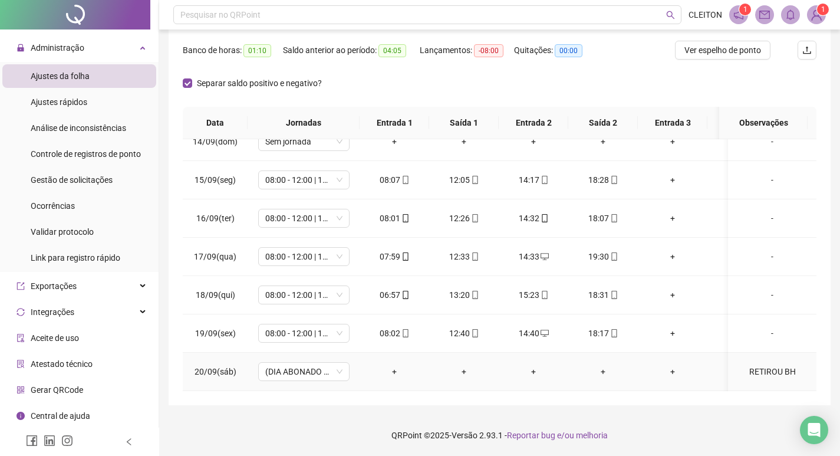
click at [760, 354] on td "RETIROU BH" at bounding box center [772, 371] width 88 height 38
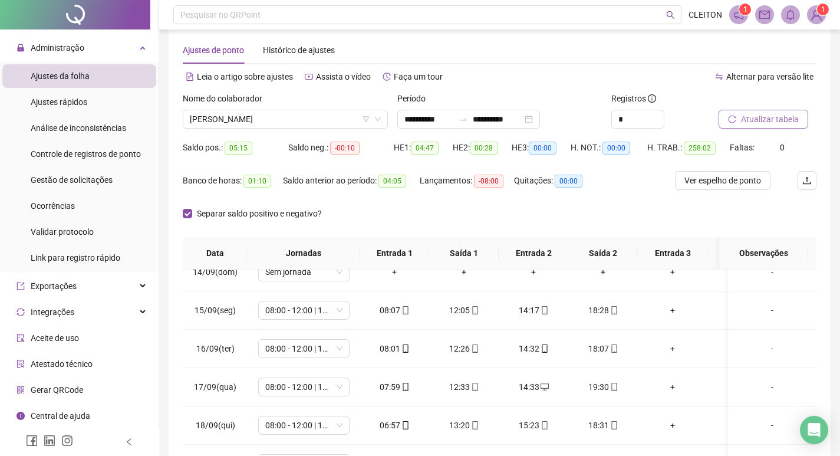
scroll to position [0, 0]
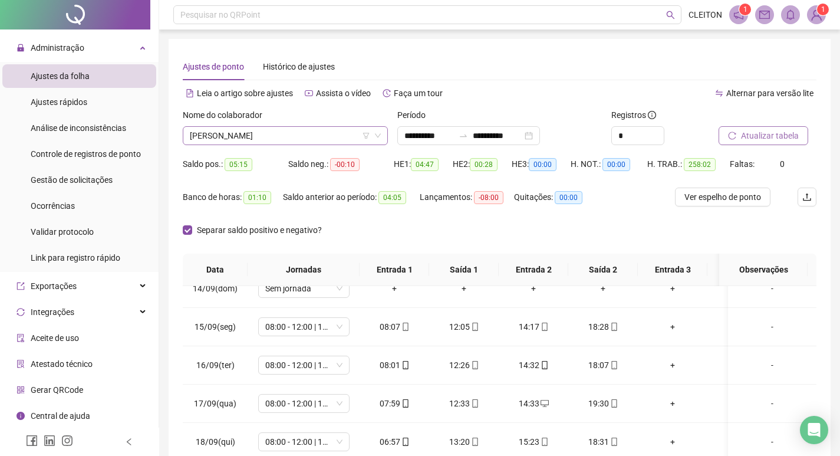
click at [216, 136] on span "[PERSON_NAME]" at bounding box center [285, 136] width 191 height 18
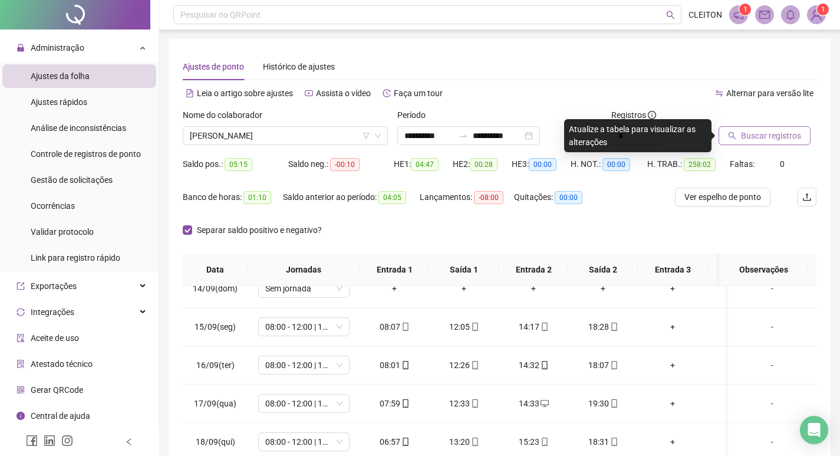
click at [749, 127] on button "Buscar registros" at bounding box center [765, 135] width 92 height 19
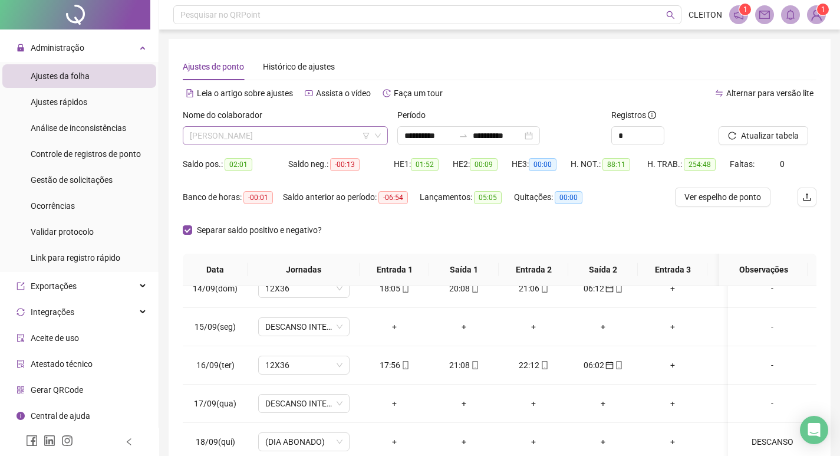
click at [242, 137] on span "[PERSON_NAME]" at bounding box center [285, 136] width 191 height 18
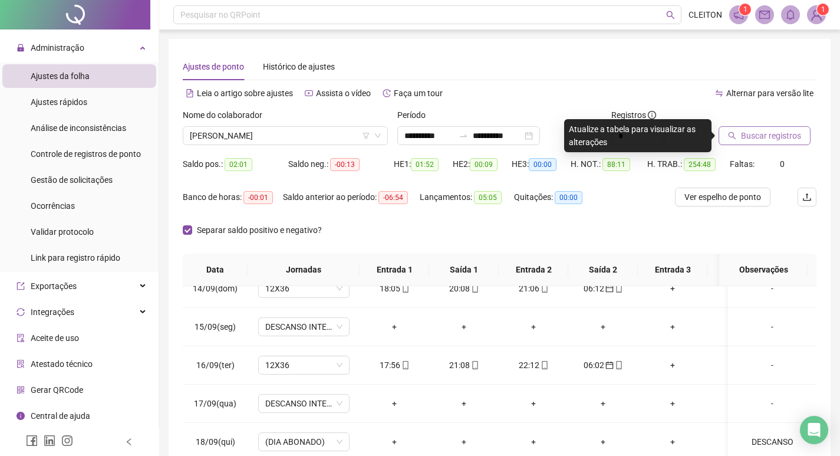
click at [789, 140] on span "Buscar registros" at bounding box center [771, 135] width 60 height 13
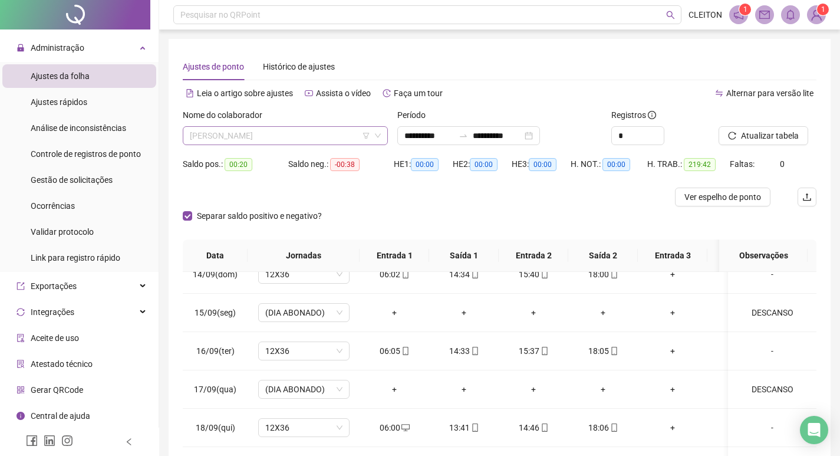
click at [223, 130] on span "[PERSON_NAME]" at bounding box center [285, 136] width 191 height 18
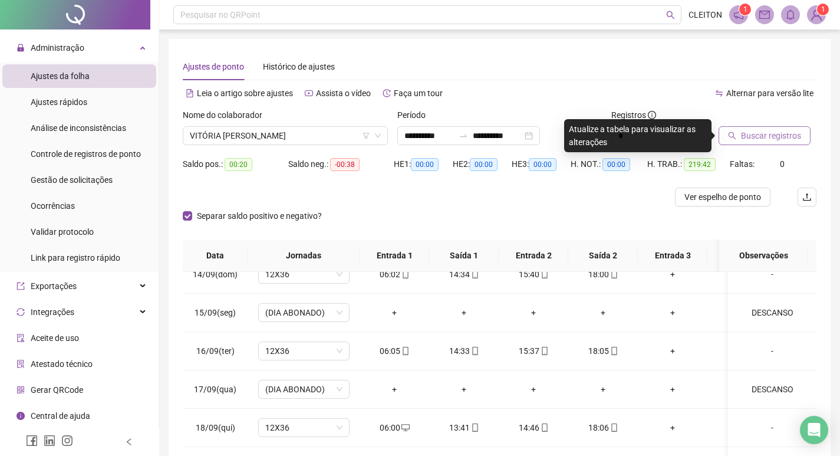
click at [736, 139] on button "Buscar registros" at bounding box center [765, 135] width 92 height 19
